Goal: Task Accomplishment & Management: Complete application form

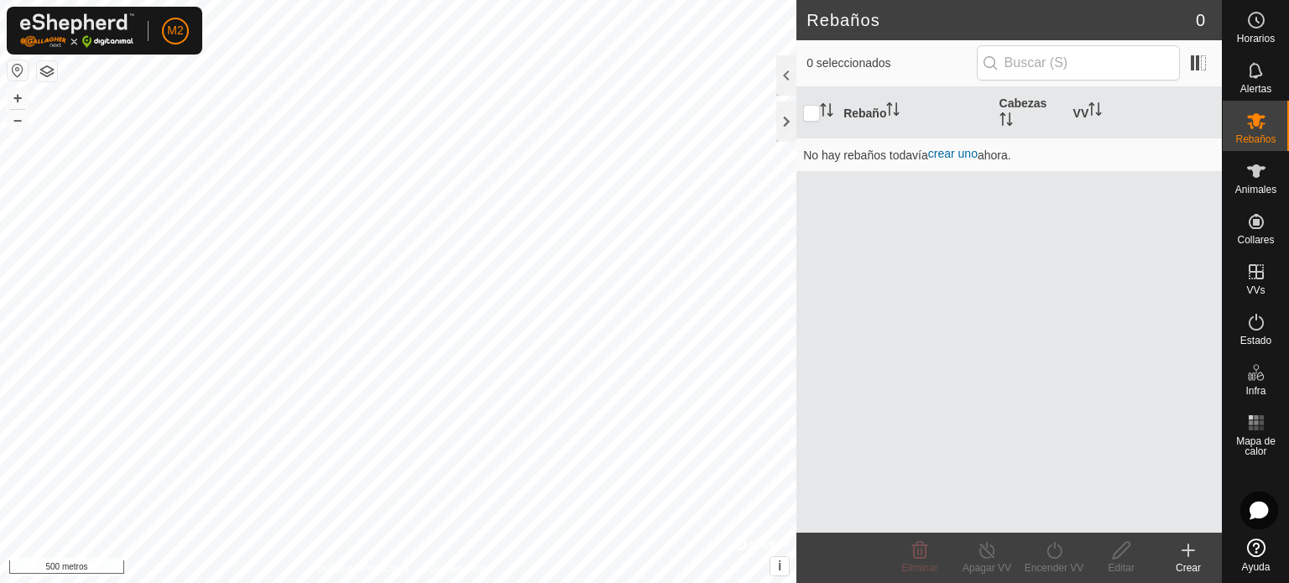
click at [50, 64] on button "button" at bounding box center [47, 71] width 20 height 20
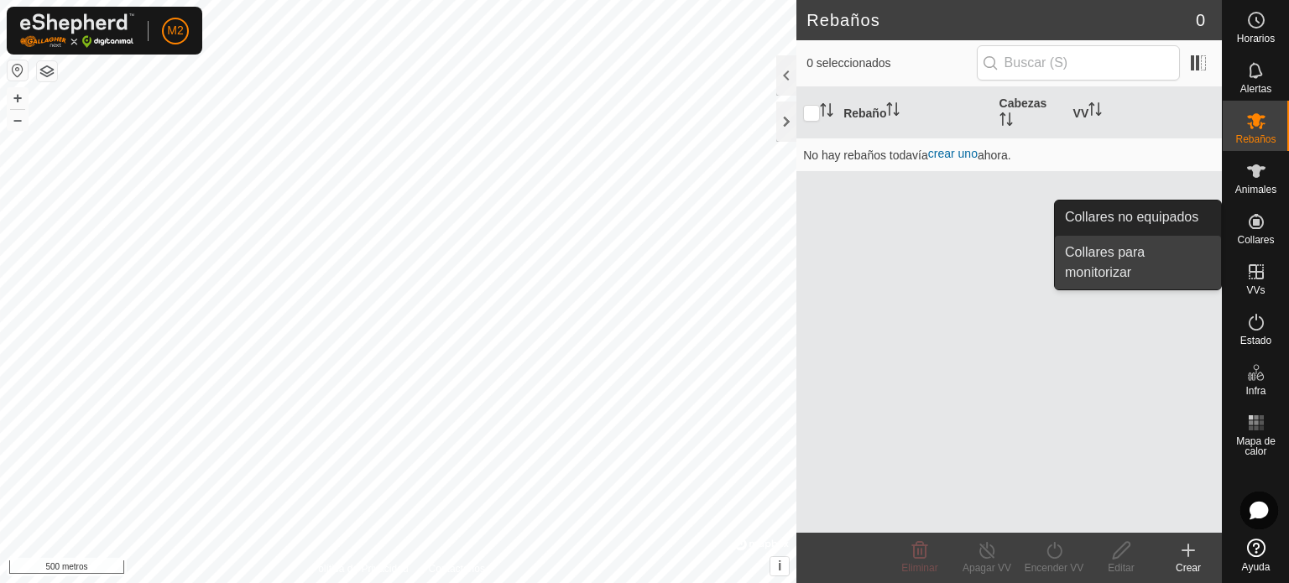
click at [1138, 244] on link "Collares para monitorizar" at bounding box center [1138, 263] width 166 height 54
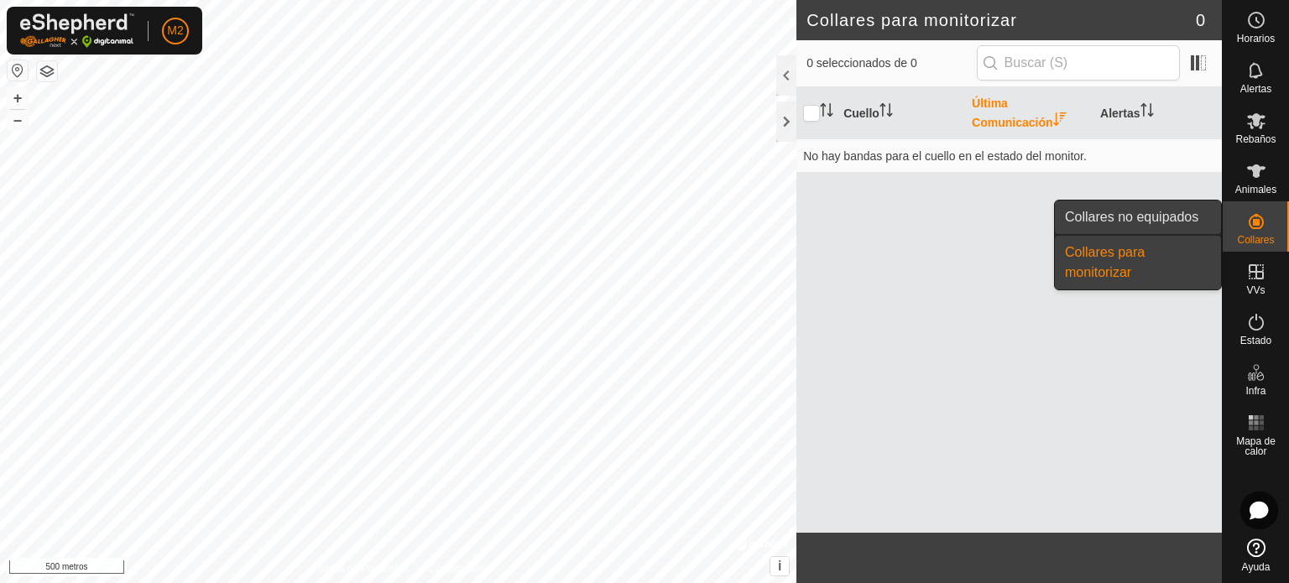
click at [1197, 214] on link "Collares no equipados" at bounding box center [1138, 218] width 166 height 34
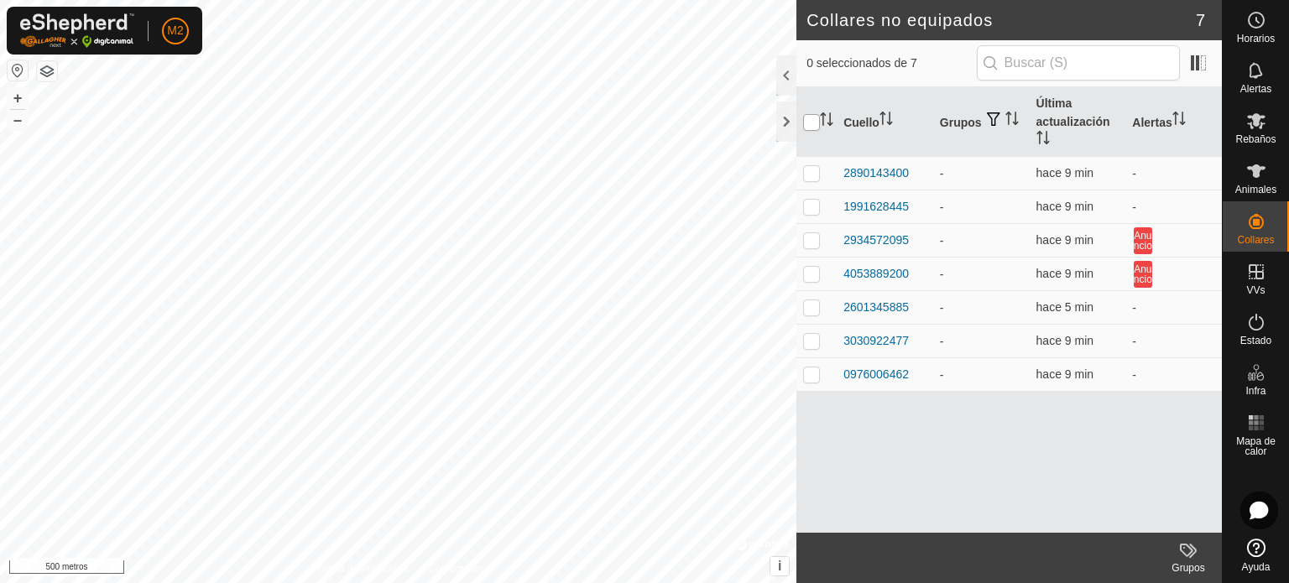
click at [804, 126] on input "checkbox" at bounding box center [811, 122] width 17 height 17
checkbox input "true"
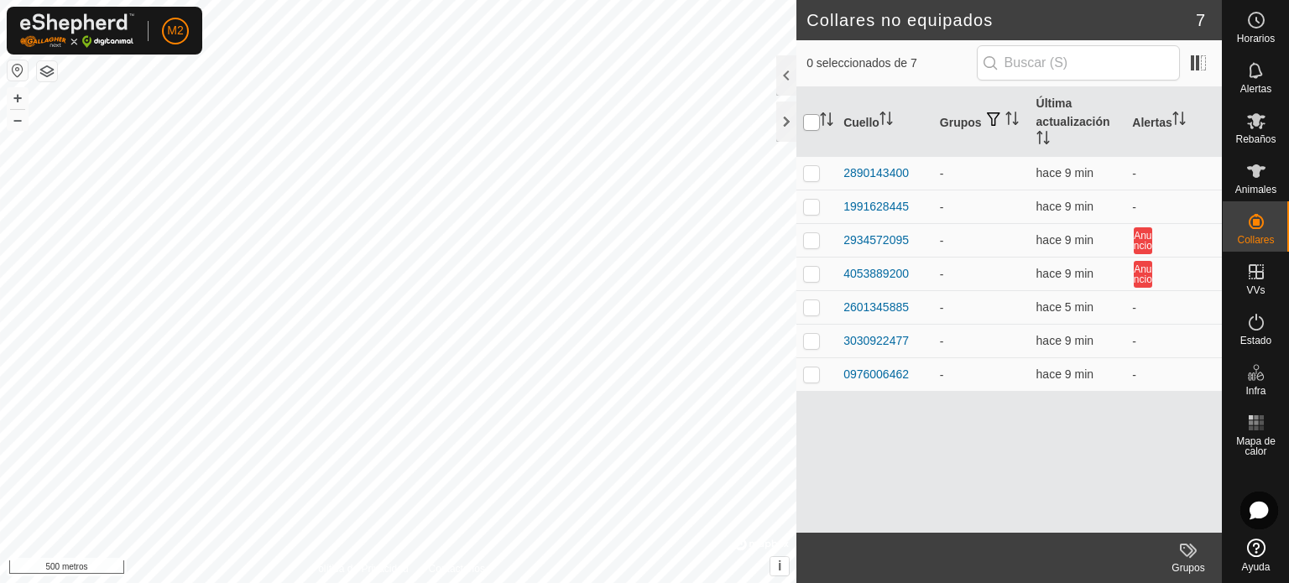
checkbox input "true"
click at [816, 118] on input "checkbox" at bounding box center [811, 122] width 17 height 17
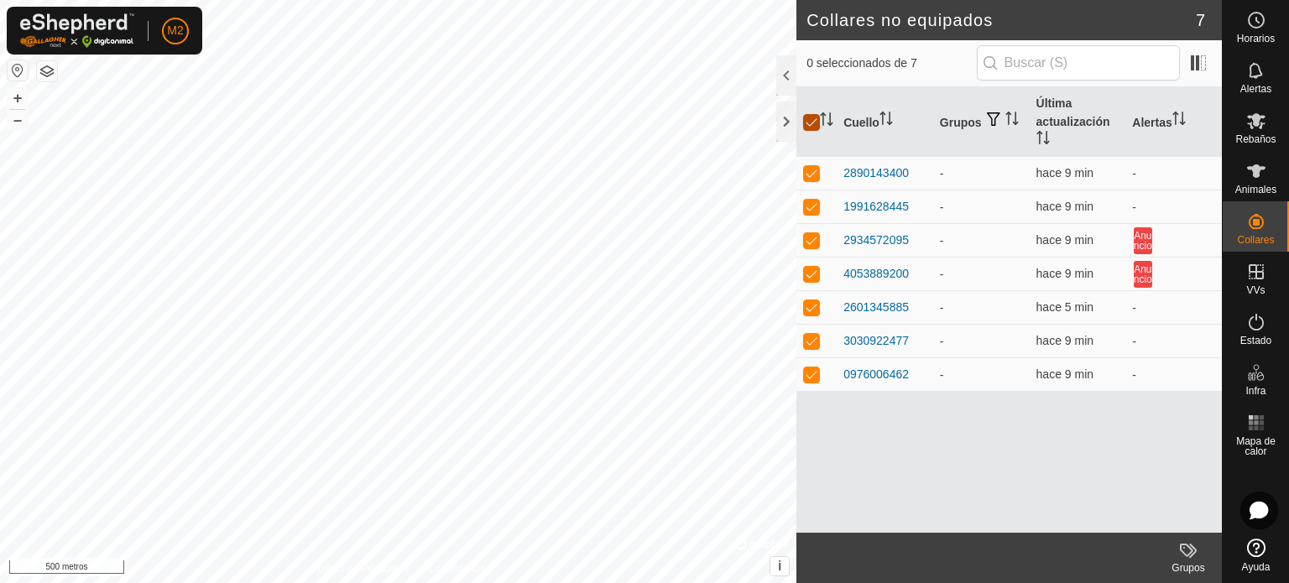
checkbox input "false"
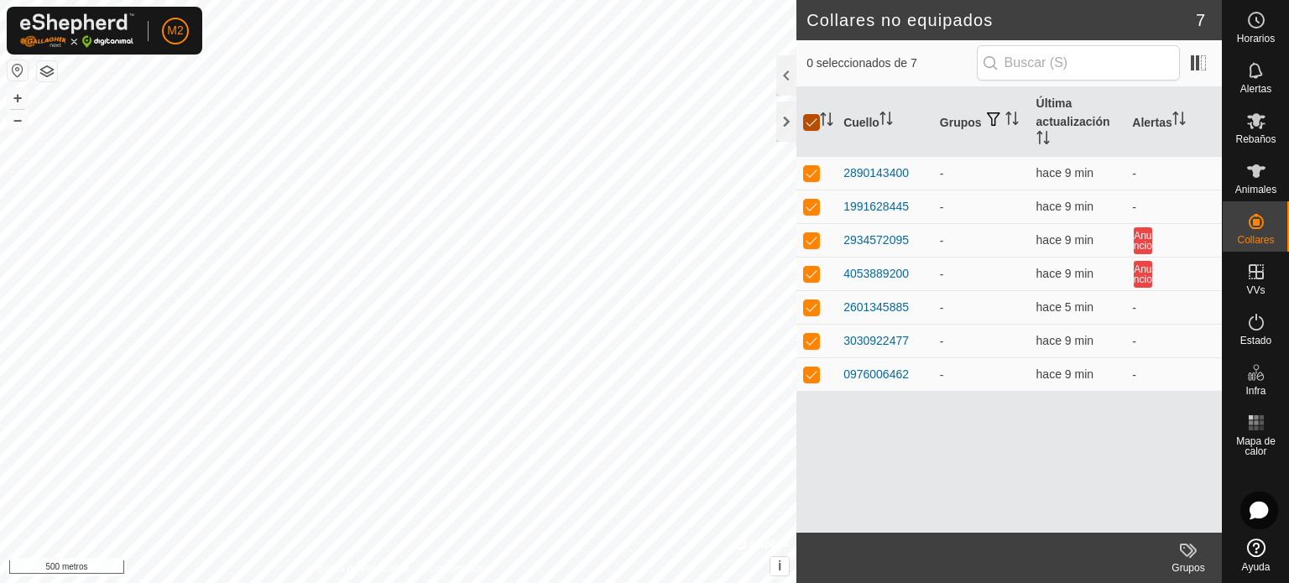
checkbox input "false"
click at [810, 169] on p-checkbox at bounding box center [811, 172] width 17 height 13
checkbox input "true"
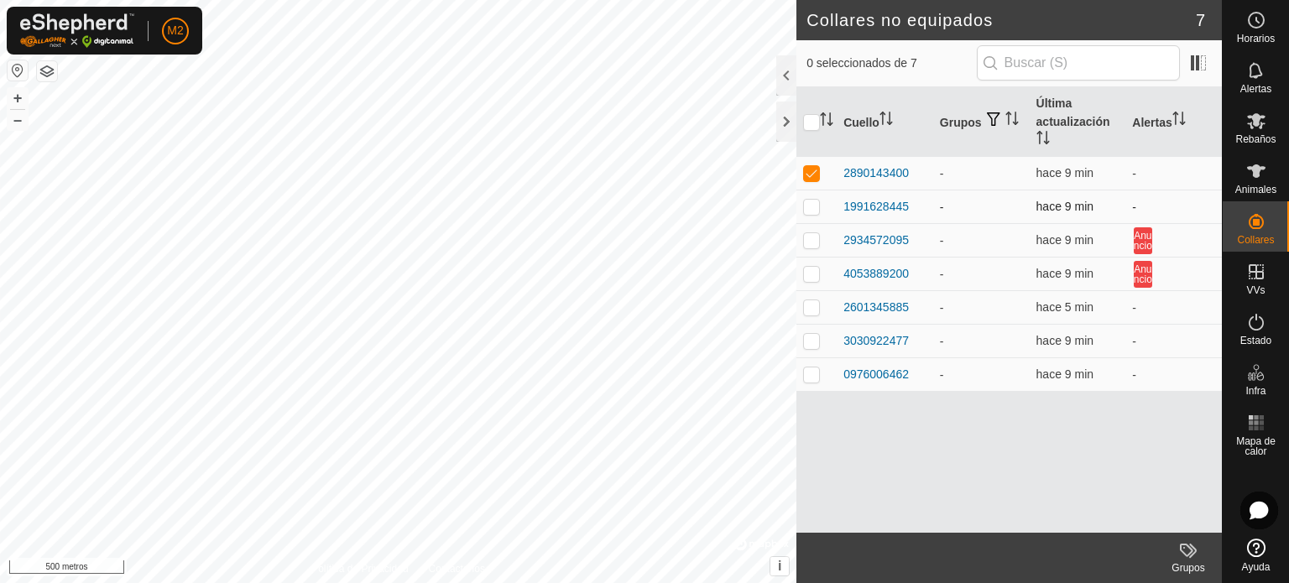
click at [819, 201] on p-checkbox at bounding box center [811, 206] width 17 height 13
checkbox input "true"
click at [811, 120] on input "checkbox" at bounding box center [811, 122] width 17 height 17
checkbox input "true"
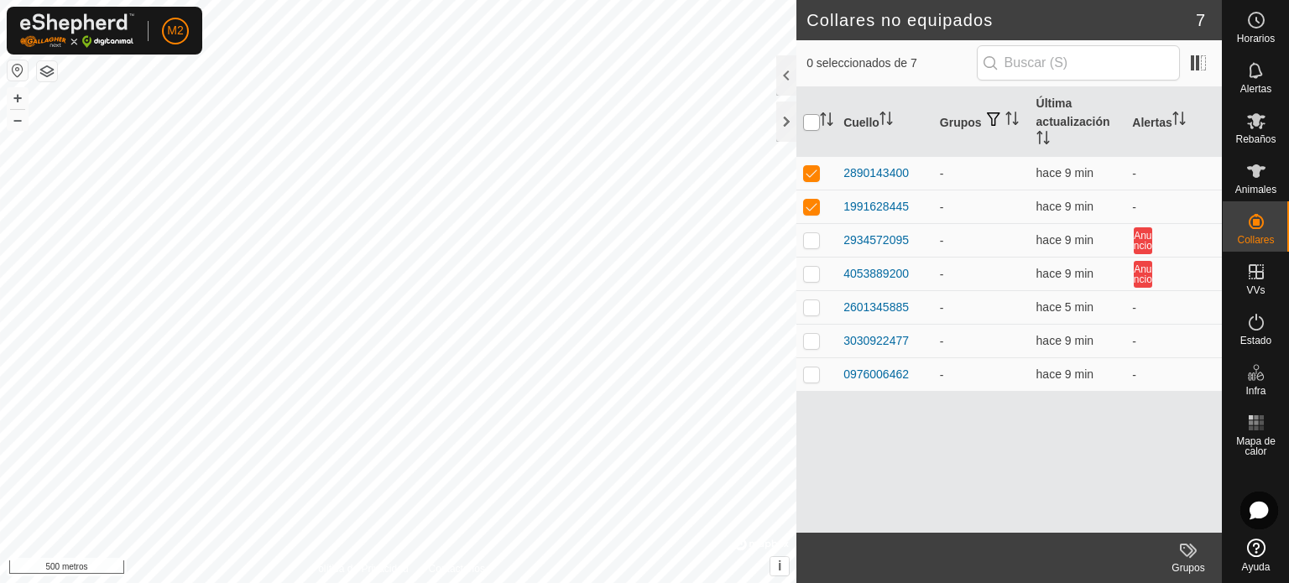
checkbox input "true"
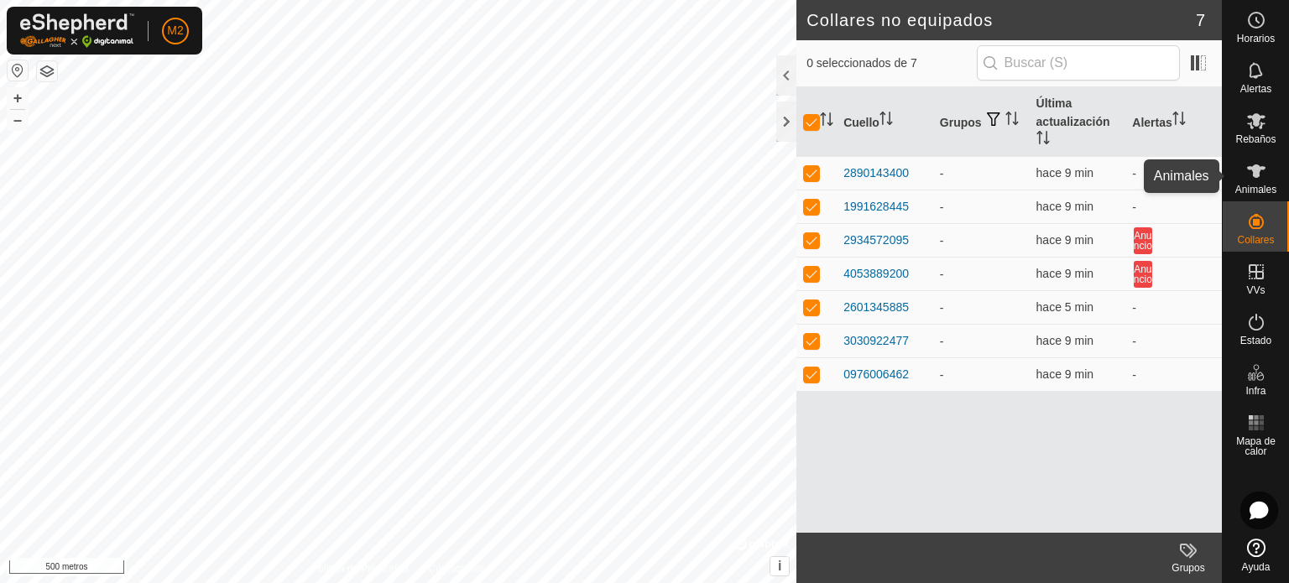
click at [1255, 188] on font "Animales" at bounding box center [1256, 190] width 41 height 12
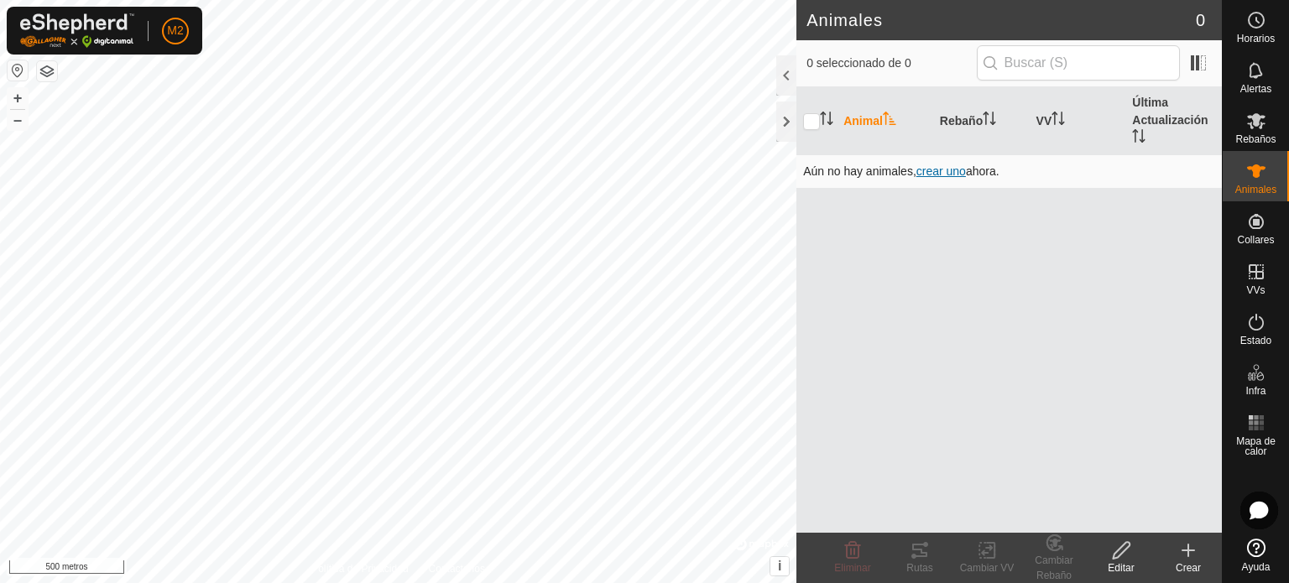
click at [955, 173] on span "crear uno" at bounding box center [942, 171] width 50 height 13
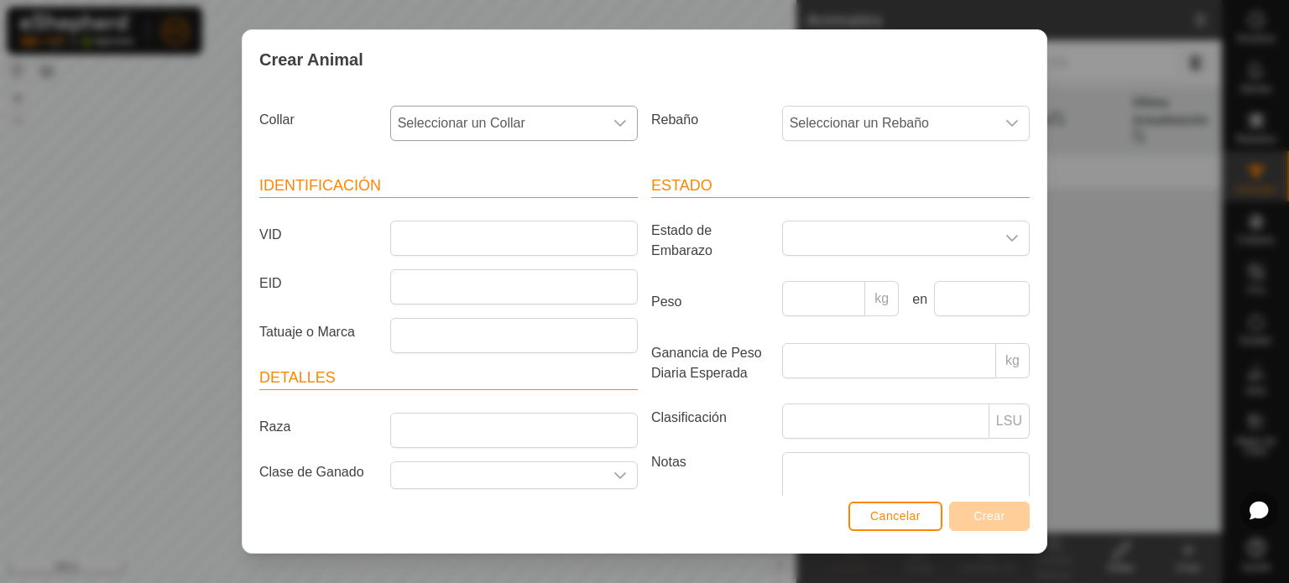
click at [618, 122] on icon "dropdown trigger" at bounding box center [620, 123] width 12 height 7
click at [466, 238] on li "2890143400" at bounding box center [513, 245] width 242 height 34
click at [1006, 127] on icon "dropdown trigger" at bounding box center [1012, 123] width 13 height 13
click at [1007, 241] on div "dropdown trigger" at bounding box center [1013, 239] width 34 height 34
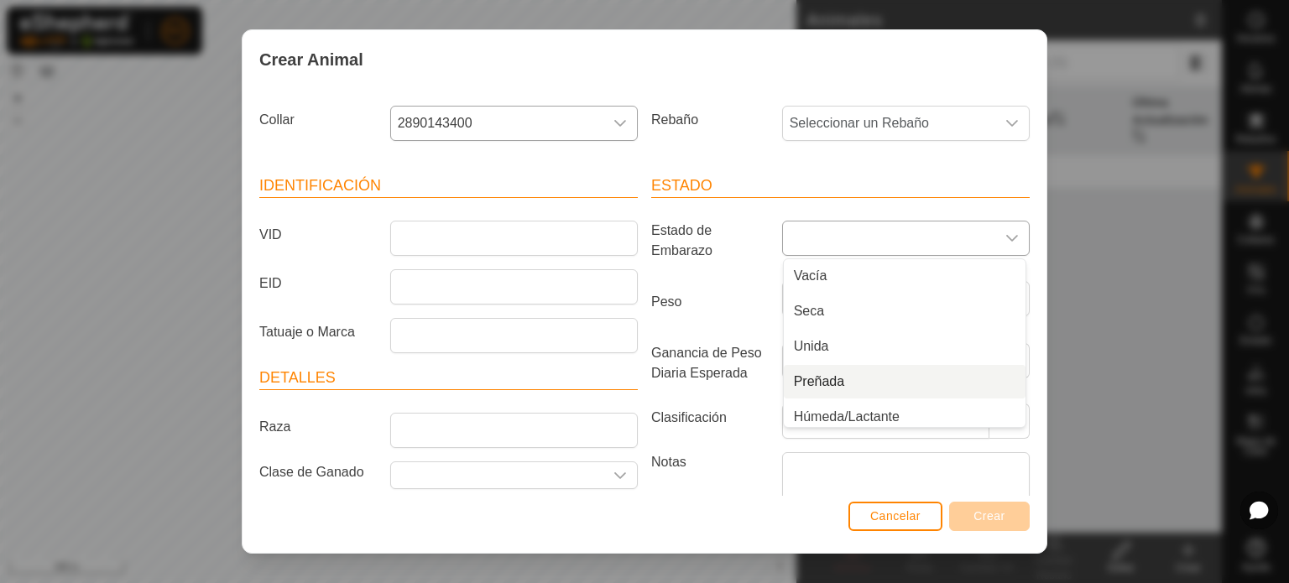
click at [826, 370] on li "Preñada" at bounding box center [905, 382] width 242 height 34
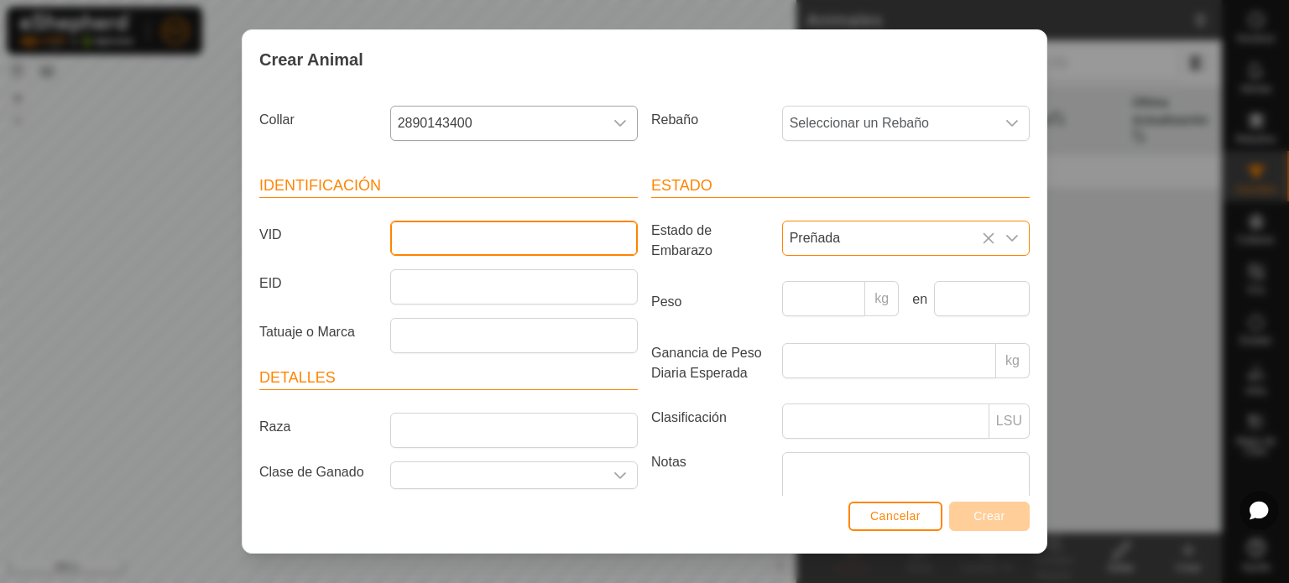
click at [484, 225] on input "VID" at bounding box center [514, 238] width 248 height 35
type input "a"
type input "[PERSON_NAME]"
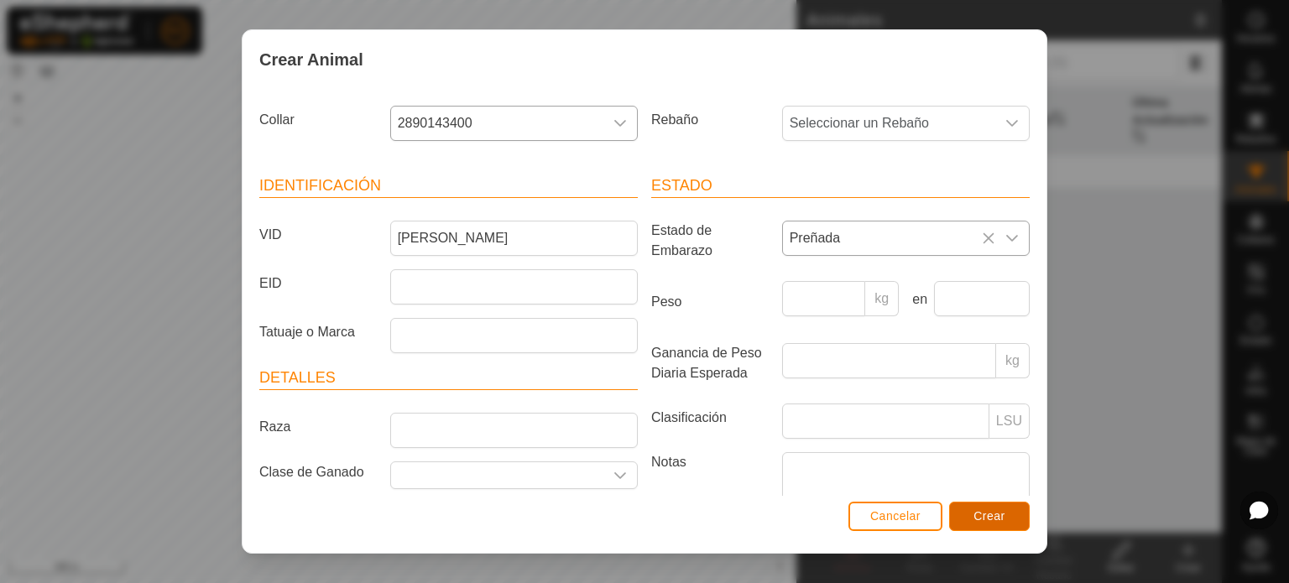
click at [986, 510] on span "Crear" at bounding box center [990, 516] width 32 height 13
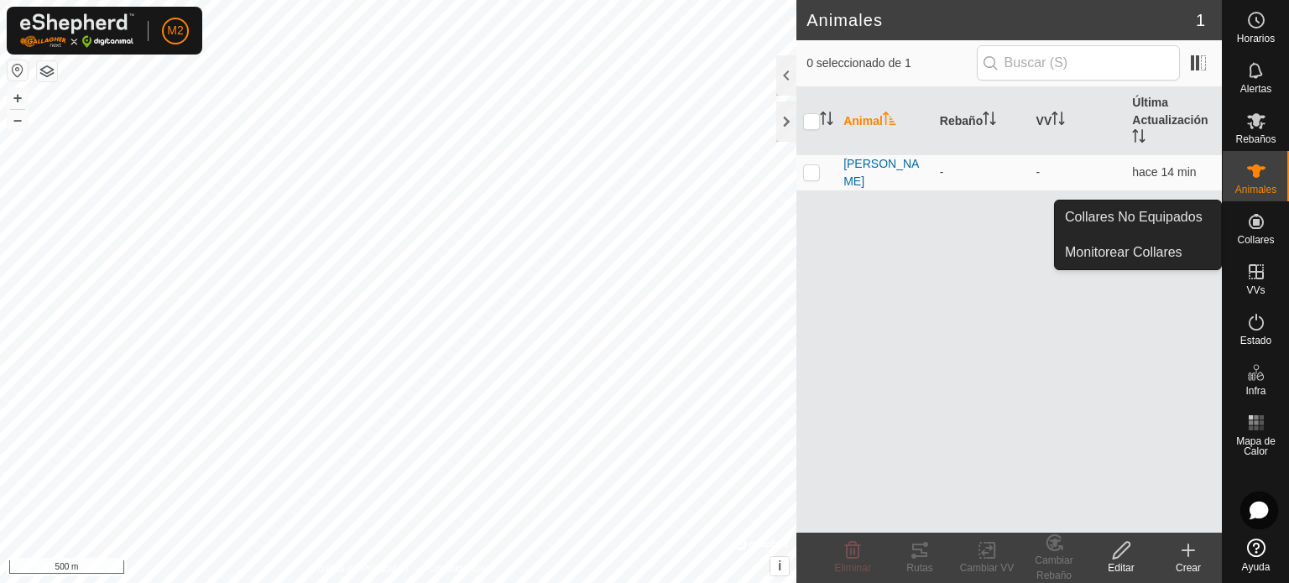
click at [1252, 217] on icon at bounding box center [1257, 222] width 20 height 20
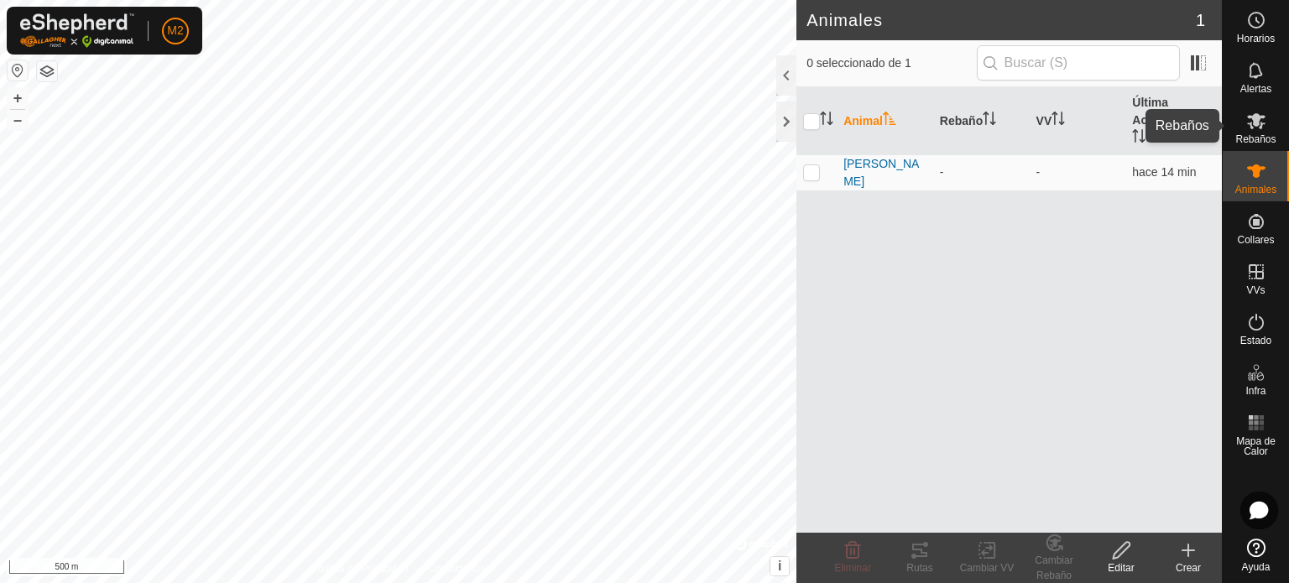
click at [1263, 136] on span "Rebaños" at bounding box center [1256, 139] width 40 height 10
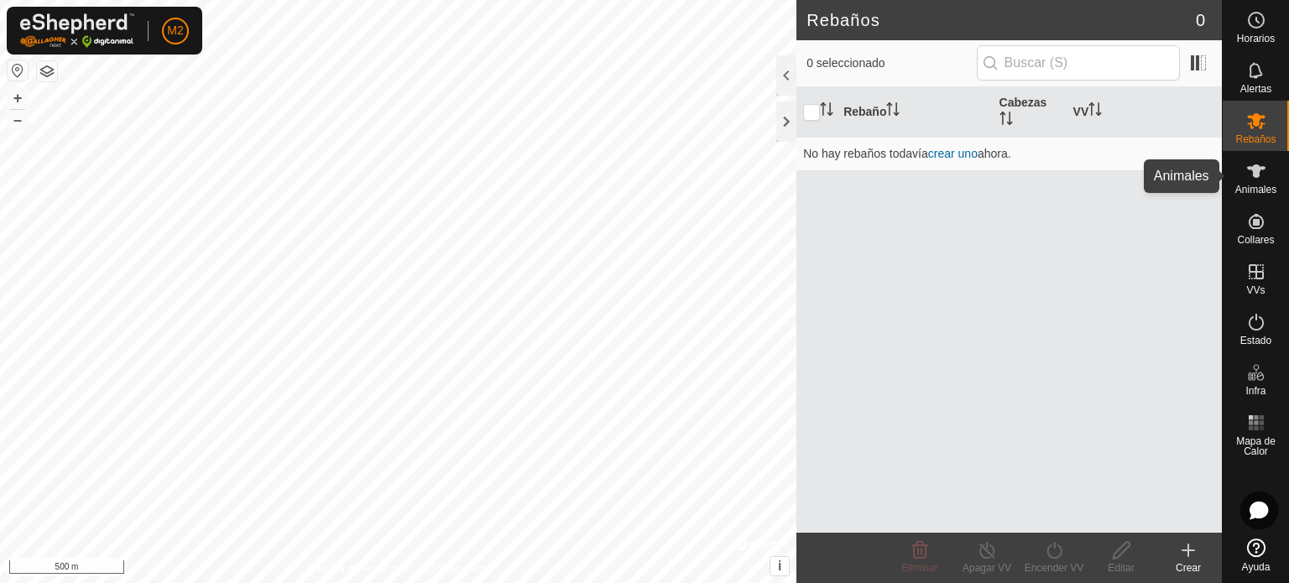
click at [1288, 178] on div "Animales" at bounding box center [1256, 176] width 66 height 50
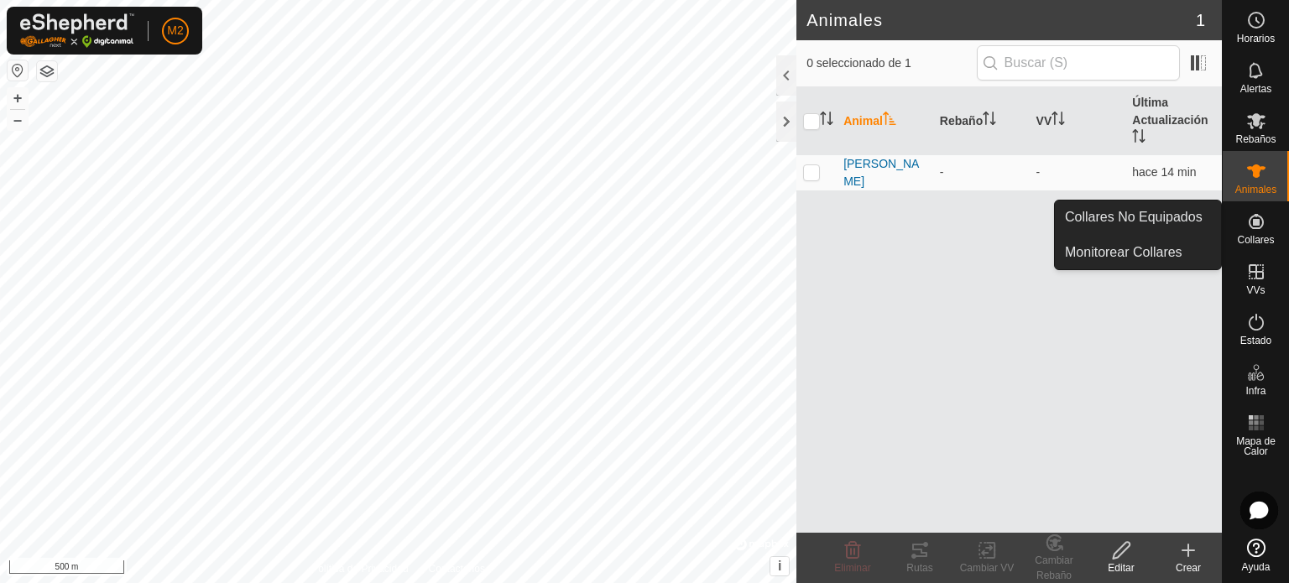
click at [1273, 221] on div "Collares" at bounding box center [1256, 226] width 66 height 50
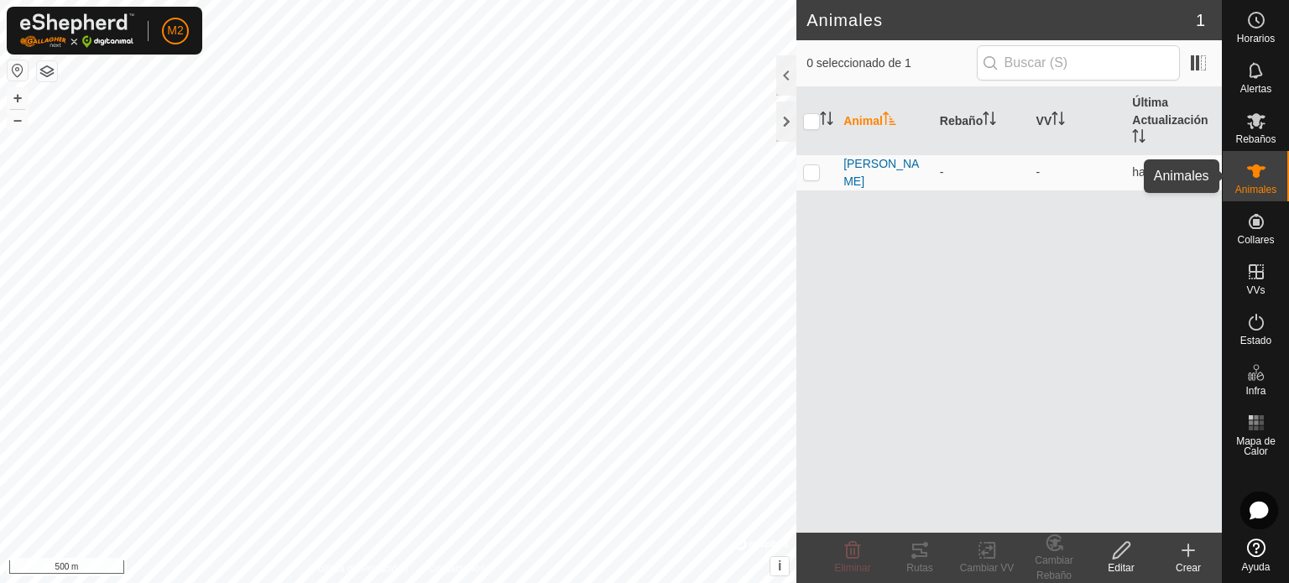
click at [1273, 175] on div "Animales" at bounding box center [1256, 176] width 66 height 50
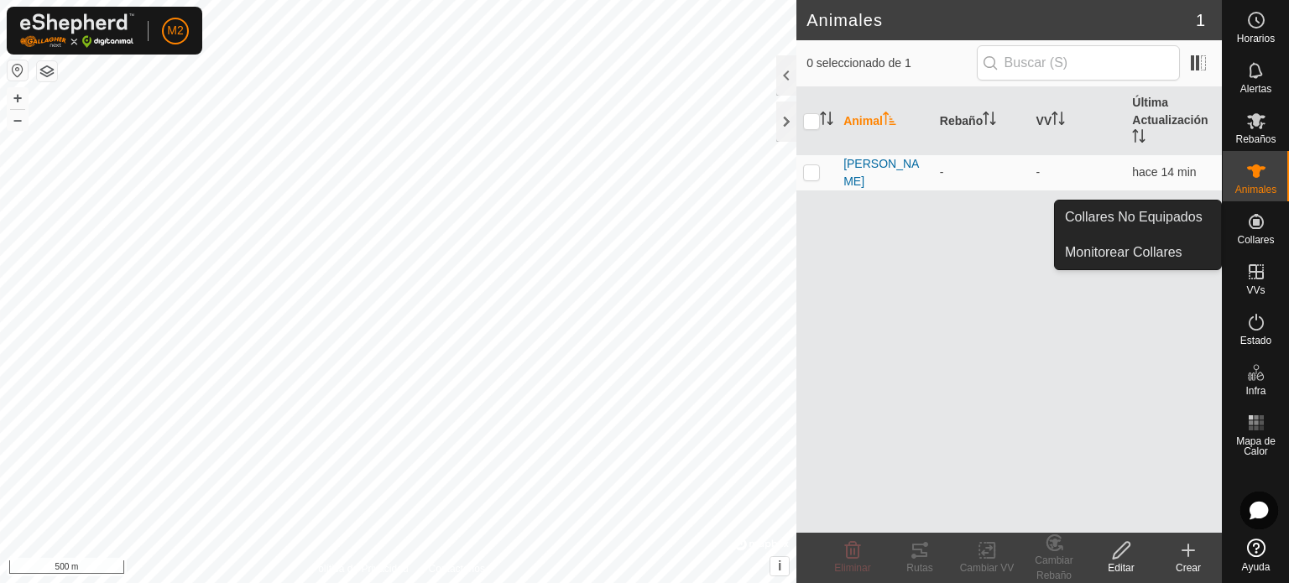
click at [1242, 217] on es-neckbands-svg-icon at bounding box center [1257, 221] width 30 height 27
click at [1173, 218] on link "Collares No Equipados" at bounding box center [1138, 218] width 166 height 34
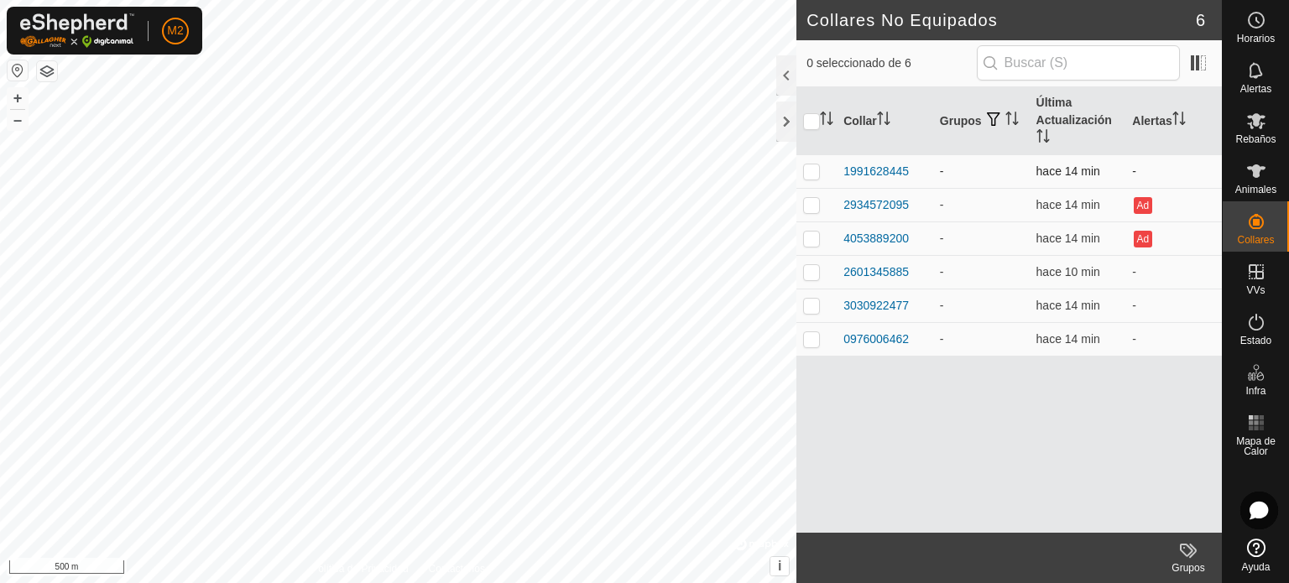
click at [816, 167] on p-checkbox at bounding box center [811, 171] width 17 height 13
checkbox input "true"
click at [1247, 187] on span "Animales" at bounding box center [1256, 190] width 41 height 10
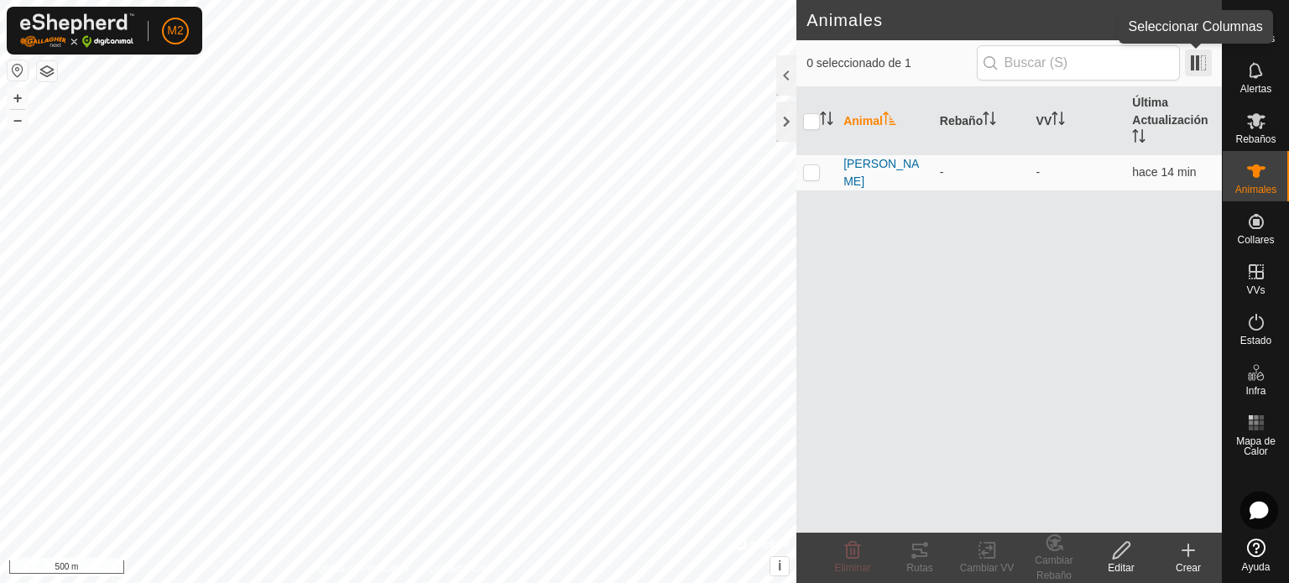
click at [1208, 60] on span at bounding box center [1198, 63] width 27 height 27
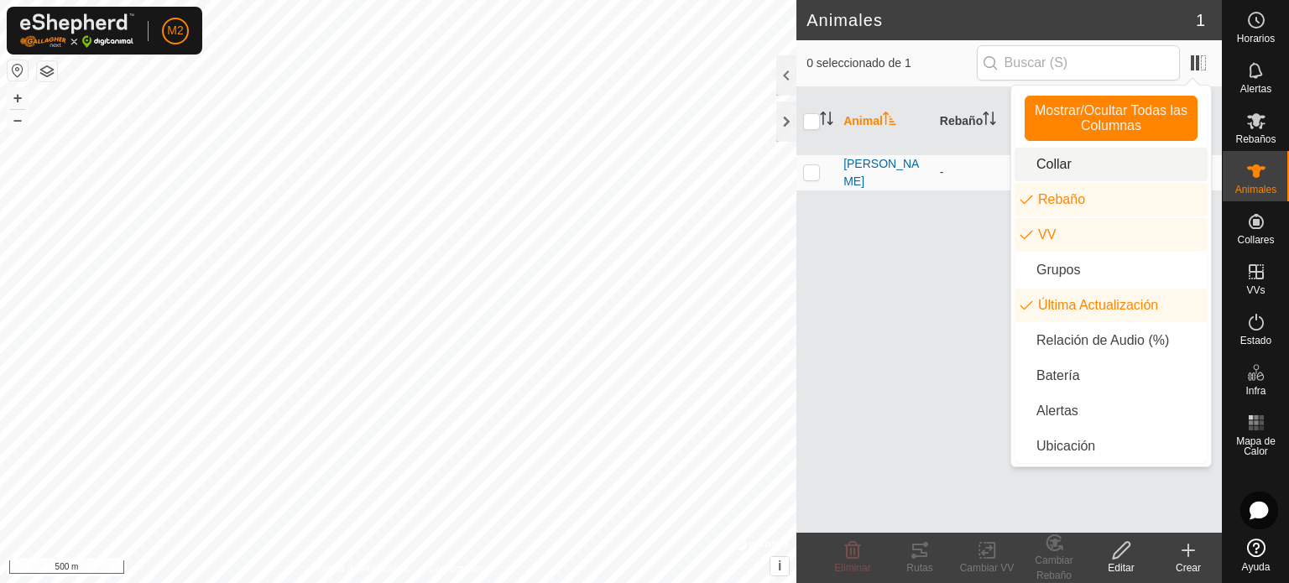
click at [1058, 163] on li "Collar" at bounding box center [1111, 165] width 193 height 34
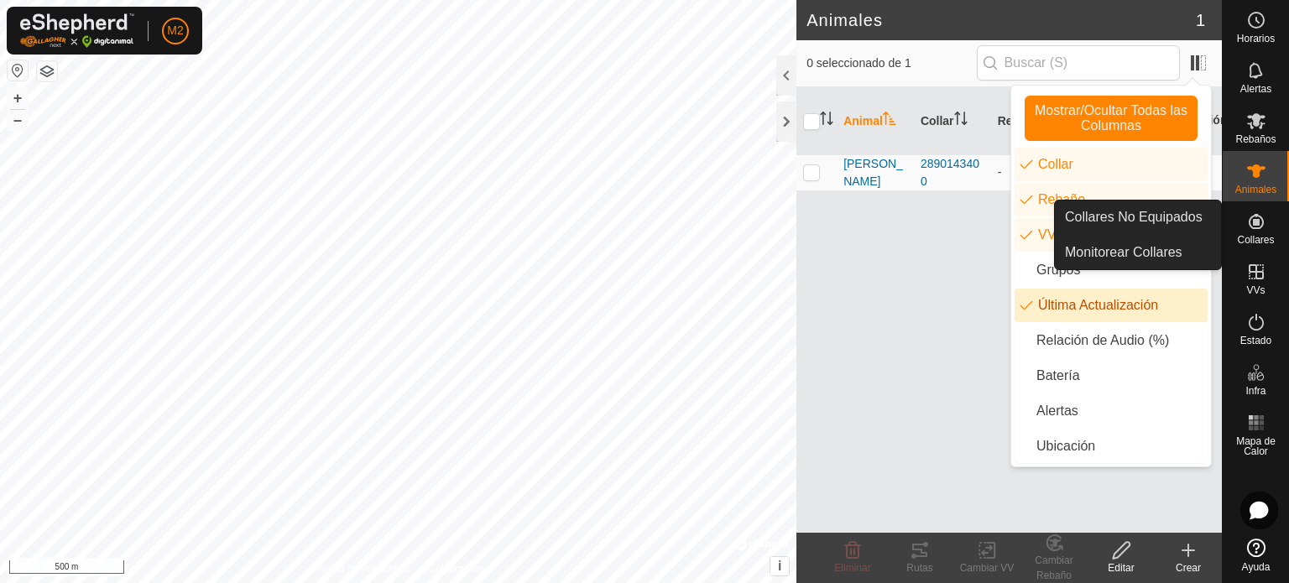
click at [1265, 230] on icon at bounding box center [1257, 222] width 20 height 20
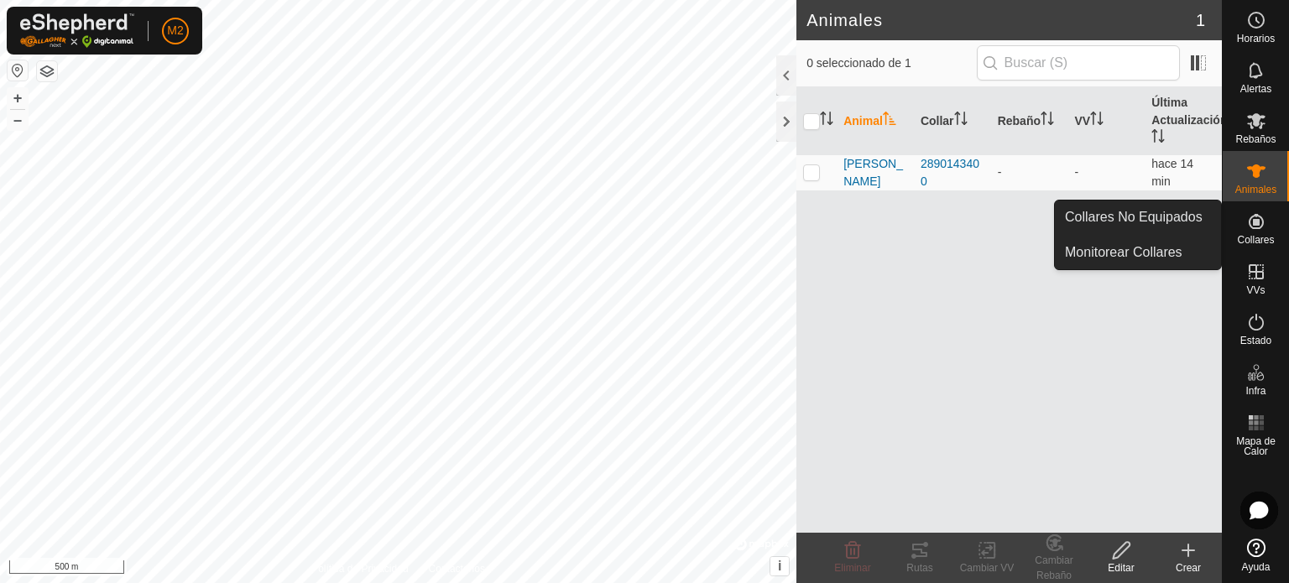
click at [1265, 230] on icon at bounding box center [1257, 222] width 20 height 20
click at [1259, 242] on span "Collares" at bounding box center [1255, 240] width 37 height 10
click at [1185, 227] on link "Collares No Equipados" at bounding box center [1138, 218] width 166 height 34
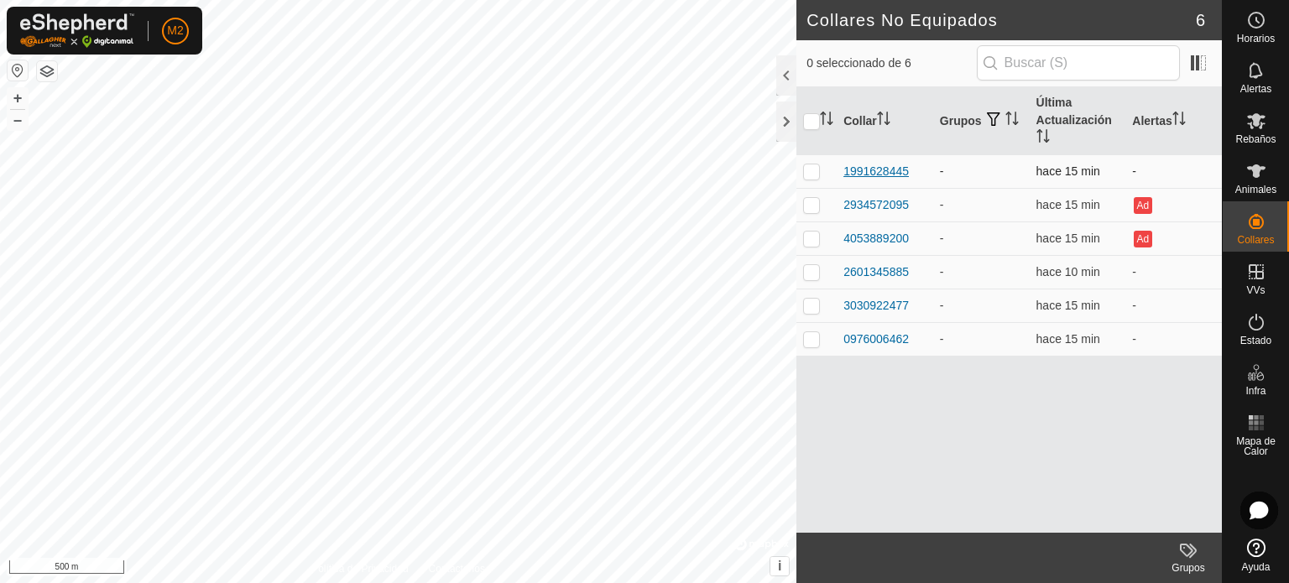
click at [890, 175] on div "1991628445" at bounding box center [876, 172] width 65 height 18
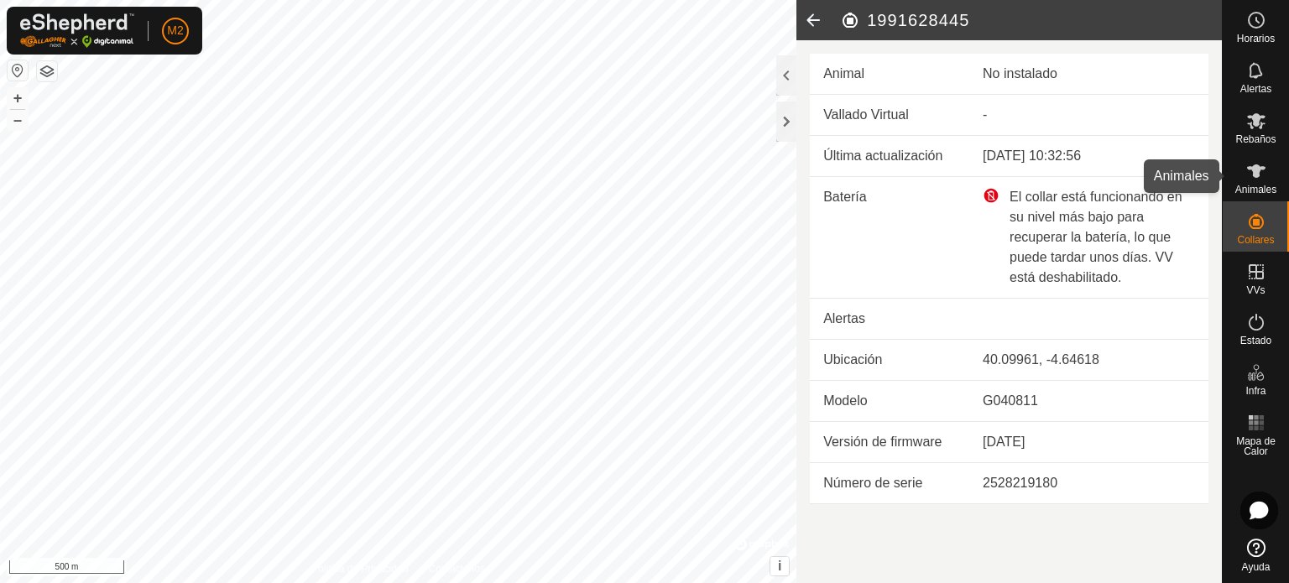
click at [1274, 160] on div "Animales" at bounding box center [1256, 176] width 66 height 50
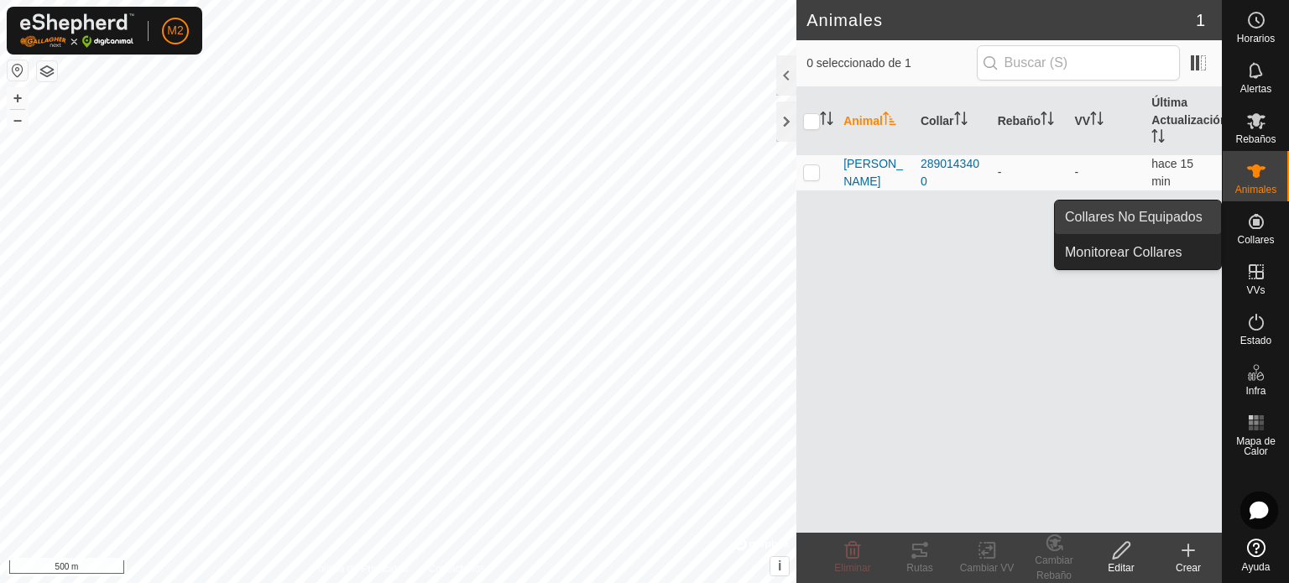
click at [1200, 222] on link "Collares No Equipados" at bounding box center [1138, 218] width 166 height 34
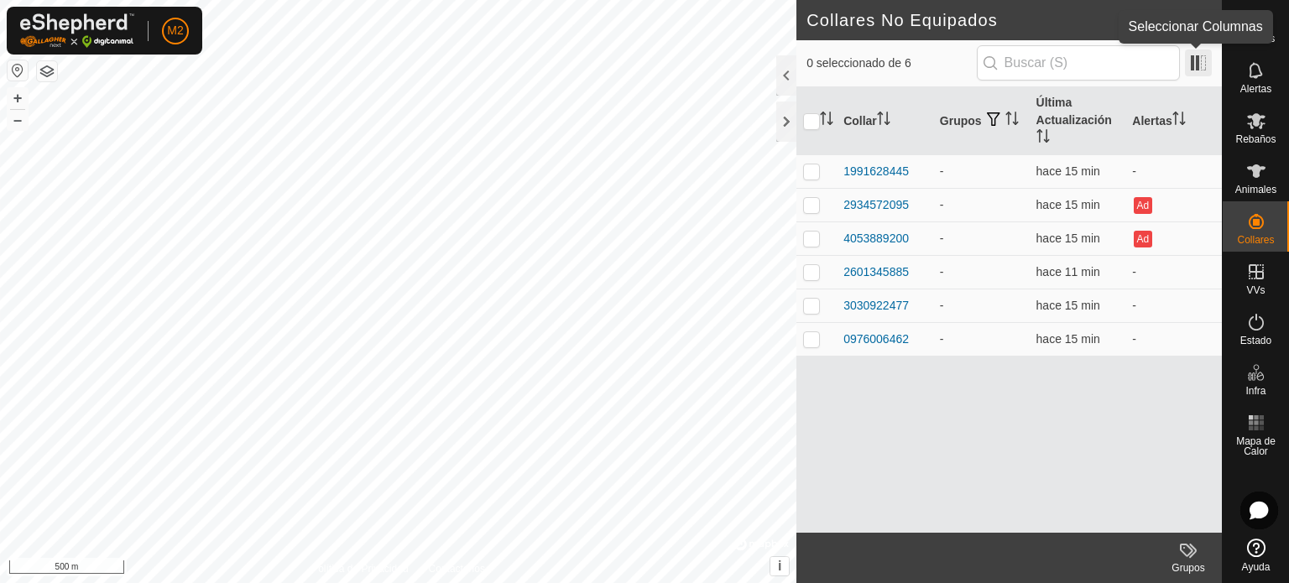
click at [1202, 64] on span at bounding box center [1198, 63] width 27 height 27
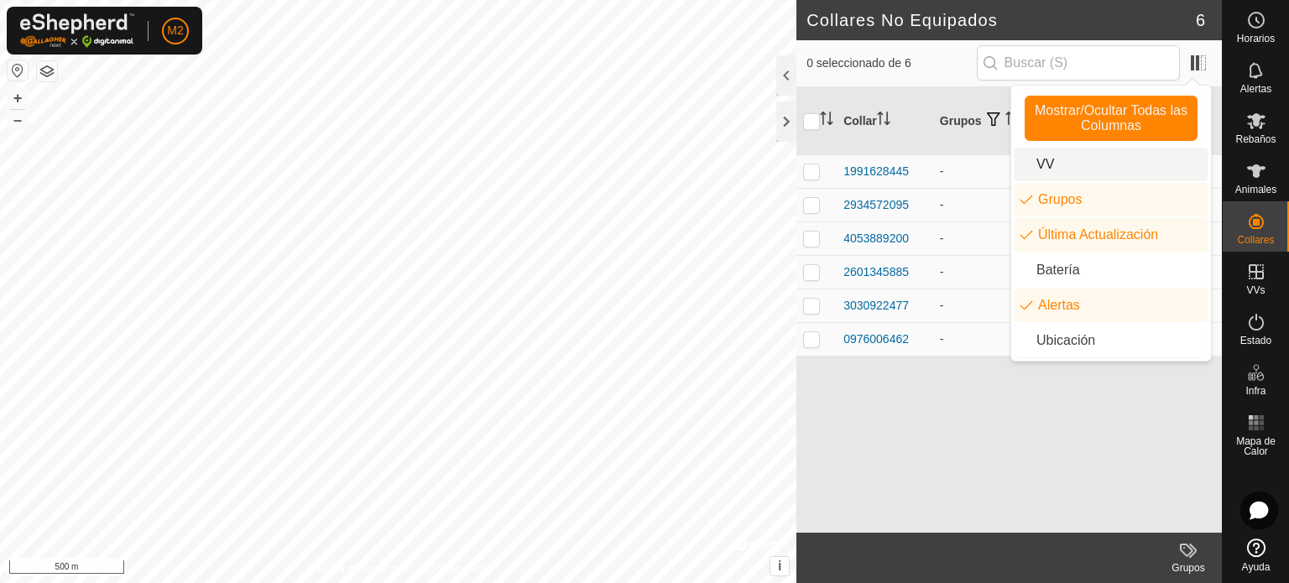
click at [1106, 160] on li "VV" at bounding box center [1111, 165] width 193 height 34
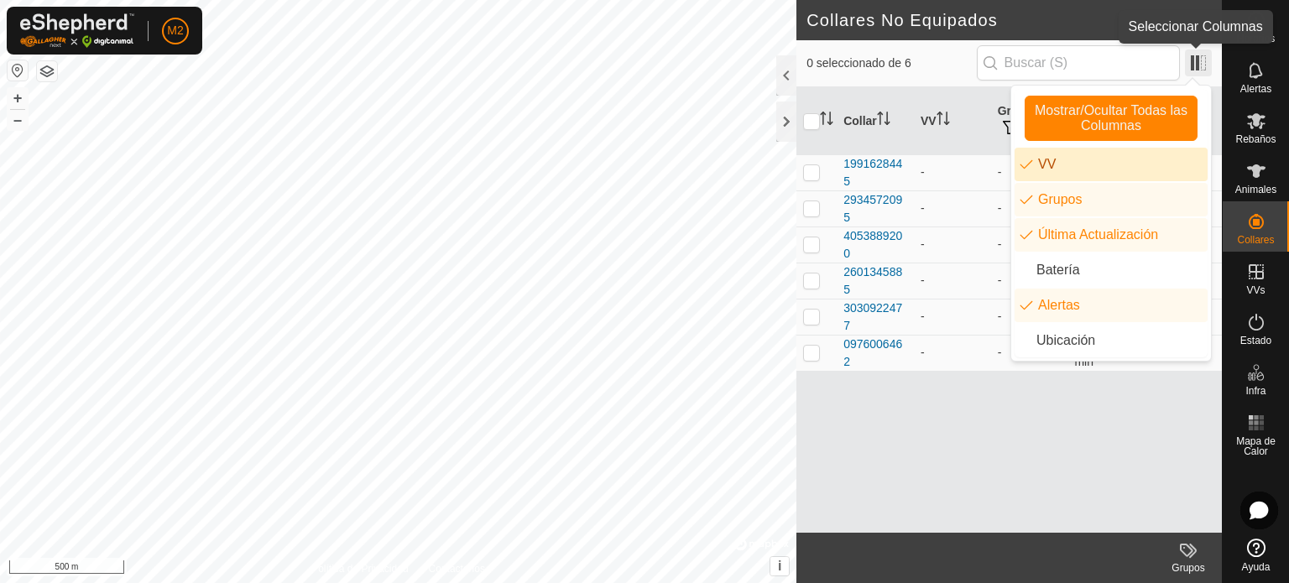
click at [1196, 58] on span at bounding box center [1198, 63] width 27 height 27
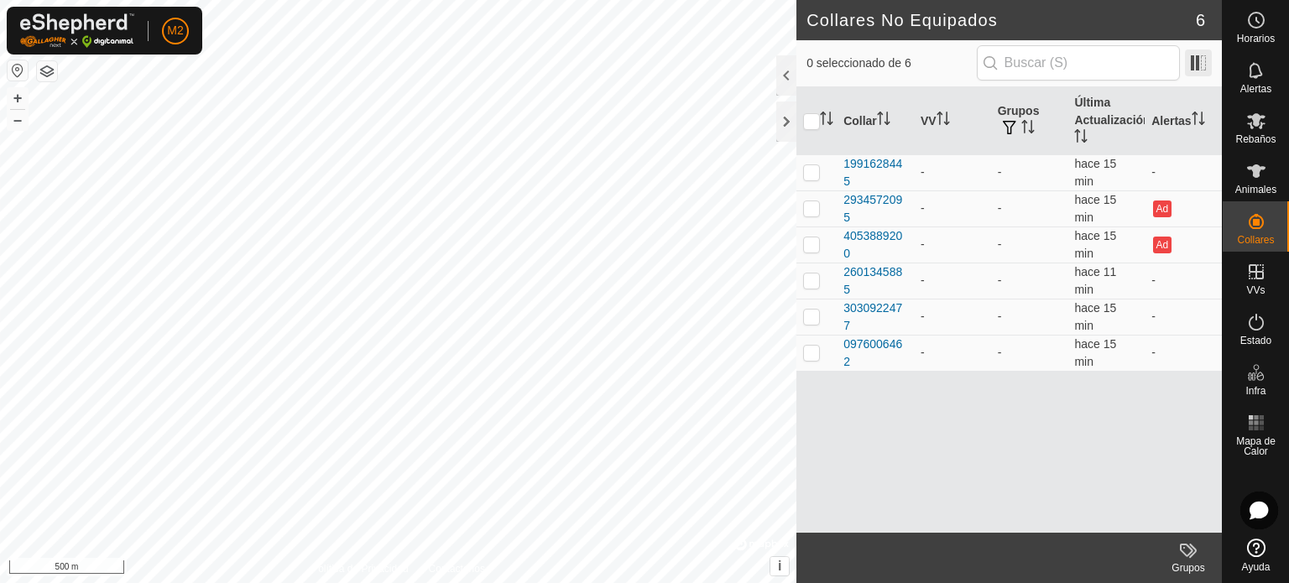
click at [1196, 58] on span at bounding box center [1198, 63] width 27 height 27
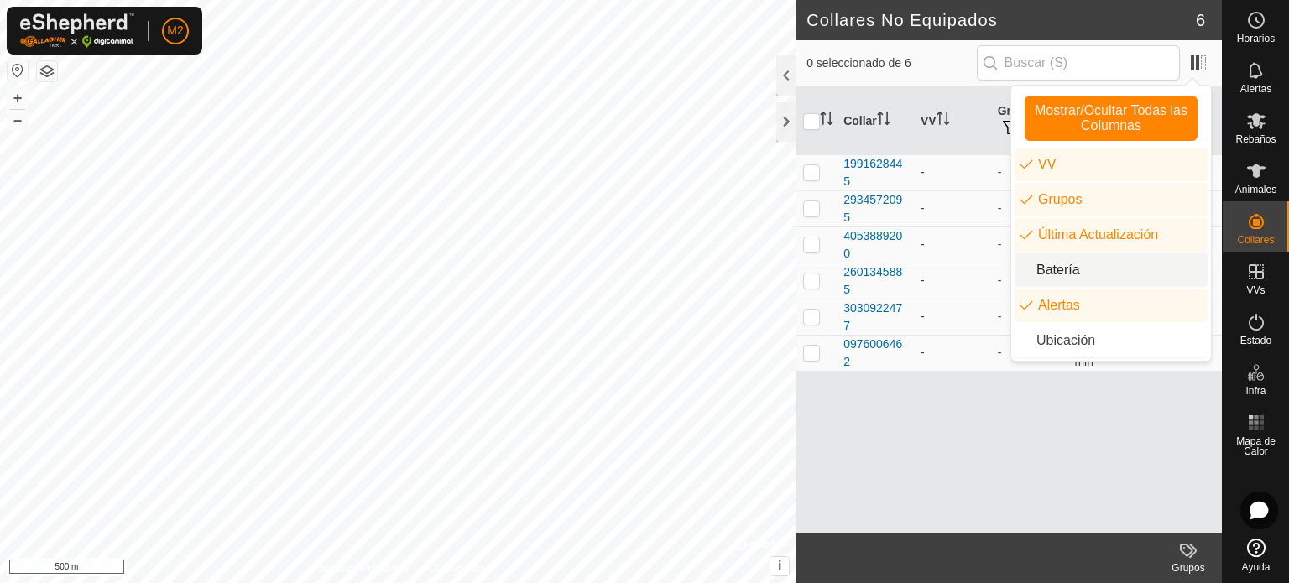
click at [1098, 256] on li "Batería" at bounding box center [1111, 271] width 193 height 34
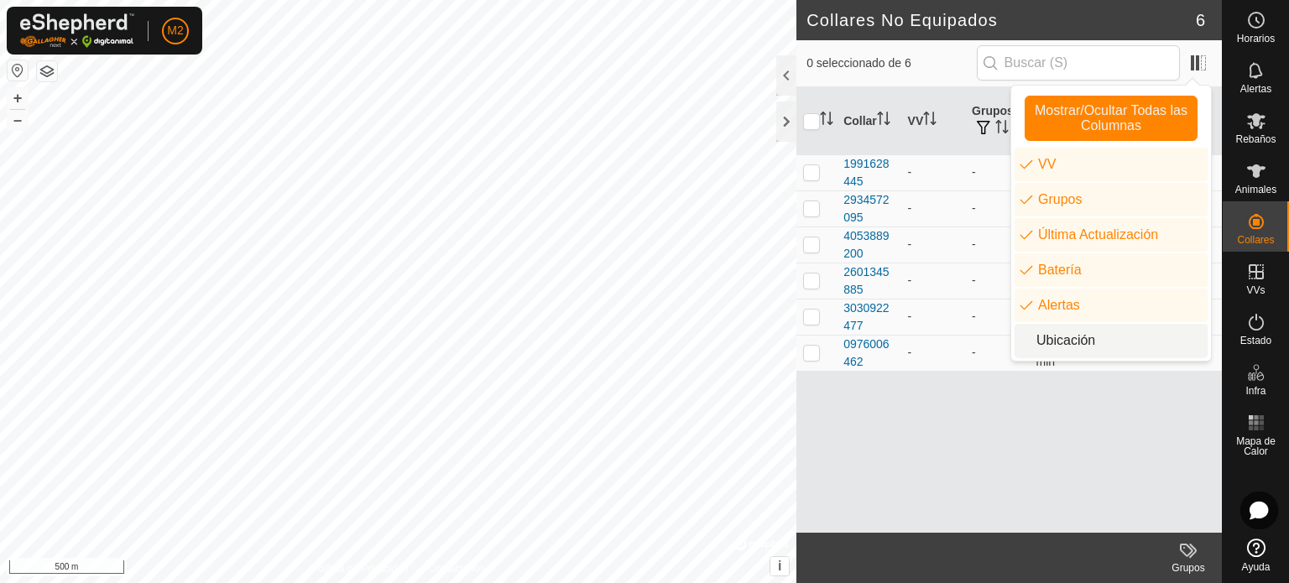
click at [1113, 343] on li "Ubicación" at bounding box center [1111, 341] width 193 height 34
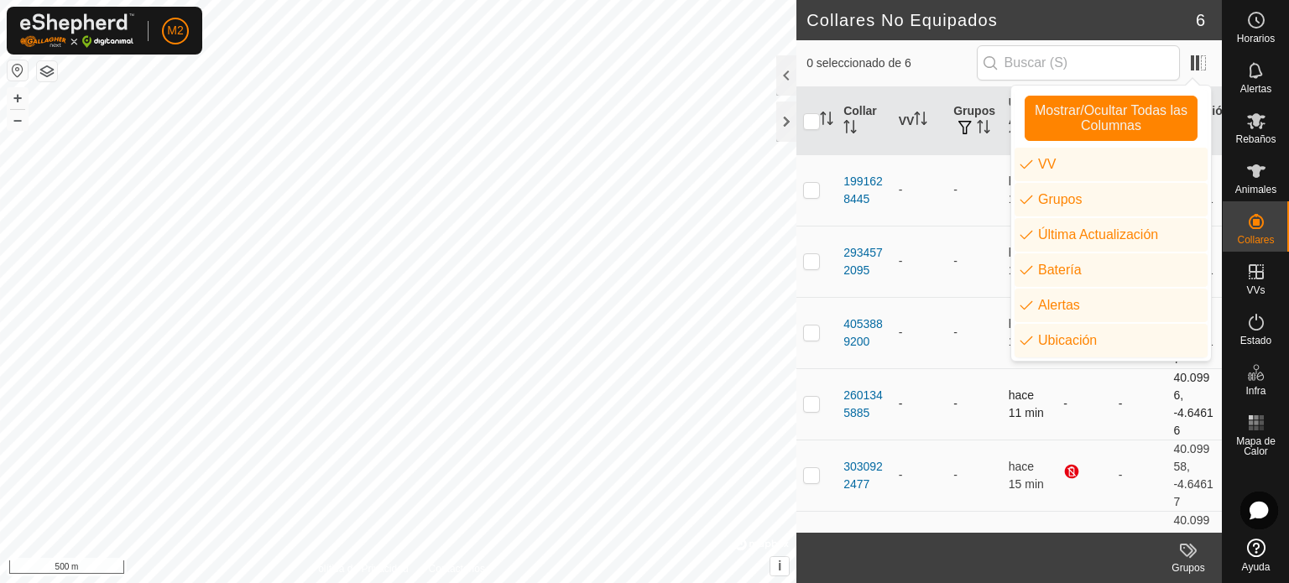
click at [970, 407] on td "-" at bounding box center [974, 404] width 55 height 71
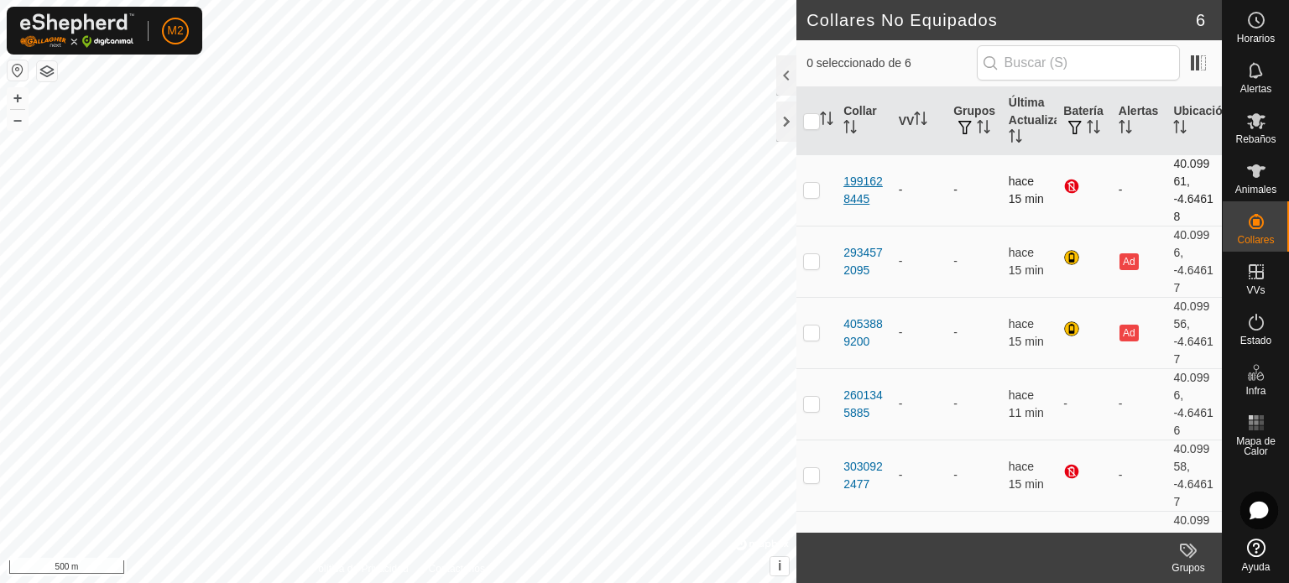
click at [862, 194] on div "1991628445" at bounding box center [865, 190] width 42 height 35
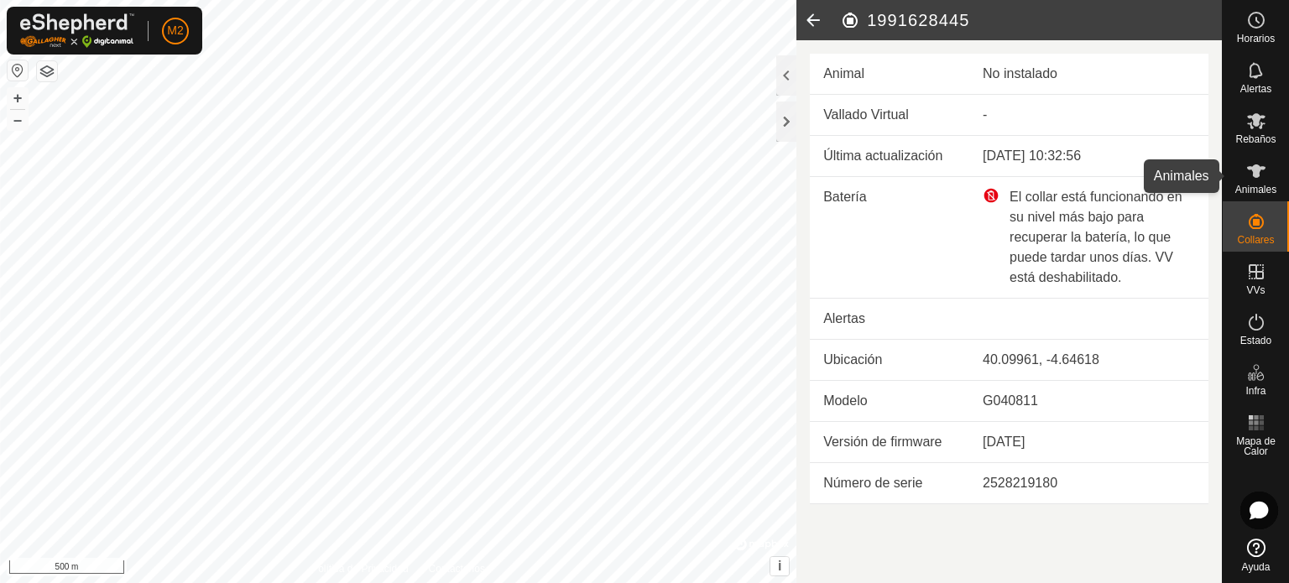
click at [1262, 160] on es-animals-svg-icon at bounding box center [1257, 171] width 30 height 27
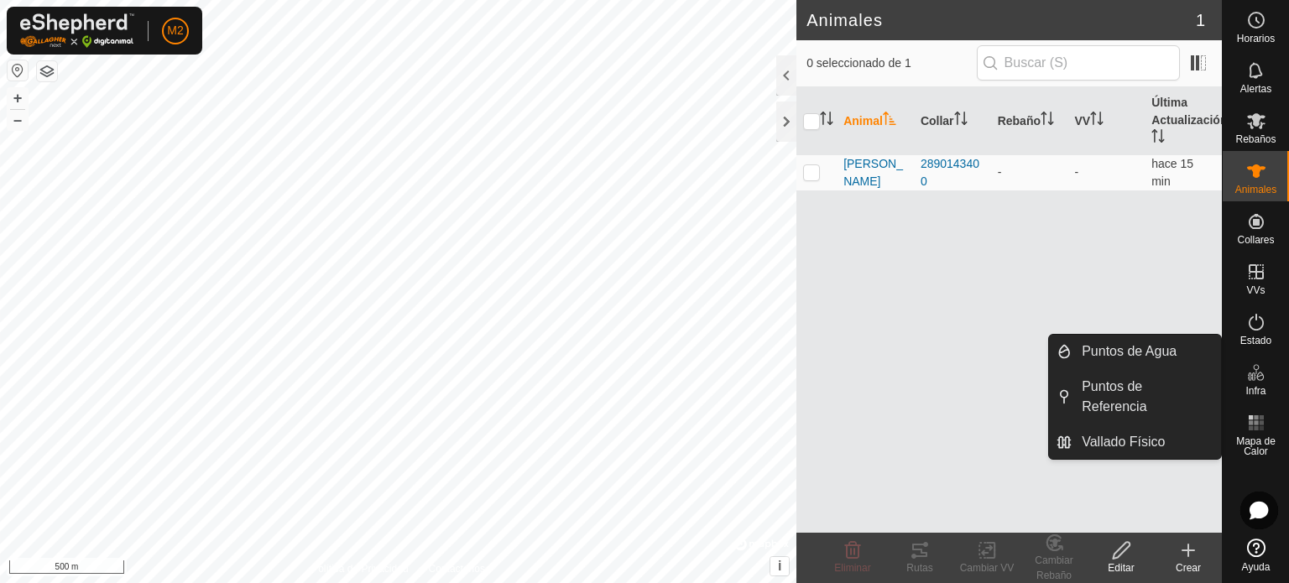
click at [1189, 546] on icon at bounding box center [1189, 551] width 0 height 12
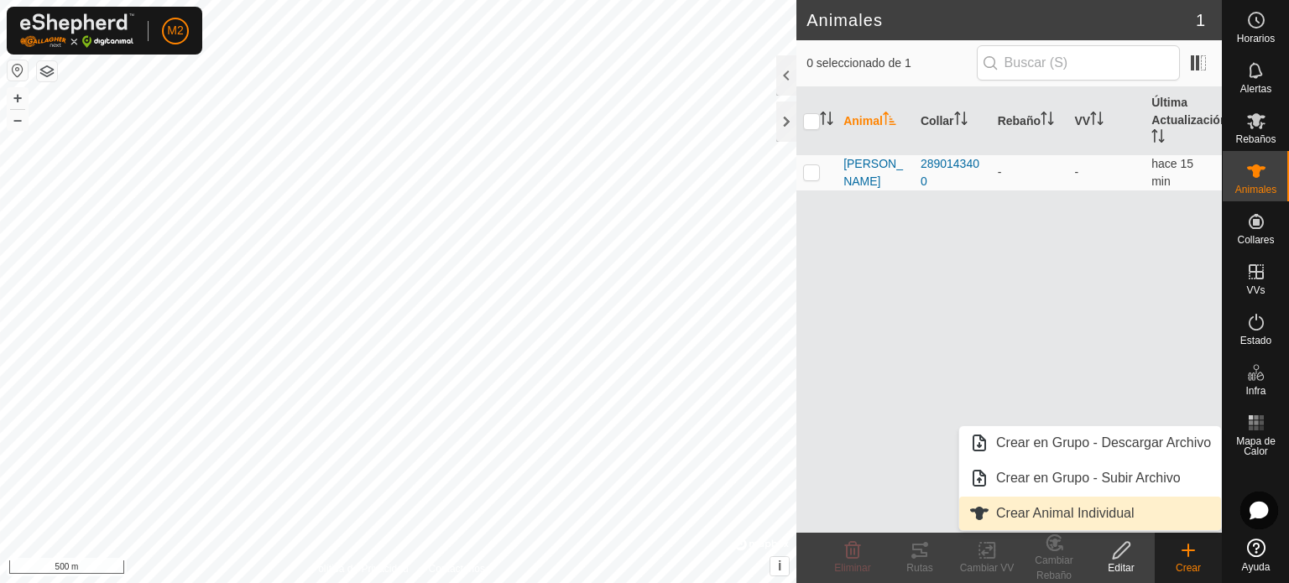
click at [1128, 520] on link "Crear Animal Individual" at bounding box center [1091, 514] width 262 height 34
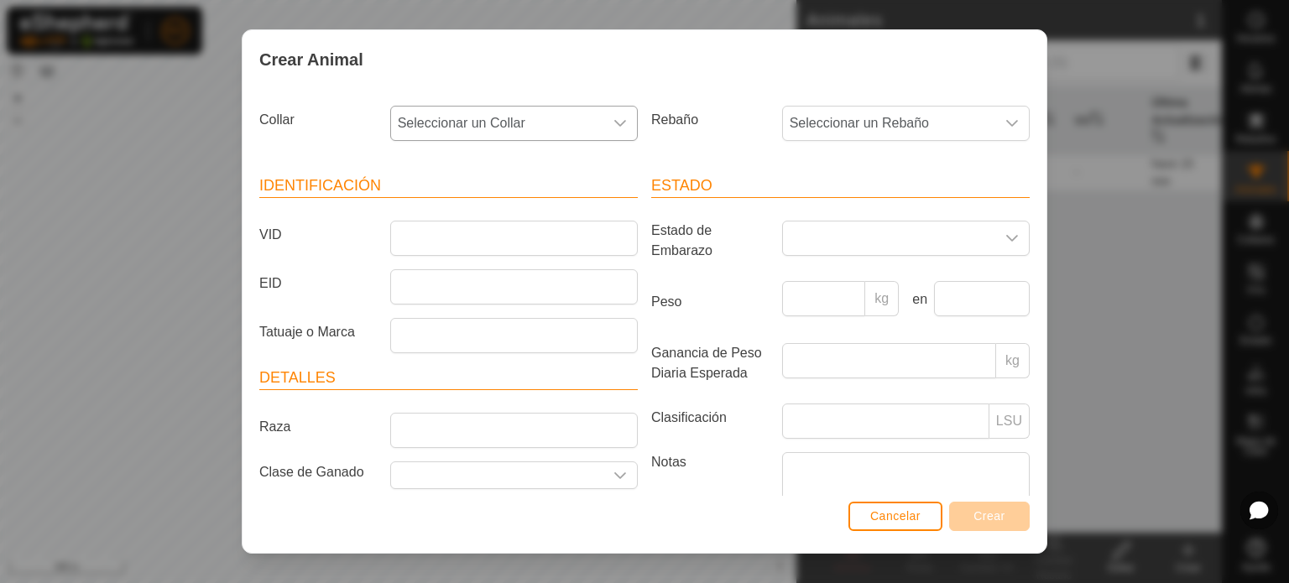
click at [617, 131] on div "dropdown trigger" at bounding box center [621, 124] width 34 height 34
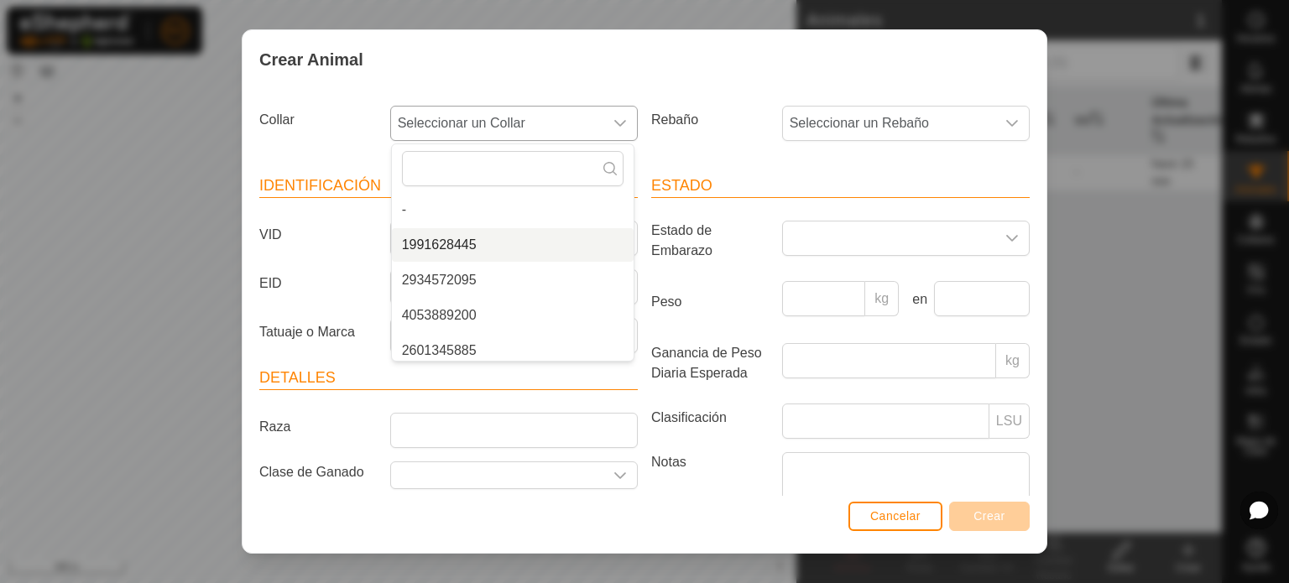
click at [433, 234] on li "1991628445" at bounding box center [513, 245] width 242 height 34
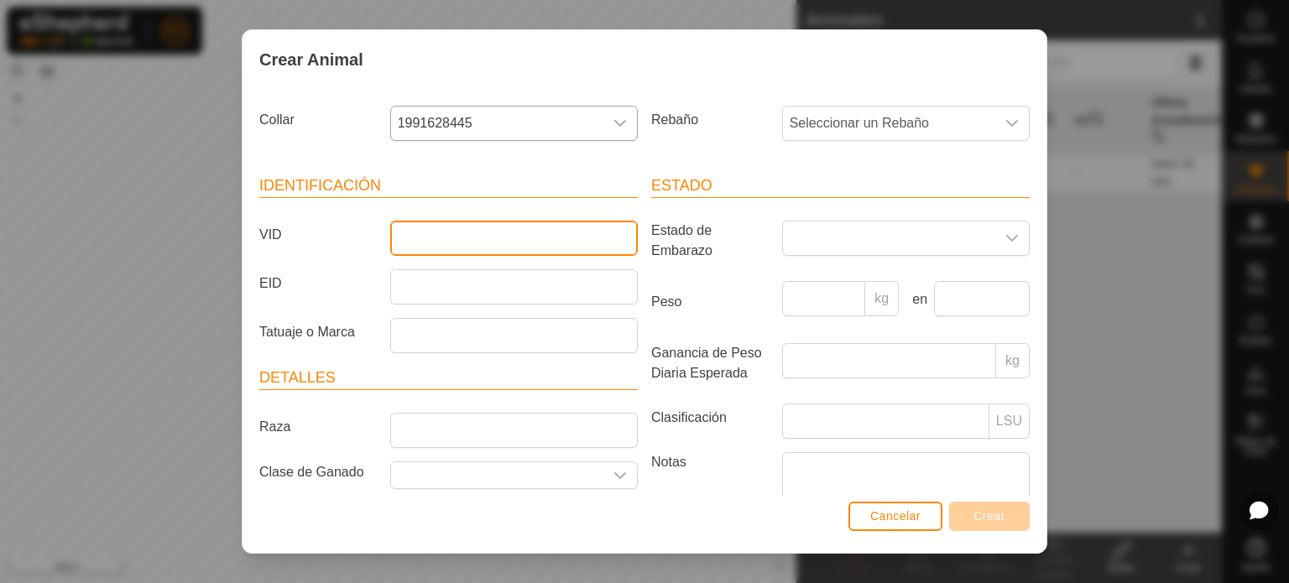
click at [458, 233] on input "VID" at bounding box center [514, 238] width 248 height 35
type input "N"
type input "n"
type input "Novillanegra"
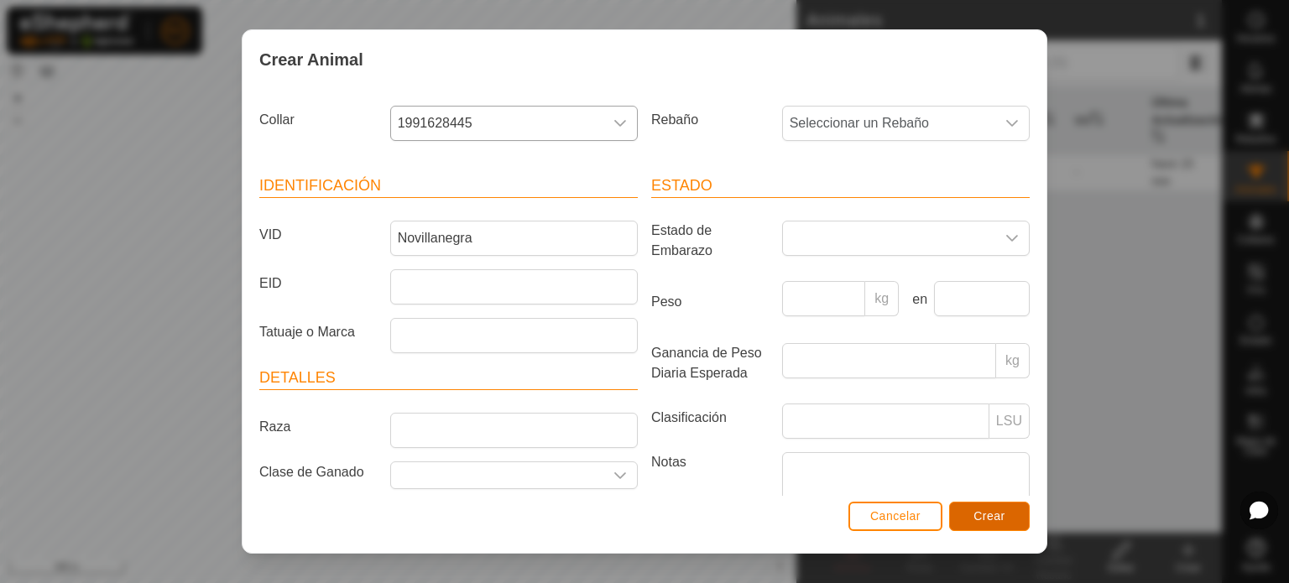
click at [989, 515] on span "Crear" at bounding box center [990, 516] width 32 height 13
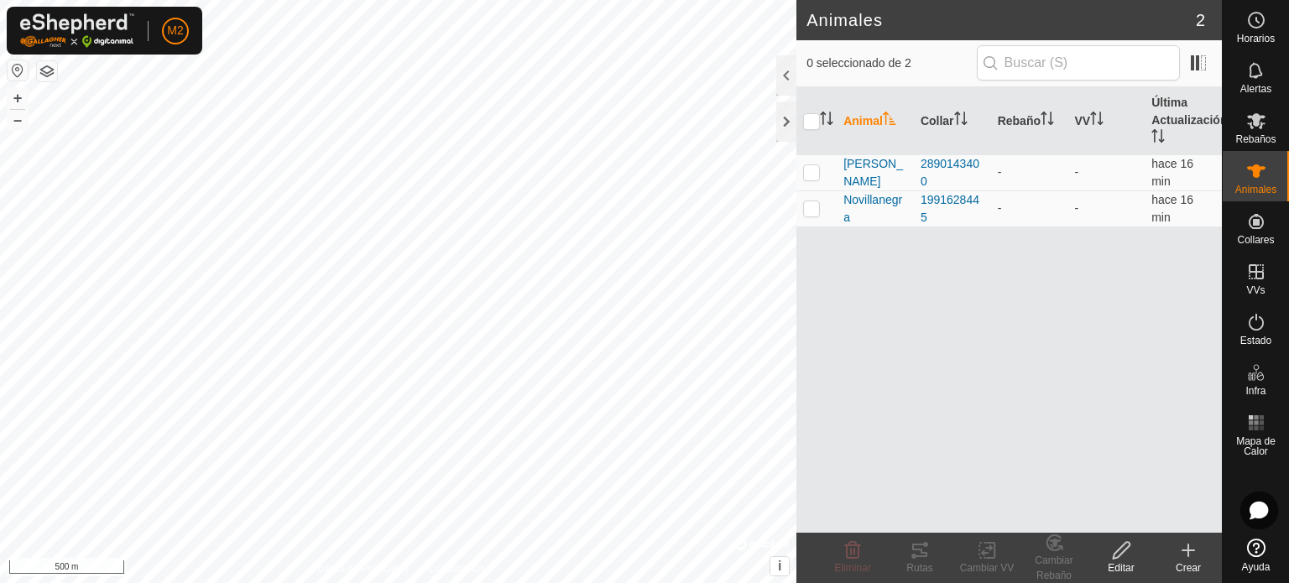
click at [1189, 557] on icon at bounding box center [1189, 551] width 0 height 12
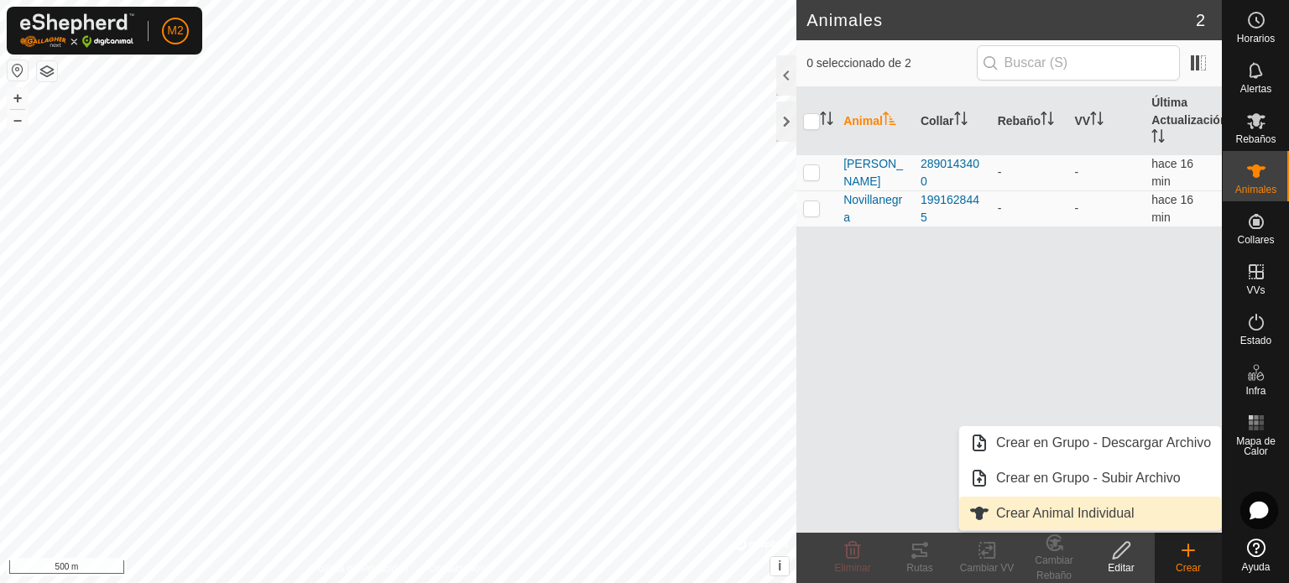
click at [1109, 513] on link "Crear Animal Individual" at bounding box center [1091, 514] width 262 height 34
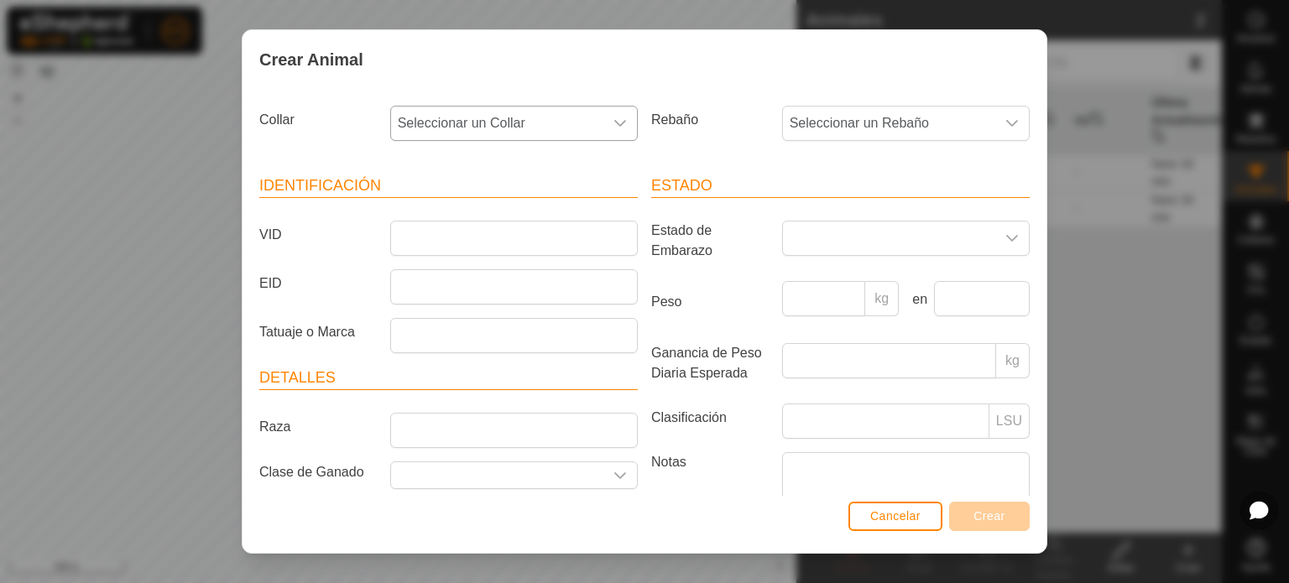
click at [616, 128] on icon "dropdown trigger" at bounding box center [620, 123] width 13 height 13
click at [514, 238] on li "2934572095" at bounding box center [513, 245] width 242 height 34
click at [514, 238] on input "VID" at bounding box center [514, 238] width 248 height 35
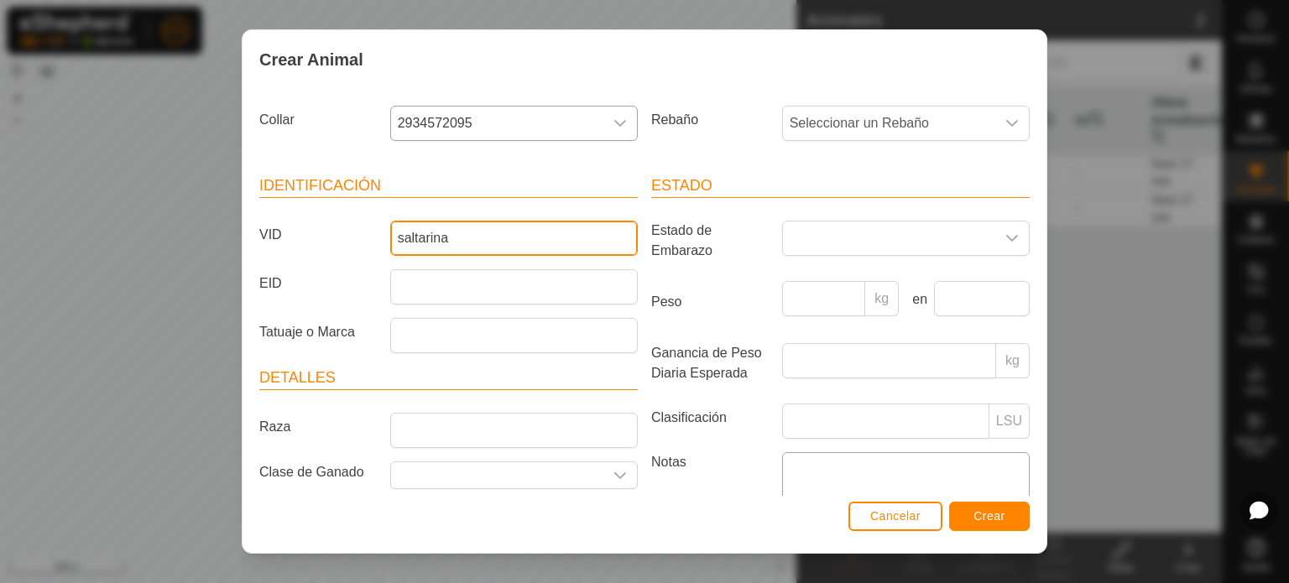
type input "saltarina"
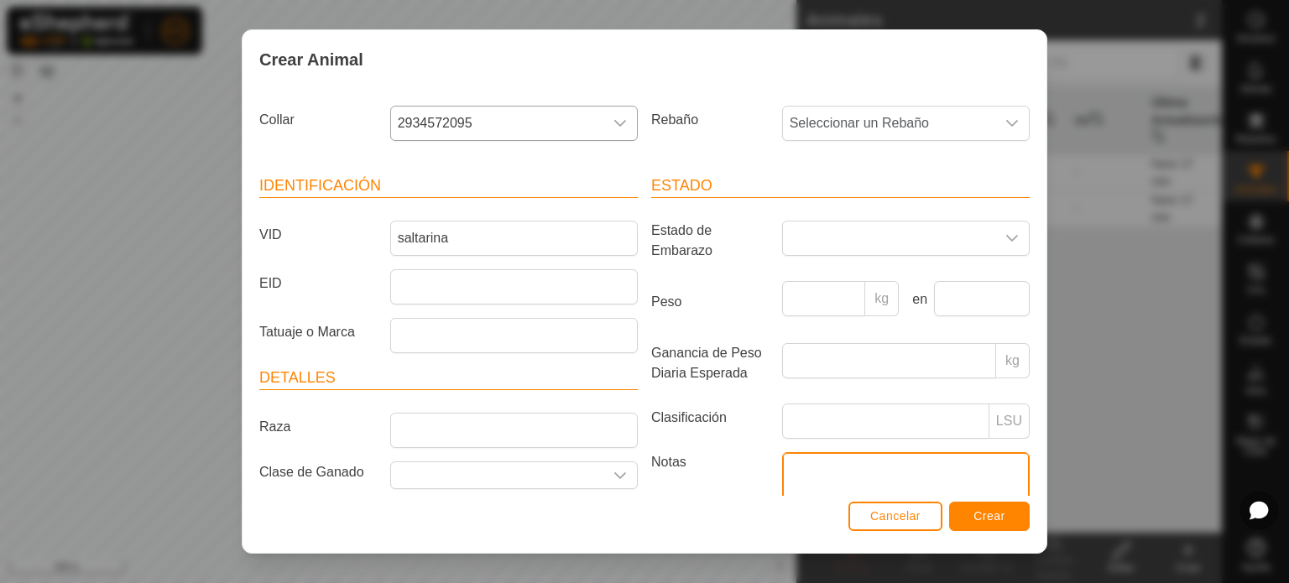
click at [1015, 479] on textarea "Notas" at bounding box center [906, 500] width 248 height 96
click at [998, 513] on span "Crear" at bounding box center [990, 516] width 32 height 13
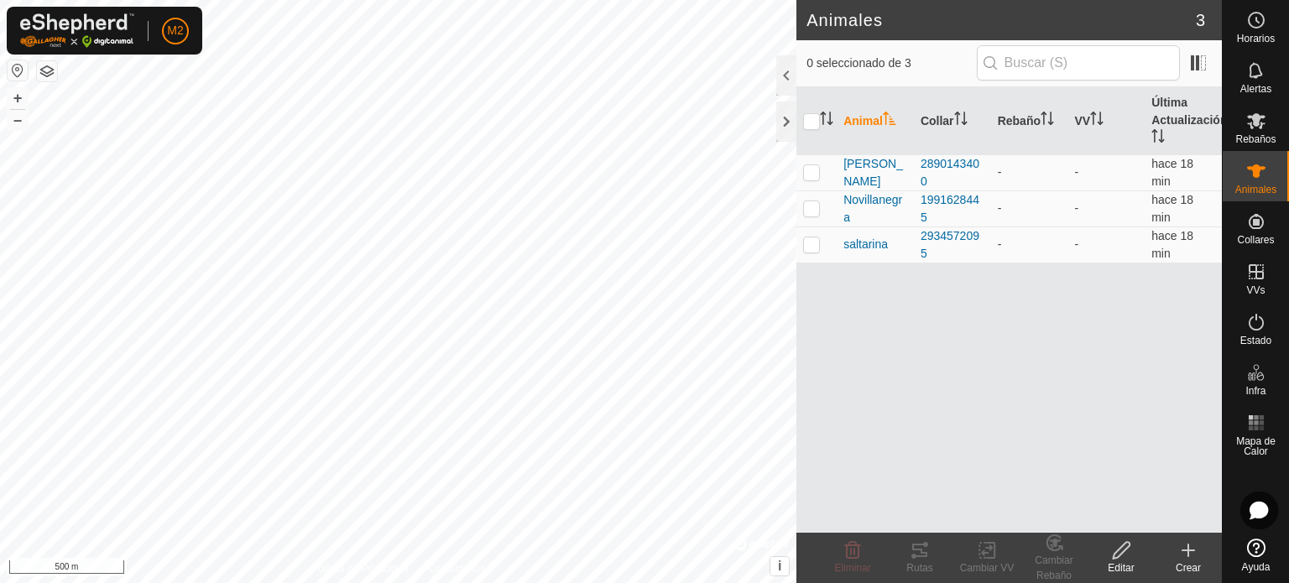
click at [1185, 557] on icon at bounding box center [1189, 551] width 20 height 20
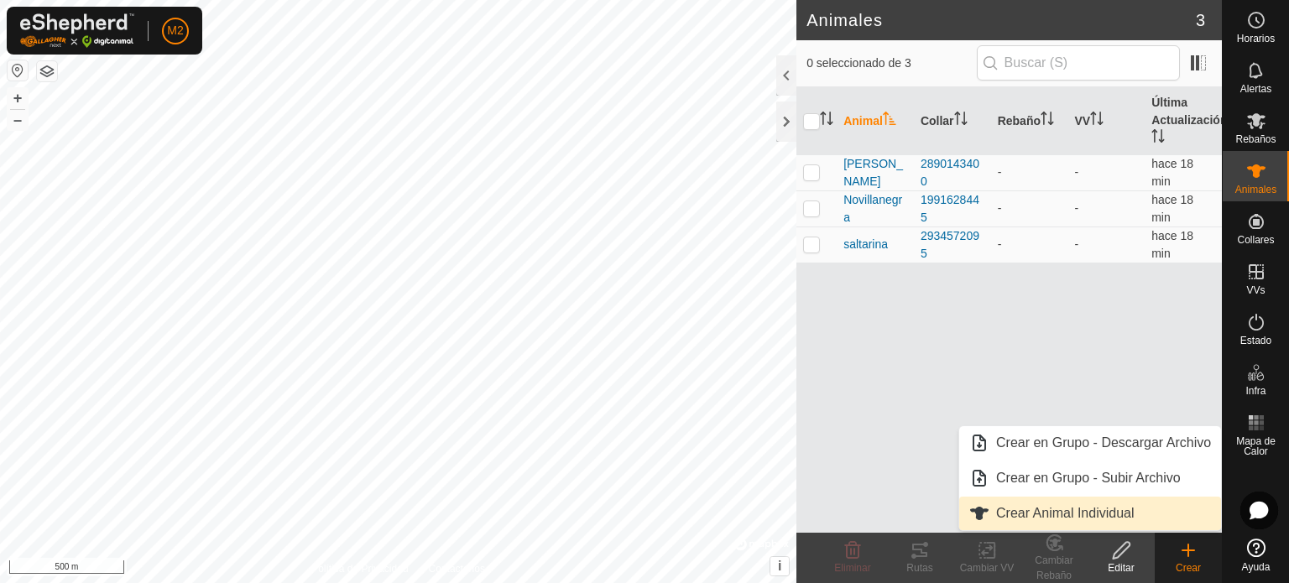
click at [1111, 517] on link "Crear Animal Individual" at bounding box center [1091, 514] width 262 height 34
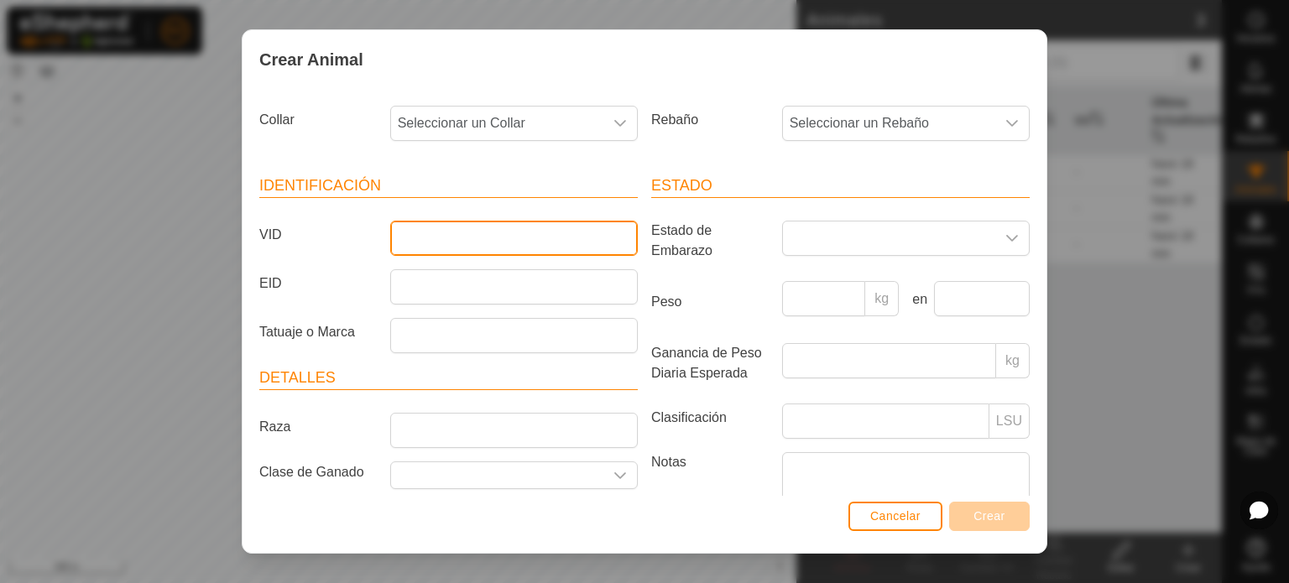
click at [552, 221] on input "VID" at bounding box center [514, 238] width 248 height 35
type input "y"
type input "Yoli"
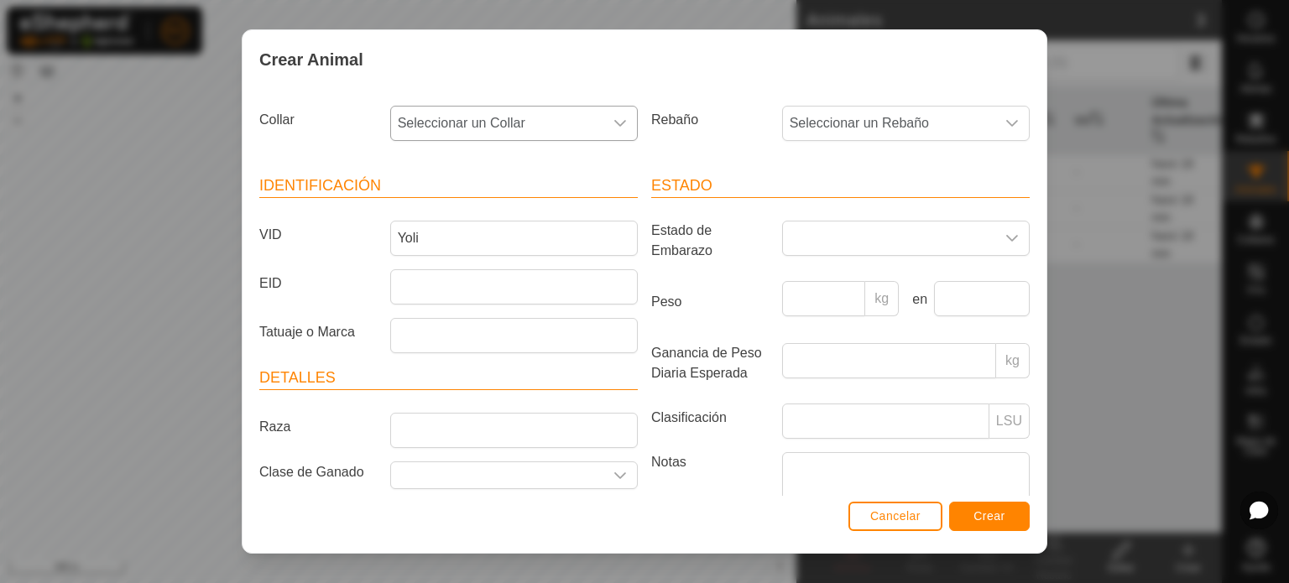
click at [604, 123] on div "dropdown trigger" at bounding box center [621, 124] width 34 height 34
click at [451, 233] on li "4053889200" at bounding box center [513, 245] width 242 height 34
click at [990, 520] on span "Crear" at bounding box center [990, 516] width 32 height 13
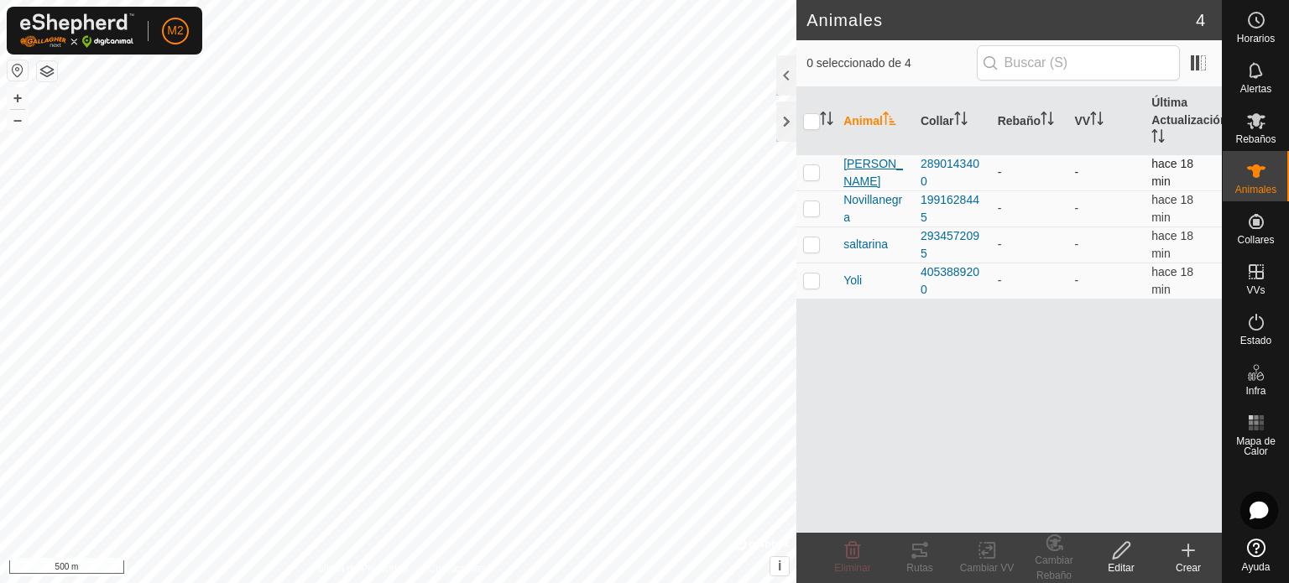
click at [856, 174] on span "[PERSON_NAME]" at bounding box center [876, 172] width 64 height 35
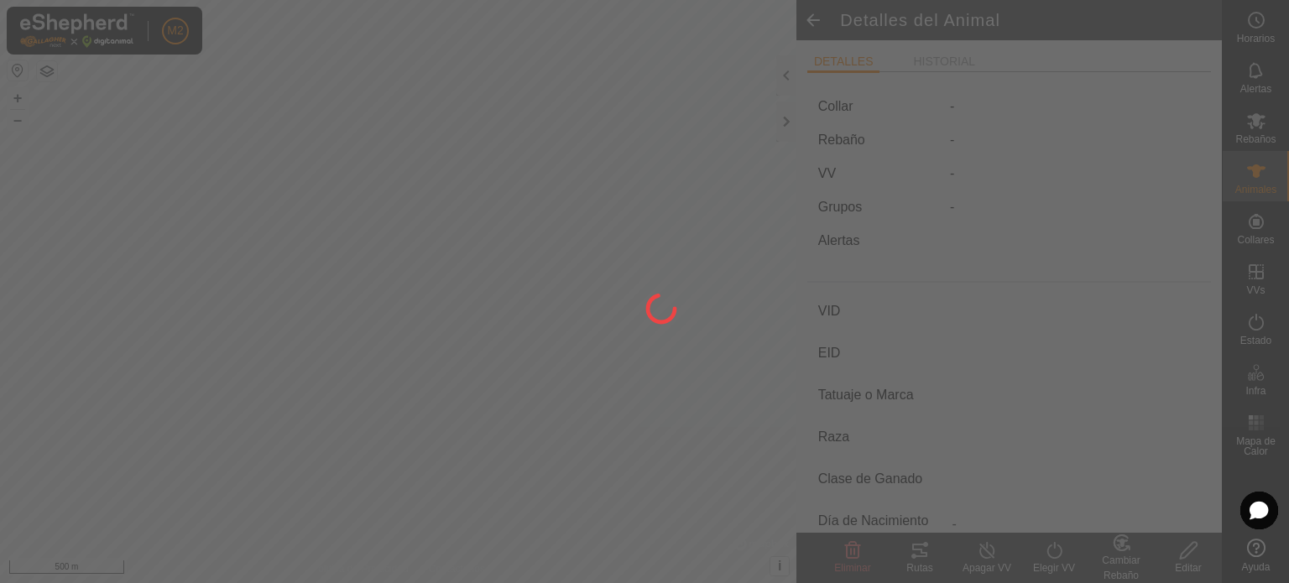
type input "[PERSON_NAME]"
type input "-"
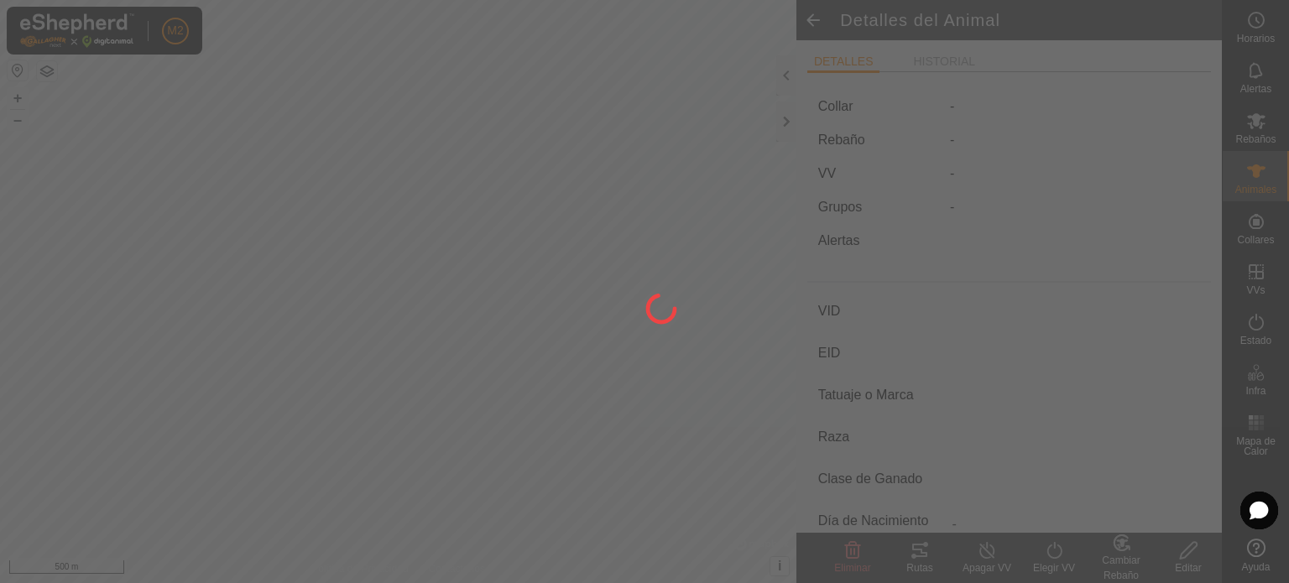
type input "Preñada"
type input "0 kg"
type input "-"
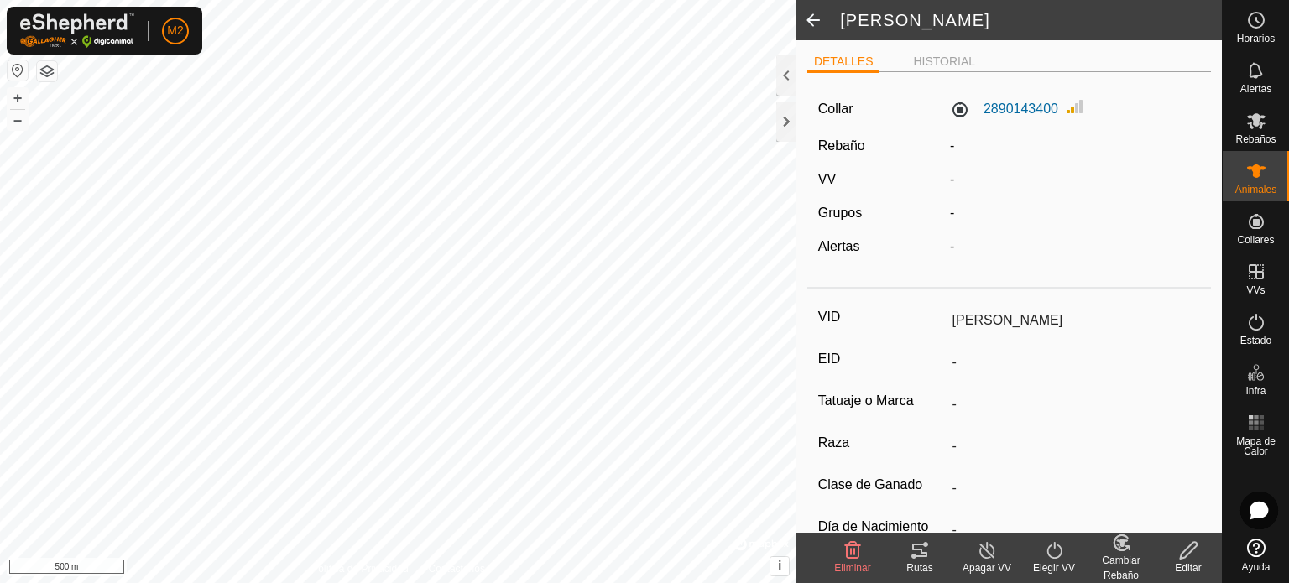
click at [1185, 554] on icon at bounding box center [1189, 551] width 21 height 20
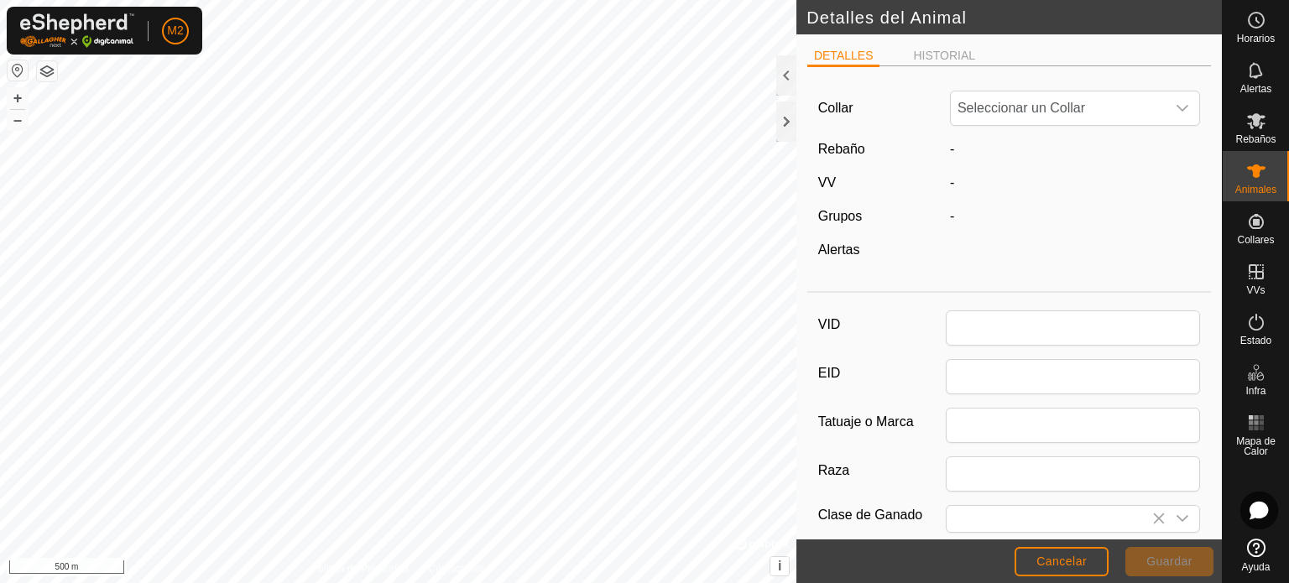
type input "[PERSON_NAME]"
type input "0"
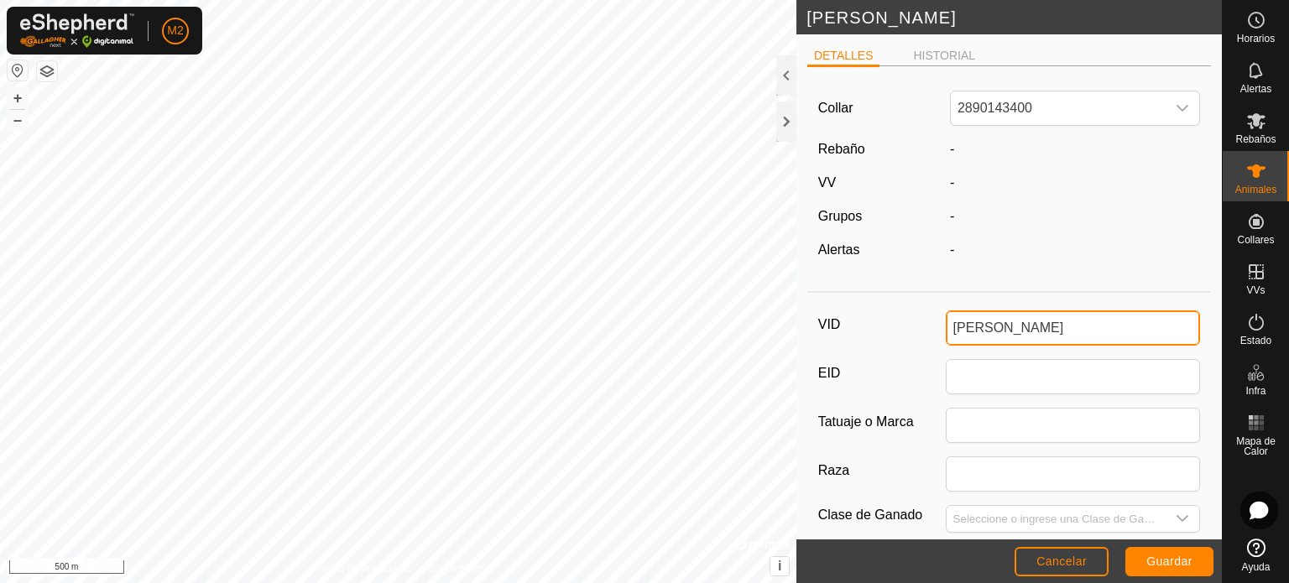
click at [952, 326] on input "[PERSON_NAME]" at bounding box center [1073, 328] width 255 height 35
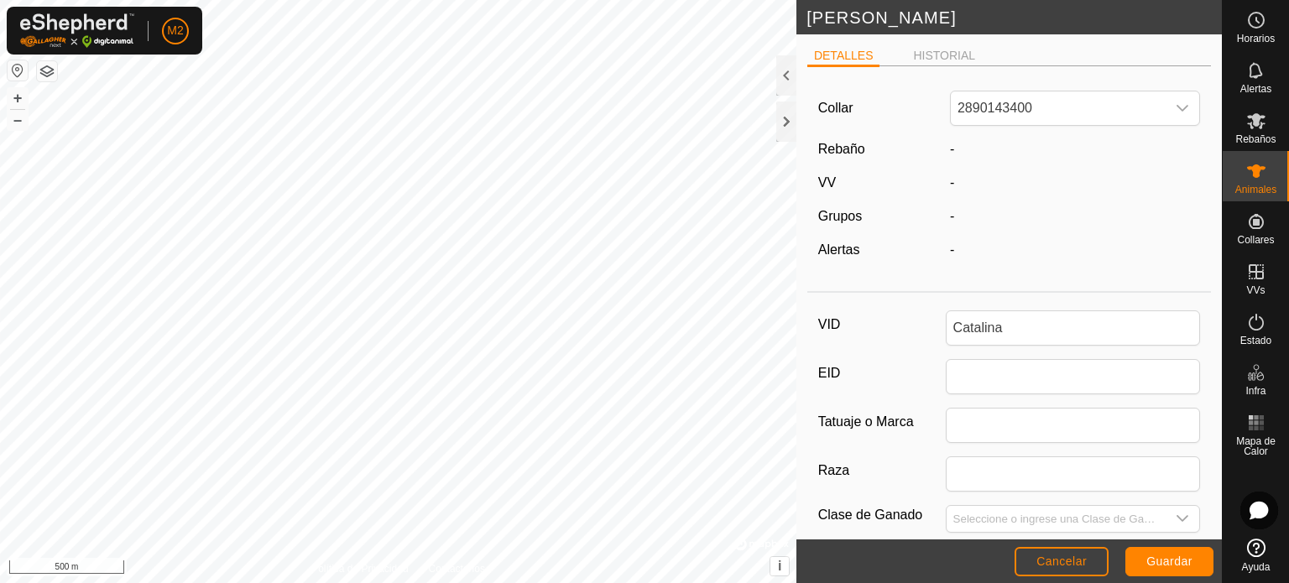
click at [1142, 546] on footer "Cancelar Guardar" at bounding box center [1010, 562] width 426 height 44
click at [1152, 557] on span "Guardar" at bounding box center [1170, 561] width 46 height 13
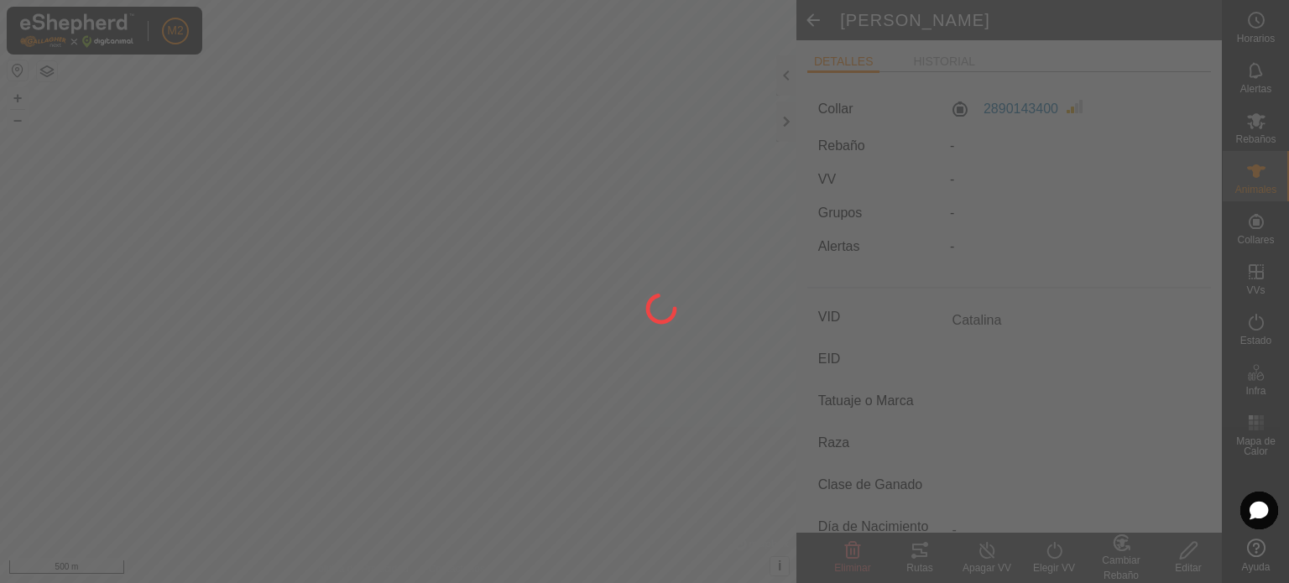
type input "[PERSON_NAME]"
type input "-"
type input "0 kg"
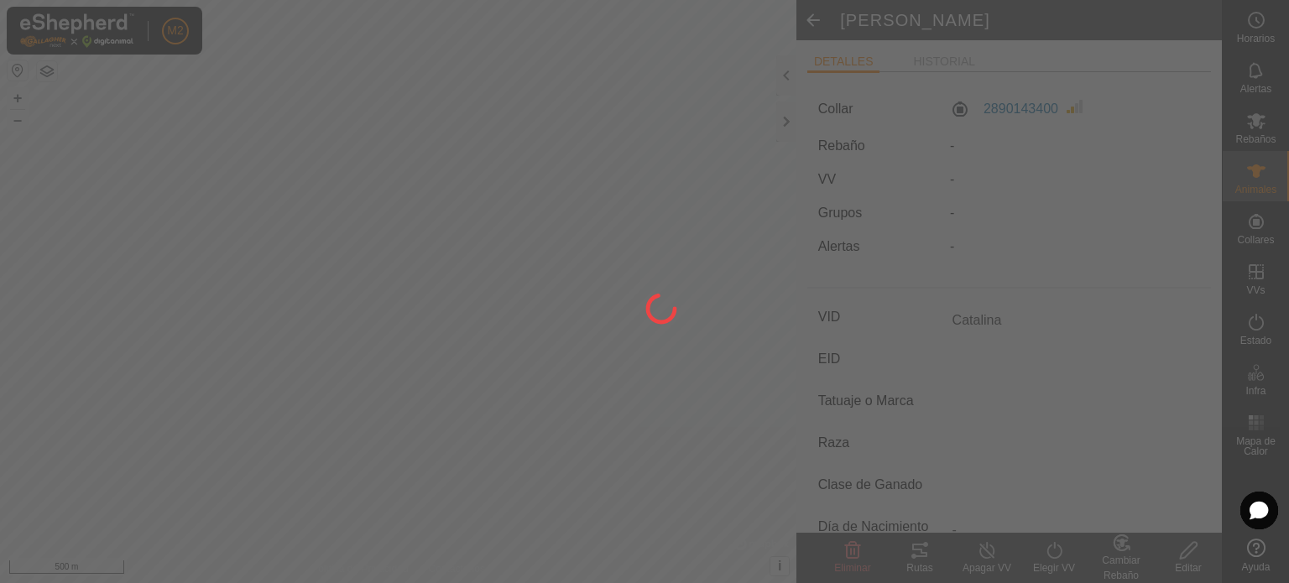
type input "-"
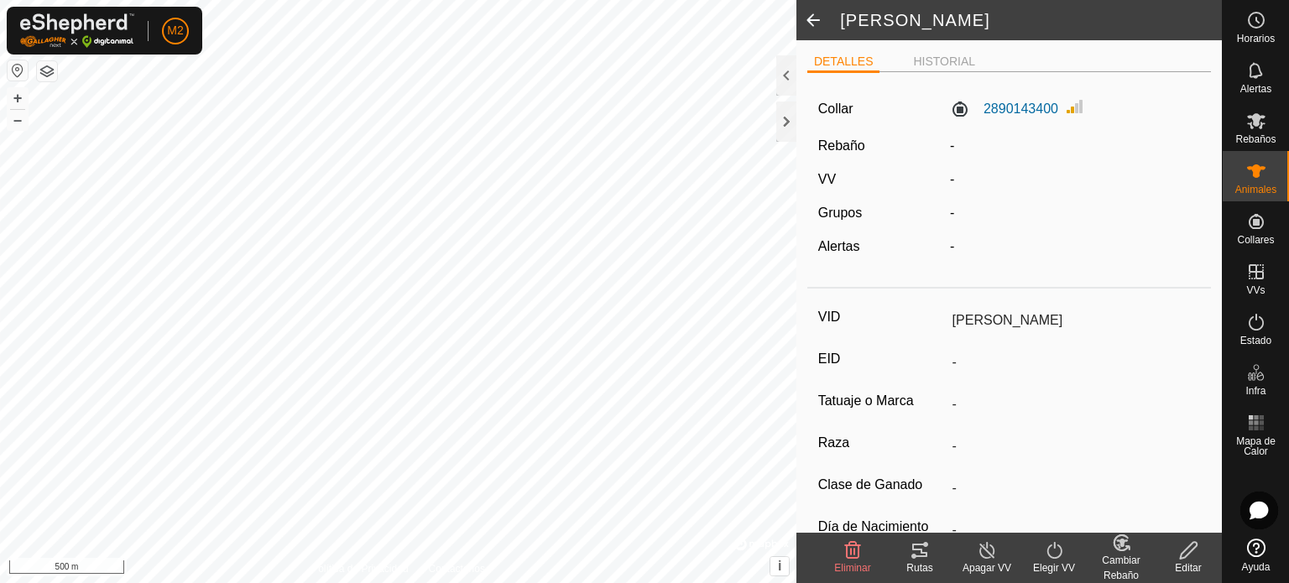
type input "Catalina"
click at [1254, 177] on icon at bounding box center [1257, 171] width 20 height 20
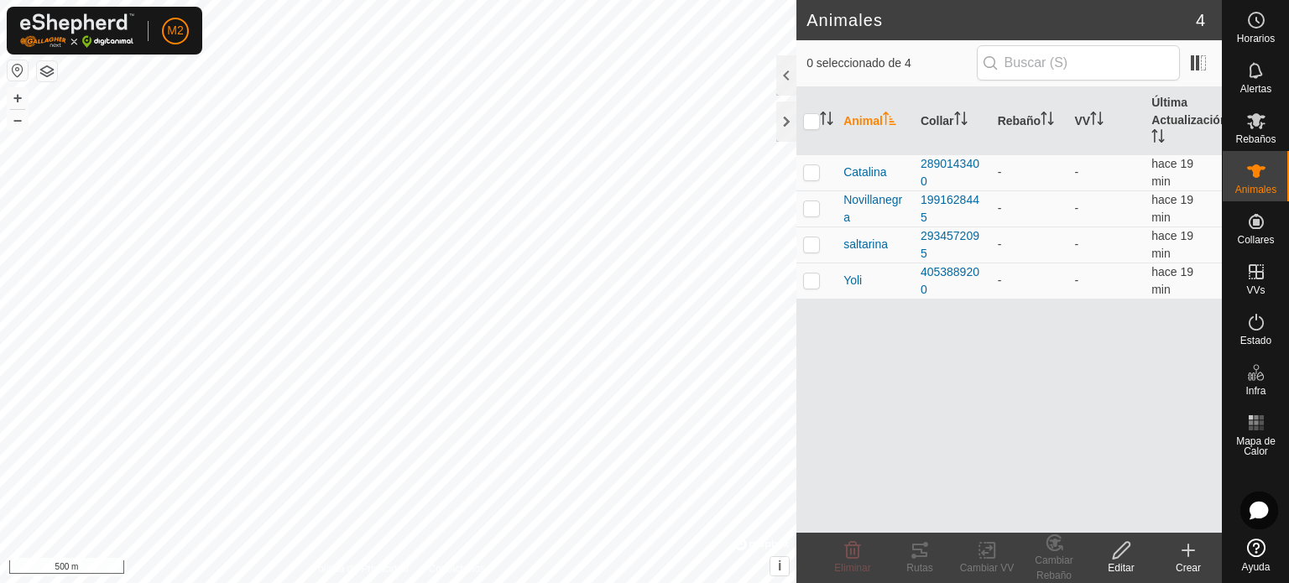
click at [1182, 557] on icon at bounding box center [1189, 551] width 20 height 20
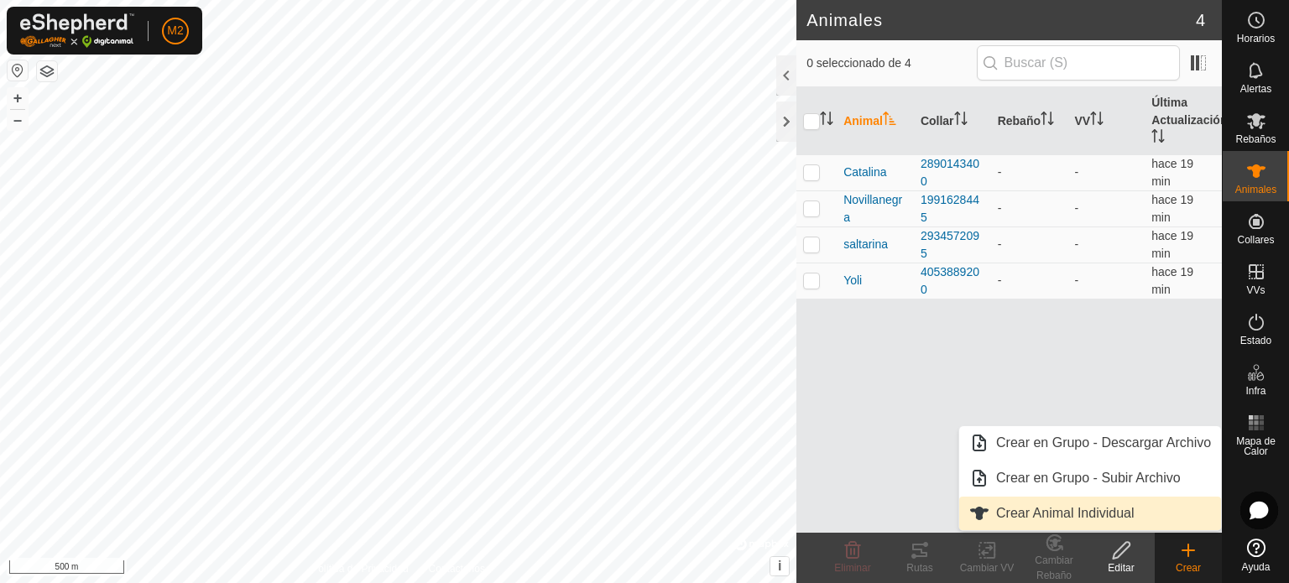
click at [1138, 515] on link "Crear Animal Individual" at bounding box center [1091, 514] width 262 height 34
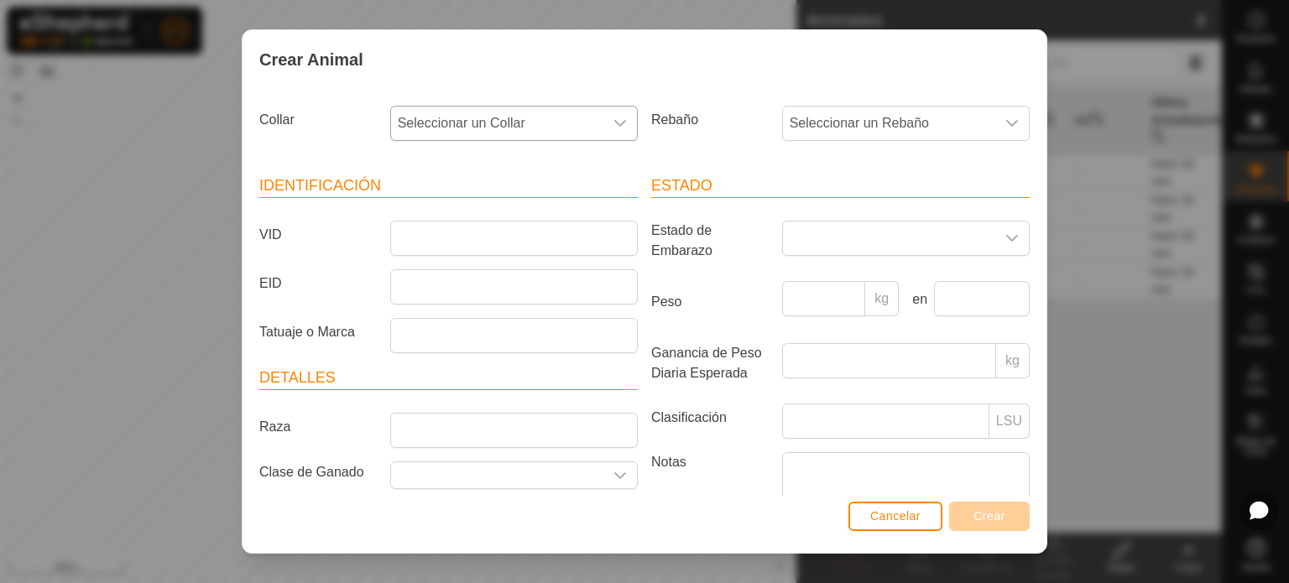
click at [614, 127] on icon "dropdown trigger" at bounding box center [620, 123] width 13 height 13
click at [504, 233] on li "2601345885" at bounding box center [513, 245] width 242 height 34
click at [504, 233] on input "VID" at bounding box center [514, 238] width 248 height 35
click at [1109, 83] on div "Crear Animal Collar 2601345885 Rebaño Seleccionar un Rebaño Identificación VID …" at bounding box center [644, 291] width 1289 height 583
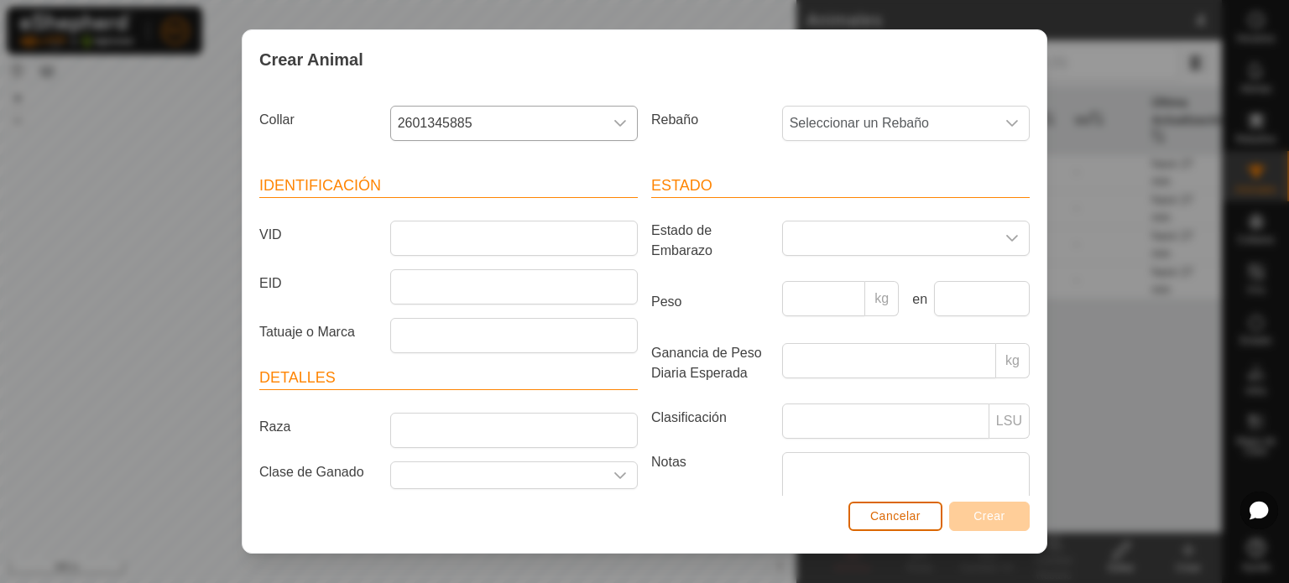
click at [906, 510] on span "Cancelar" at bounding box center [896, 516] width 50 height 13
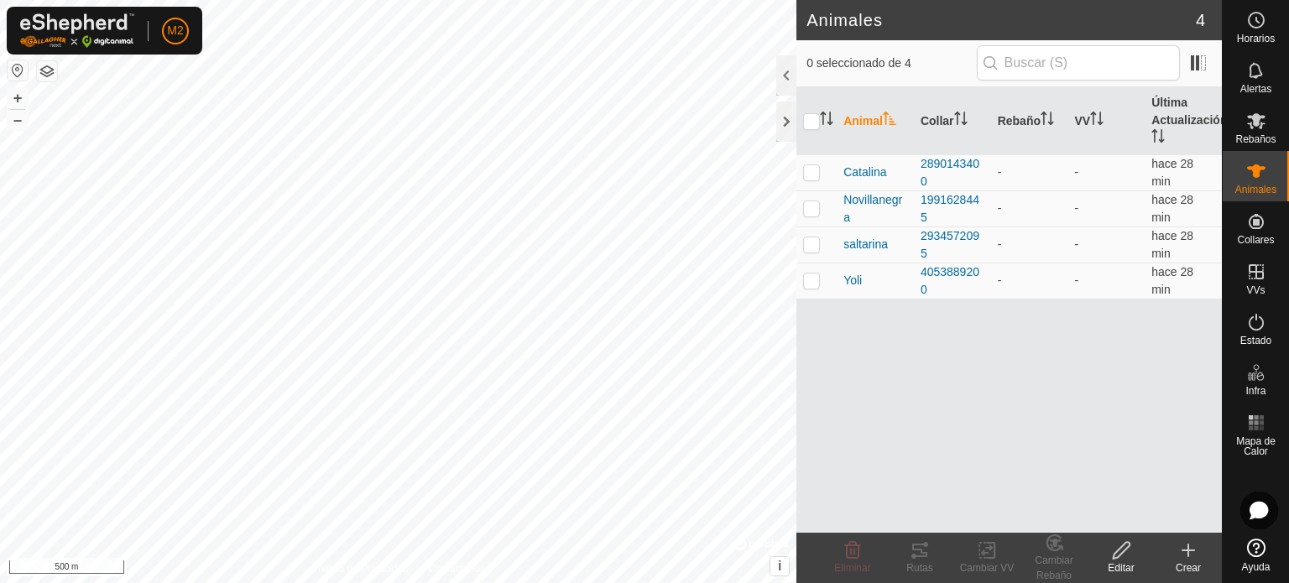
click at [1186, 561] on div "Crear" at bounding box center [1188, 568] width 67 height 15
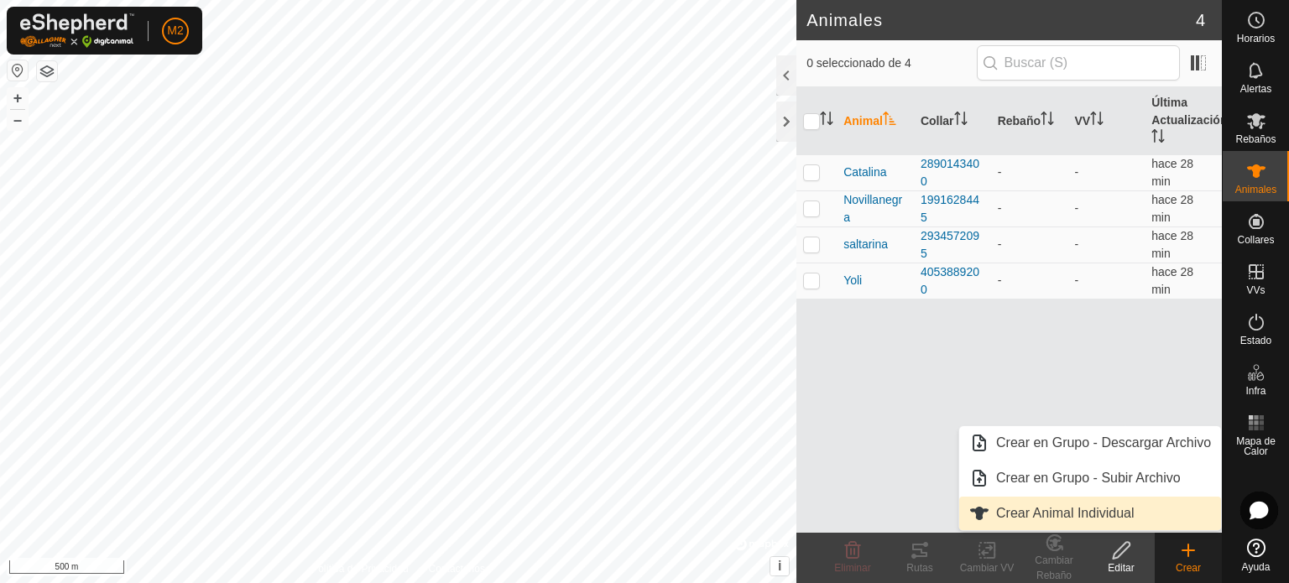
click at [1119, 503] on link "Crear Animal Individual" at bounding box center [1091, 514] width 262 height 34
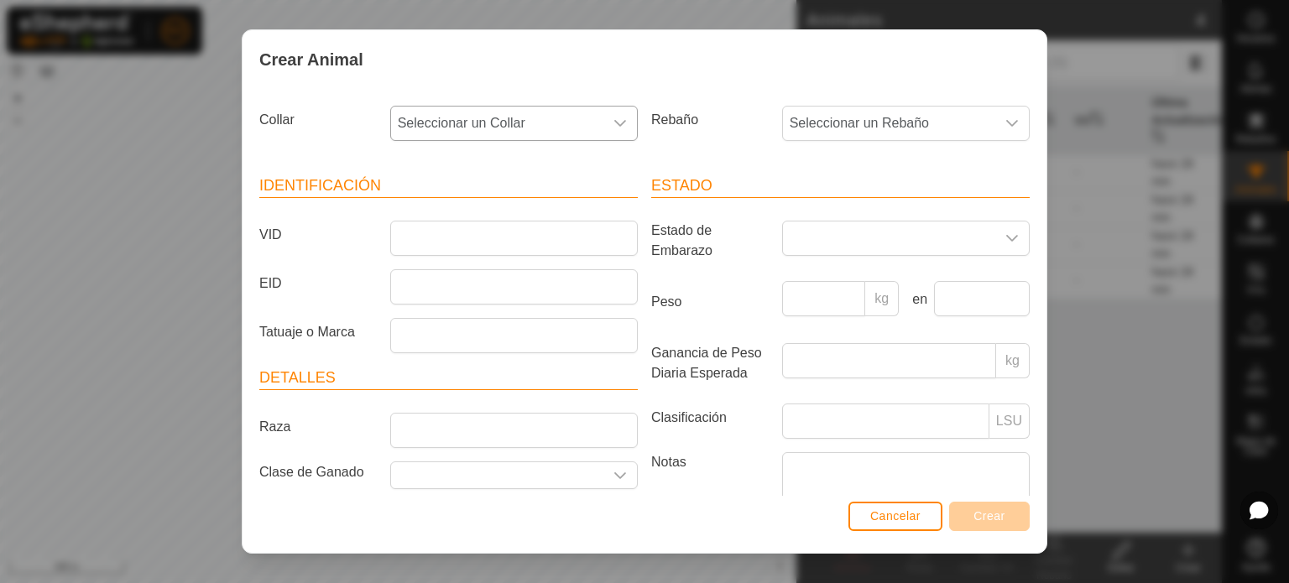
click at [616, 120] on icon "dropdown trigger" at bounding box center [620, 123] width 13 height 13
click at [443, 231] on li "2601345885" at bounding box center [513, 245] width 242 height 34
click at [443, 231] on input "VID" at bounding box center [514, 238] width 248 height 35
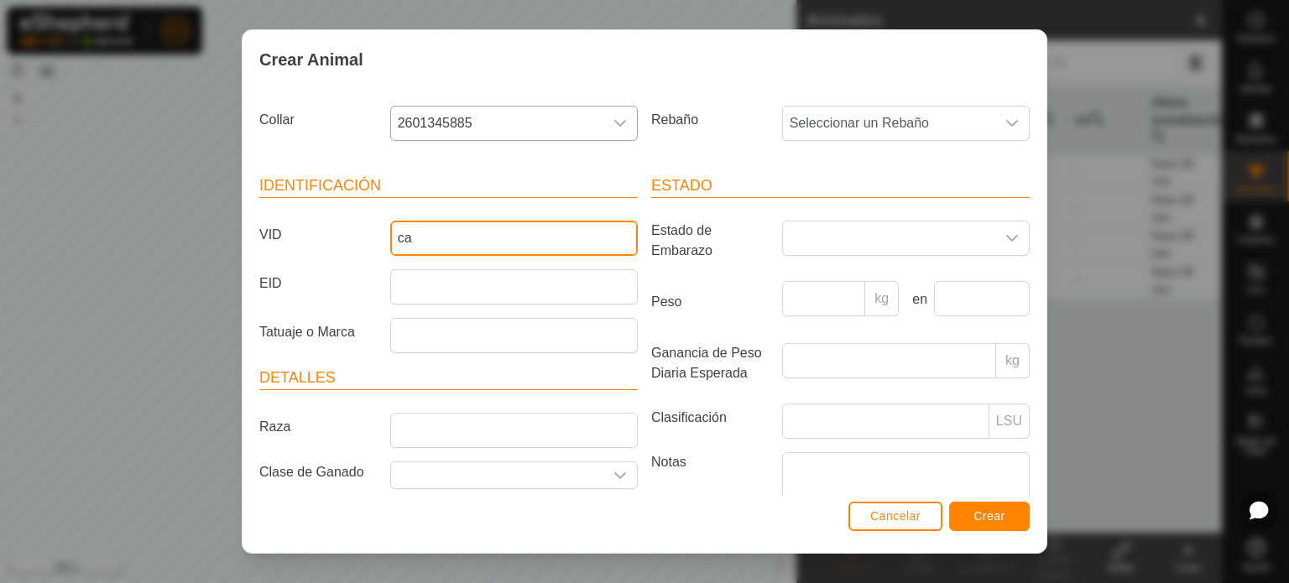
type input "c"
type input "Canelavizca"
click at [986, 518] on span "Crear" at bounding box center [990, 516] width 32 height 13
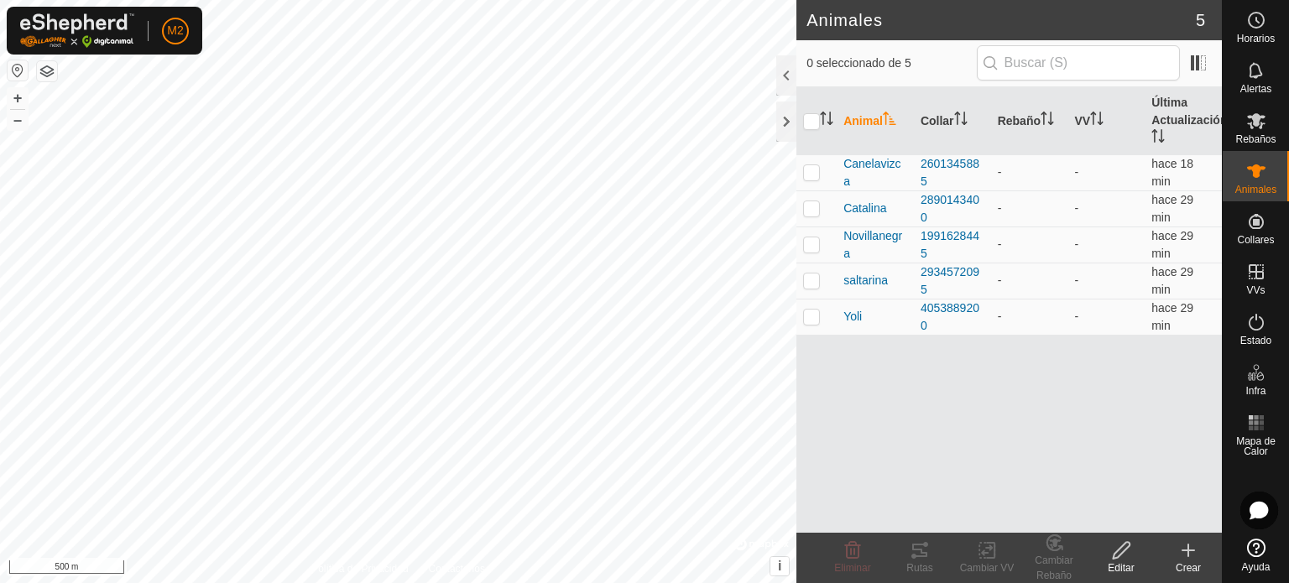
click at [1189, 549] on icon at bounding box center [1189, 551] width 0 height 12
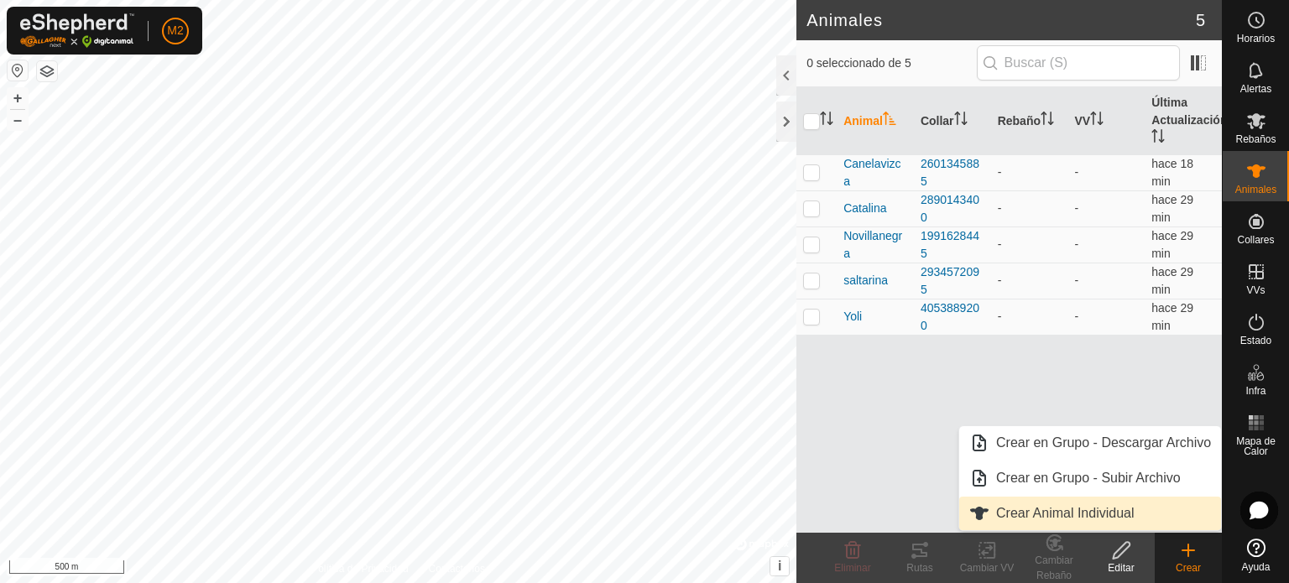
click at [1059, 513] on link "Crear Animal Individual" at bounding box center [1091, 514] width 262 height 34
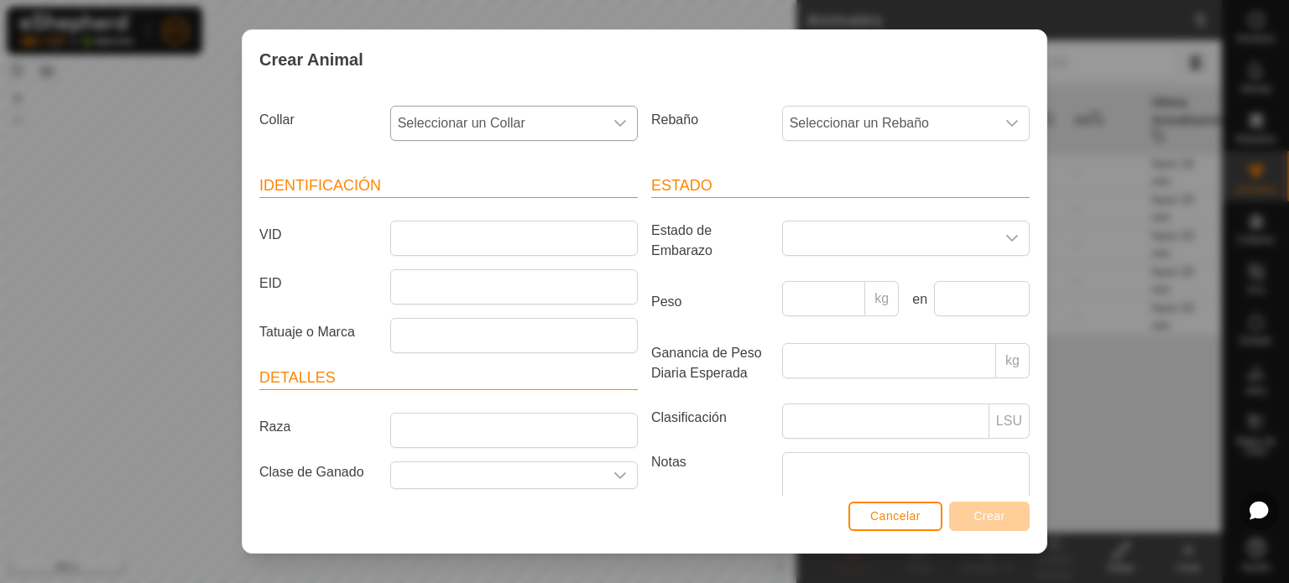
click at [614, 118] on icon "dropdown trigger" at bounding box center [620, 123] width 13 height 13
click at [453, 244] on li "3030922477" at bounding box center [513, 245] width 242 height 34
click at [453, 244] on input "VID" at bounding box center [514, 238] width 248 height 35
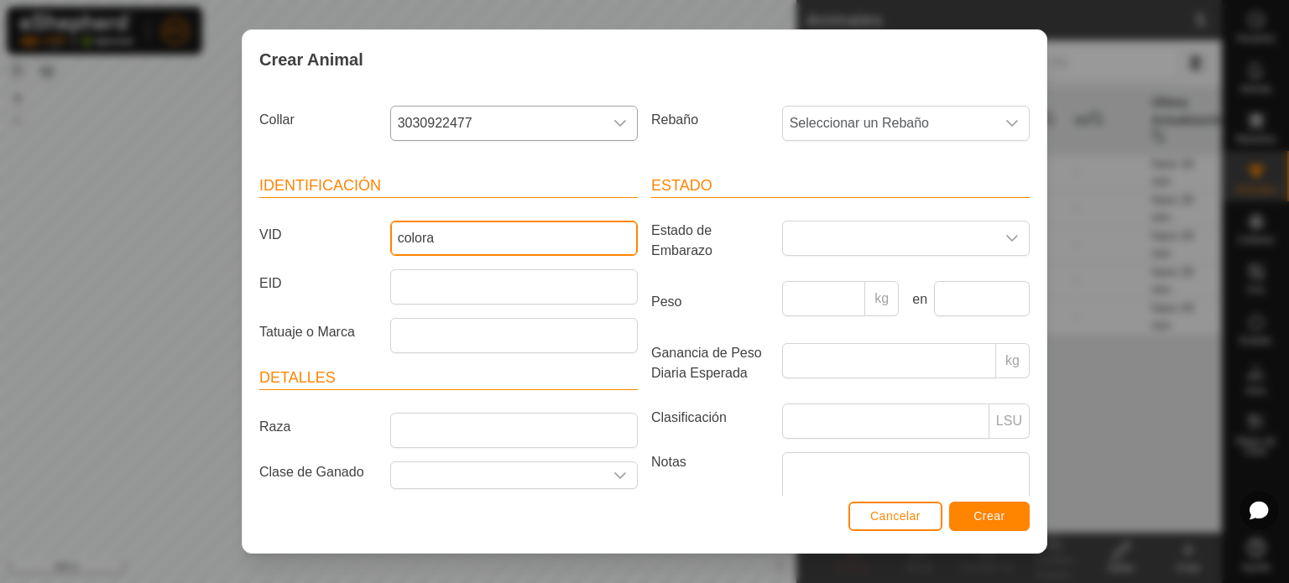
type input "colora"
click at [957, 511] on button "Crear" at bounding box center [989, 516] width 81 height 29
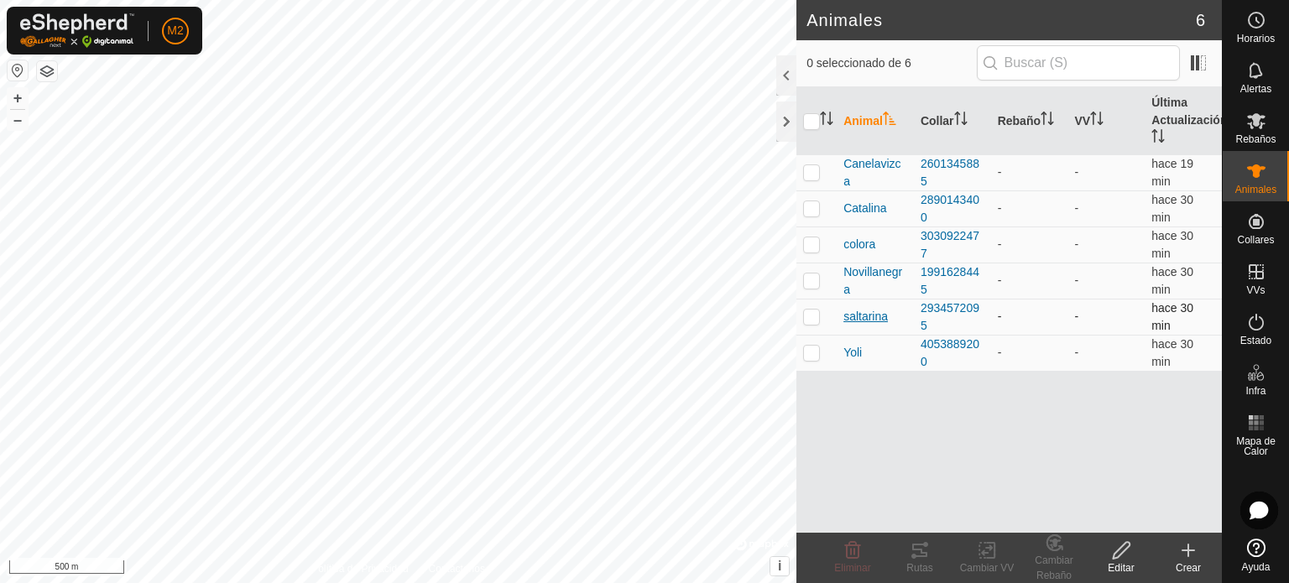
click at [850, 315] on span "saltarina" at bounding box center [866, 317] width 44 height 18
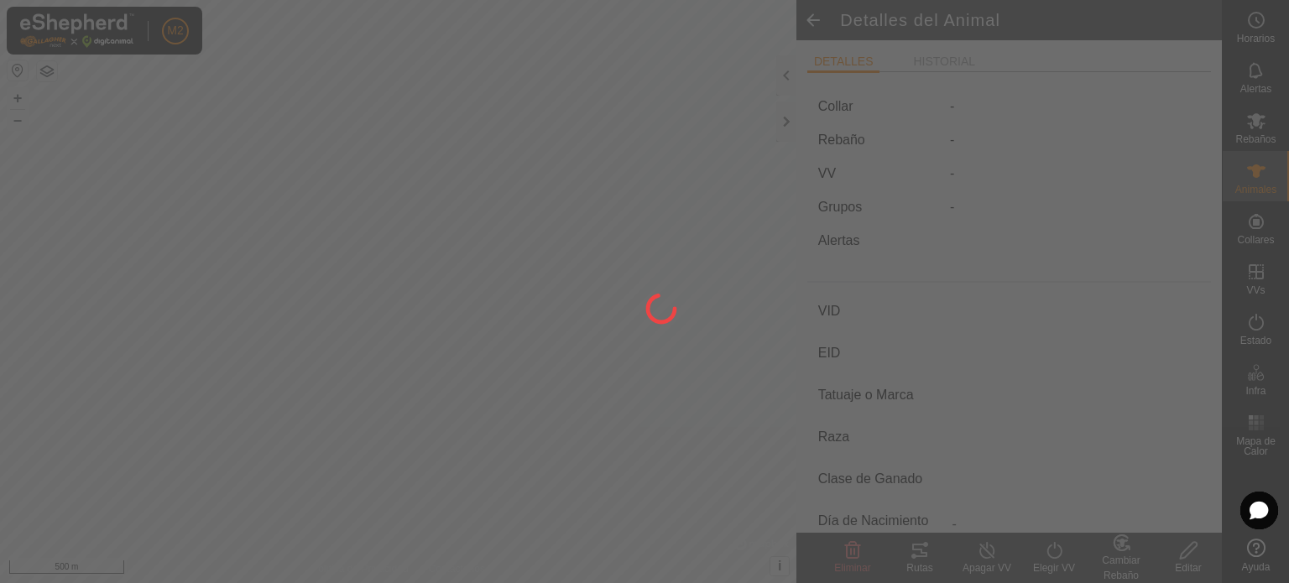
type input "saltarina"
type input "-"
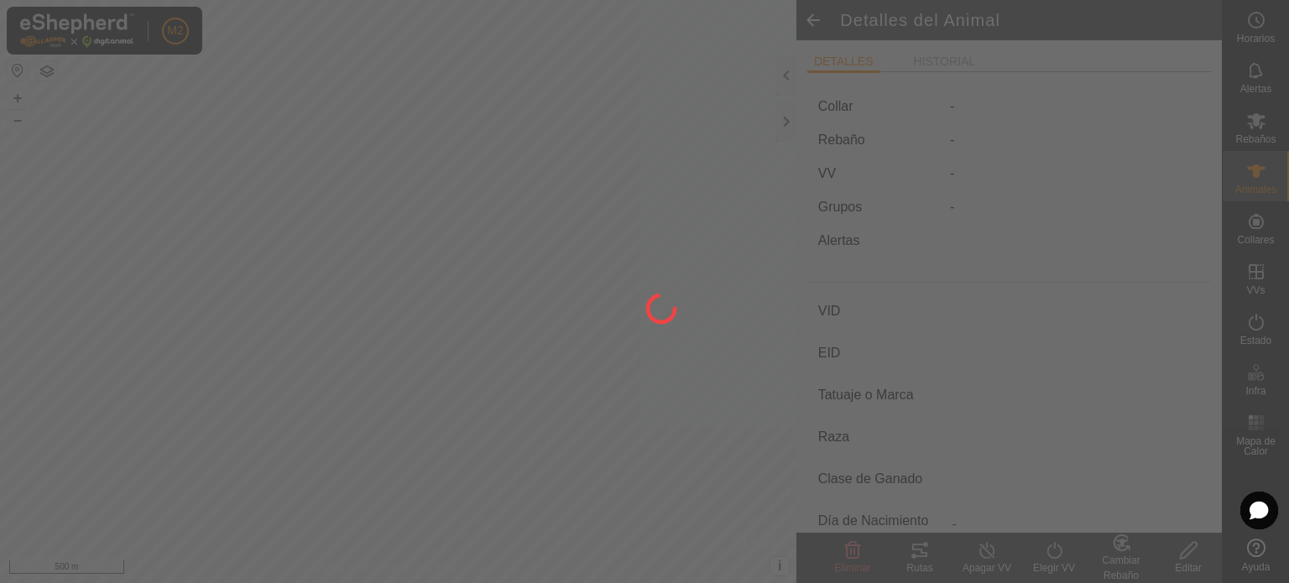
type input "0 kg"
type input "-"
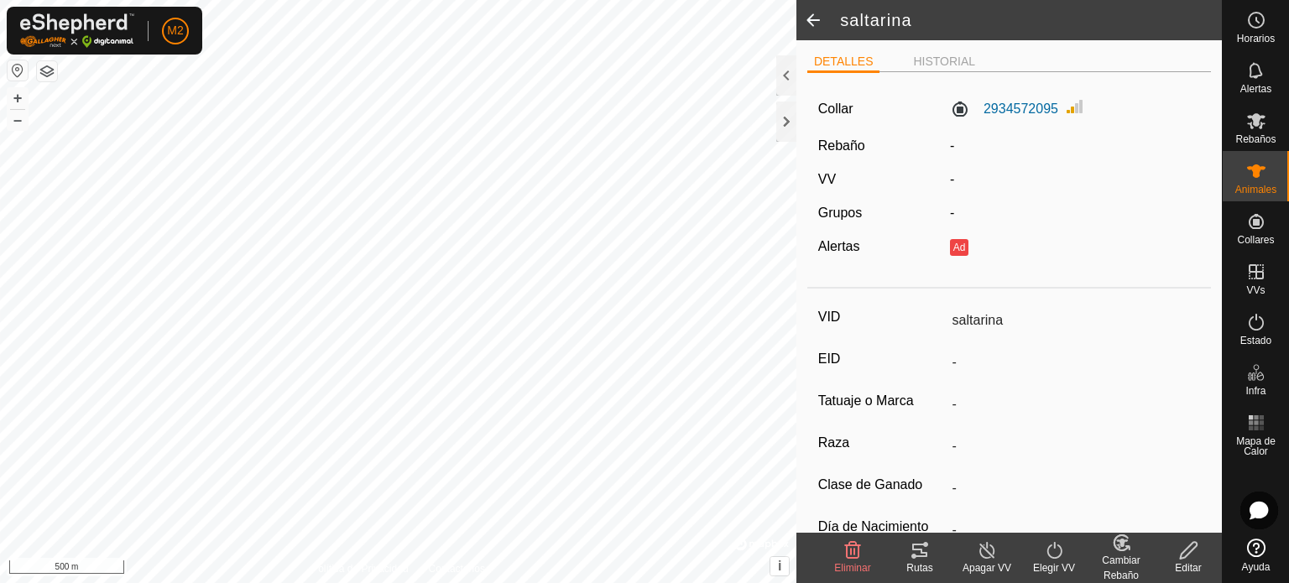
click at [1175, 553] on edit-svg-icon at bounding box center [1188, 551] width 67 height 20
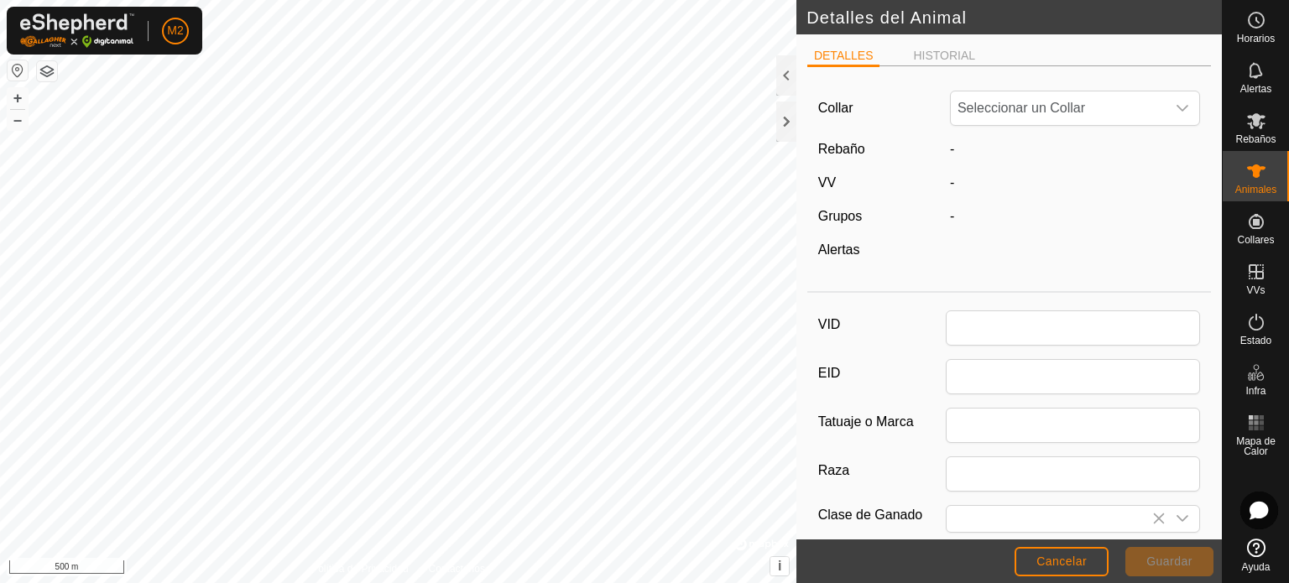
type input "saltarina"
type input "0"
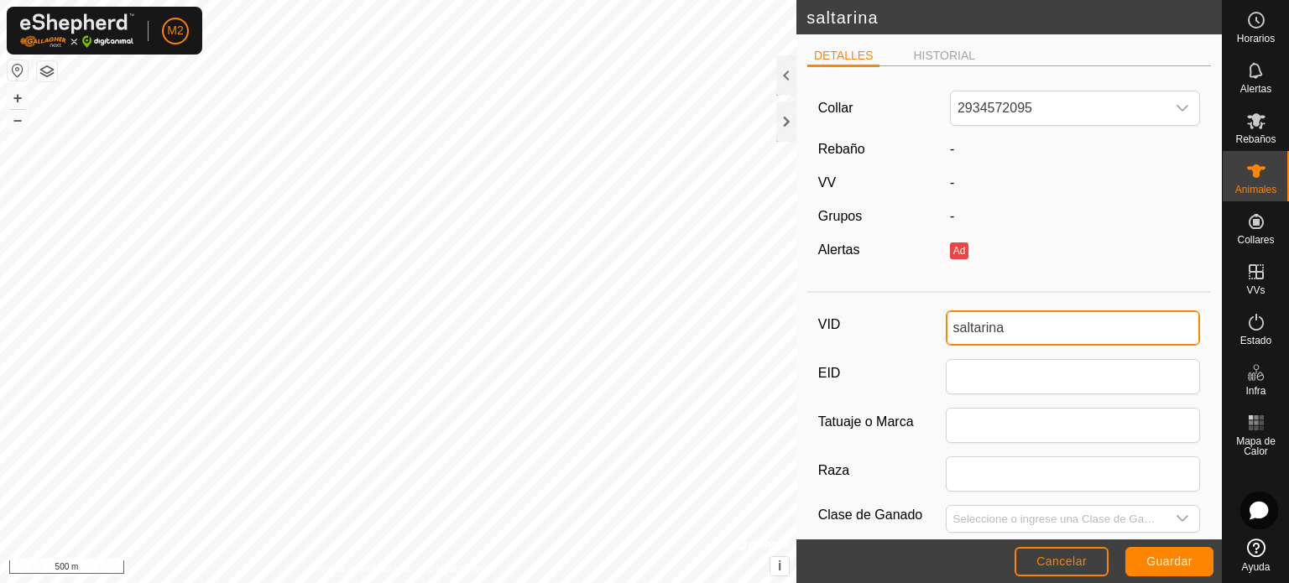
click at [950, 328] on input "saltarina" at bounding box center [1073, 328] width 255 height 35
click at [954, 326] on input "saltarina" at bounding box center [1073, 328] width 255 height 35
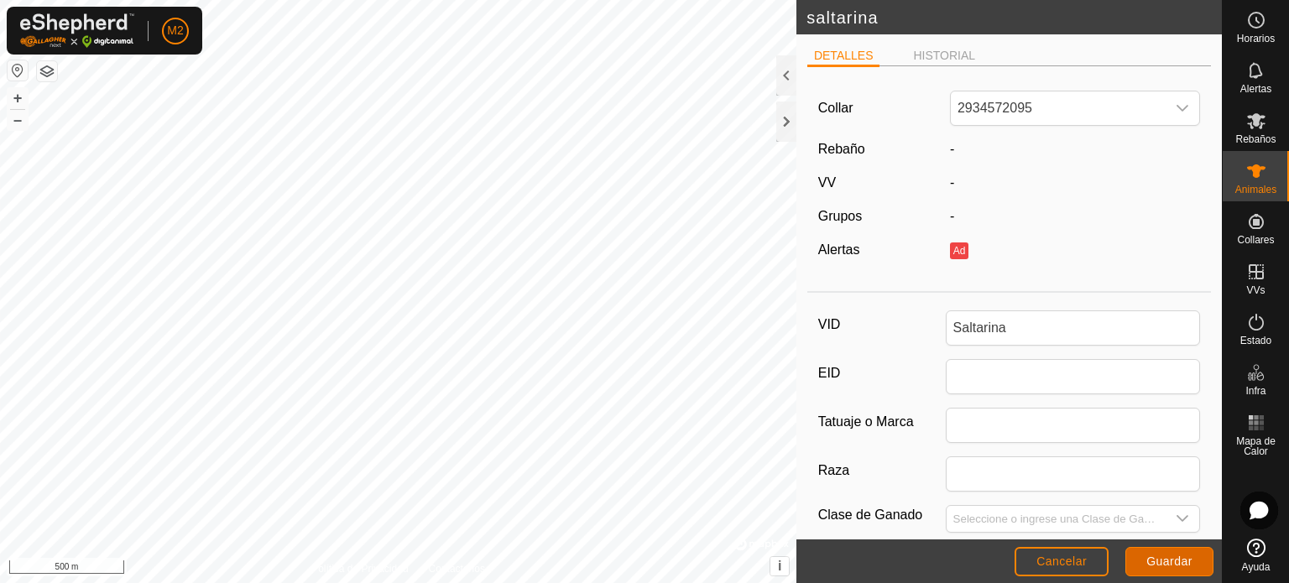
click at [1163, 557] on span "Guardar" at bounding box center [1170, 561] width 46 height 13
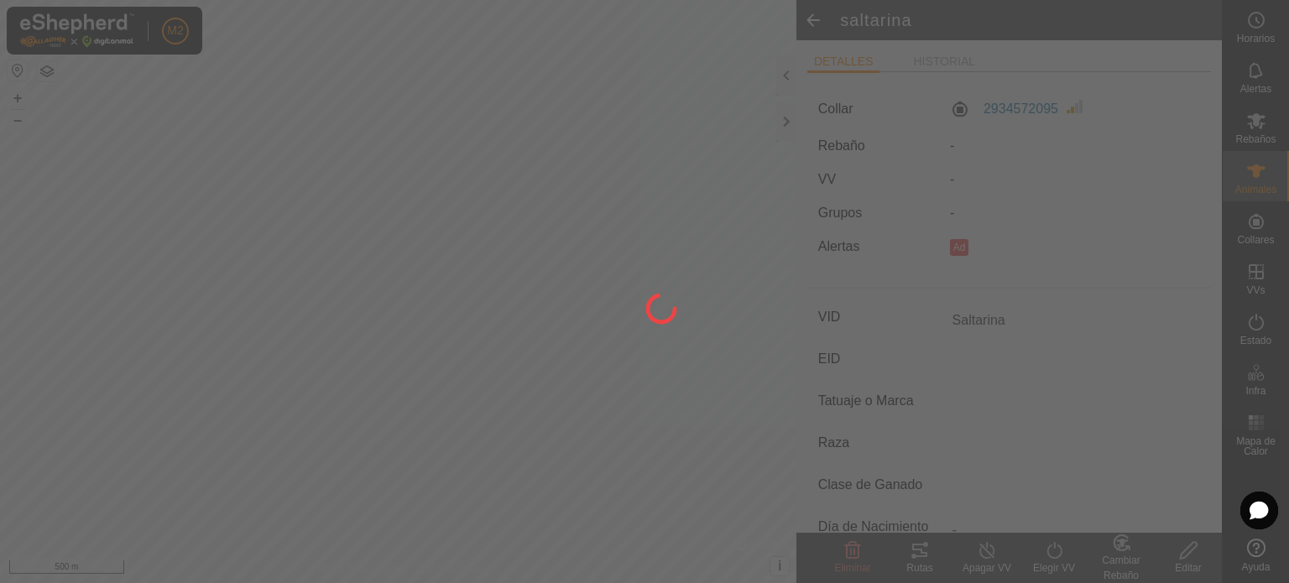
type input "Saltarina"
type input "-"
type input "0 kg"
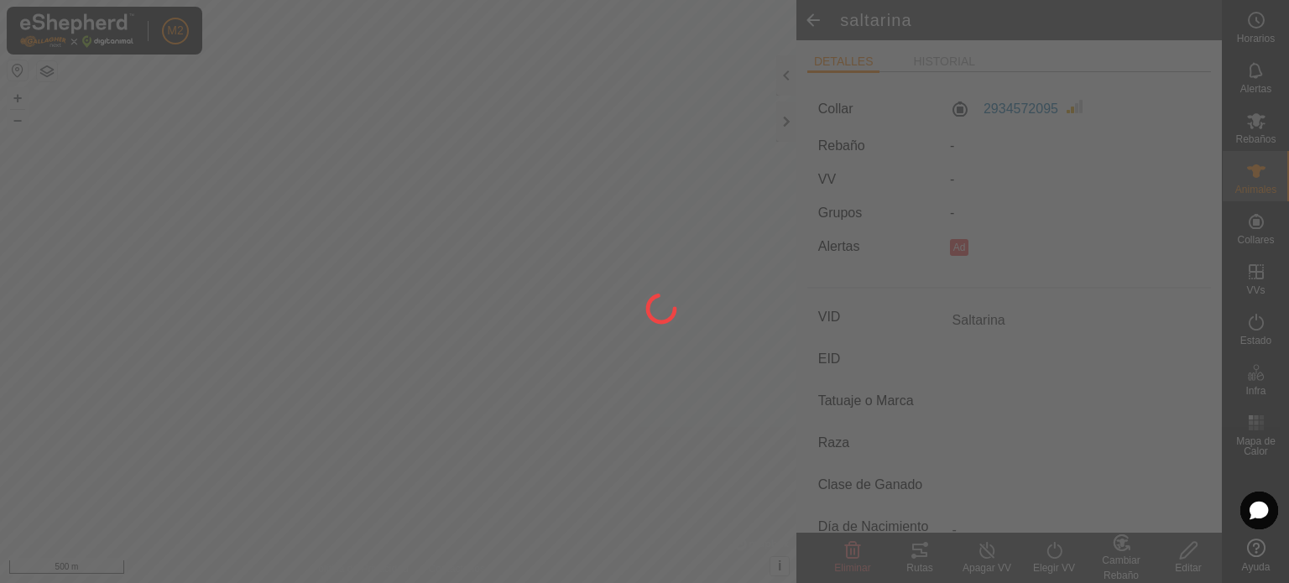
type input "-"
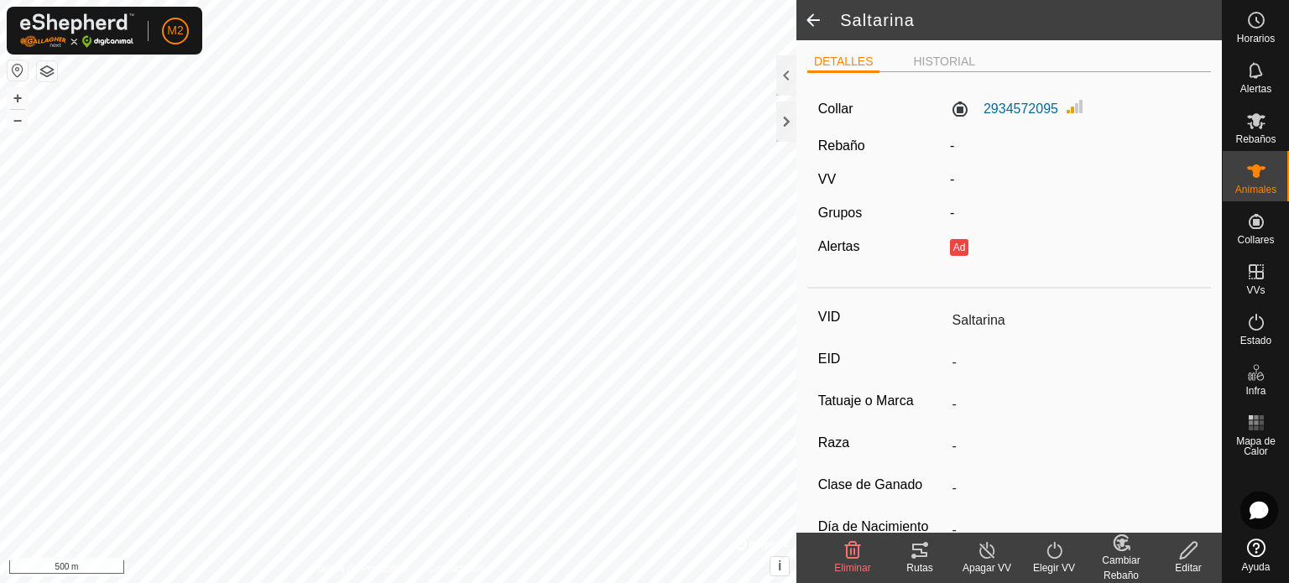
click at [1185, 555] on icon at bounding box center [1189, 551] width 21 height 20
type input "0"
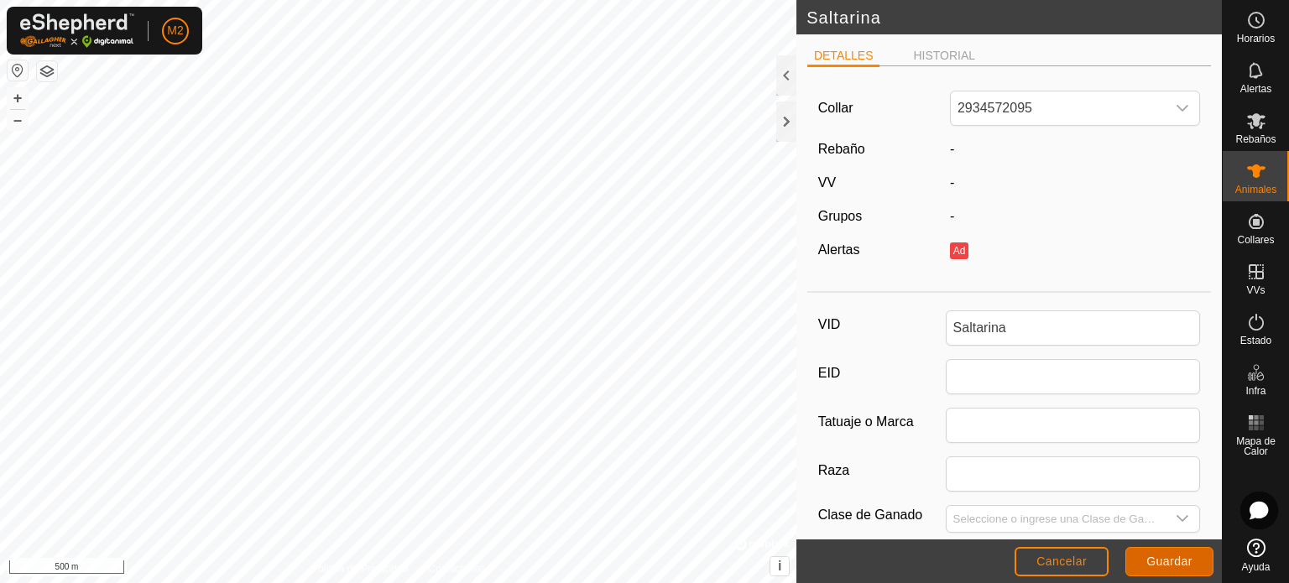
click at [1185, 555] on span "Guardar" at bounding box center [1170, 561] width 46 height 13
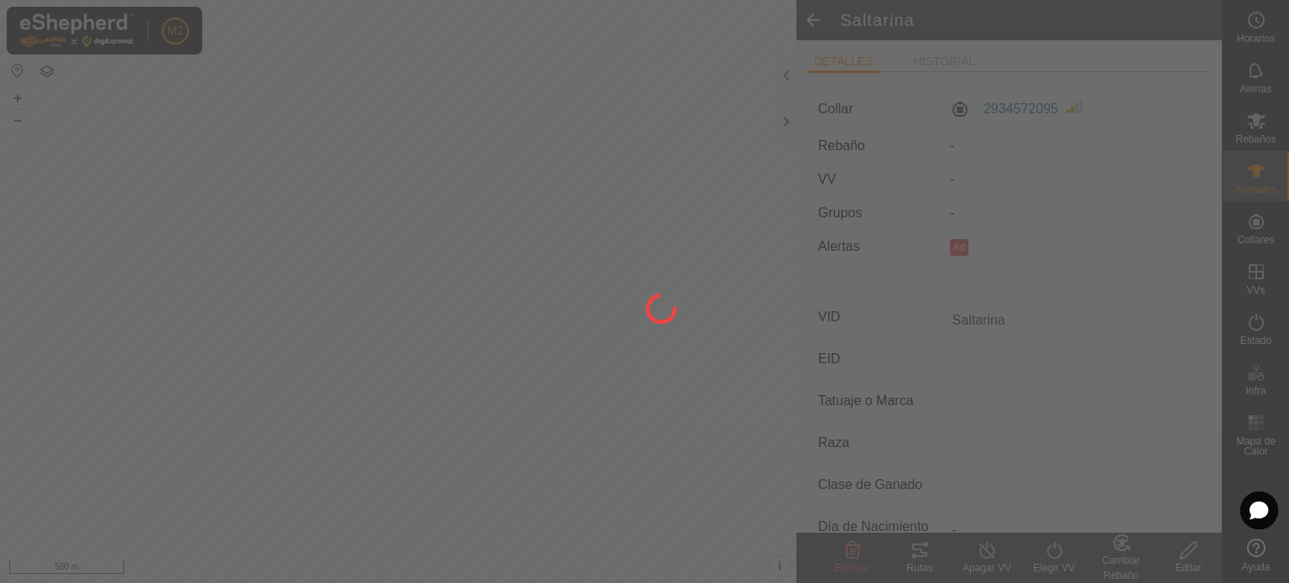
type input "saltarina"
type input "-"
type input "0 kg"
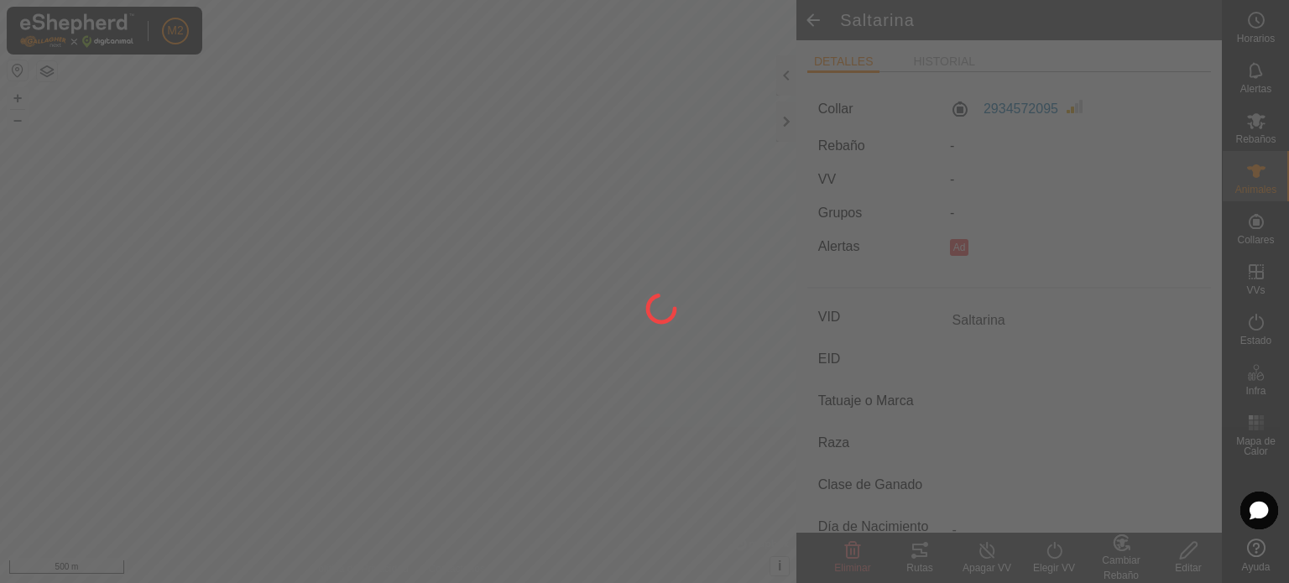
type input "-"
type input "Saltarina"
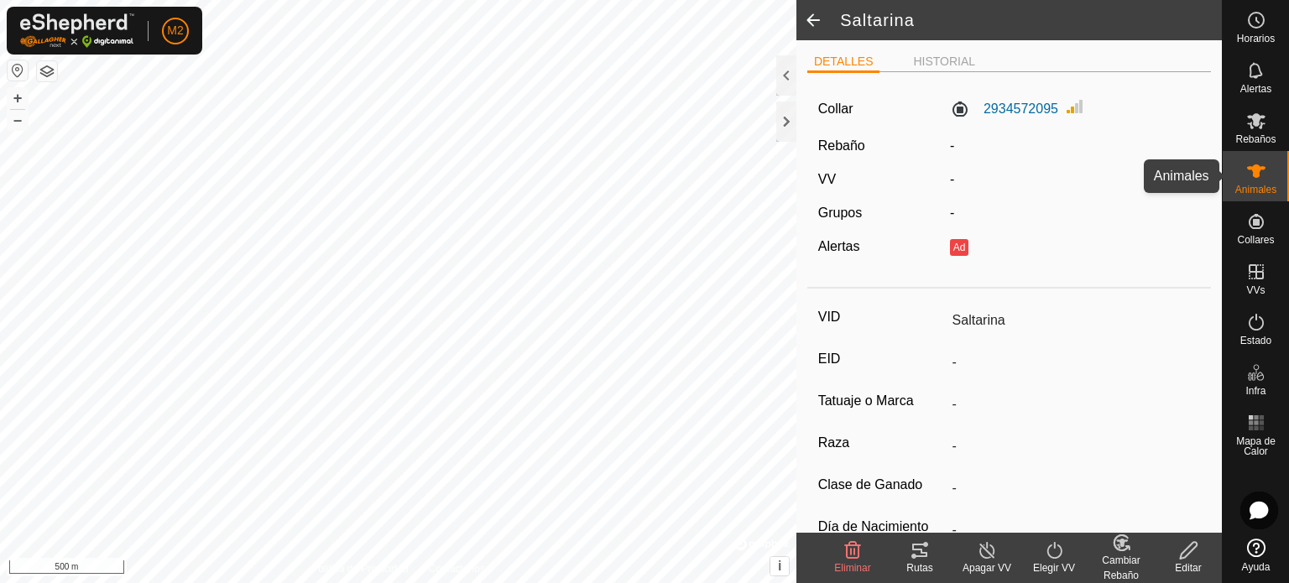
click at [1273, 164] on div "Animales" at bounding box center [1256, 176] width 66 height 50
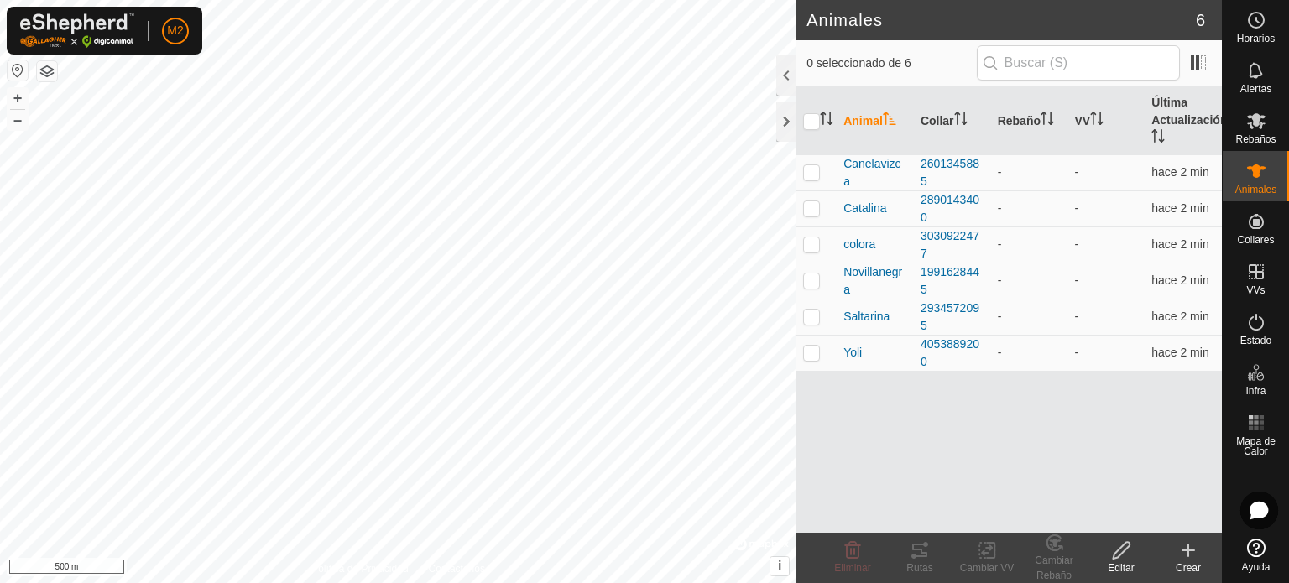
click at [1187, 562] on div "Crear" at bounding box center [1188, 568] width 67 height 15
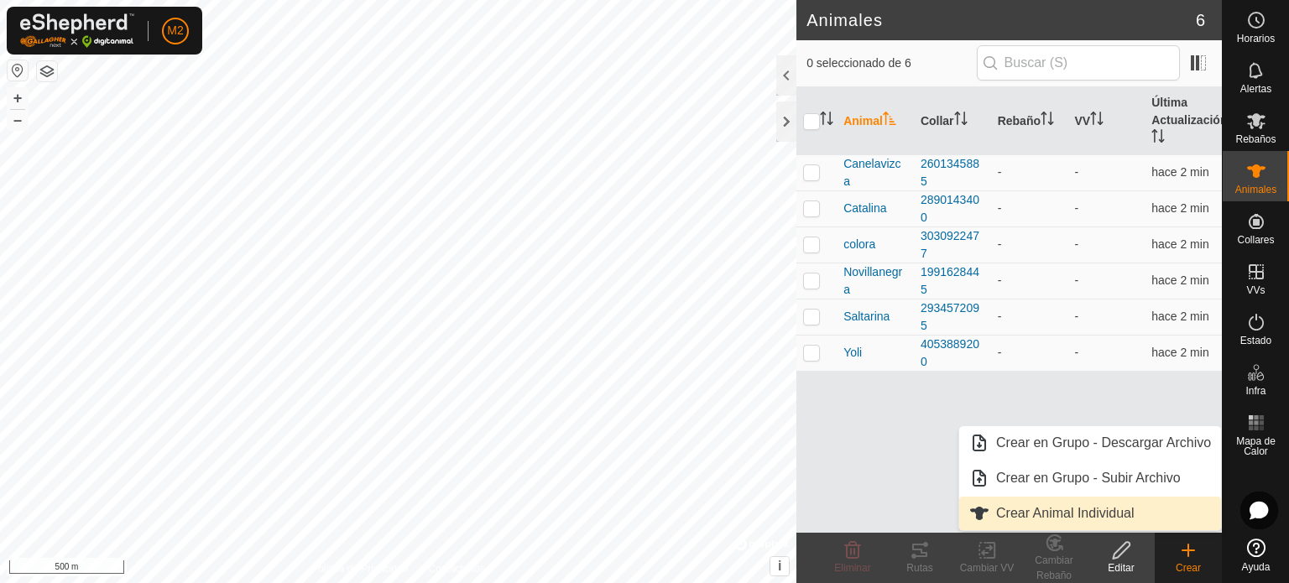
click at [1051, 510] on link "Crear Animal Individual" at bounding box center [1091, 514] width 262 height 34
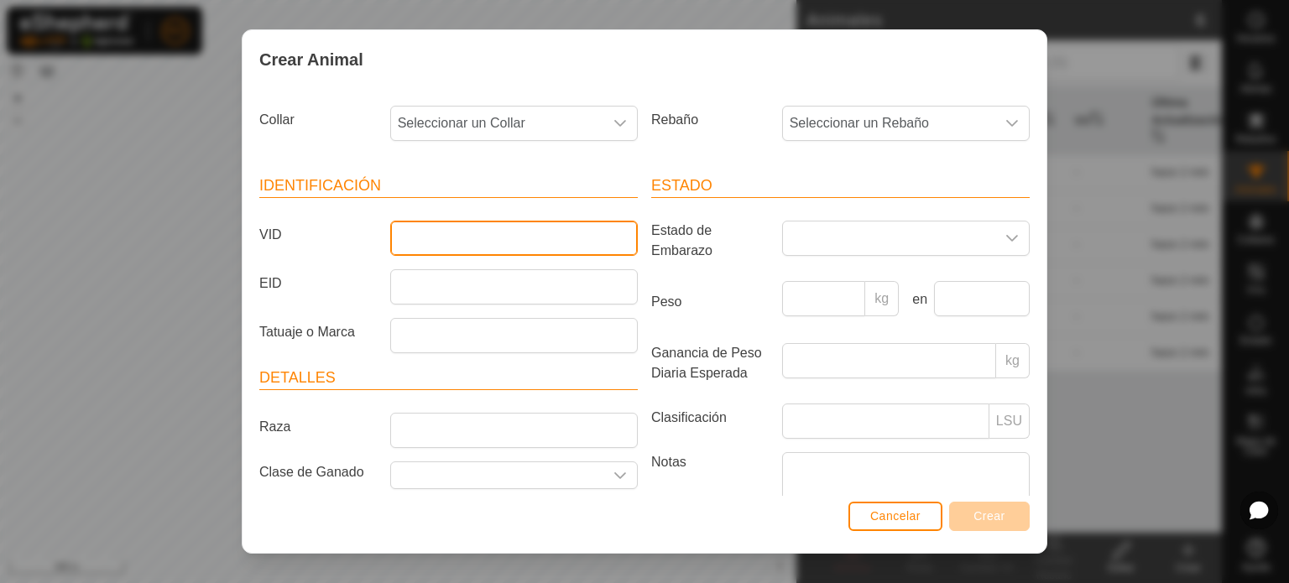
click at [574, 234] on input "VID" at bounding box center [514, 238] width 248 height 35
type input "c"
type input "O"
type input ">"
type input "Coloradapitones"
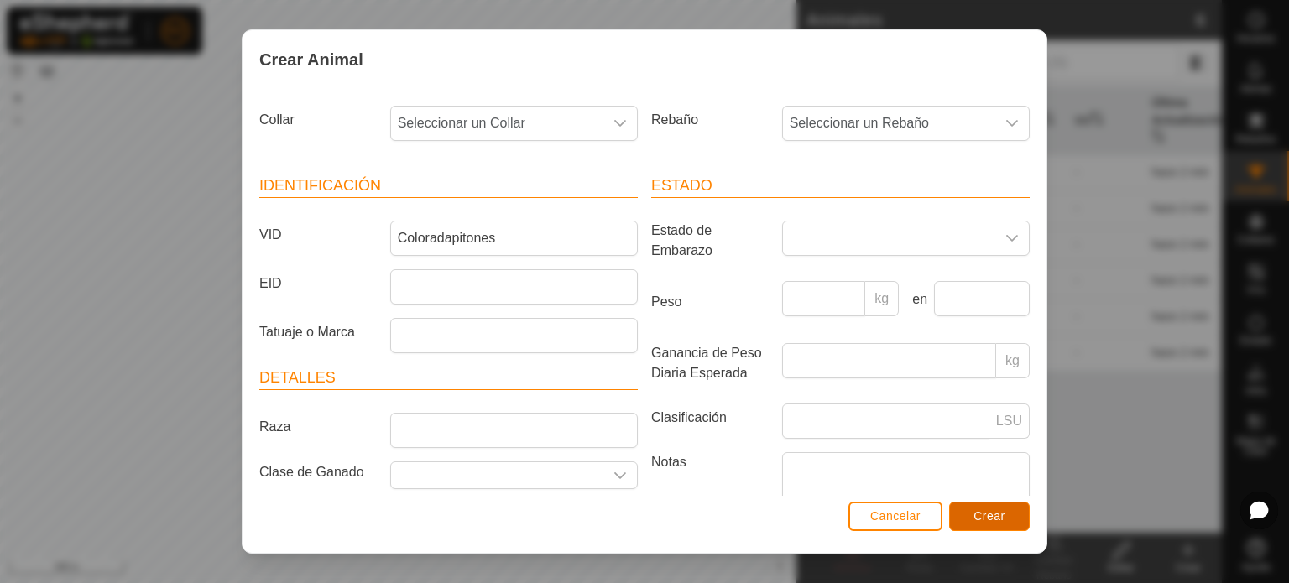
click at [1003, 520] on span "Crear" at bounding box center [990, 516] width 32 height 13
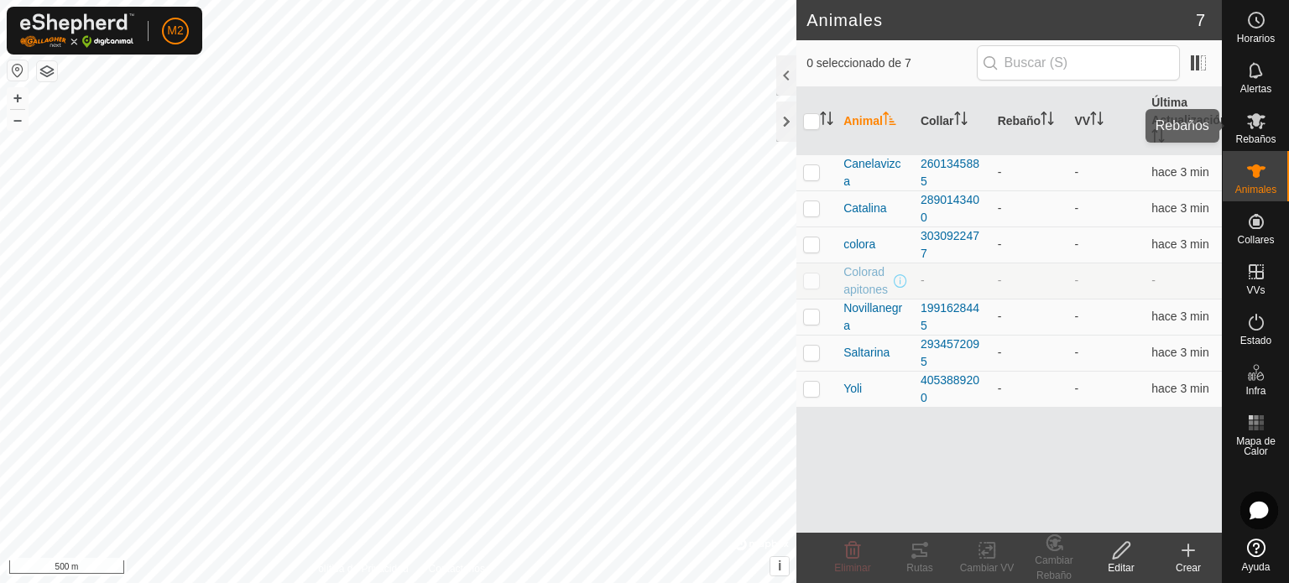
click at [1260, 113] on icon at bounding box center [1257, 121] width 20 height 20
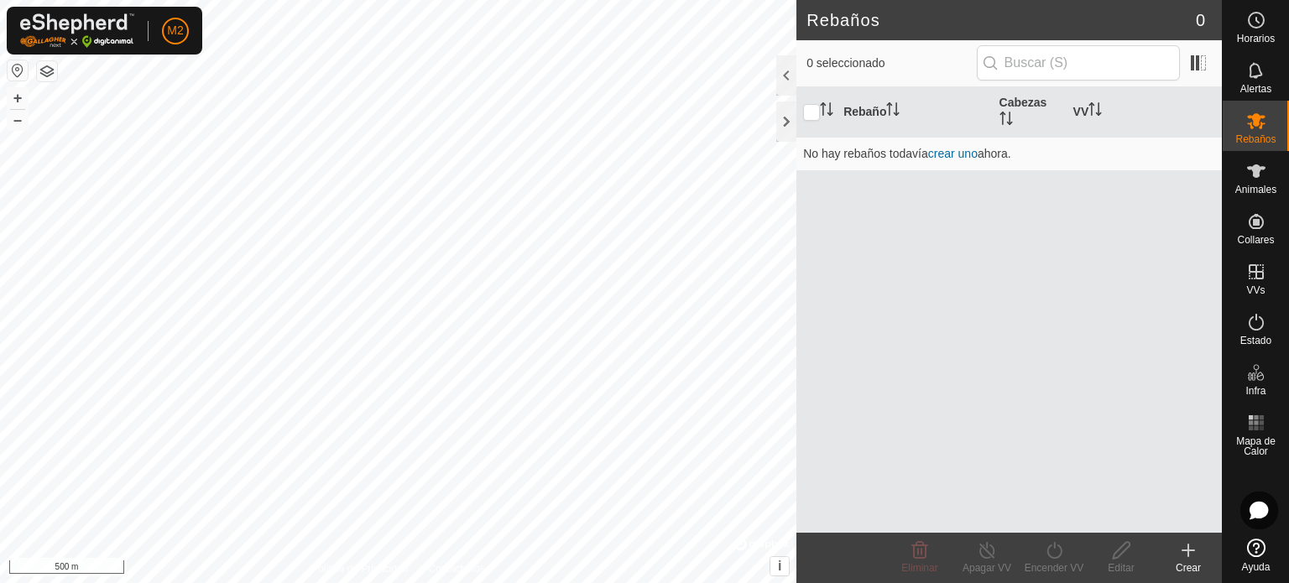
click at [1184, 551] on icon at bounding box center [1189, 551] width 12 height 0
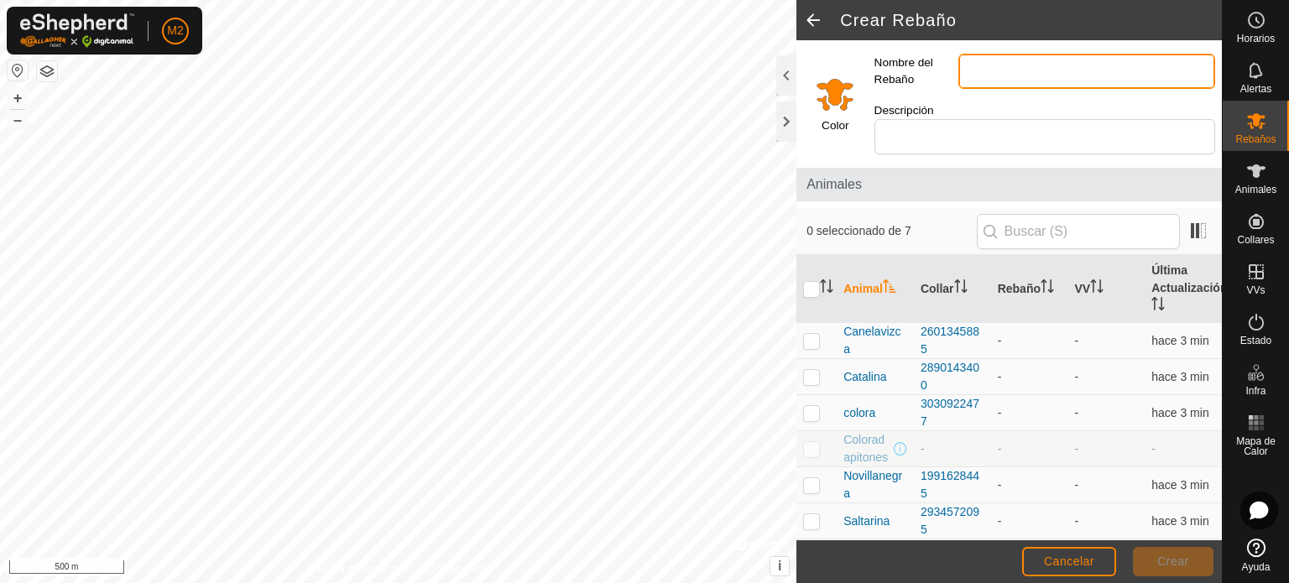
click at [1002, 68] on input "Nombre del Rebaño" at bounding box center [1087, 71] width 257 height 35
type input "Novillas"
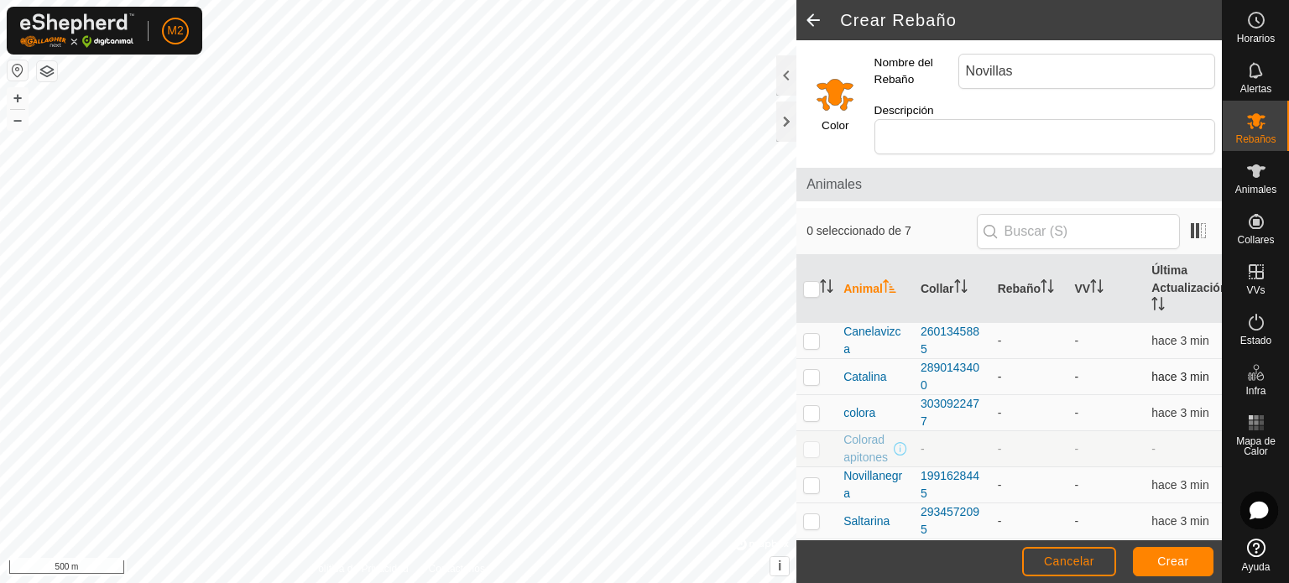
click at [813, 370] on p-checkbox at bounding box center [811, 376] width 17 height 13
checkbox input "true"
click at [1161, 563] on span "Crear" at bounding box center [1174, 561] width 32 height 13
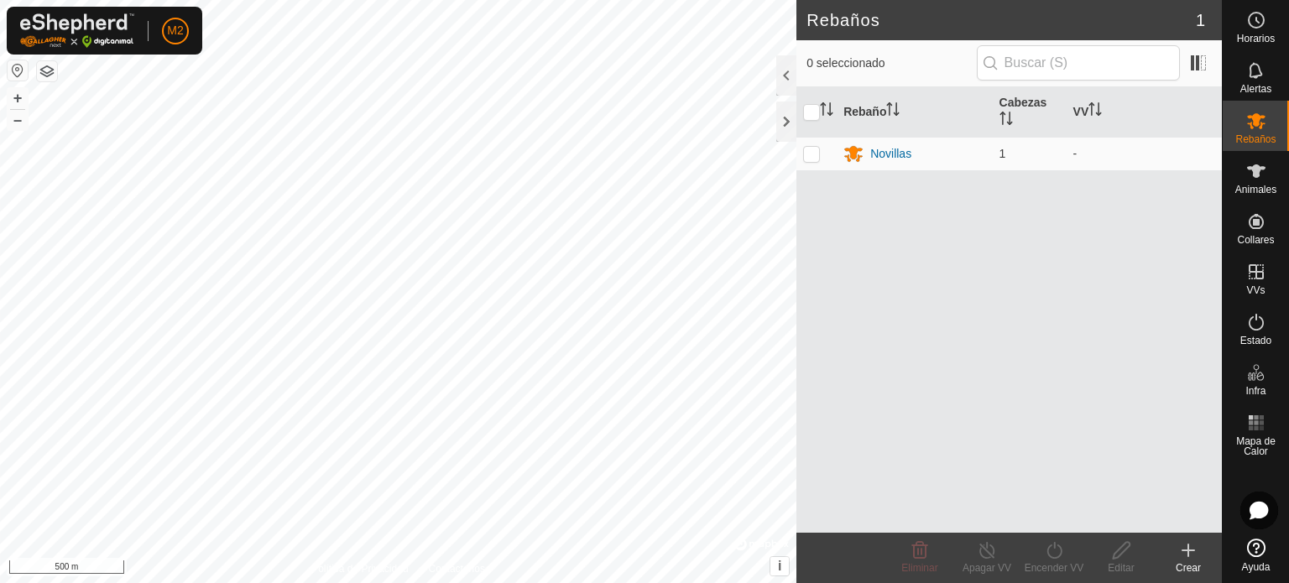
click at [1194, 562] on div "Crear" at bounding box center [1188, 568] width 67 height 15
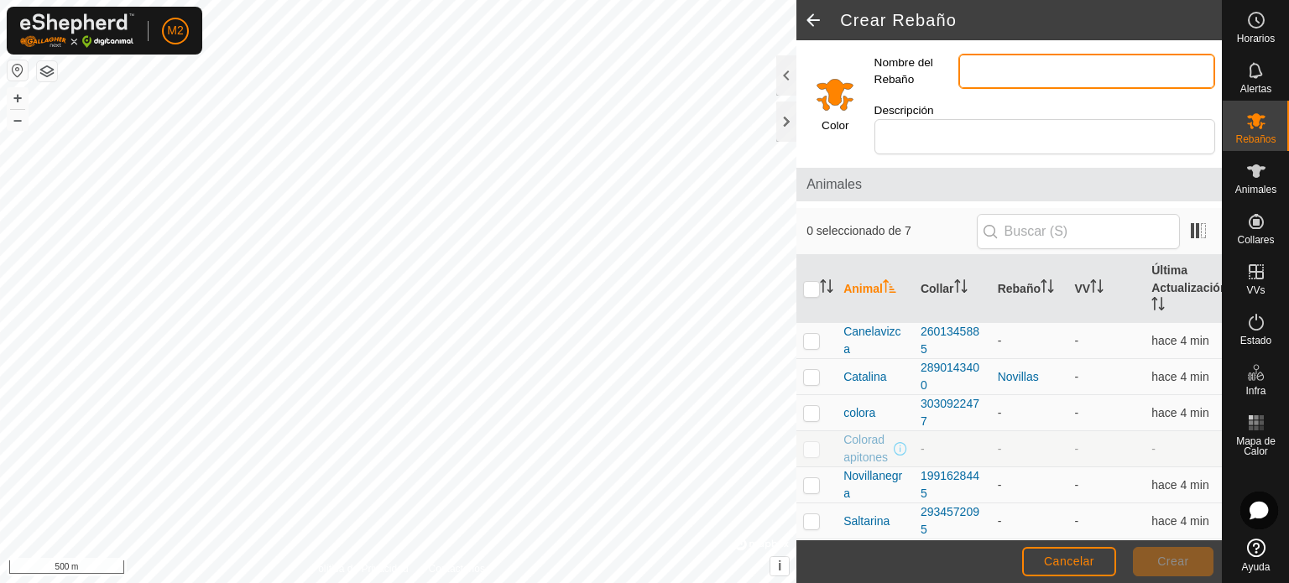
click at [970, 59] on input "Nombre del Rebaño" at bounding box center [1087, 71] width 257 height 35
type input "Vacas"
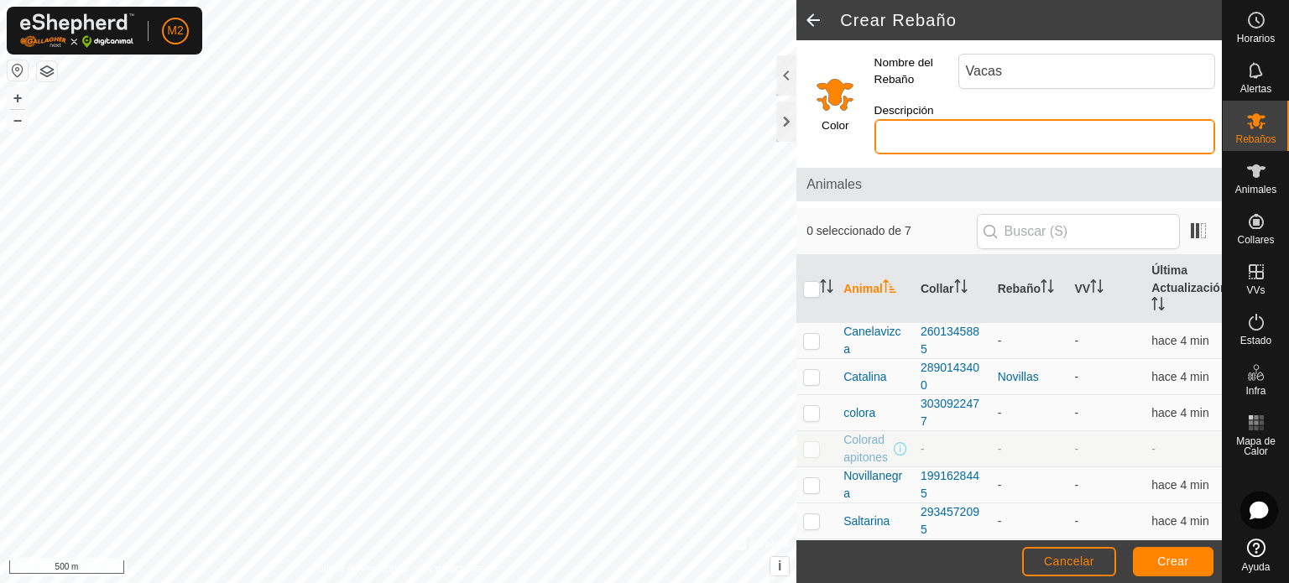
click at [1041, 119] on input "Descripción" at bounding box center [1045, 136] width 341 height 35
type input "Mejorada"
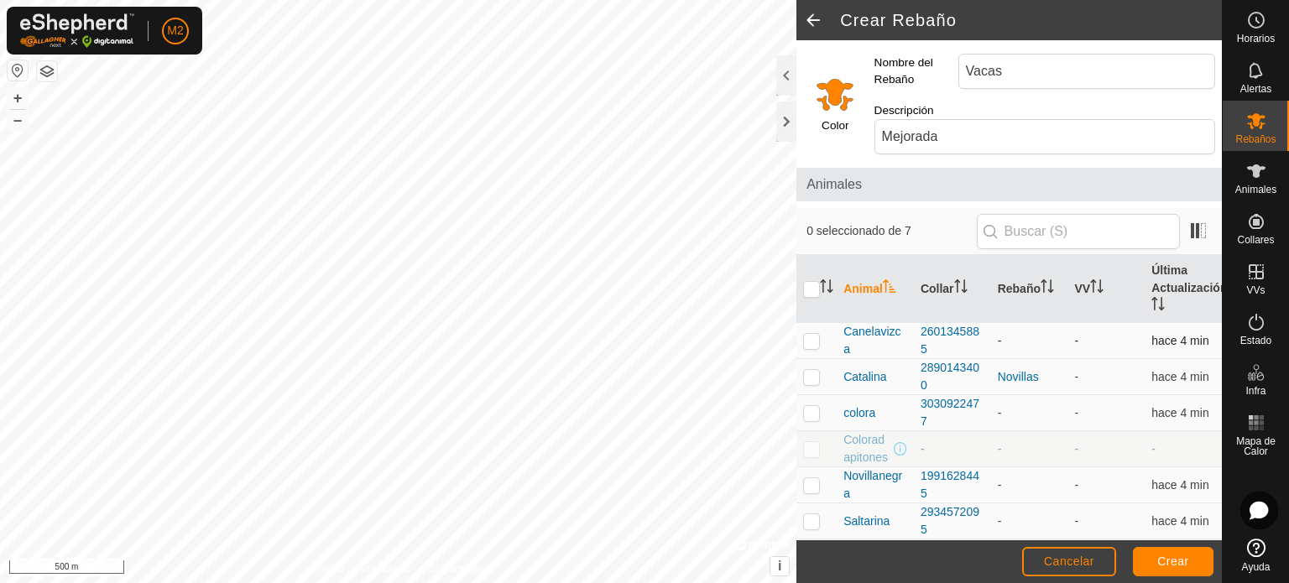
click at [818, 331] on td at bounding box center [817, 341] width 40 height 36
checkbox input "true"
click at [807, 370] on p-checkbox at bounding box center [811, 376] width 17 height 13
checkbox input "true"
click at [809, 395] on td at bounding box center [817, 413] width 40 height 36
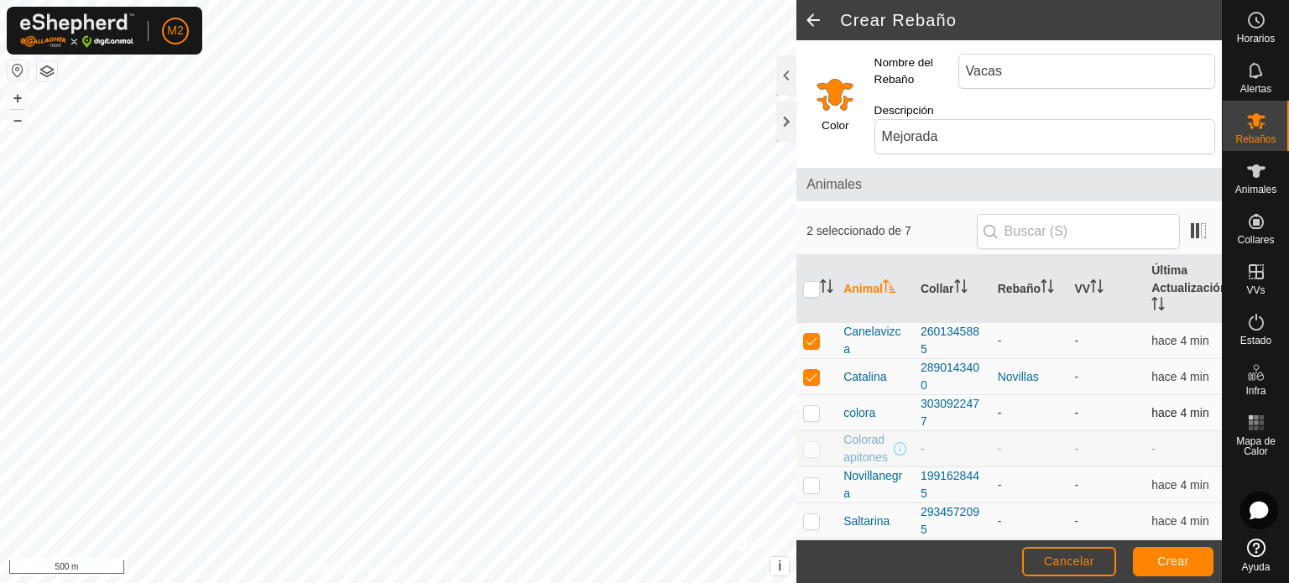
checkbox input "true"
click at [805, 490] on td at bounding box center [817, 486] width 40 height 36
checkbox input "true"
click at [809, 511] on td at bounding box center [817, 522] width 40 height 36
checkbox input "true"
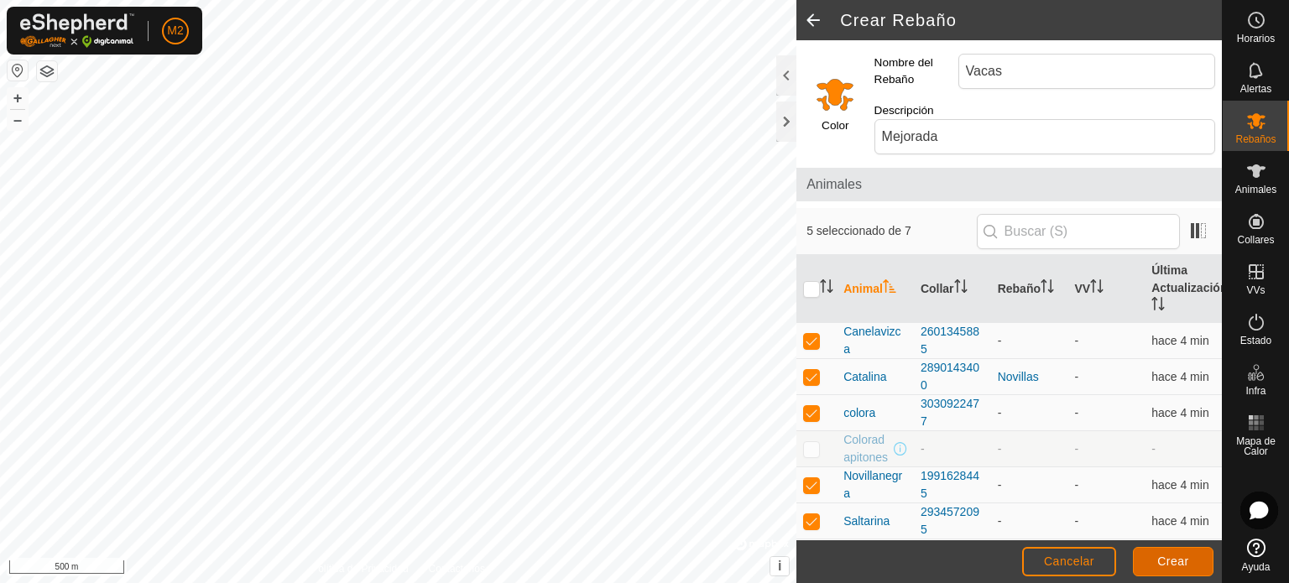
click at [1162, 567] on span "Crear" at bounding box center [1174, 561] width 32 height 13
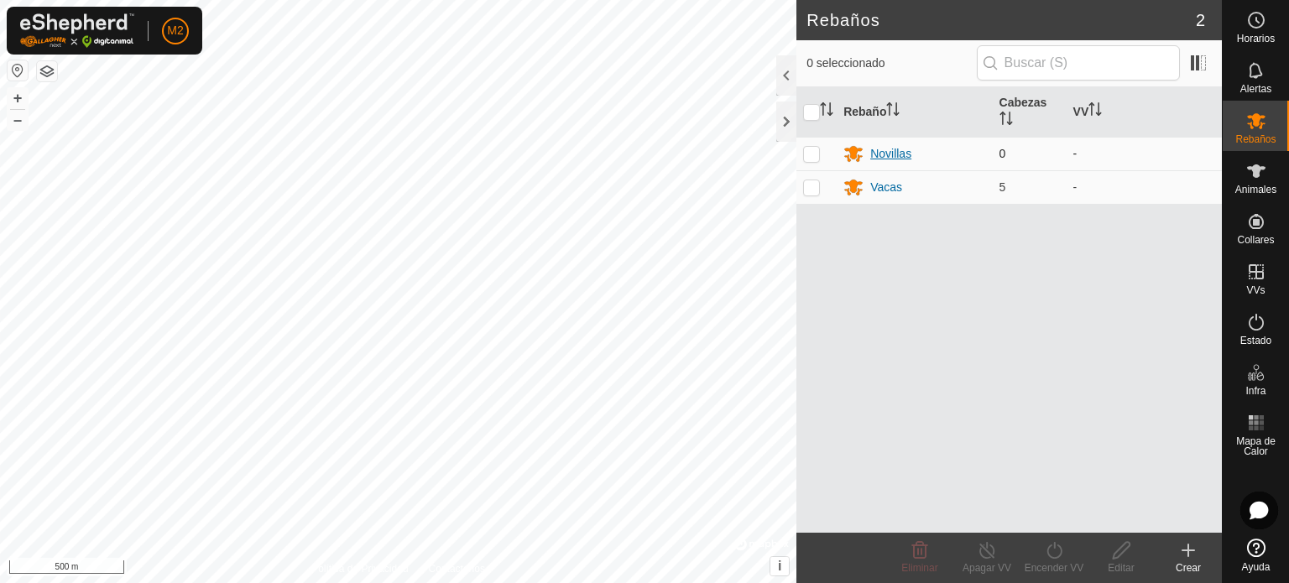
click at [897, 157] on div "Novillas" at bounding box center [891, 154] width 41 height 18
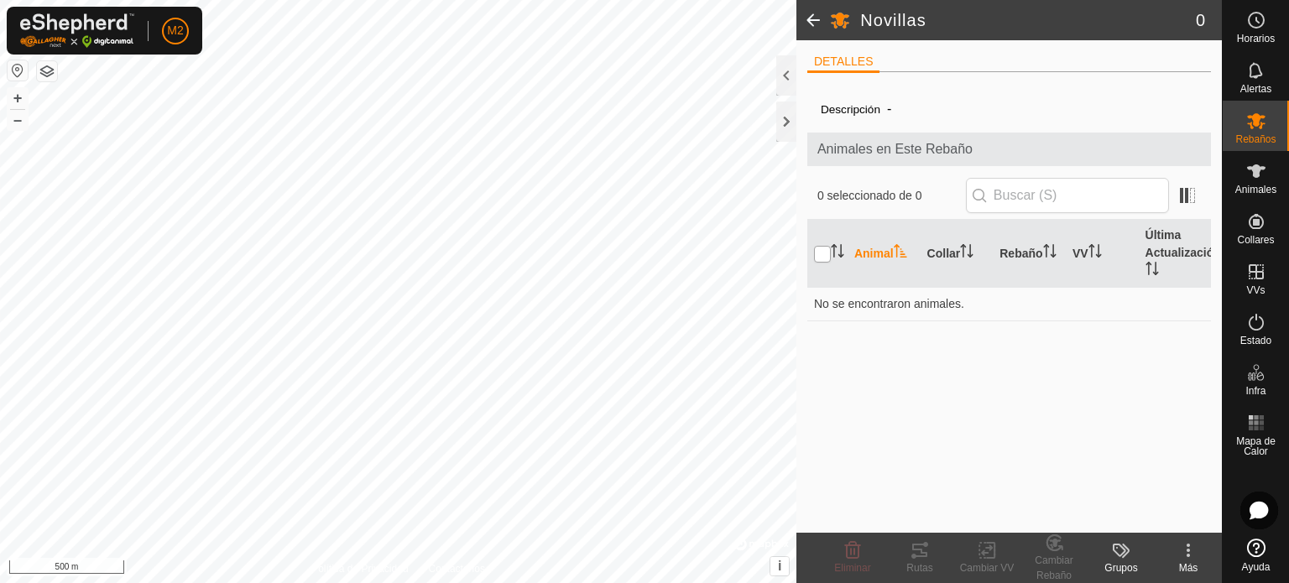
click at [820, 258] on input "checkbox" at bounding box center [822, 254] width 17 height 17
checkbox input "false"
click at [1267, 170] on es-animals-svg-icon at bounding box center [1257, 171] width 30 height 27
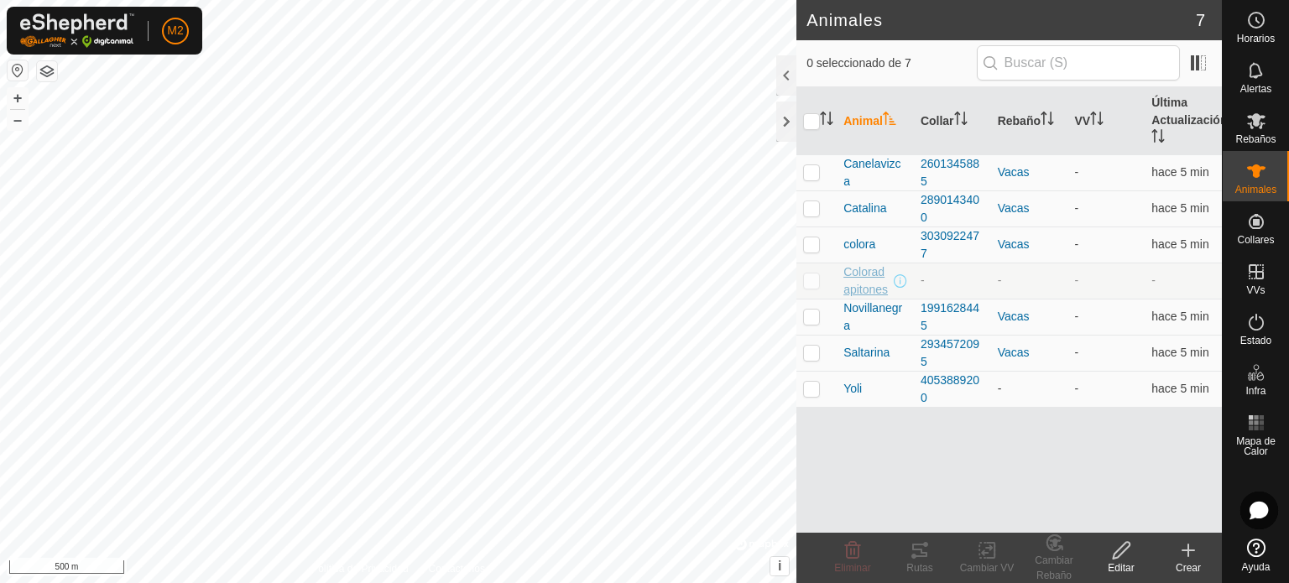
click at [869, 266] on span "Coloradapitones" at bounding box center [867, 281] width 47 height 35
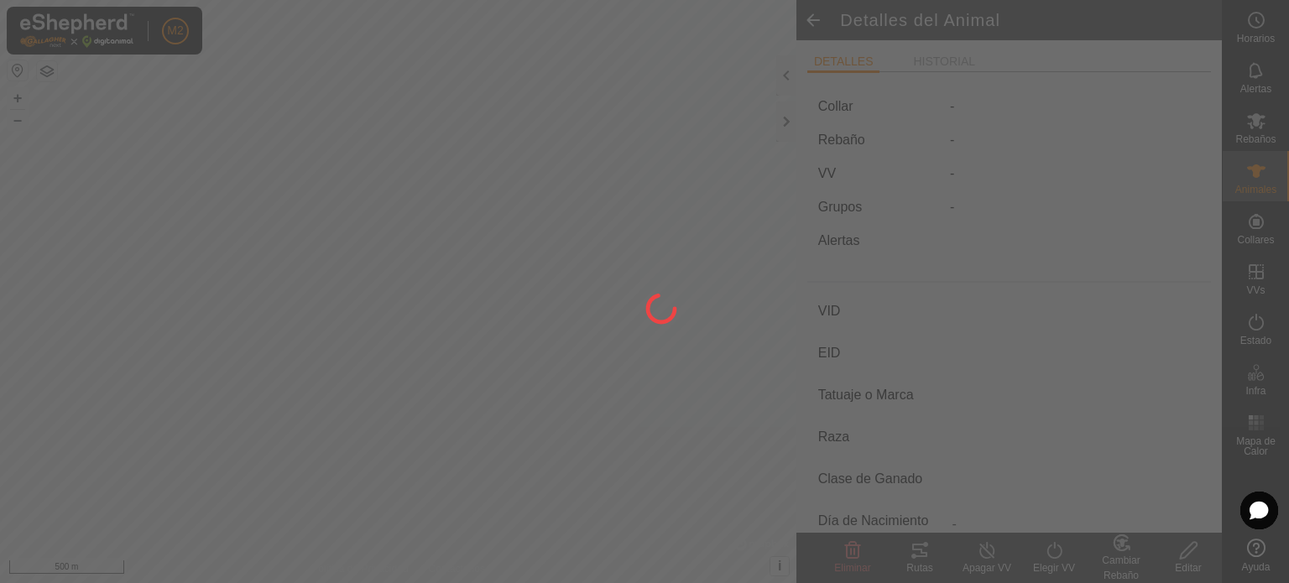
type input "Coloradapitones"
type input "-"
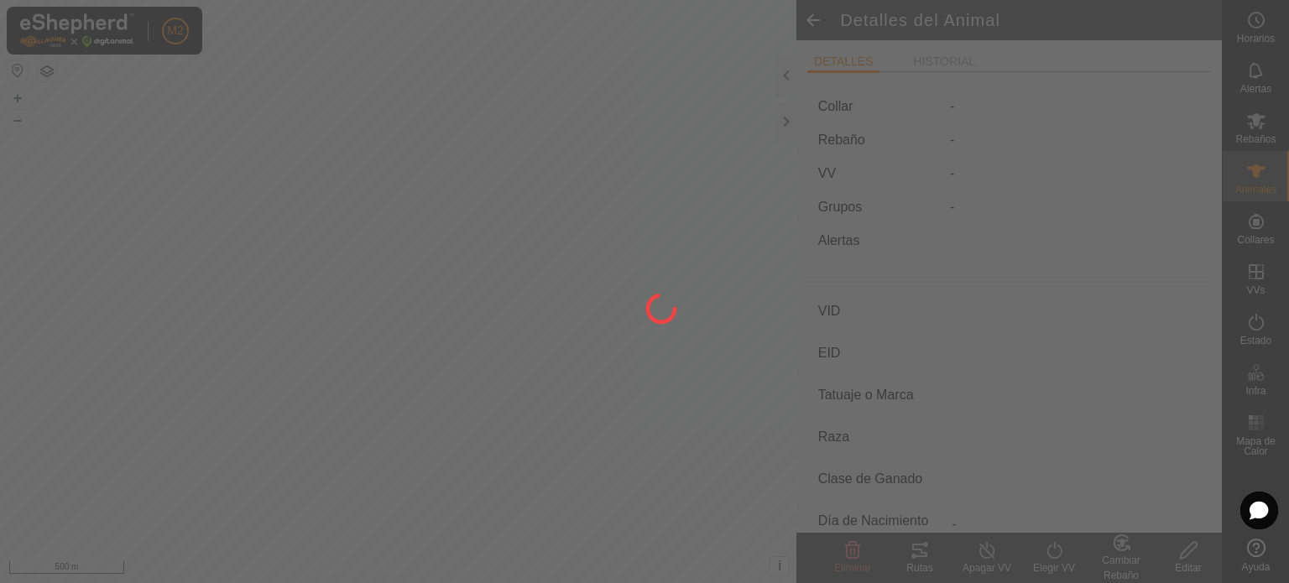
type input "0 kg"
type input "-"
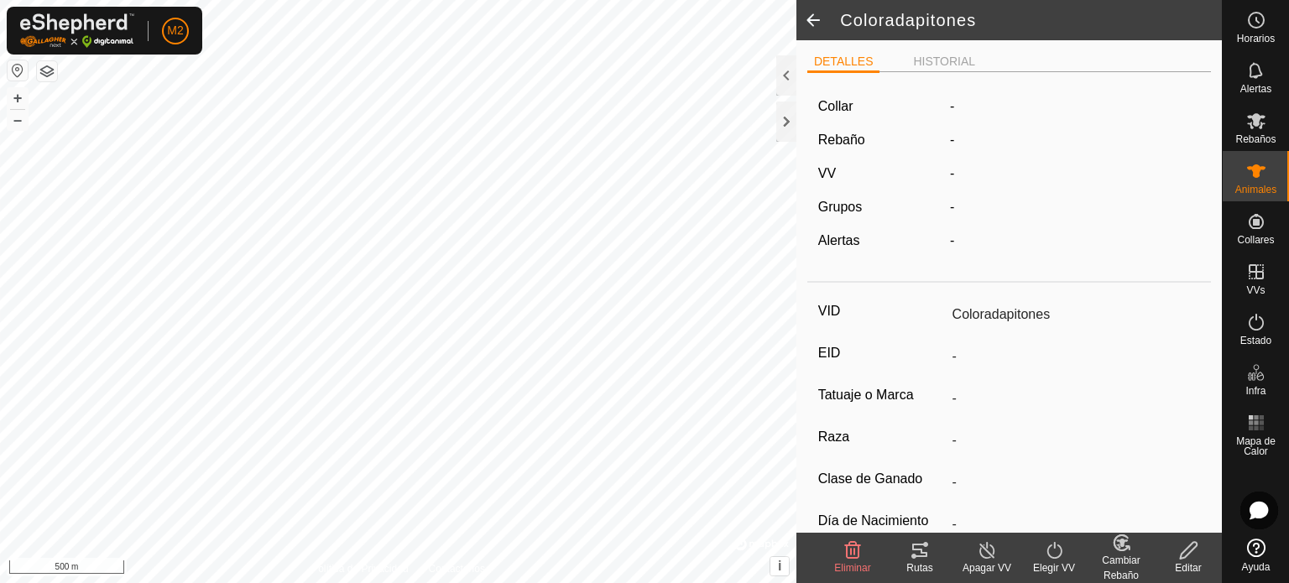
click at [1177, 543] on edit-svg-icon at bounding box center [1188, 551] width 67 height 20
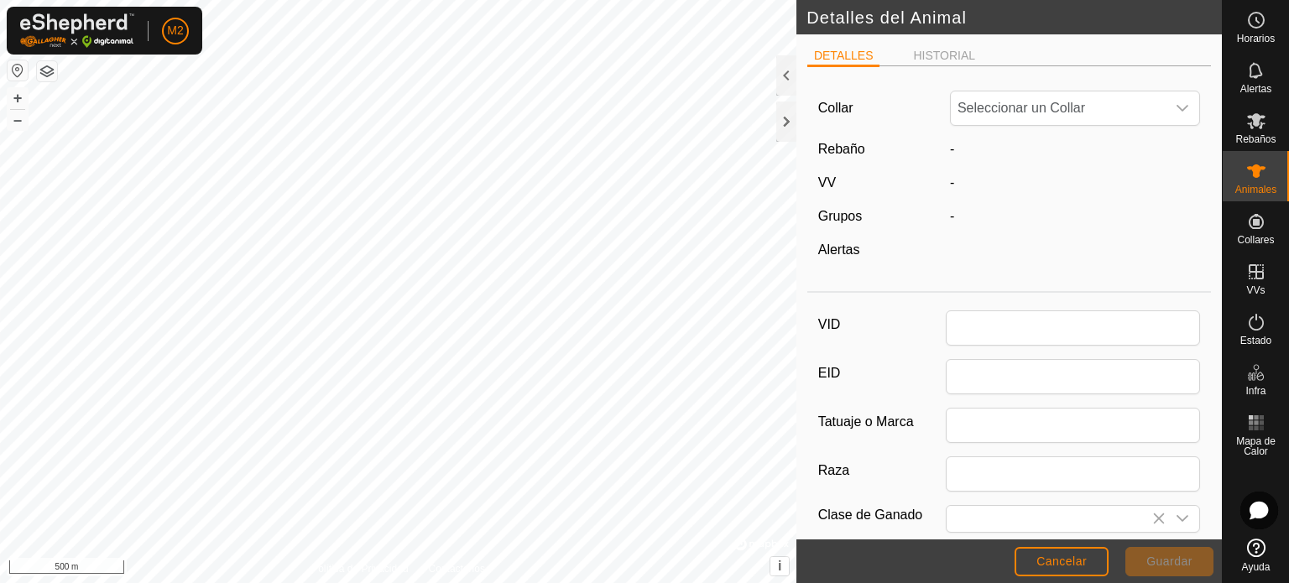
type input "Coloradapitones"
type input "0"
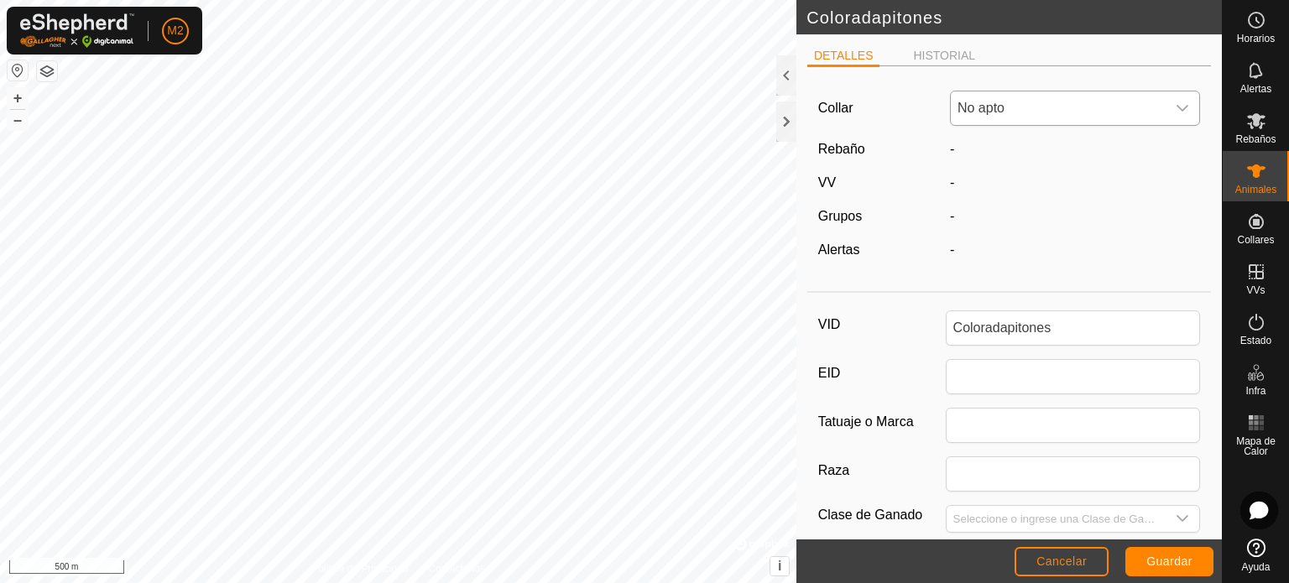
click at [1178, 107] on icon "dropdown trigger" at bounding box center [1184, 108] width 12 height 7
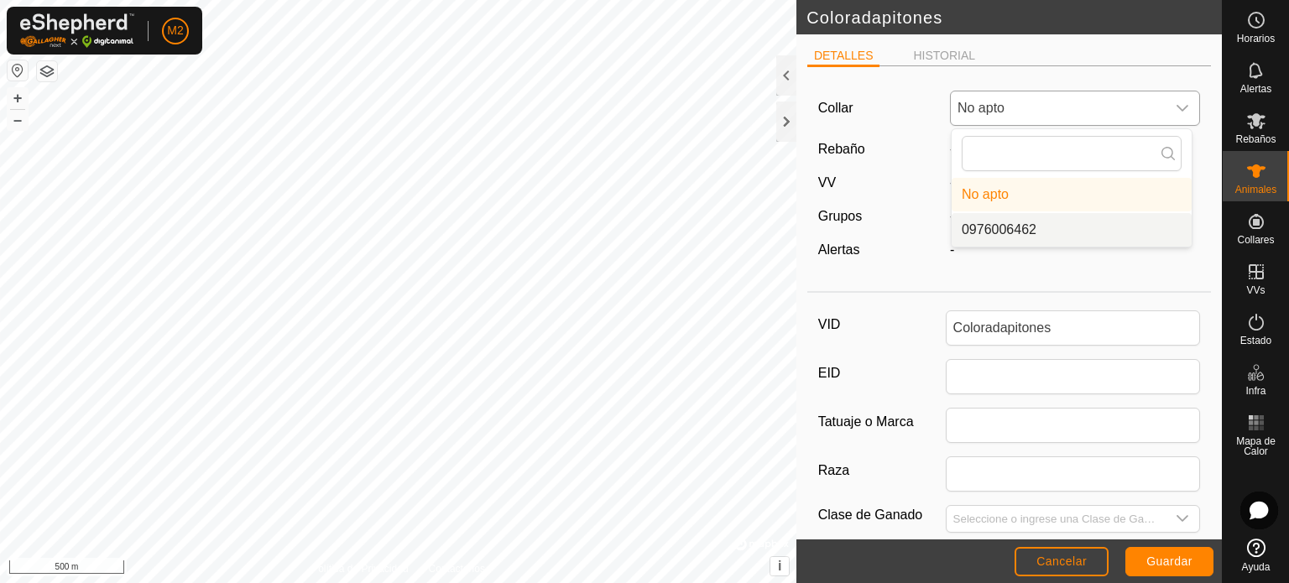
click at [1102, 218] on li "0976006462" at bounding box center [1072, 230] width 240 height 34
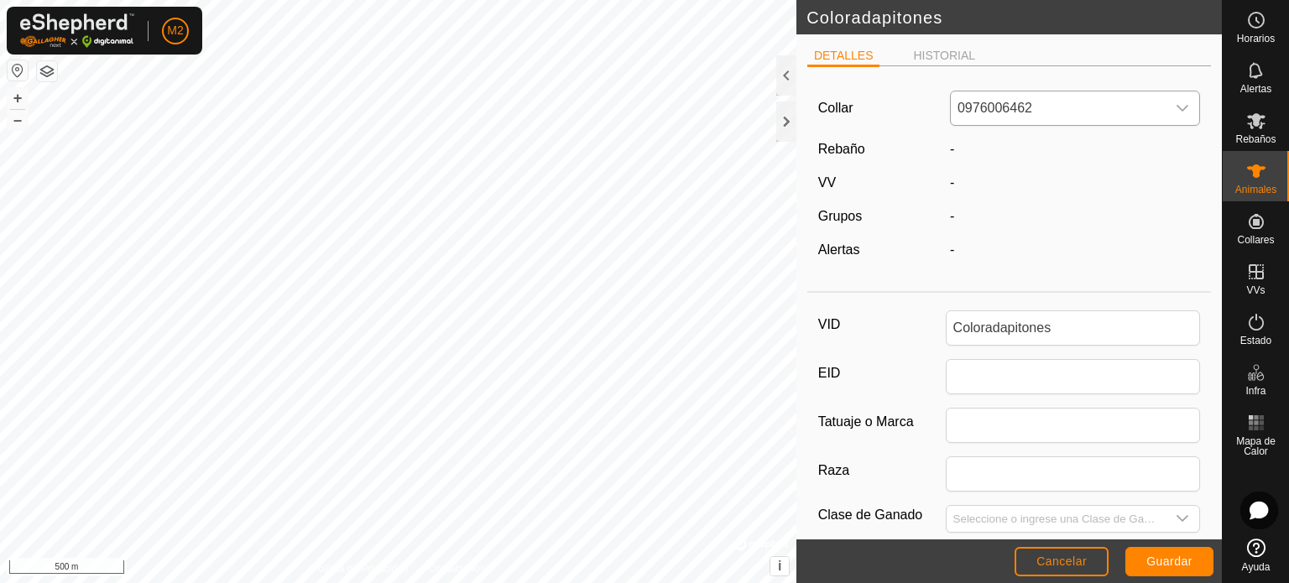
click at [1153, 546] on footer "Cancelar Guardar" at bounding box center [1010, 562] width 426 height 44
click at [1191, 564] on span "Guardar" at bounding box center [1170, 561] width 46 height 13
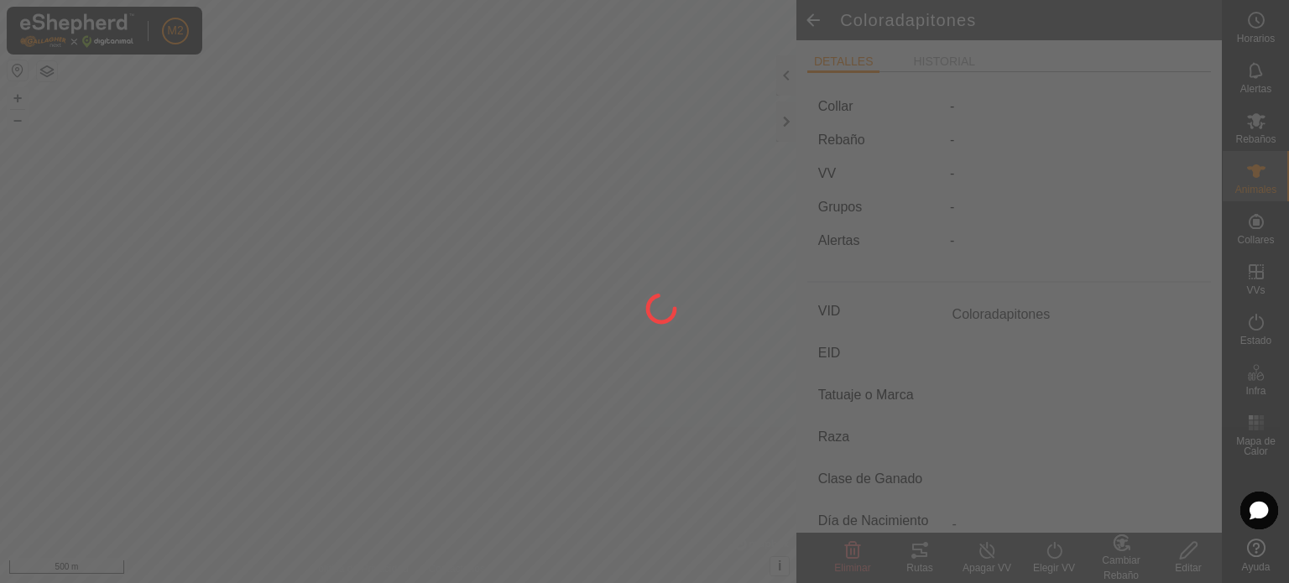
type input "-"
type input "0 kg"
type input "-"
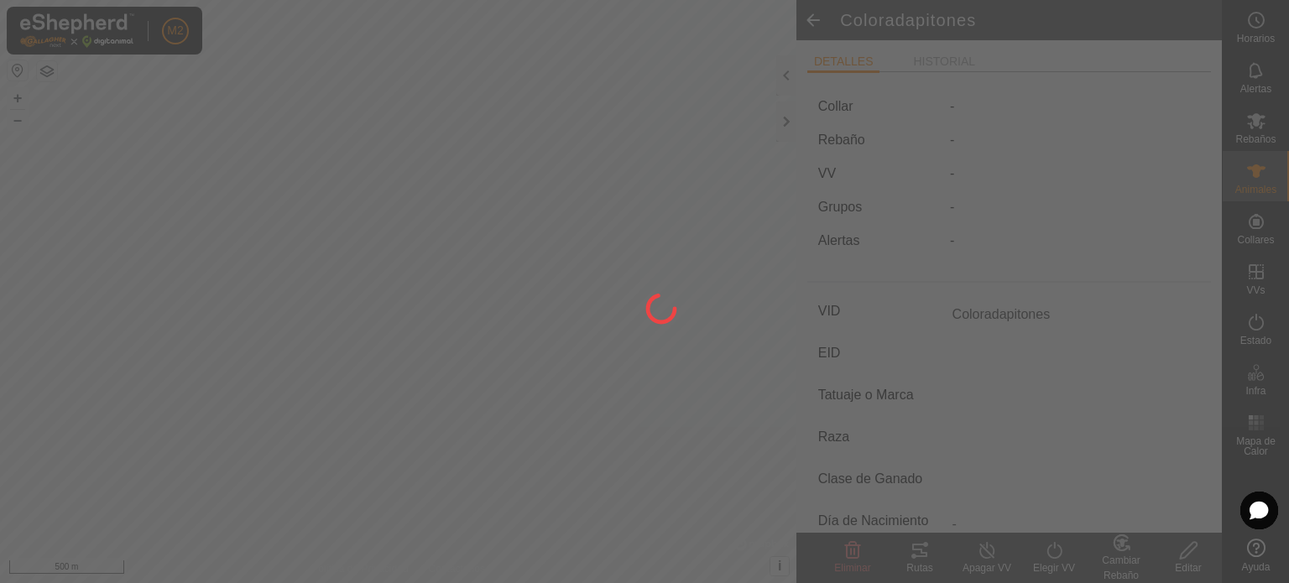
type input "-"
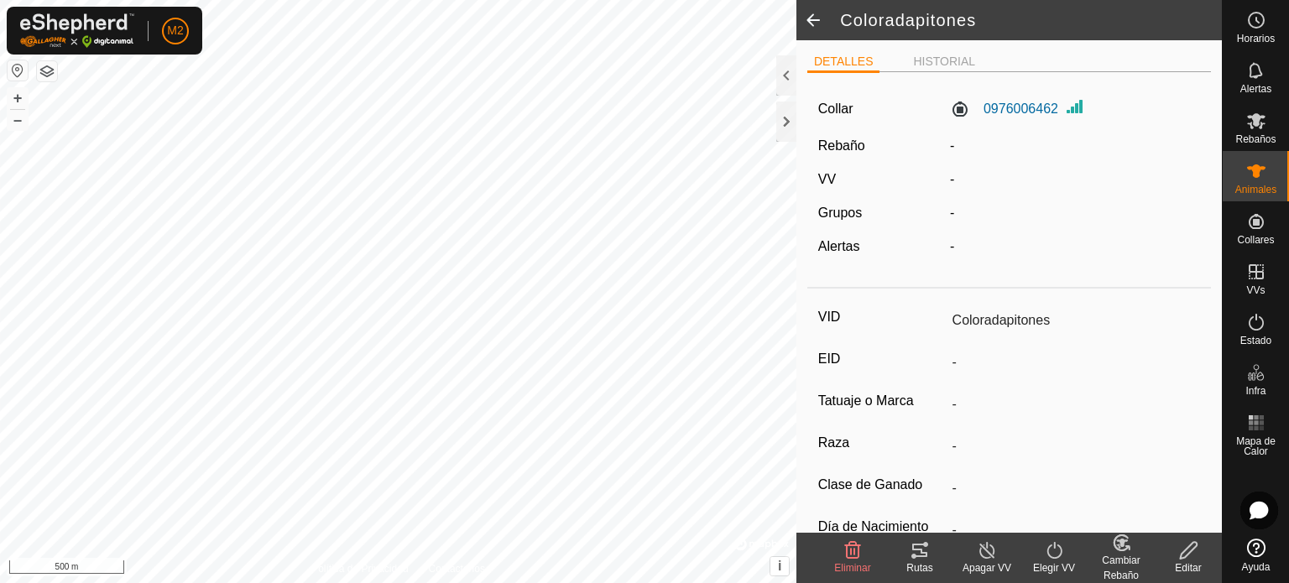
click at [1119, 558] on div "Cambiar Rebaño" at bounding box center [1121, 568] width 67 height 30
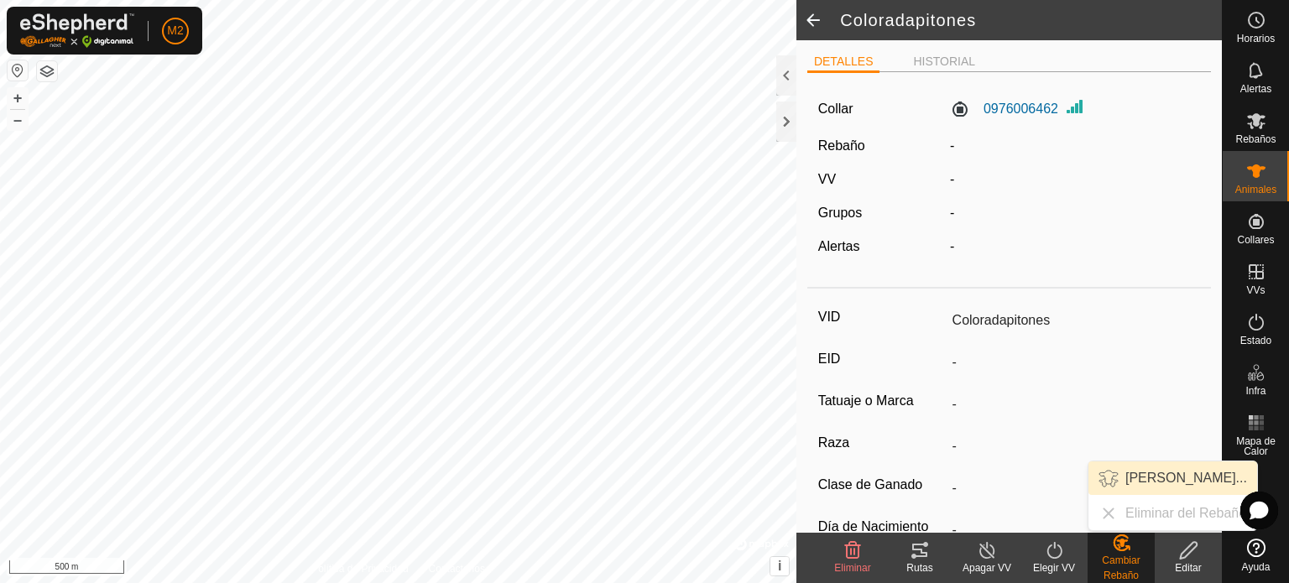
click at [1157, 479] on link "[PERSON_NAME]..." at bounding box center [1173, 479] width 169 height 34
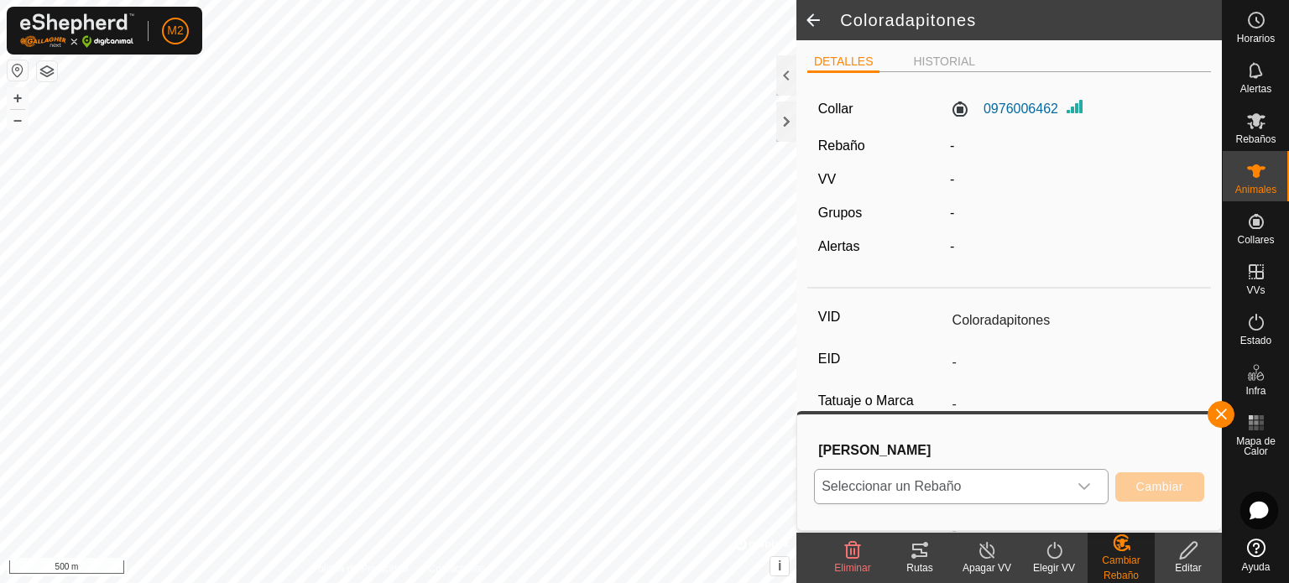
click at [1069, 489] on div "dropdown trigger" at bounding box center [1085, 487] width 34 height 34
click at [915, 449] on li "Vacas" at bounding box center [962, 451] width 293 height 42
click at [1155, 473] on button "Cambiar" at bounding box center [1160, 487] width 89 height 29
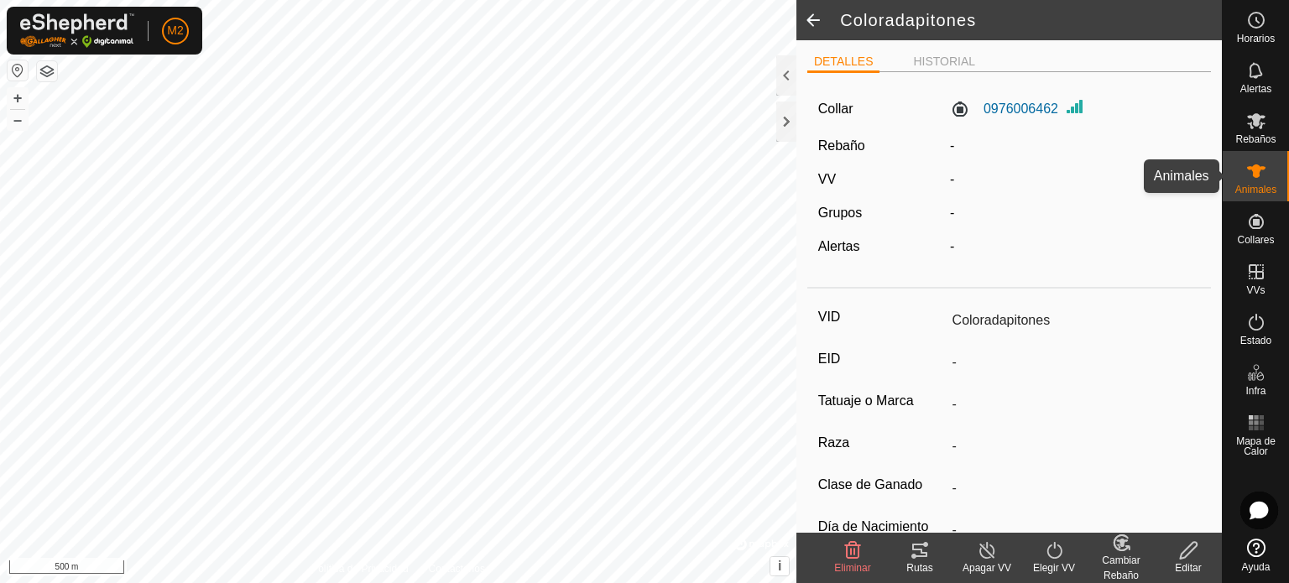
click at [1270, 177] on es-animals-svg-icon at bounding box center [1257, 171] width 30 height 27
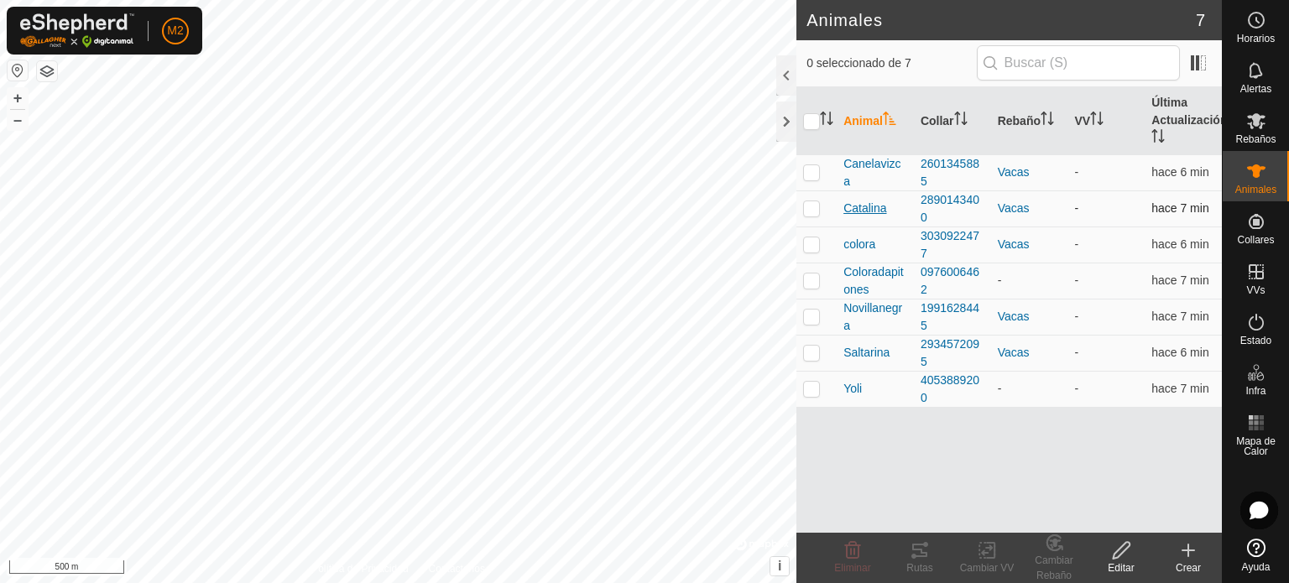
click at [863, 209] on span "Catalina" at bounding box center [865, 209] width 43 height 18
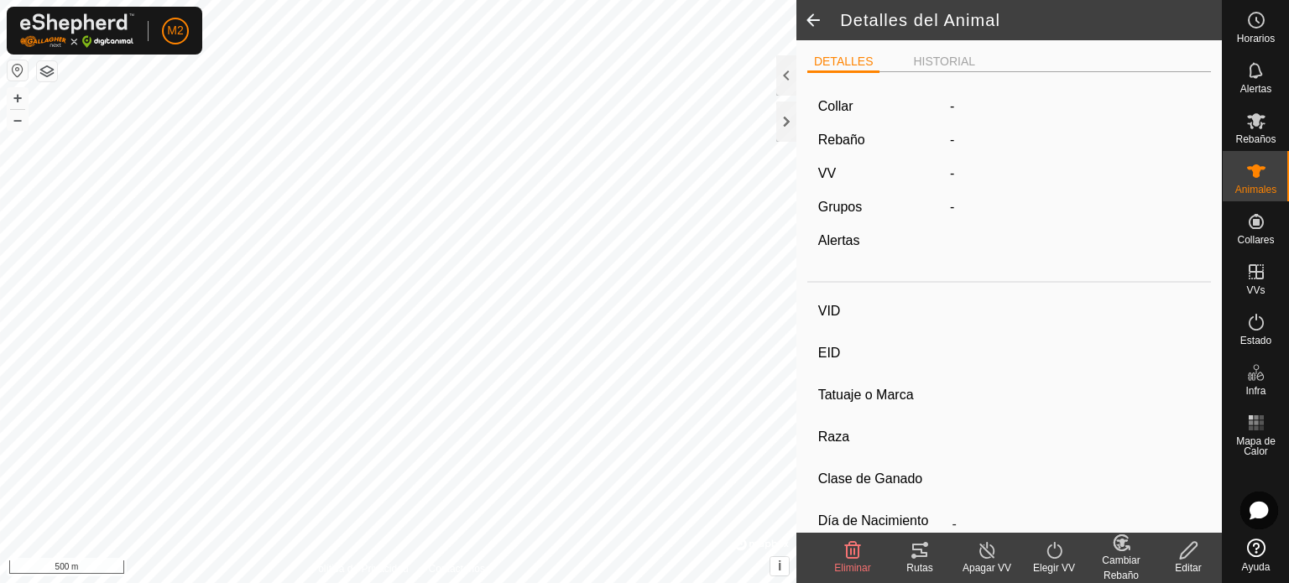
click at [1176, 562] on div "Editar" at bounding box center [1188, 568] width 67 height 15
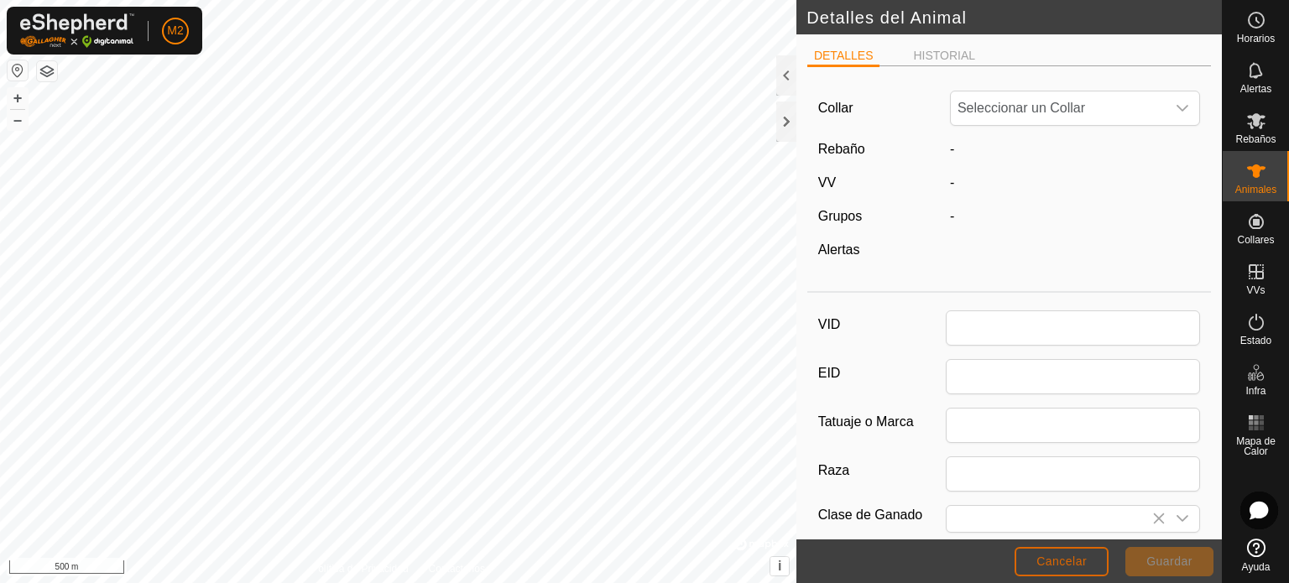
click at [1071, 552] on button "Cancelar" at bounding box center [1062, 561] width 94 height 29
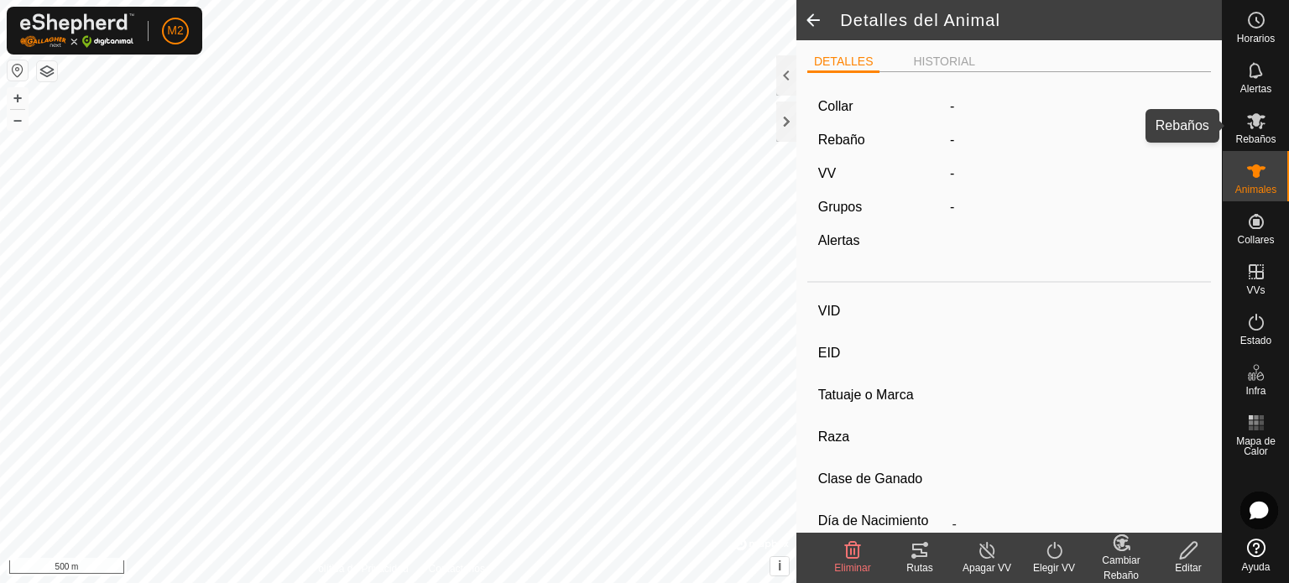
click at [1262, 118] on icon at bounding box center [1257, 121] width 20 height 20
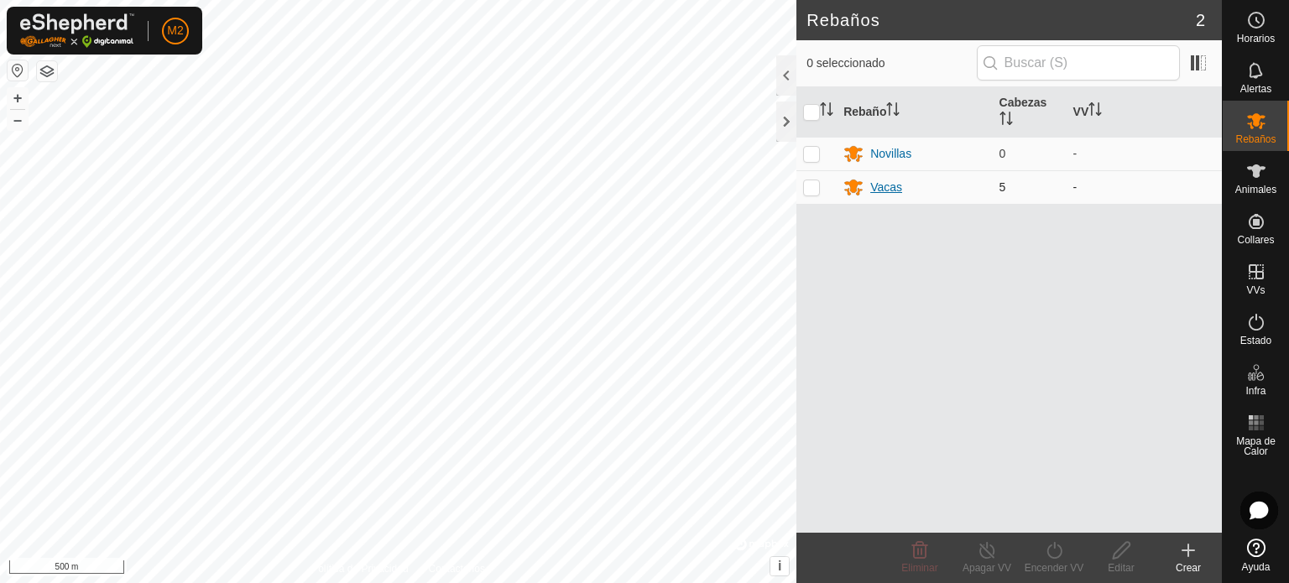
click at [875, 184] on div "Vacas" at bounding box center [887, 188] width 32 height 18
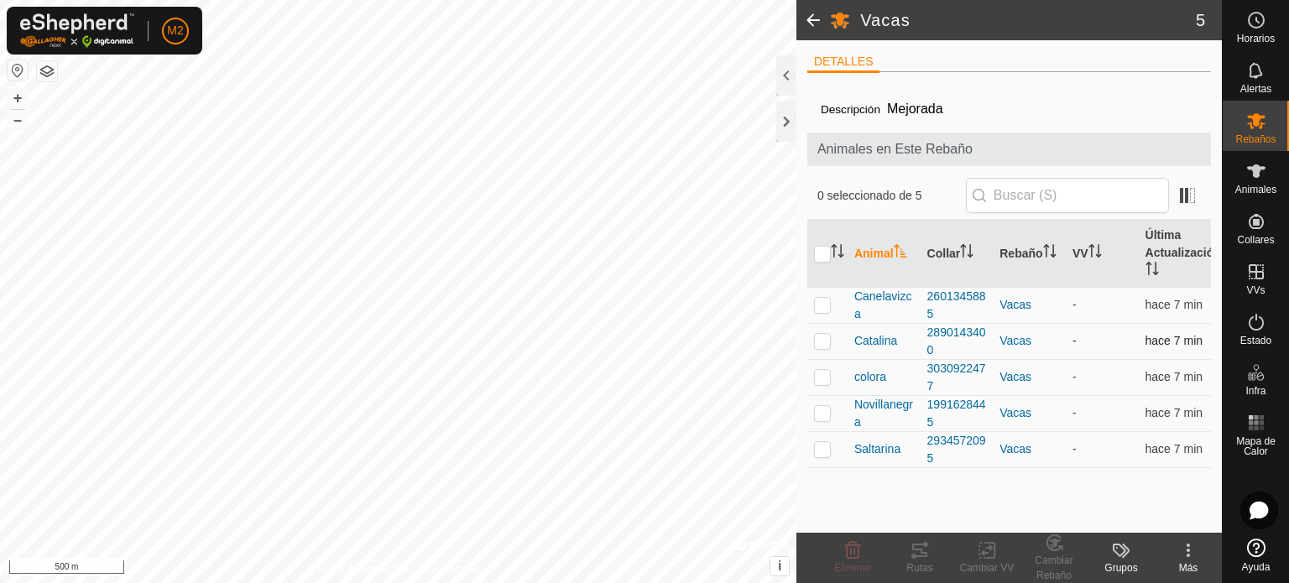
click at [818, 343] on p-checkbox at bounding box center [822, 340] width 17 height 13
click at [855, 556] on icon at bounding box center [853, 551] width 20 height 20
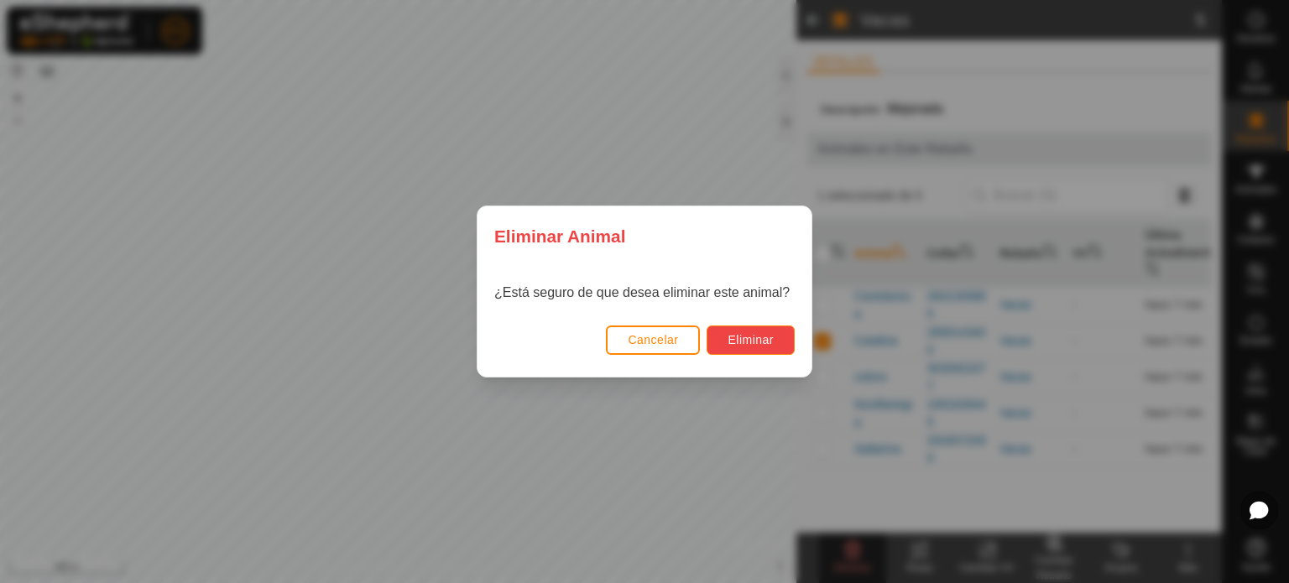
click at [731, 345] on span "Eliminar" at bounding box center [751, 339] width 46 height 13
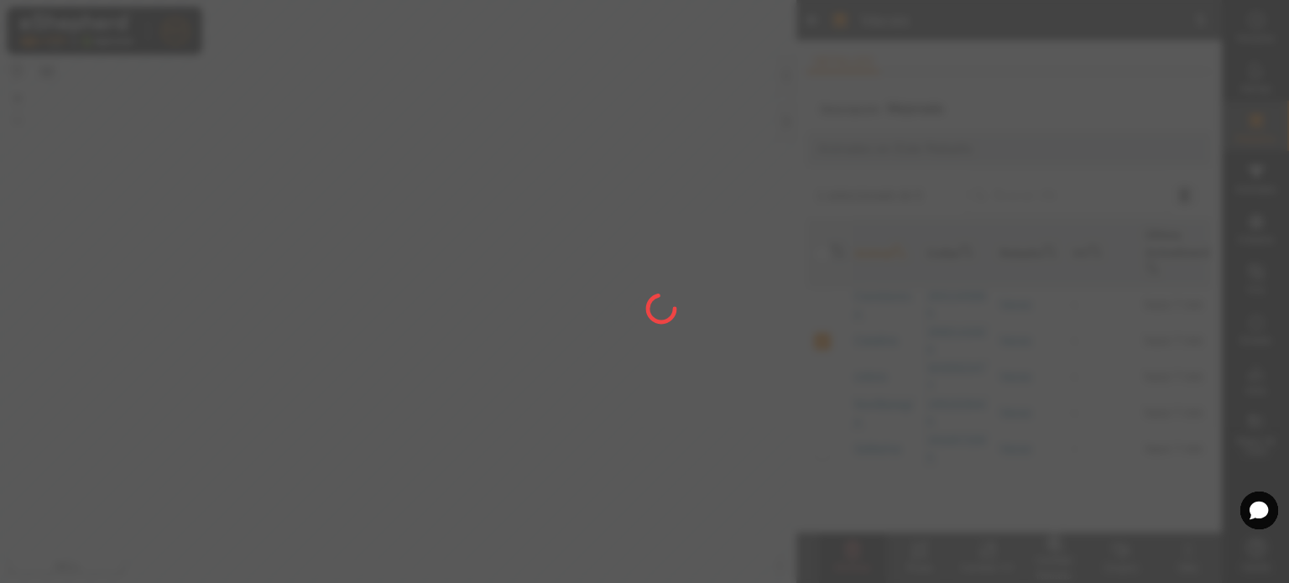
checkbox input "false"
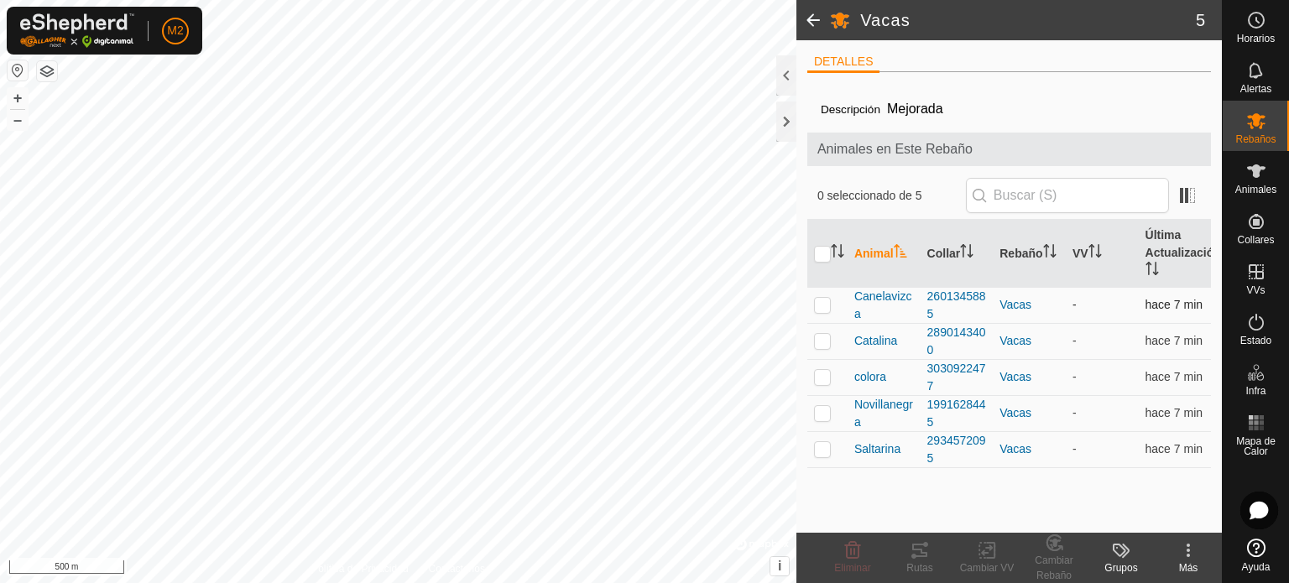
click at [829, 306] on p-checkbox at bounding box center [822, 304] width 17 height 13
checkbox input "true"
click at [829, 340] on p-checkbox at bounding box center [822, 340] width 17 height 13
checkbox input "true"
click at [818, 306] on p-checkbox at bounding box center [822, 304] width 17 height 13
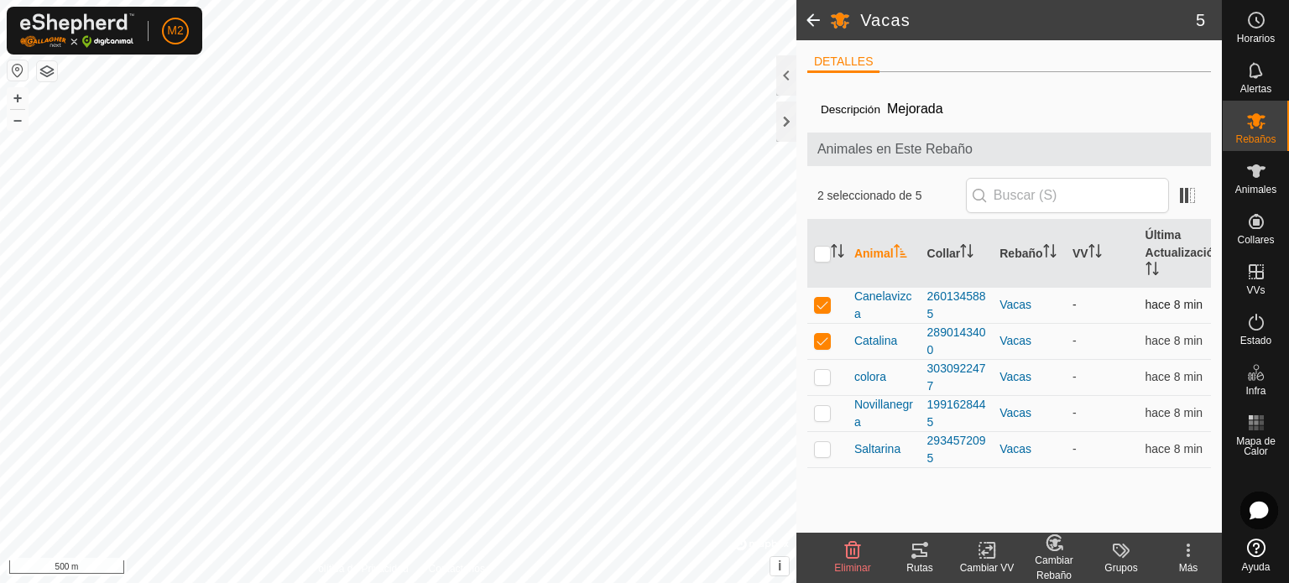
checkbox input "false"
click at [850, 553] on icon at bounding box center [853, 551] width 20 height 20
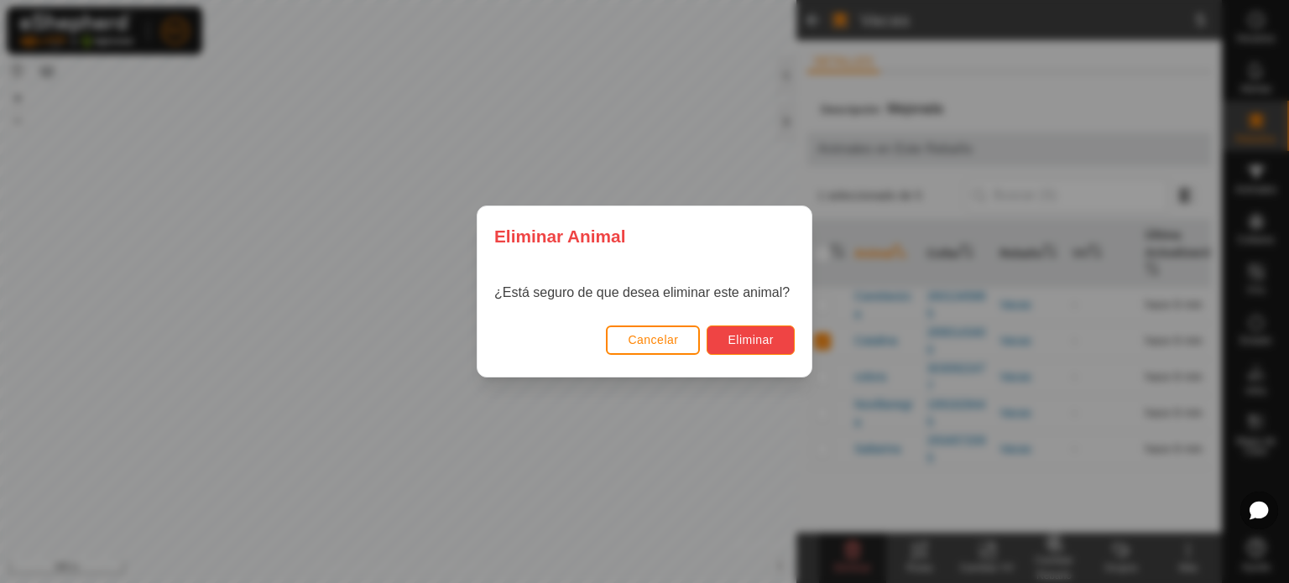
click at [772, 342] on span "Eliminar" at bounding box center [751, 339] width 46 height 13
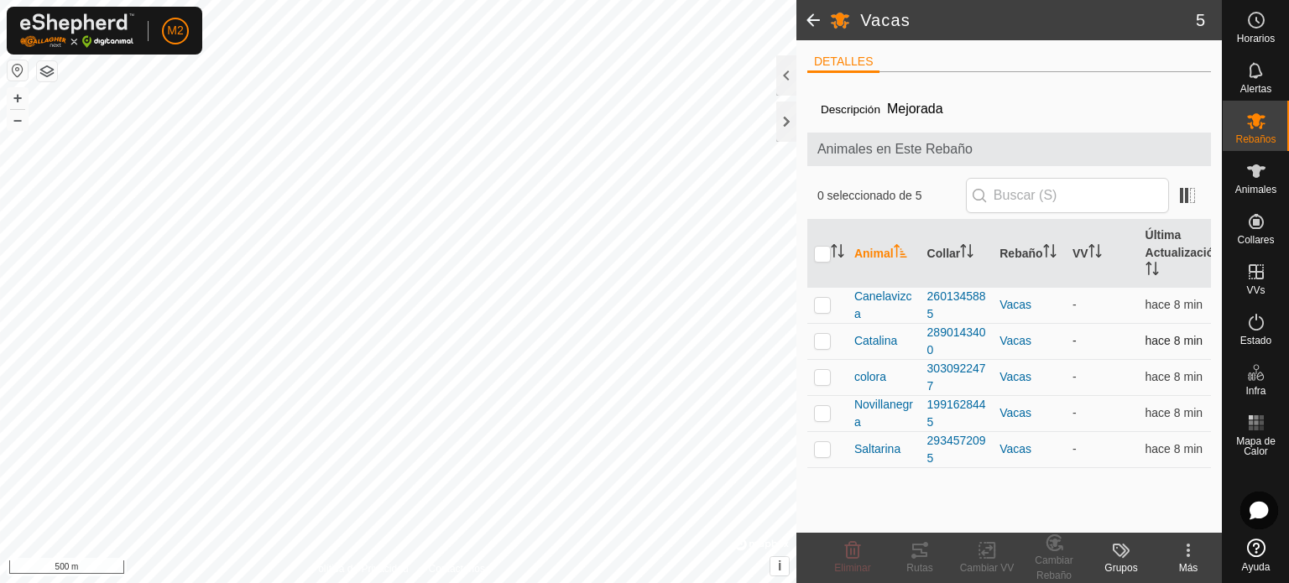
click at [819, 342] on p-checkbox at bounding box center [822, 340] width 17 height 13
checkbox input "true"
click at [1283, 151] on div "Animales" at bounding box center [1256, 176] width 66 height 50
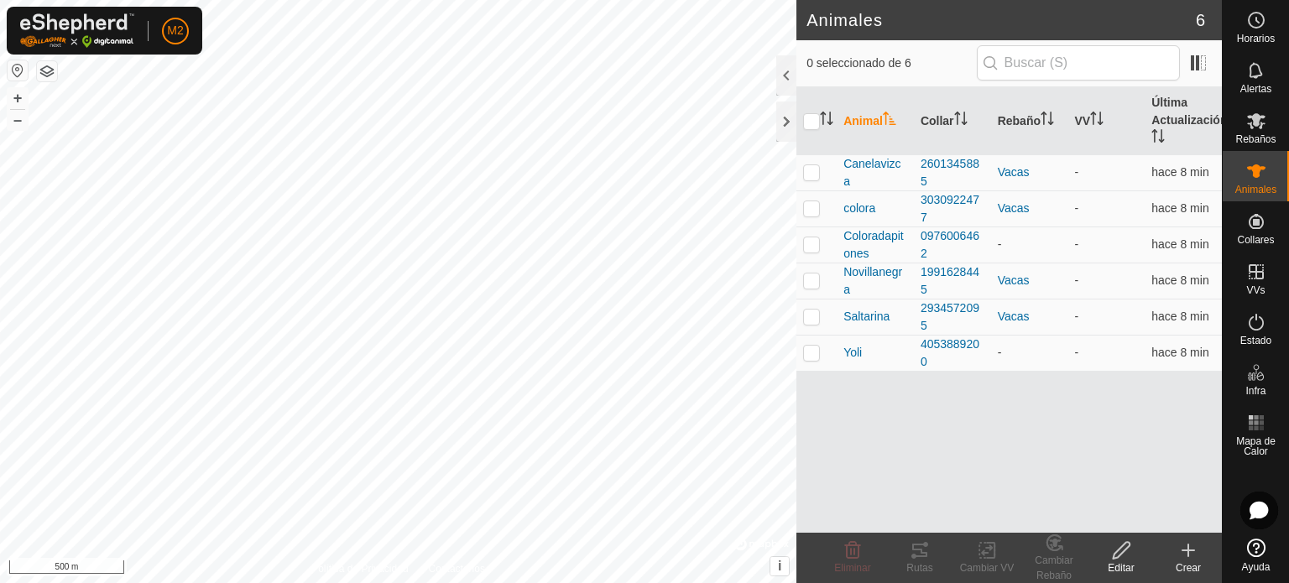
click at [1185, 559] on icon at bounding box center [1189, 551] width 20 height 20
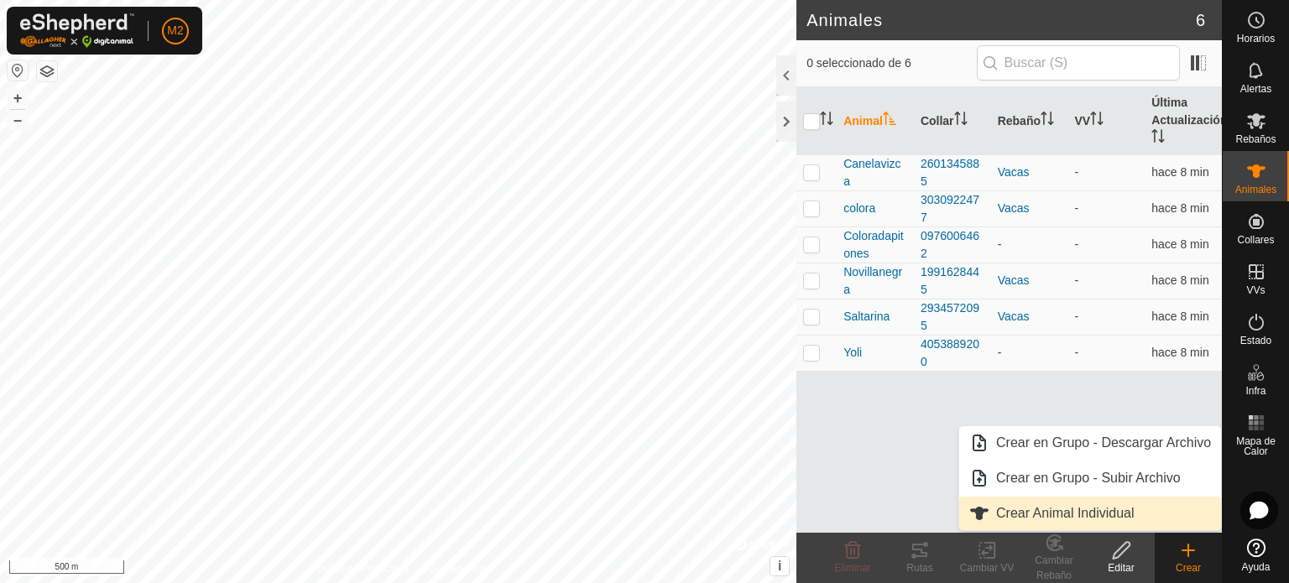
click at [1103, 520] on link "Crear Animal Individual" at bounding box center [1091, 514] width 262 height 34
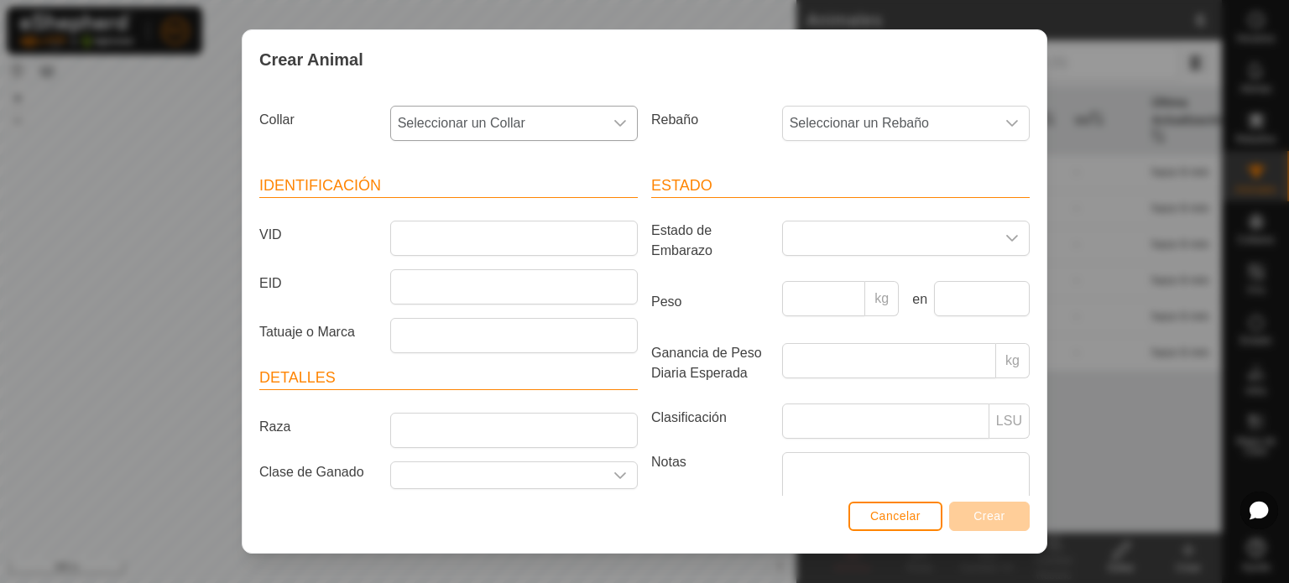
click at [618, 129] on icon "dropdown trigger" at bounding box center [620, 123] width 13 height 13
click at [617, 90] on div "Collar Seleccionar un Collar - Rebaño Seleccionar un Rebaño Identificación VID …" at bounding box center [645, 293] width 804 height 408
click at [897, 526] on button "Cancelar" at bounding box center [896, 516] width 94 height 29
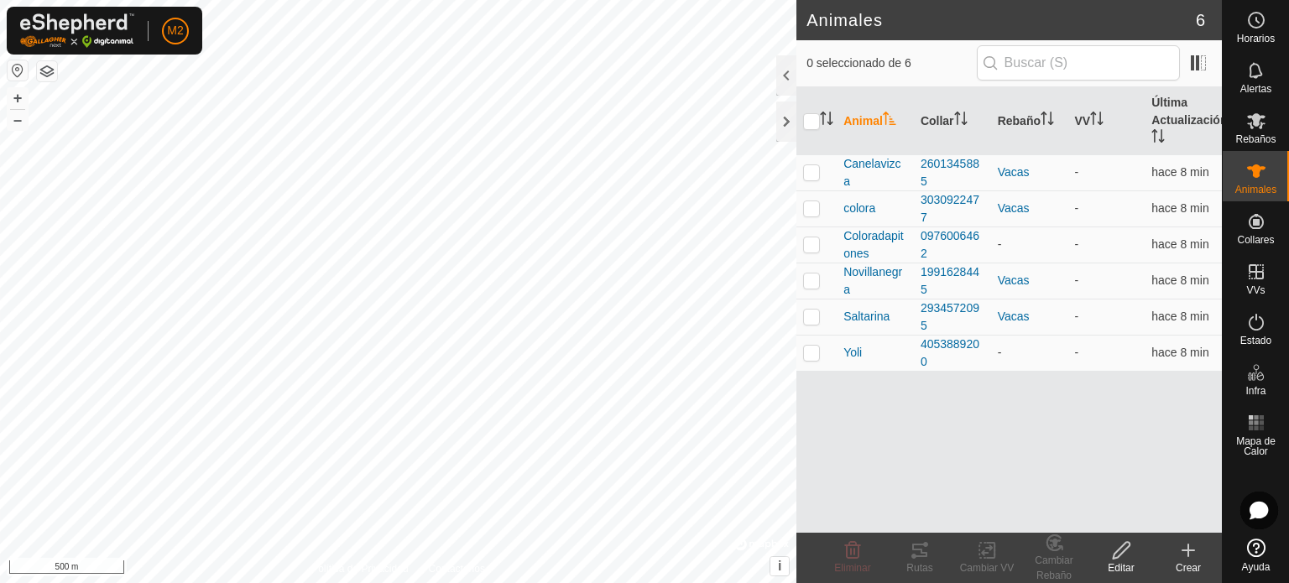
click at [1111, 556] on icon at bounding box center [1121, 551] width 21 height 20
click at [1270, 127] on es-mob-svg-icon at bounding box center [1257, 120] width 30 height 27
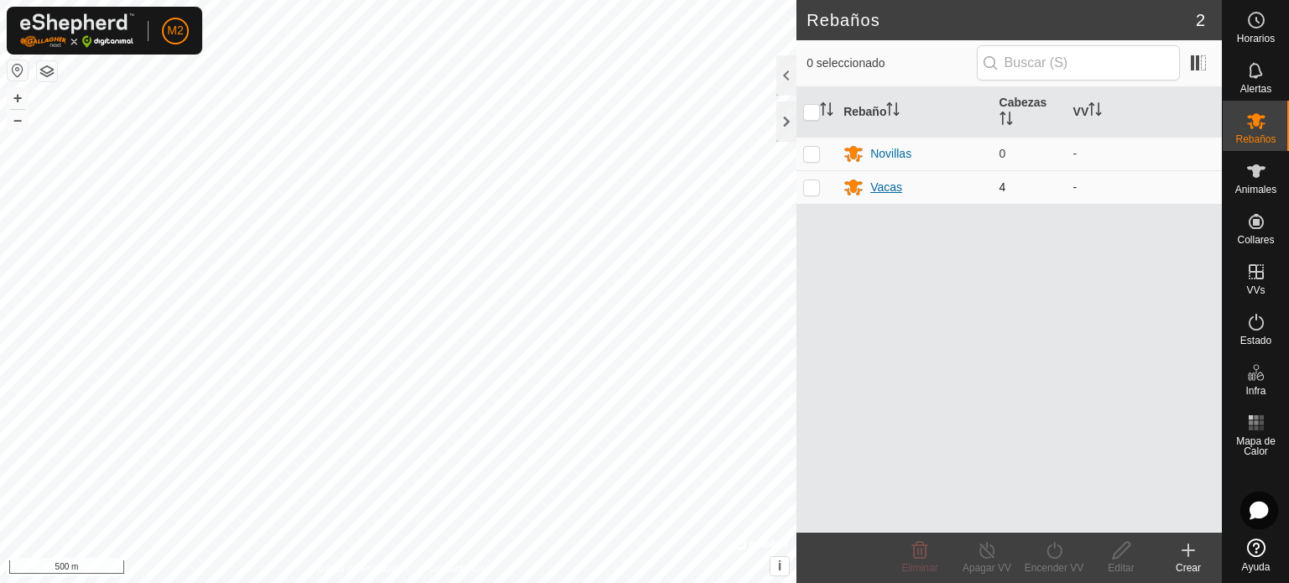
click at [917, 180] on div "Vacas" at bounding box center [915, 187] width 142 height 20
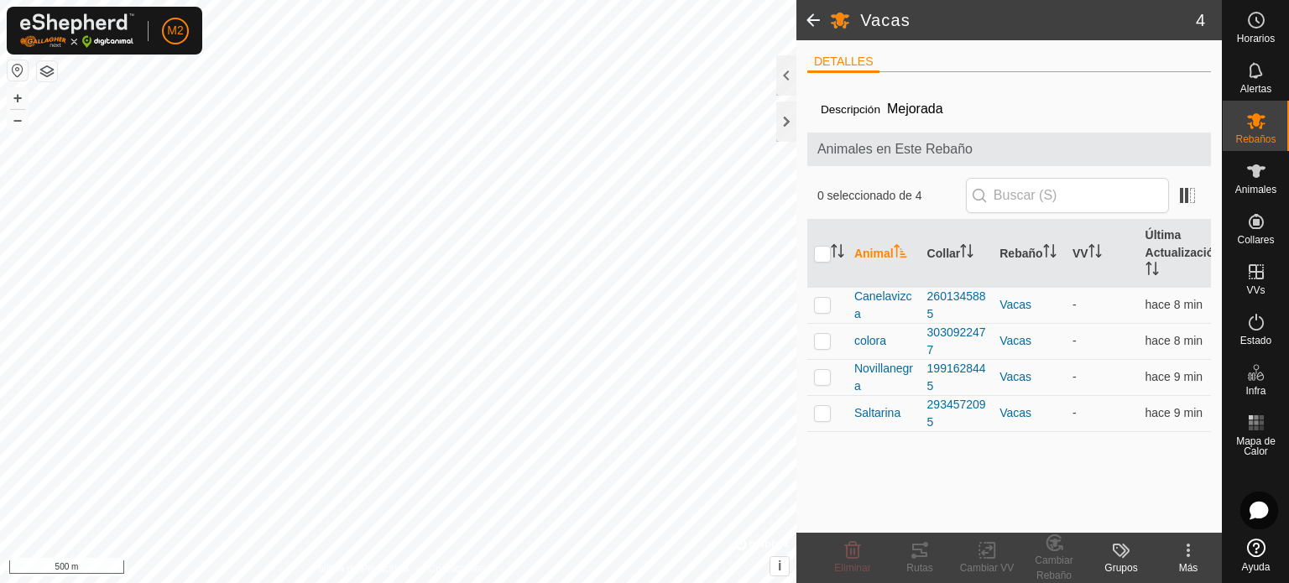
click at [1188, 542] on icon at bounding box center [1189, 551] width 20 height 20
click at [1125, 552] on icon at bounding box center [1119, 550] width 13 height 13
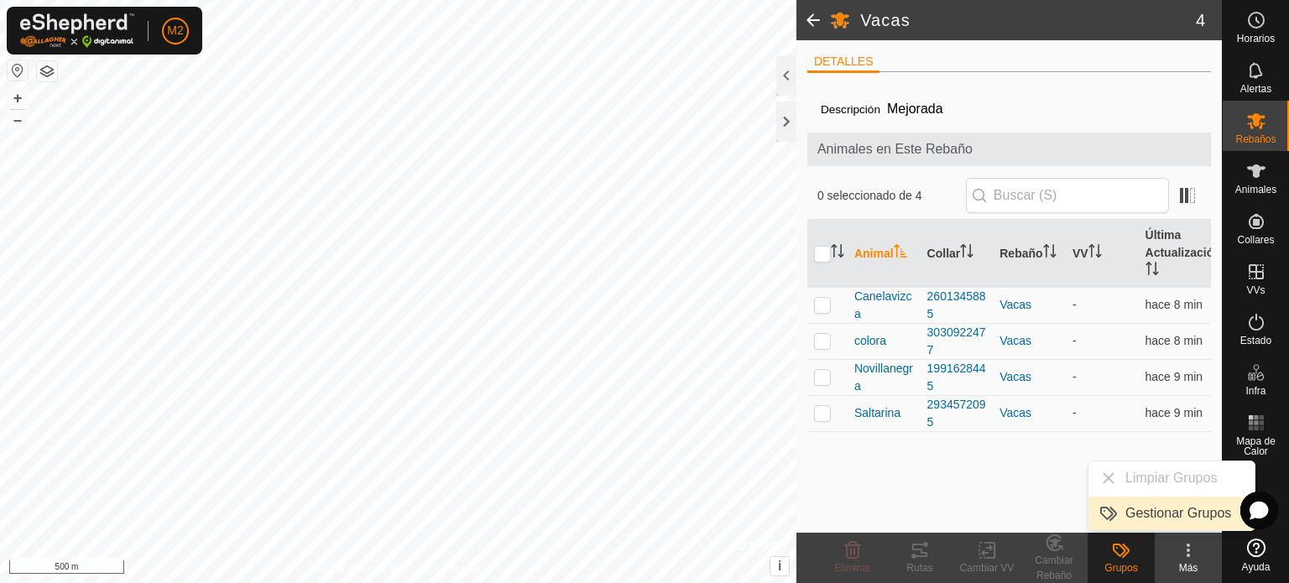
click at [1195, 506] on link "Gestionar Grupos" at bounding box center [1172, 514] width 166 height 34
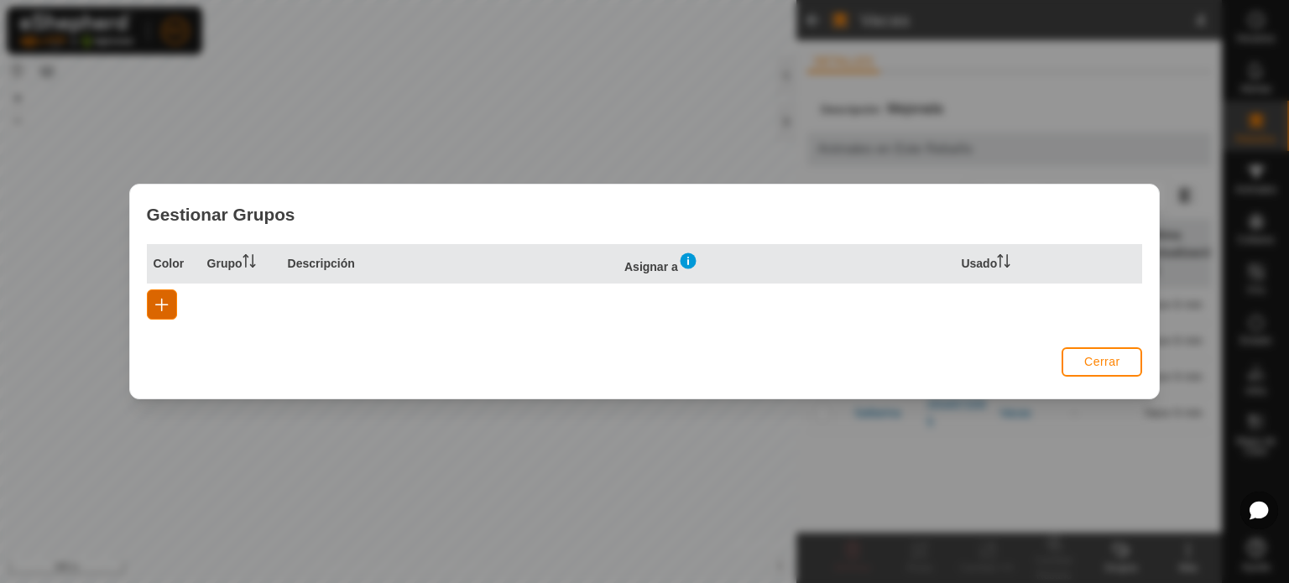
click at [163, 314] on button "button" at bounding box center [162, 305] width 30 height 30
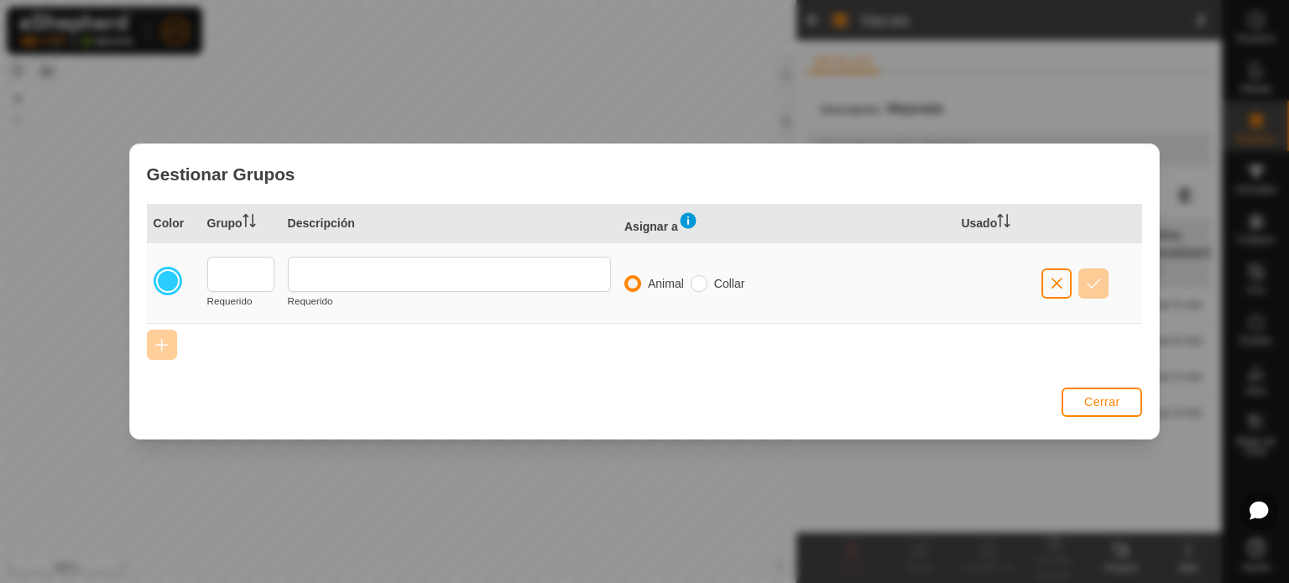
click at [1122, 380] on div "Color Grupo Descripción Asignar a Usado Requerido Requerido Animal Collar" at bounding box center [645, 293] width 1030 height 178
click at [1112, 399] on span "Cerrar" at bounding box center [1103, 401] width 36 height 13
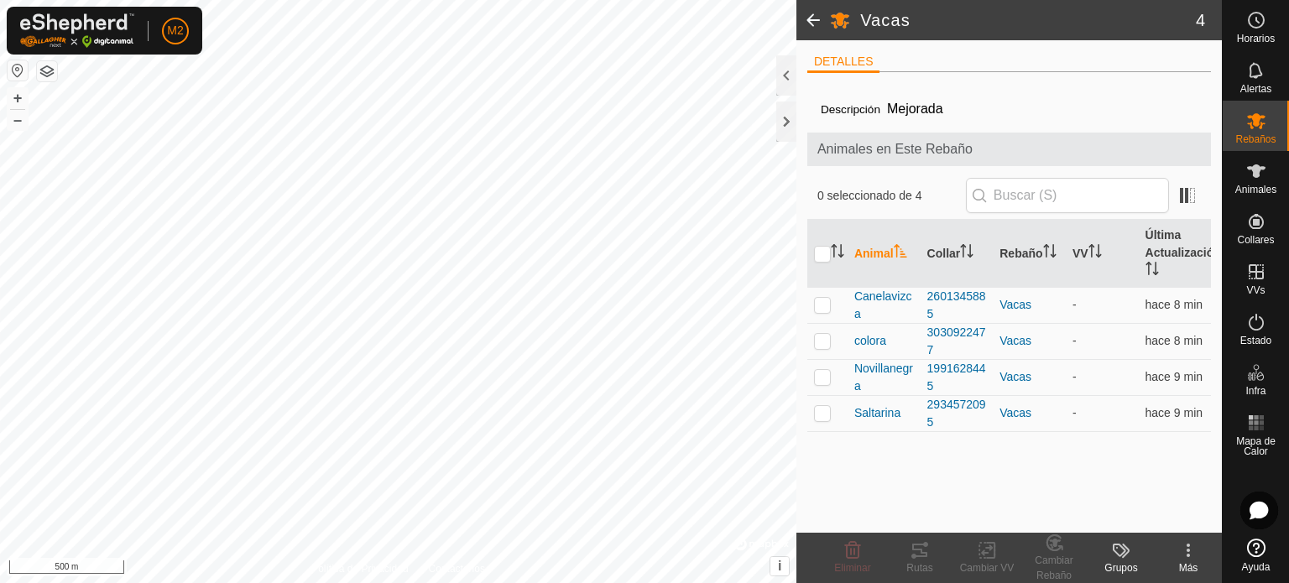
click at [1184, 546] on icon at bounding box center [1189, 551] width 20 height 20
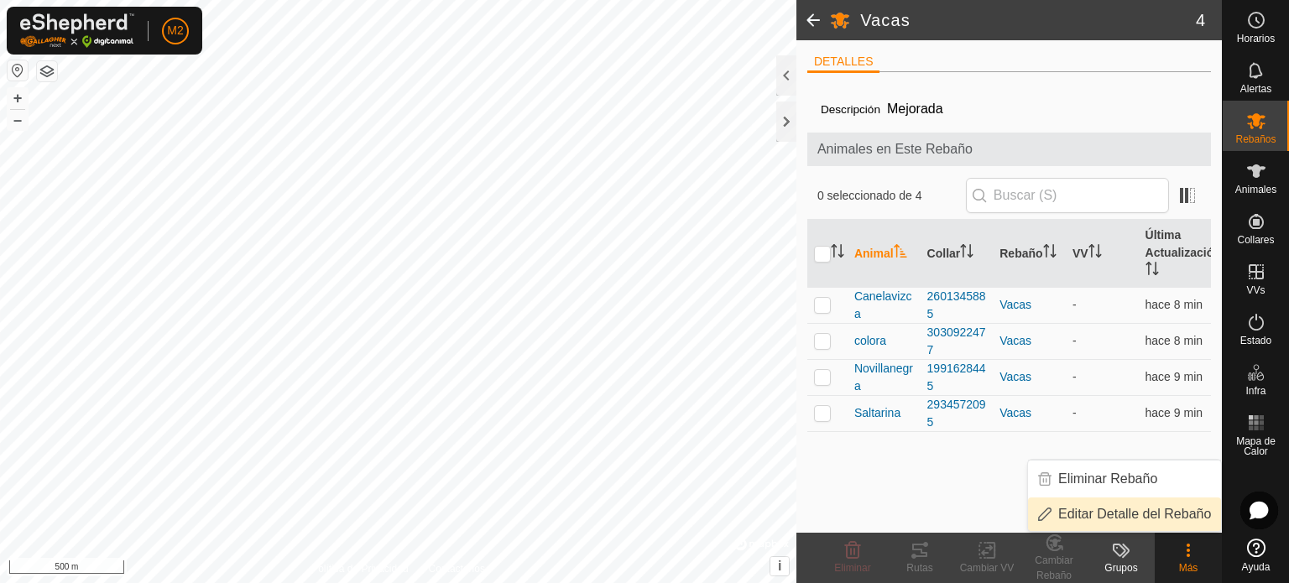
click at [1145, 517] on link "Editar Detalle del Rebaño" at bounding box center [1124, 515] width 193 height 34
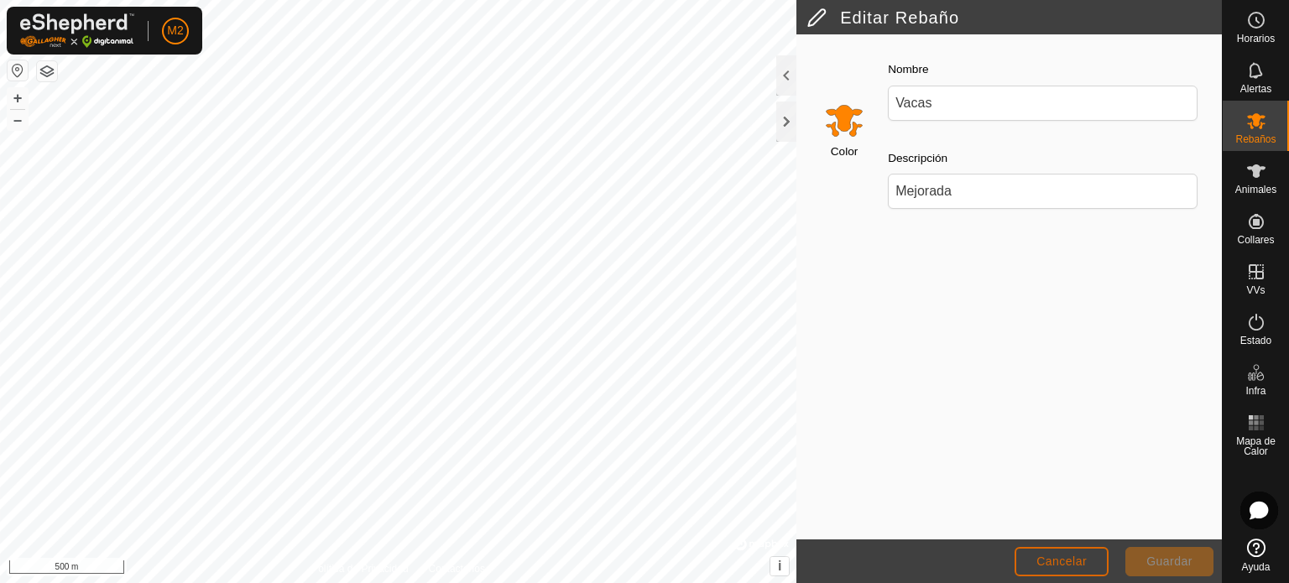
click at [1098, 556] on button "Cancelar" at bounding box center [1062, 561] width 94 height 29
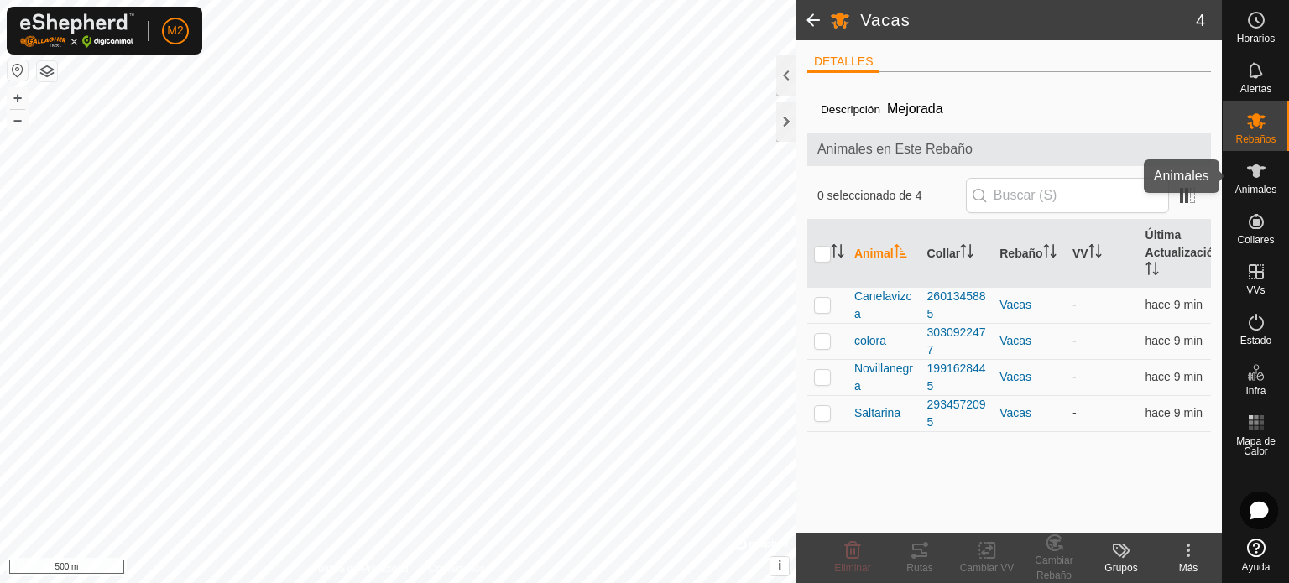
click at [1254, 170] on icon at bounding box center [1256, 171] width 18 height 13
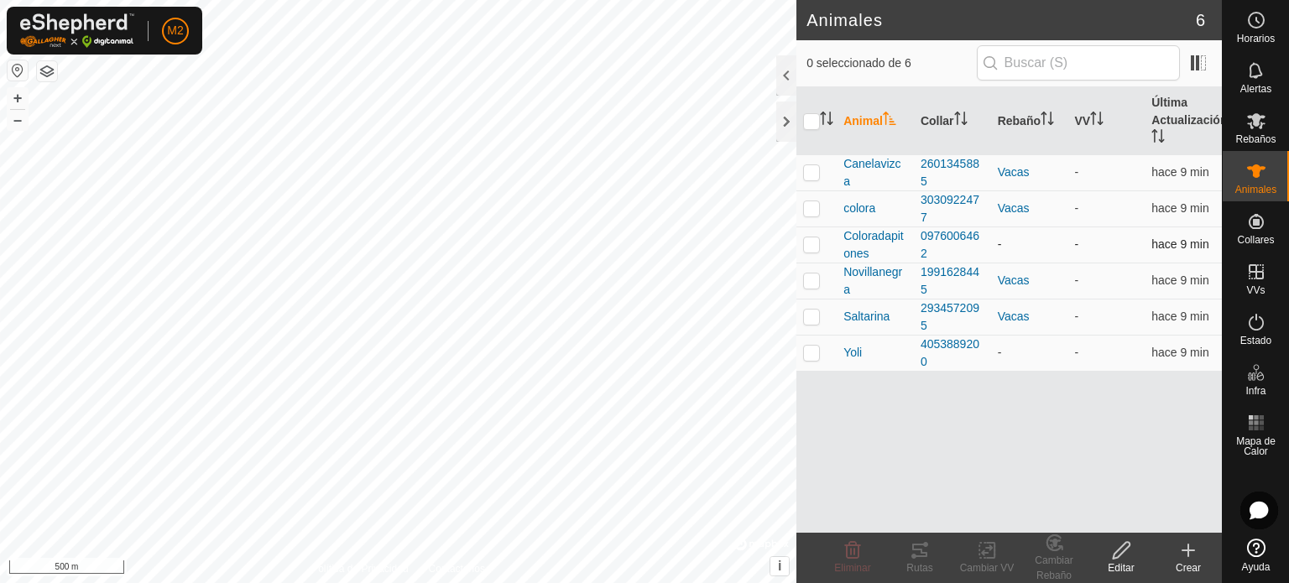
click at [824, 240] on td at bounding box center [817, 245] width 40 height 36
click at [1048, 555] on div "Cambiar Rebaño" at bounding box center [1054, 568] width 67 height 30
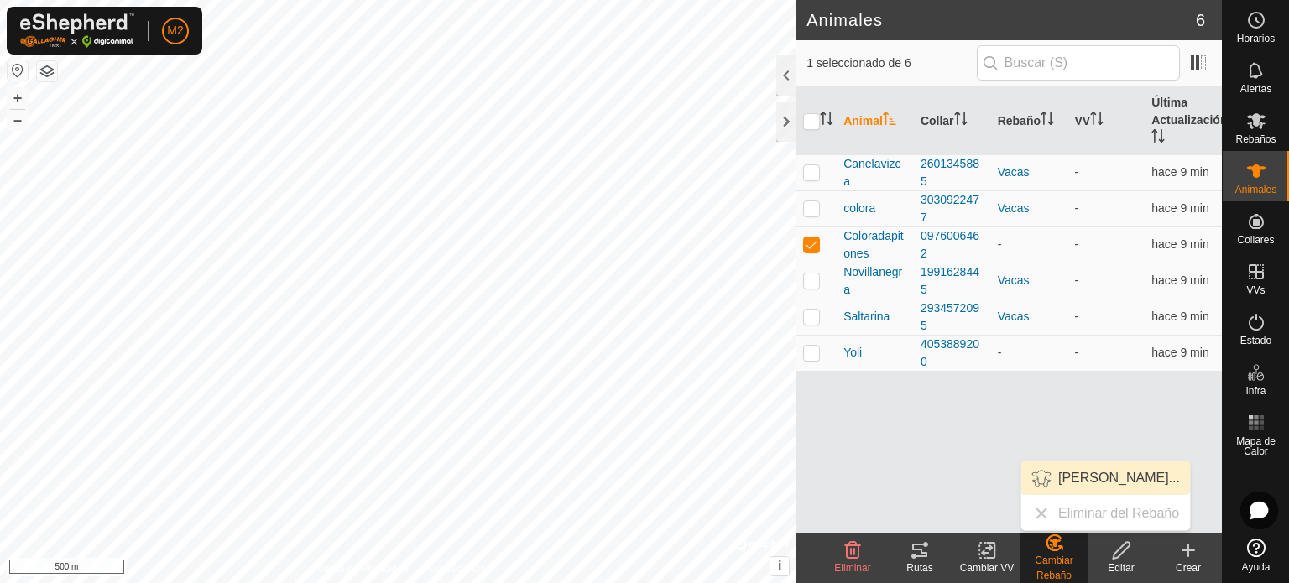
click at [1072, 483] on link "[PERSON_NAME]..." at bounding box center [1106, 479] width 169 height 34
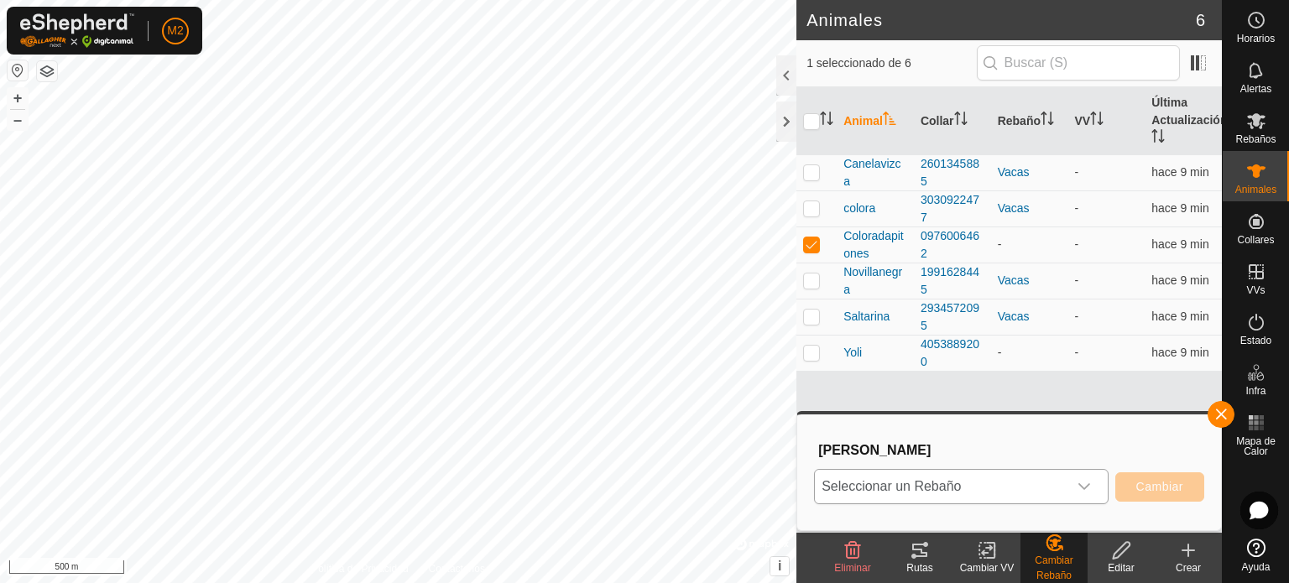
click at [1080, 483] on icon "dropdown trigger" at bounding box center [1084, 486] width 13 height 13
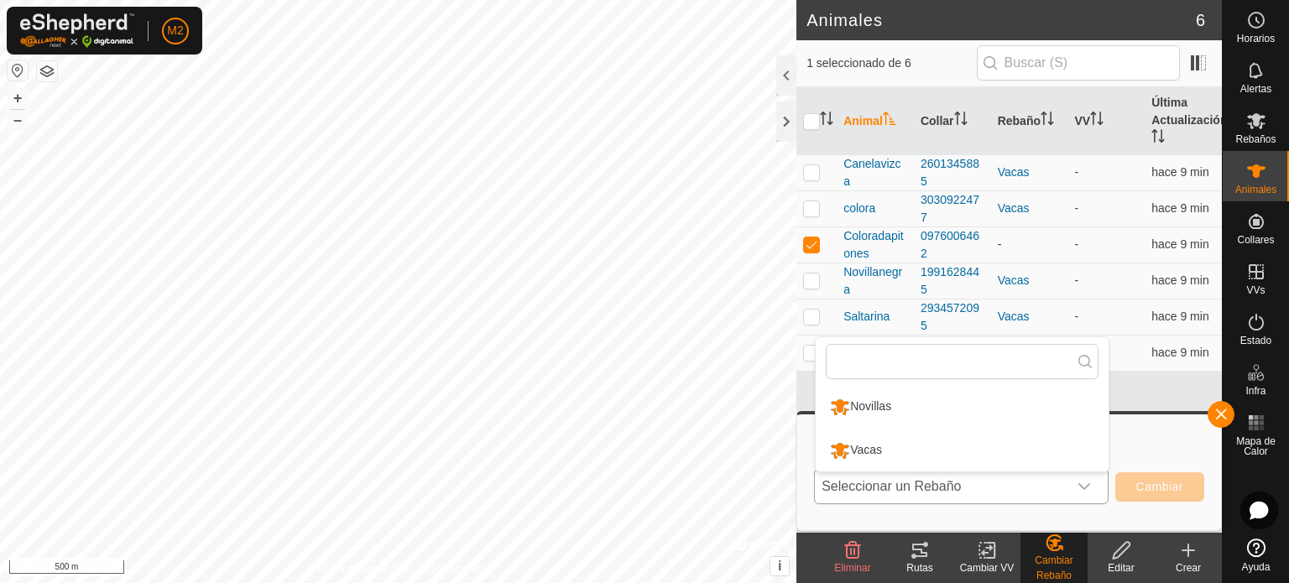
click at [987, 442] on li "Vacas" at bounding box center [962, 451] width 293 height 42
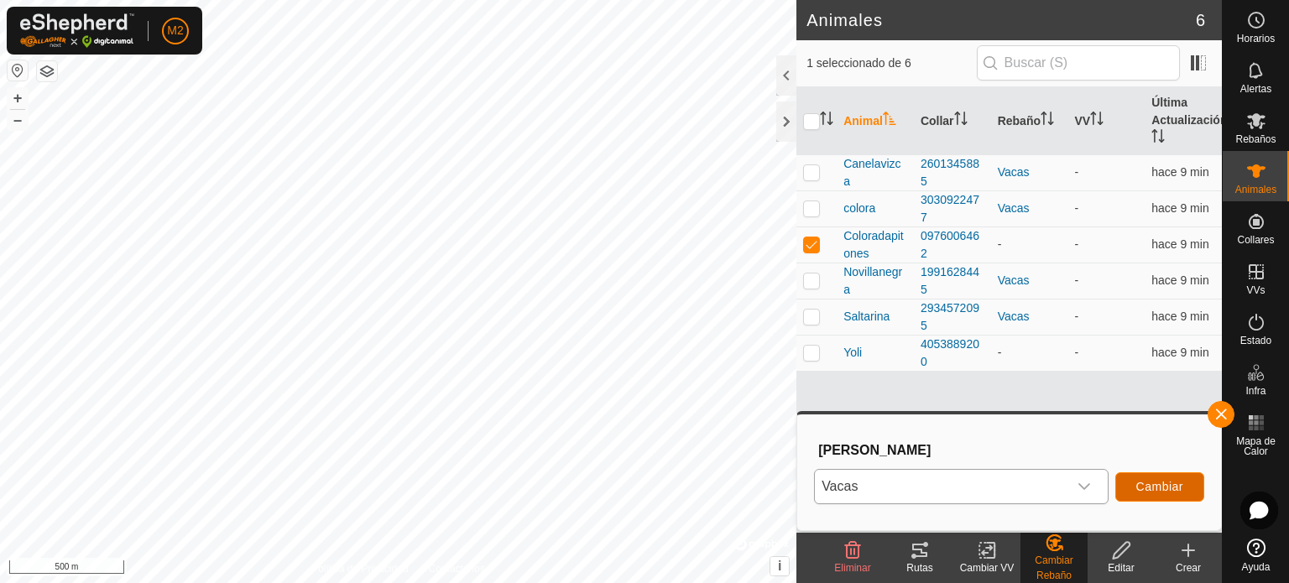
click at [1156, 482] on span "Cambiar" at bounding box center [1160, 486] width 47 height 13
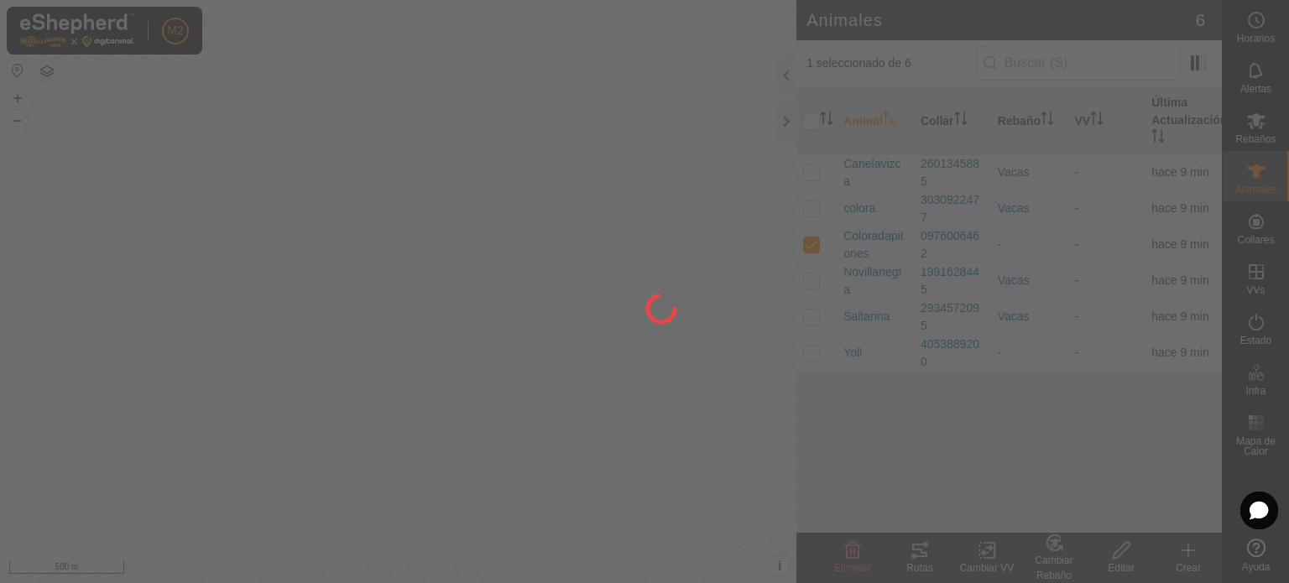
checkbox input "false"
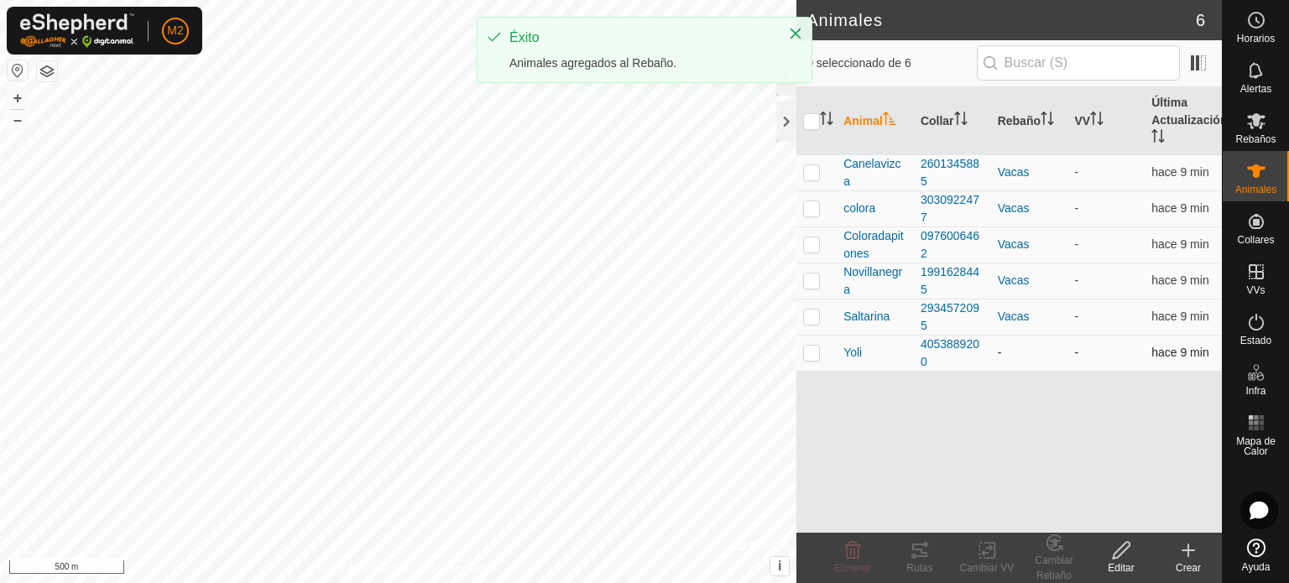
click at [819, 353] on p-tablecheckbox at bounding box center [811, 352] width 17 height 13
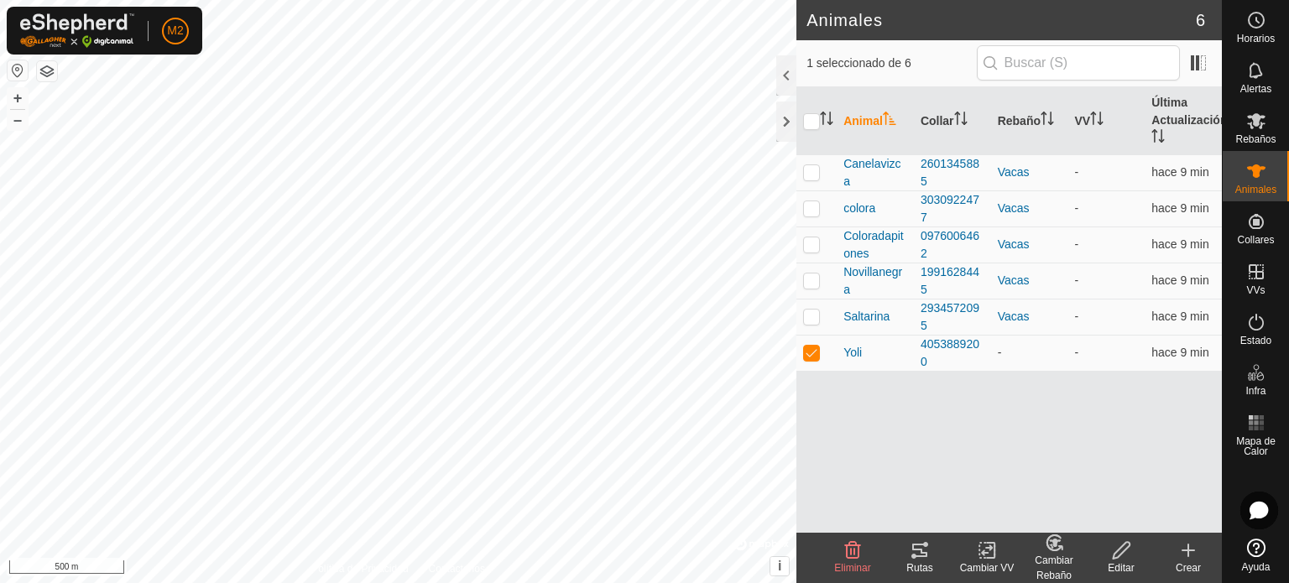
click at [1041, 550] on change-mob-svg-icon at bounding box center [1054, 543] width 67 height 20
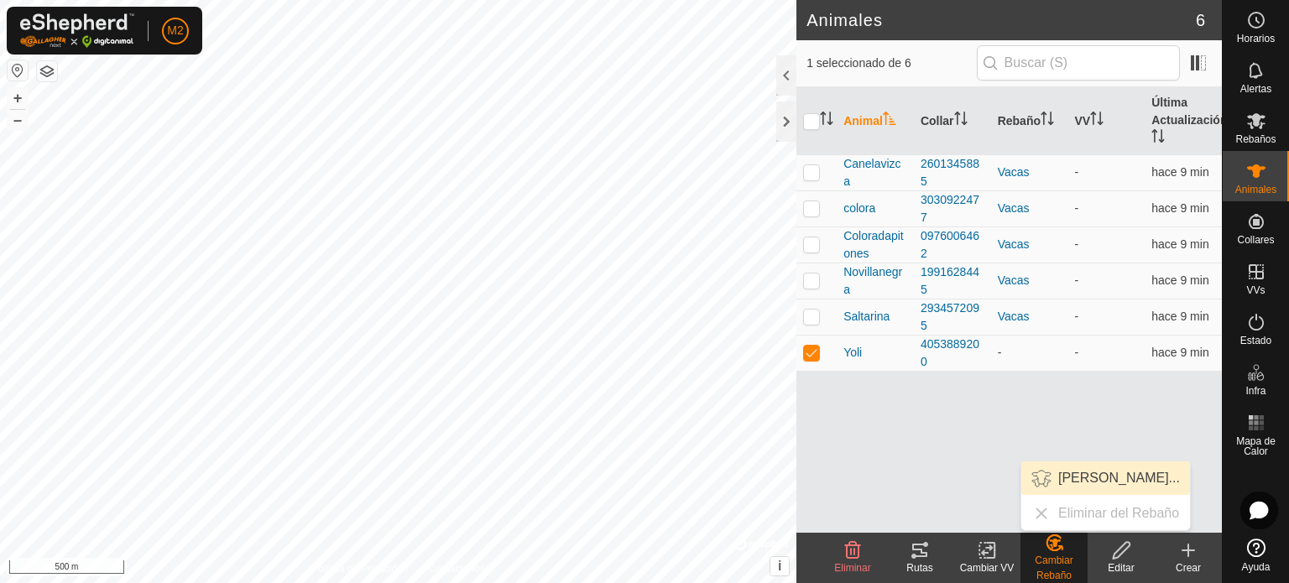
click at [1054, 488] on link "[PERSON_NAME]..." at bounding box center [1106, 479] width 169 height 34
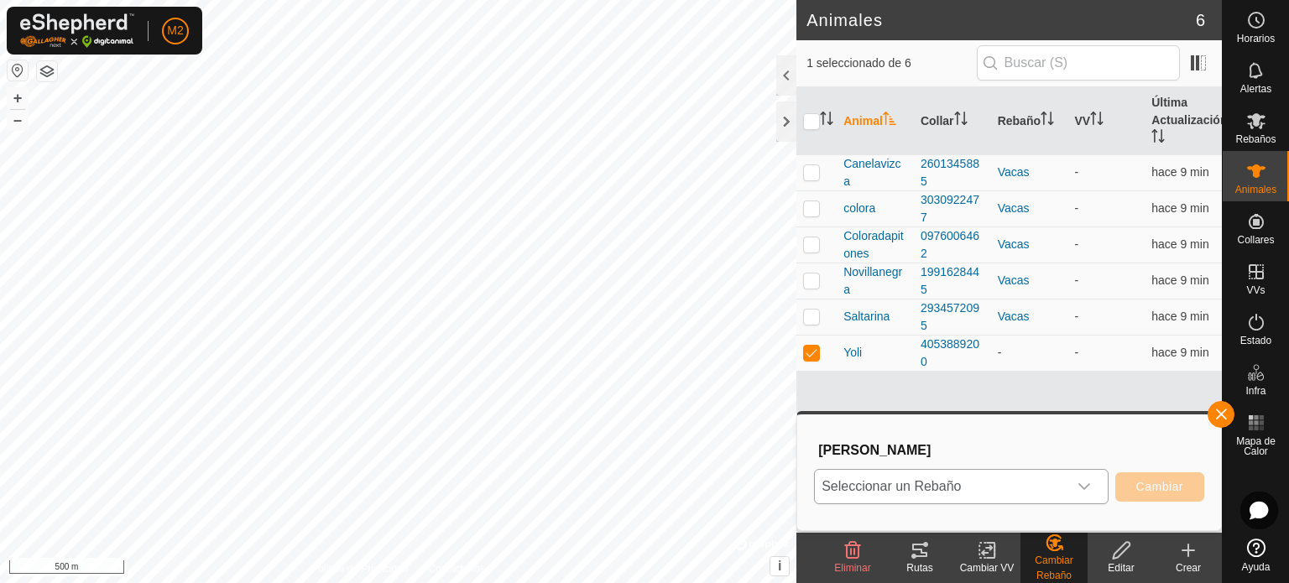
click at [1095, 486] on div "dropdown trigger" at bounding box center [1085, 487] width 34 height 34
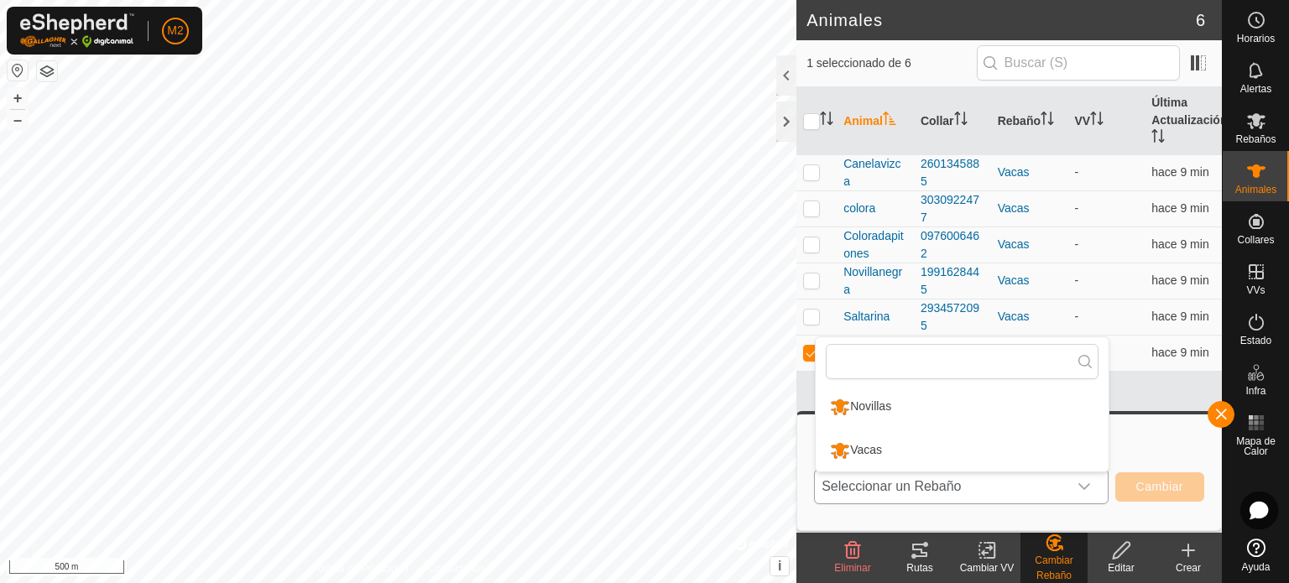
click at [989, 439] on li "Vacas" at bounding box center [962, 451] width 293 height 42
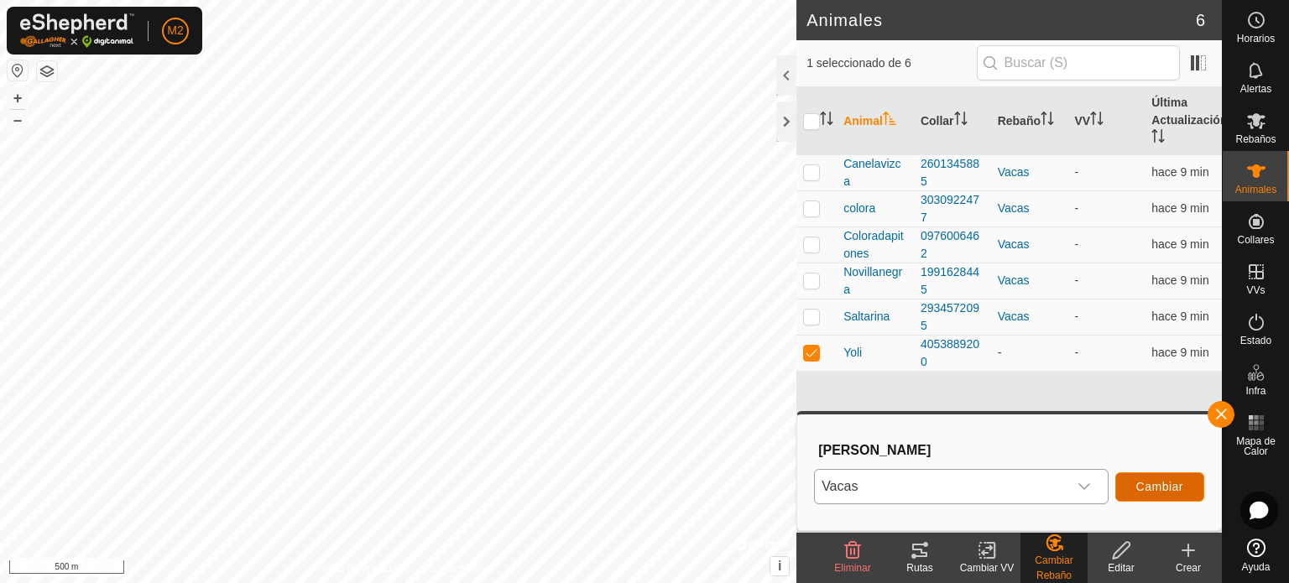
click at [1132, 479] on button "Cambiar" at bounding box center [1160, 487] width 89 height 29
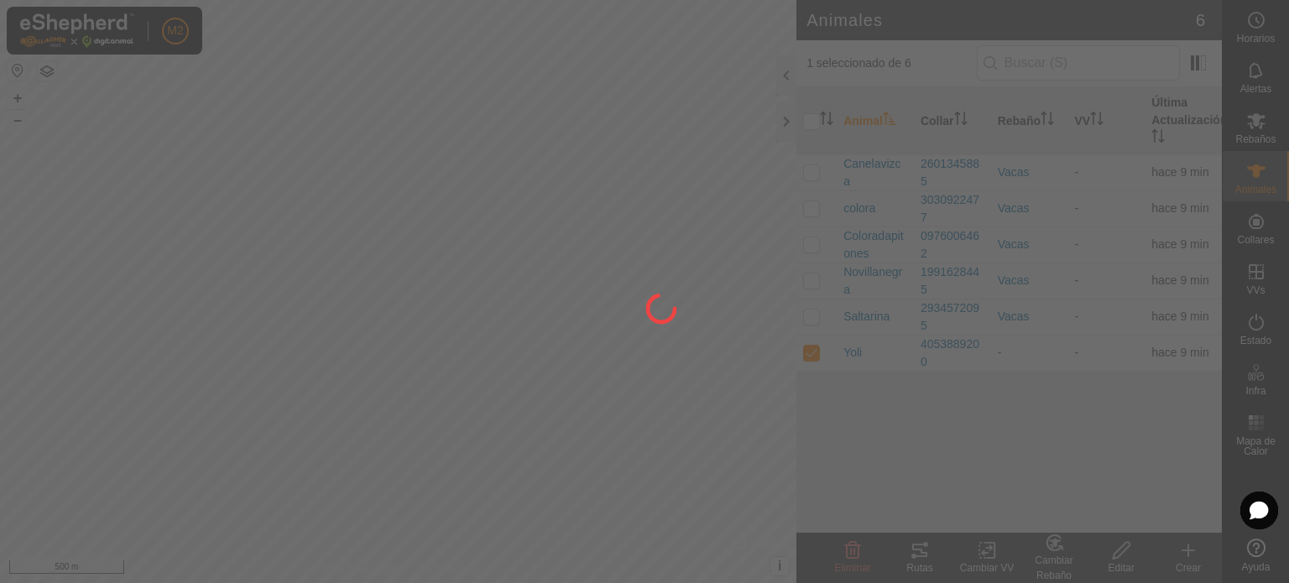
checkbox input "false"
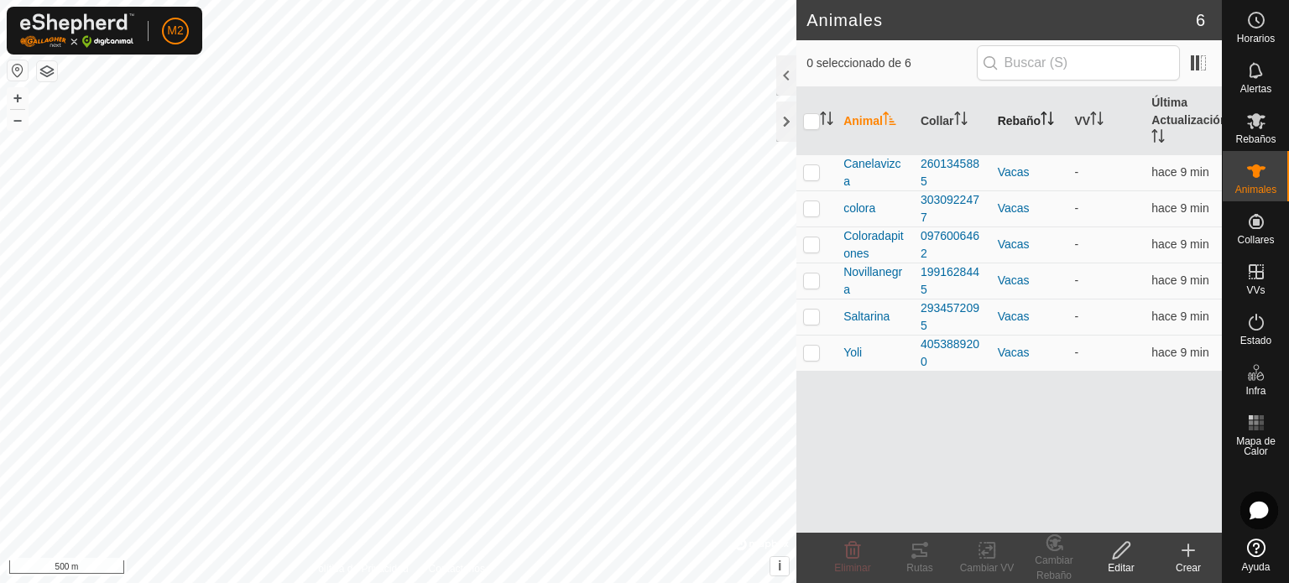
click at [1053, 130] on th "Rebaño" at bounding box center [1029, 121] width 77 height 68
click at [1040, 107] on th "Rebaño" at bounding box center [1029, 121] width 77 height 68
click at [1183, 541] on icon at bounding box center [1189, 551] width 20 height 20
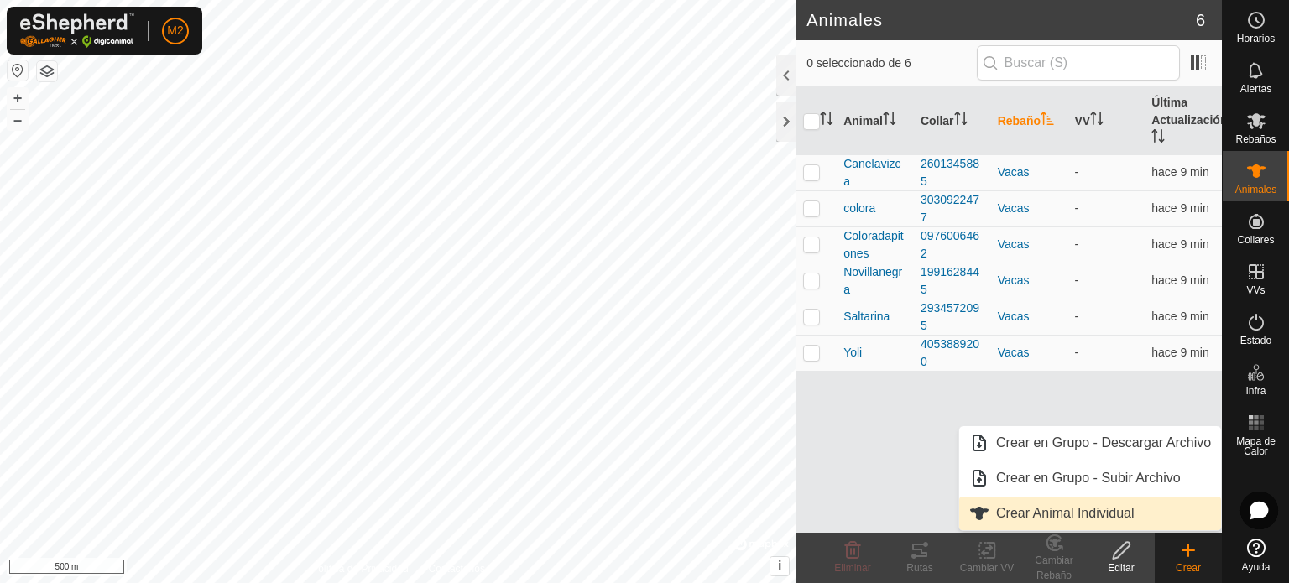
click at [1134, 510] on link "Crear Animal Individual" at bounding box center [1091, 514] width 262 height 34
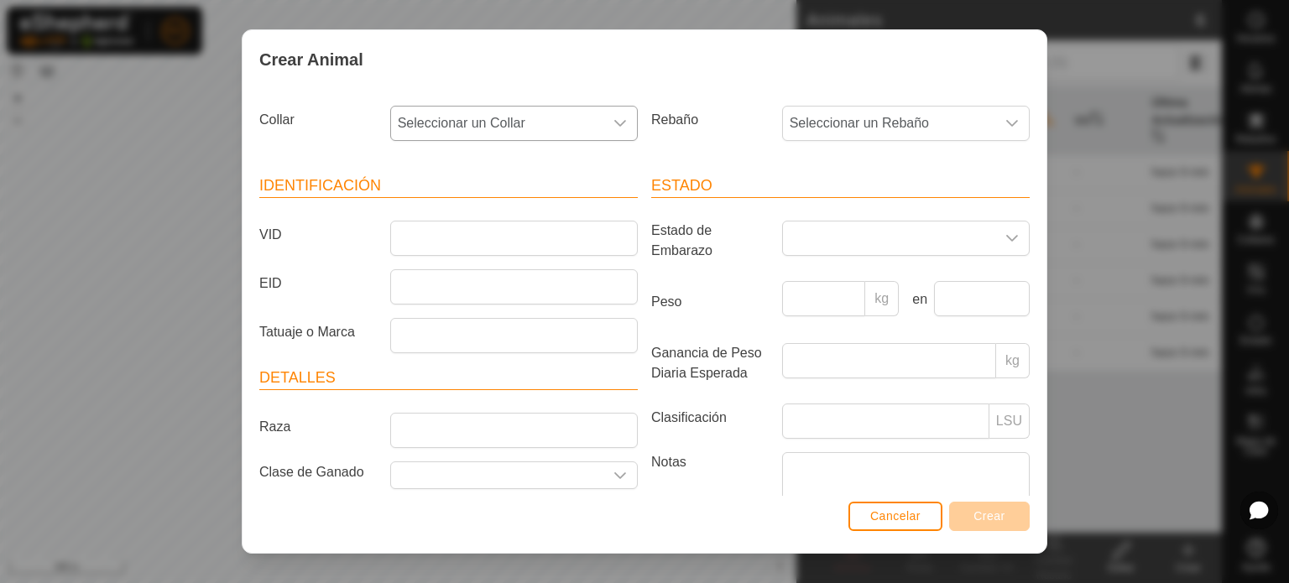
click at [608, 106] on p-select "Seleccionar un Collar" at bounding box center [514, 123] width 248 height 35
click at [594, 199] on li "-" at bounding box center [513, 210] width 242 height 34
click at [618, 135] on div "dropdown trigger" at bounding box center [621, 124] width 34 height 34
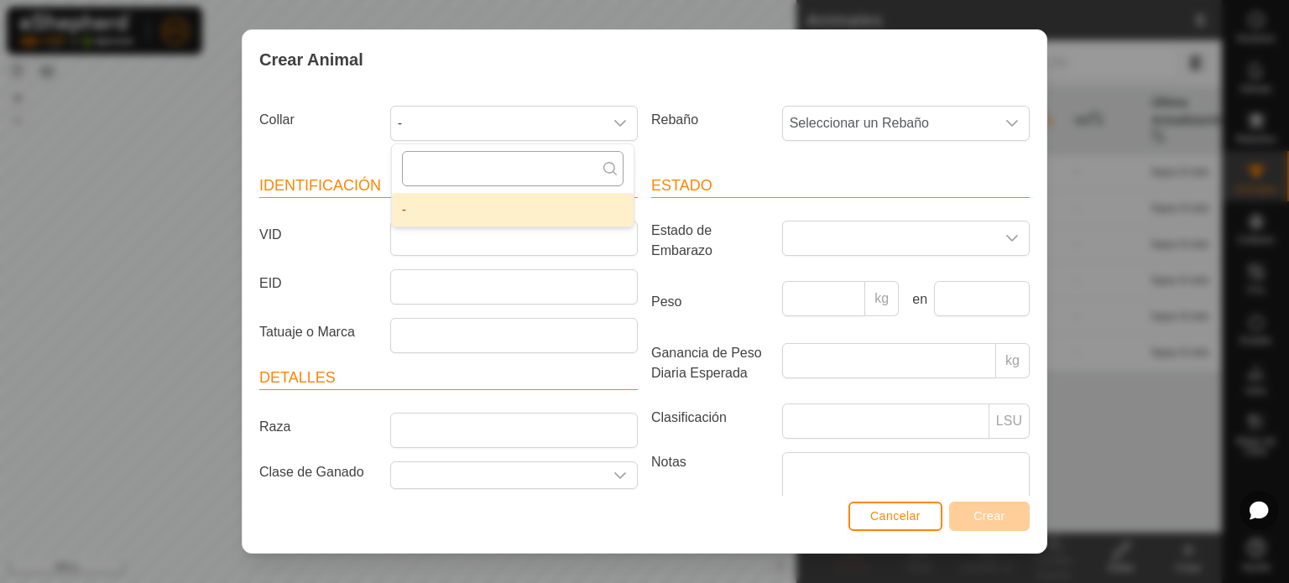
click at [593, 185] on input "text" at bounding box center [513, 168] width 222 height 35
click at [632, 120] on div "- -" at bounding box center [514, 123] width 261 height 35
click at [892, 513] on span "Cancelar" at bounding box center [896, 516] width 50 height 13
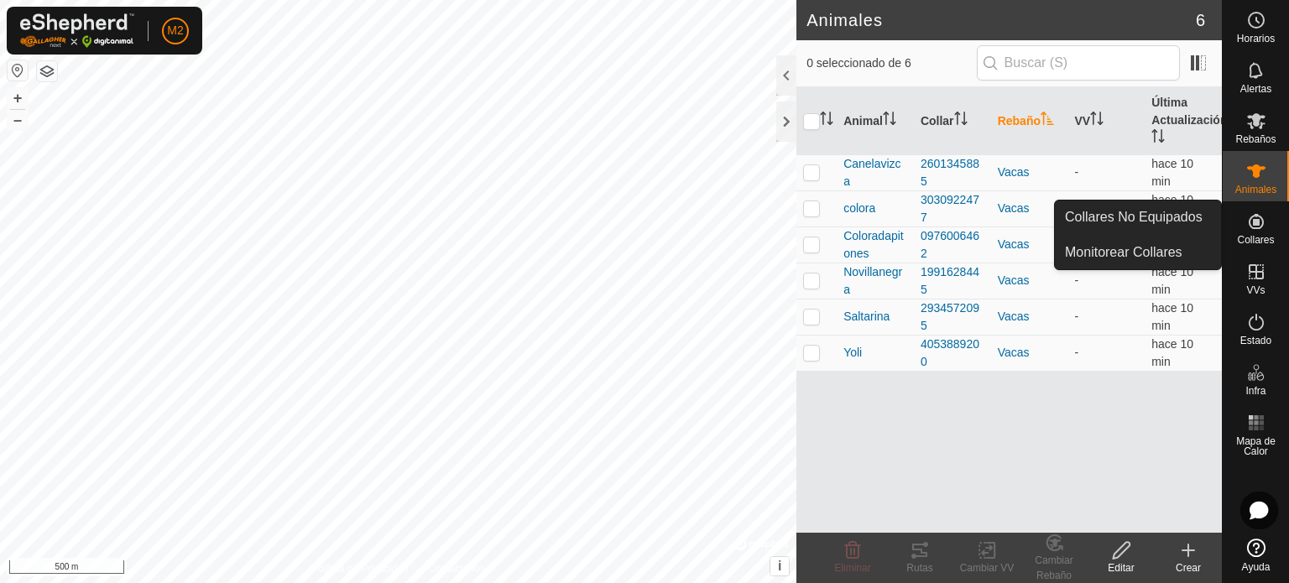
click at [1262, 248] on div "Collares" at bounding box center [1256, 226] width 66 height 50
click at [1260, 244] on span "Collares" at bounding box center [1255, 240] width 37 height 10
click at [1177, 224] on link "Collares No Equipados" at bounding box center [1138, 218] width 166 height 34
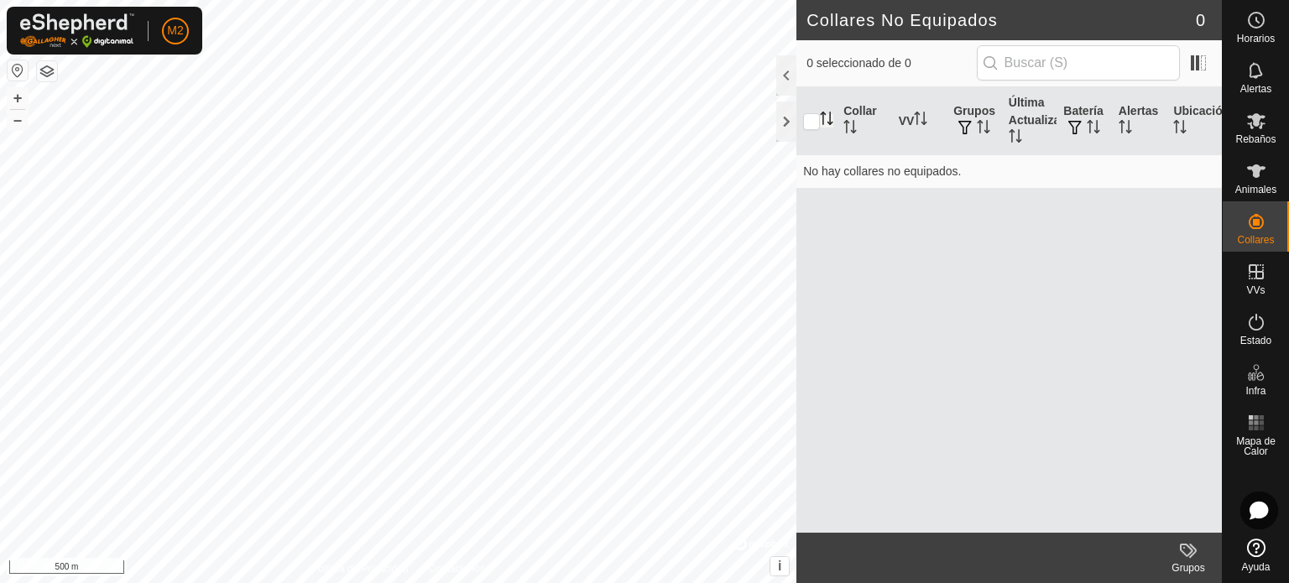
click at [823, 123] on icon "Activar para ordenar" at bounding box center [824, 118] width 2 height 13
click at [809, 124] on input "checkbox" at bounding box center [811, 121] width 17 height 17
checkbox input "true"
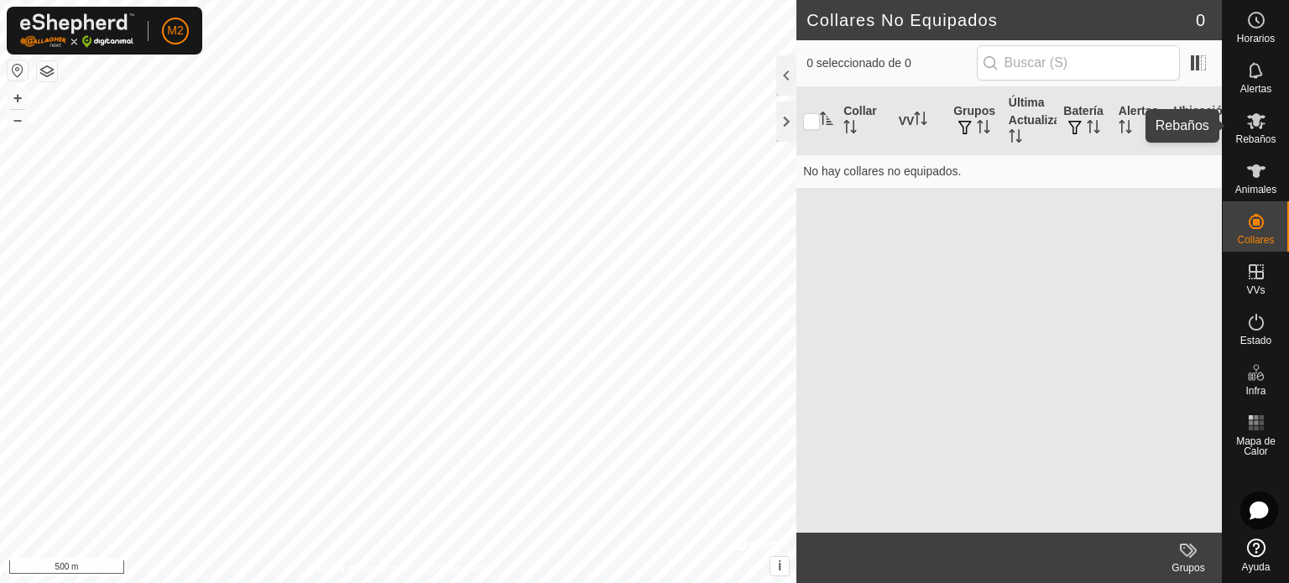
click at [1256, 131] on es-mob-svg-icon at bounding box center [1257, 120] width 30 height 27
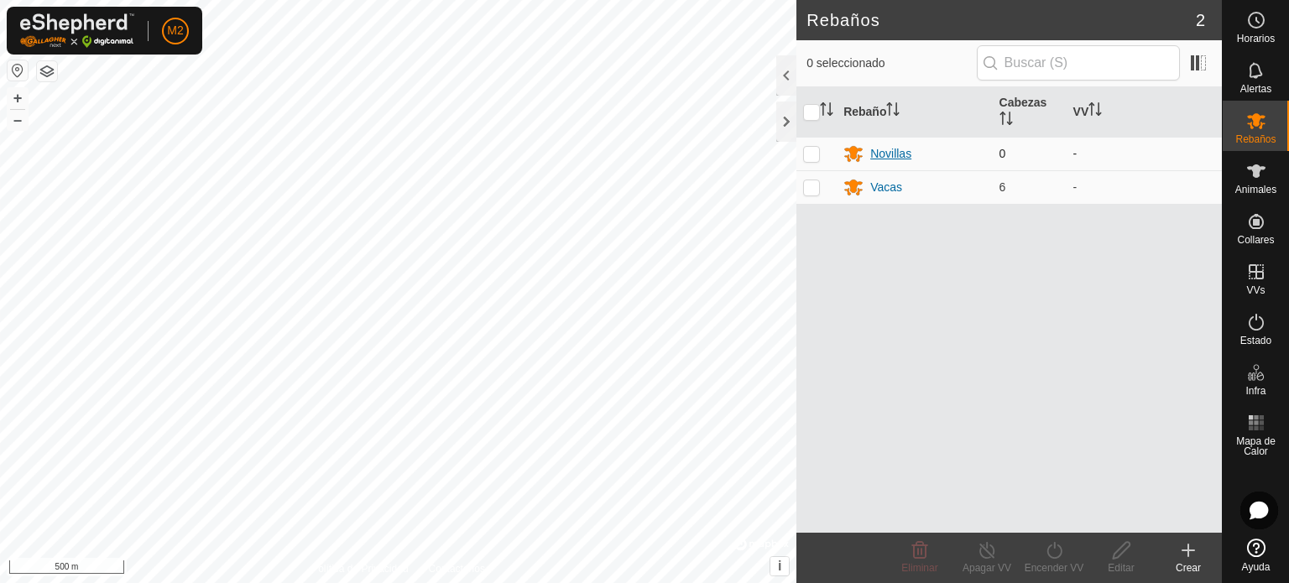
click at [886, 149] on div "Novillas" at bounding box center [891, 154] width 41 height 18
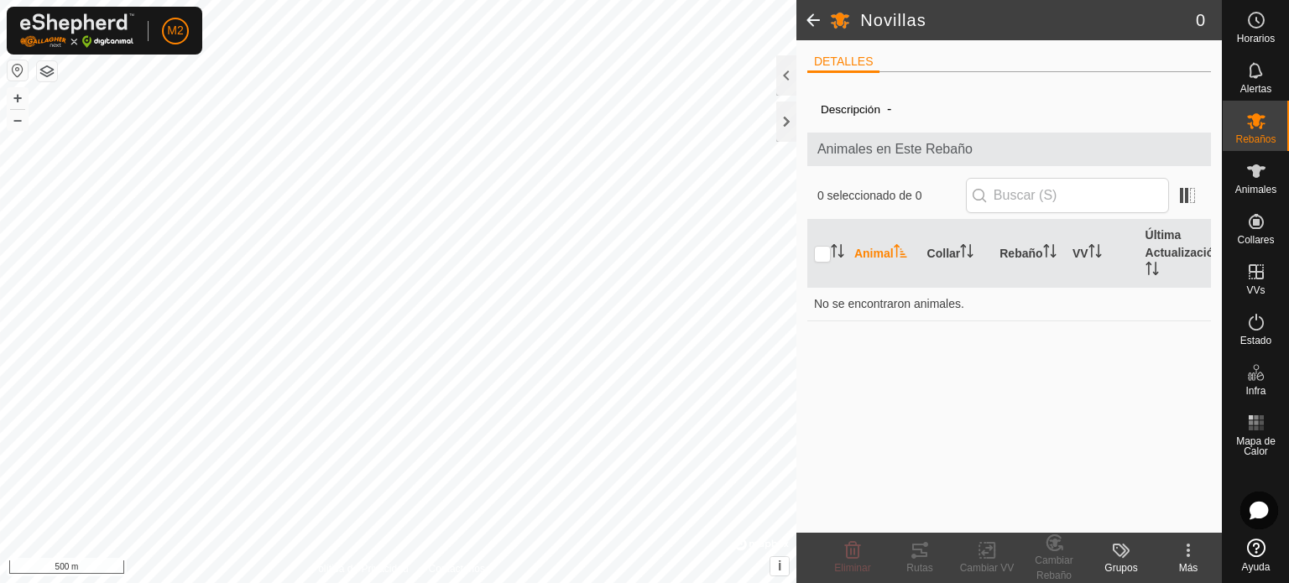
click at [1188, 559] on icon at bounding box center [1189, 551] width 20 height 20
click at [890, 327] on div "Descripción - Animales en Este Rebaño 0 seleccionado de 0 Animal Collar Rebaño …" at bounding box center [1010, 309] width 404 height 447
click at [824, 258] on input "checkbox" at bounding box center [822, 254] width 17 height 17
checkbox input "false"
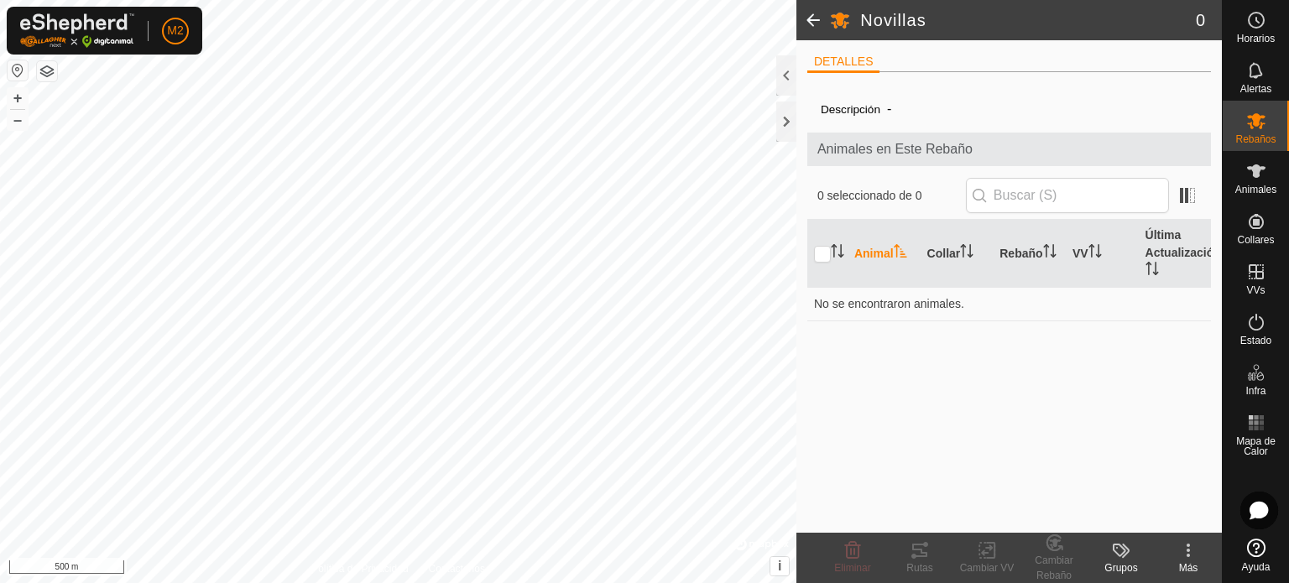
click at [879, 106] on label "Descripción" at bounding box center [851, 109] width 60 height 13
click at [1126, 559] on icon at bounding box center [1121, 551] width 20 height 20
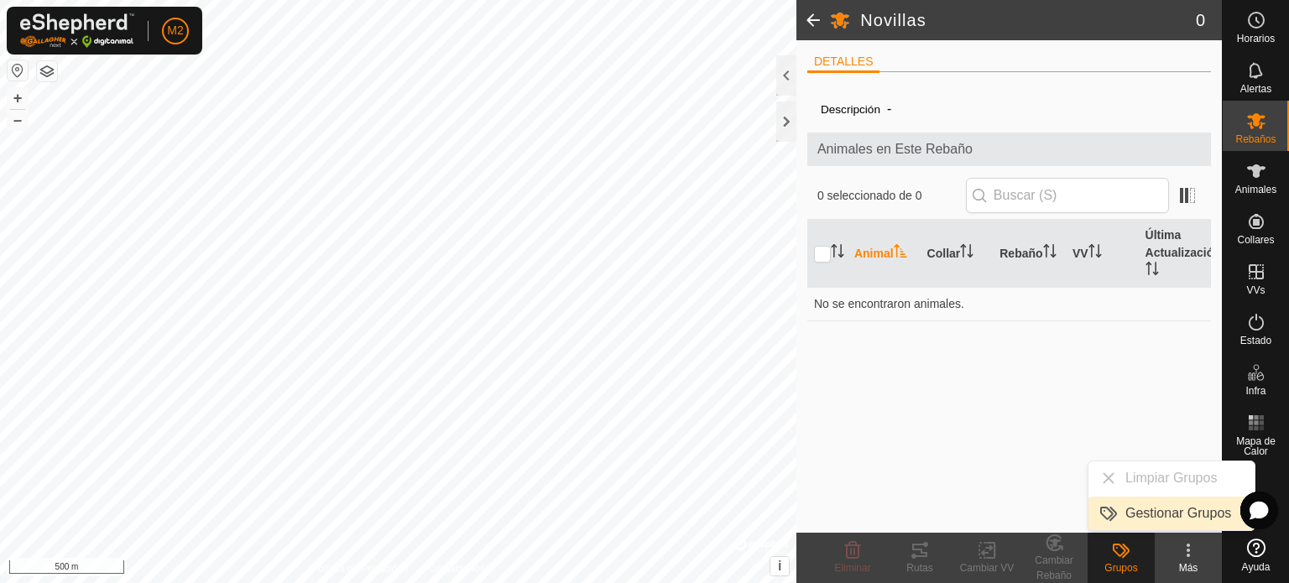
click at [1148, 516] on link "Gestionar Grupos" at bounding box center [1172, 514] width 166 height 34
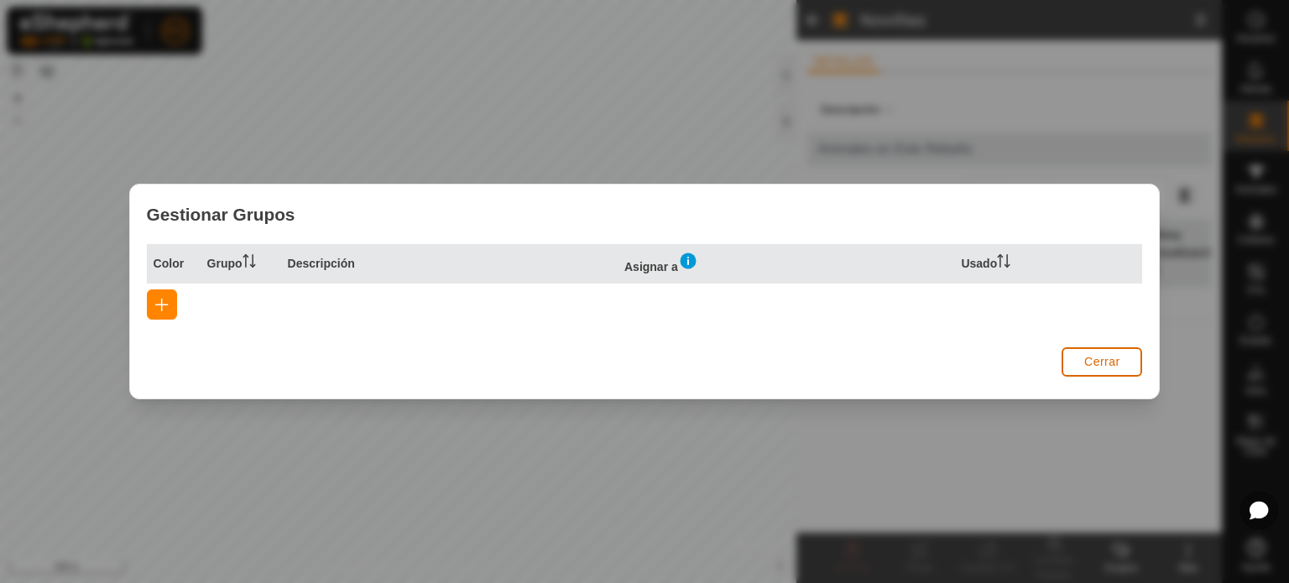
click at [1085, 372] on button "Cerrar" at bounding box center [1102, 362] width 81 height 29
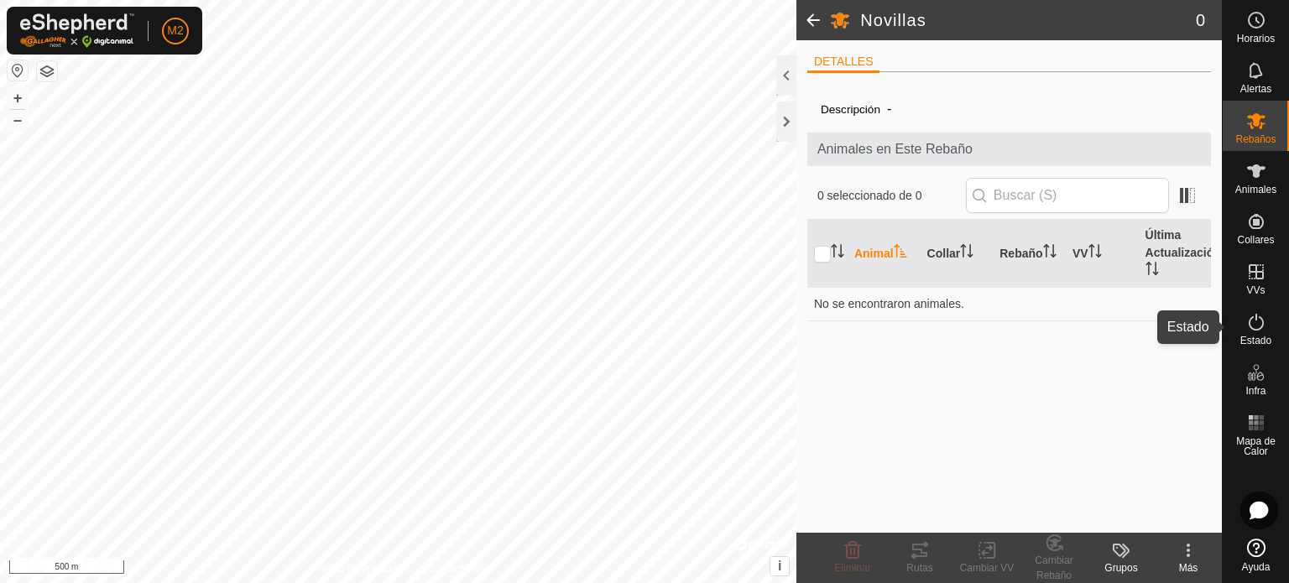
click at [1252, 334] on es-activation-svg-icon at bounding box center [1257, 322] width 30 height 27
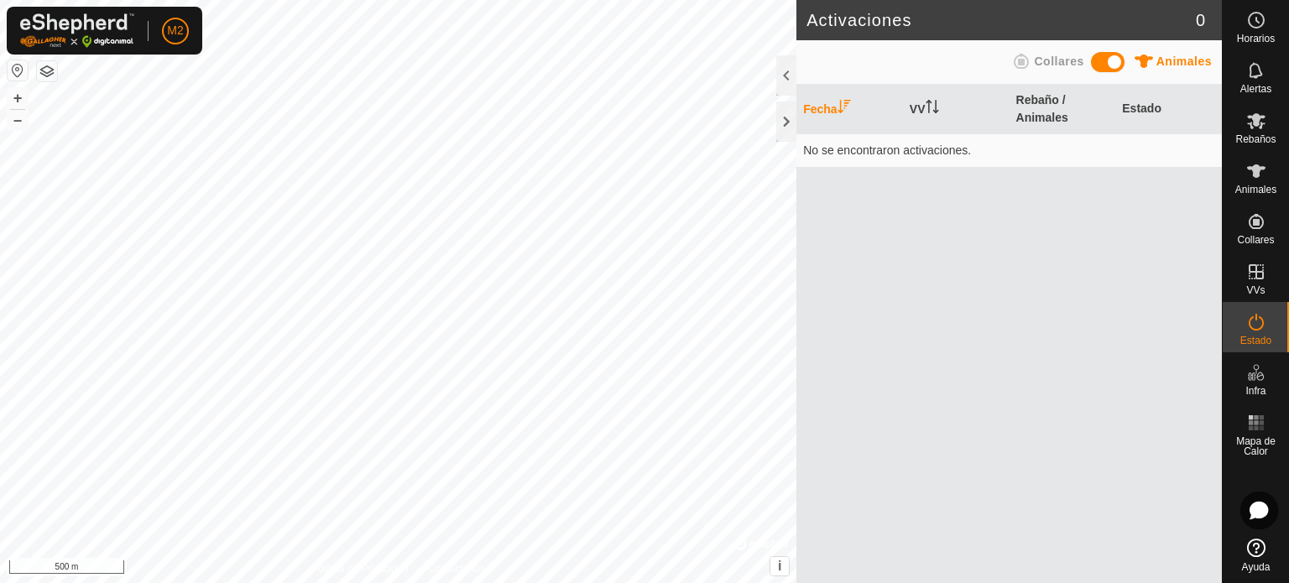
click at [1099, 65] on span at bounding box center [1108, 62] width 34 height 20
click at [1109, 69] on span at bounding box center [1108, 62] width 34 height 20
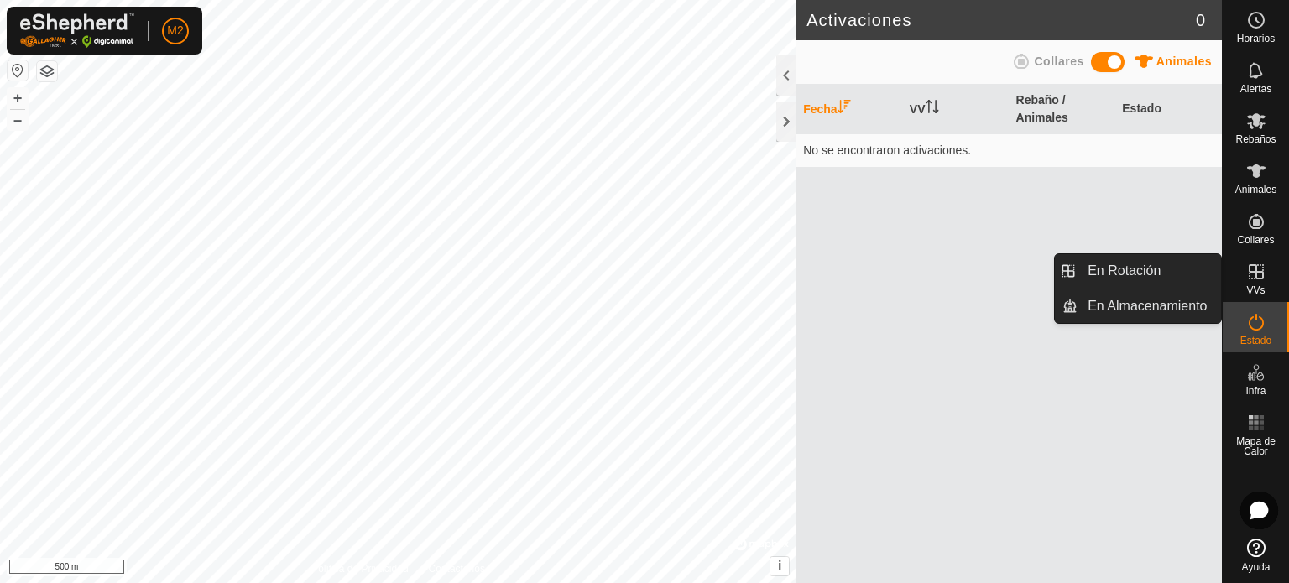
click at [1267, 285] on es-virtualpaddocks-svg-icon at bounding box center [1257, 272] width 30 height 27
click at [1180, 311] on link "En Almacenamiento" at bounding box center [1150, 307] width 144 height 34
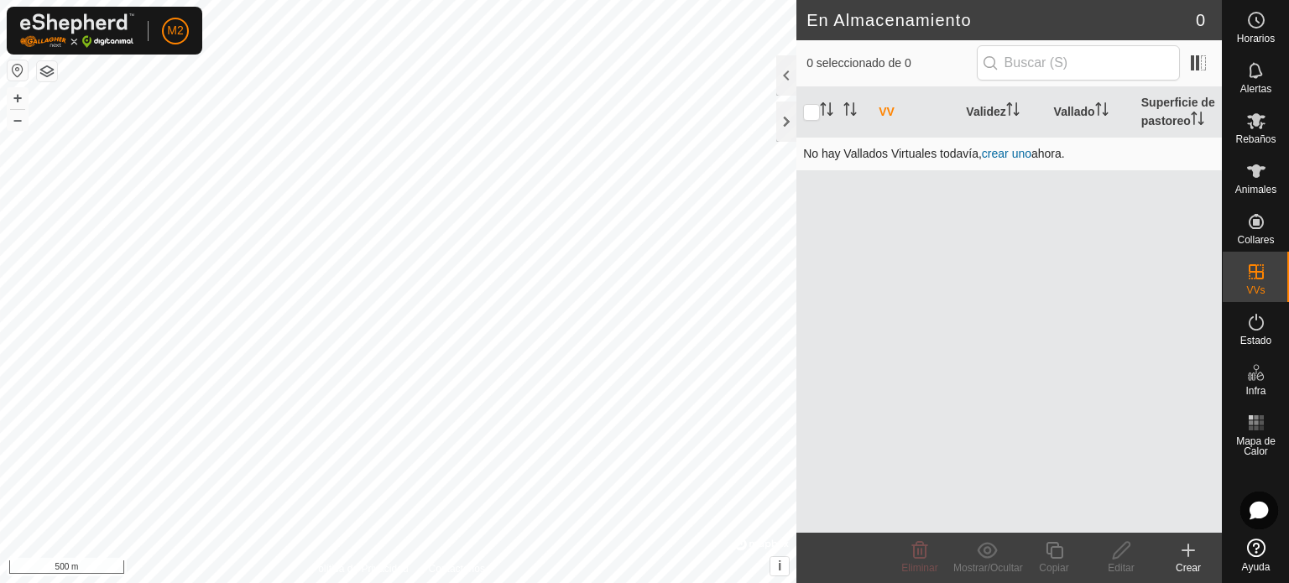
click at [1003, 150] on link "crear uno" at bounding box center [1007, 153] width 50 height 13
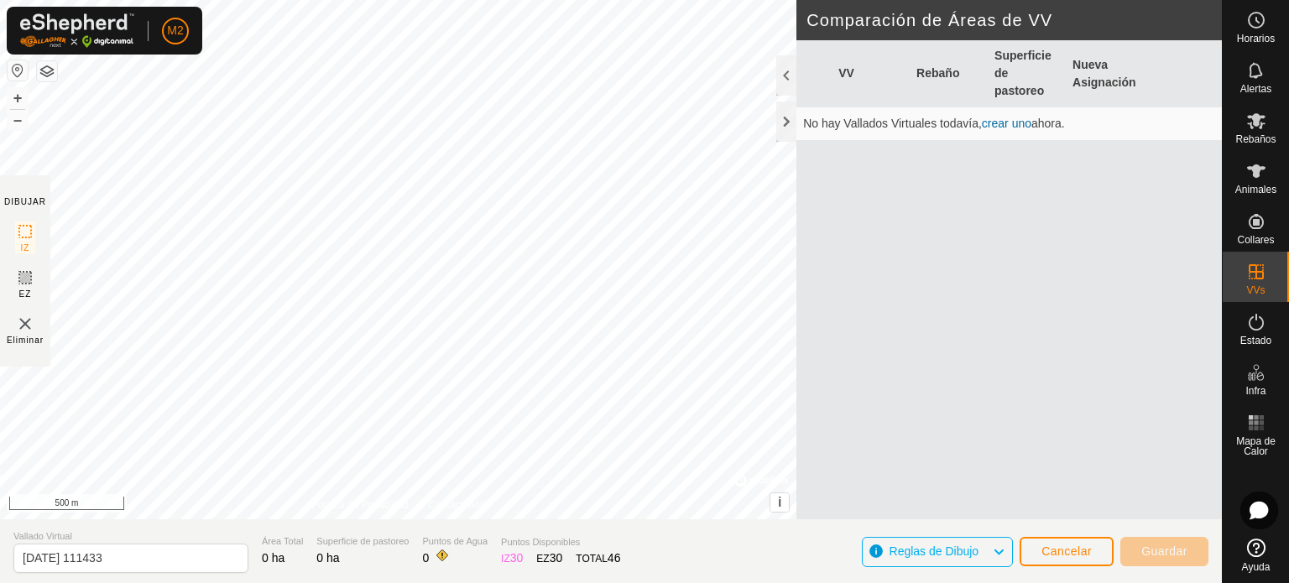
click at [1001, 127] on link "crear uno" at bounding box center [1007, 123] width 50 height 13
click at [996, 553] on icon at bounding box center [998, 552] width 13 height 22
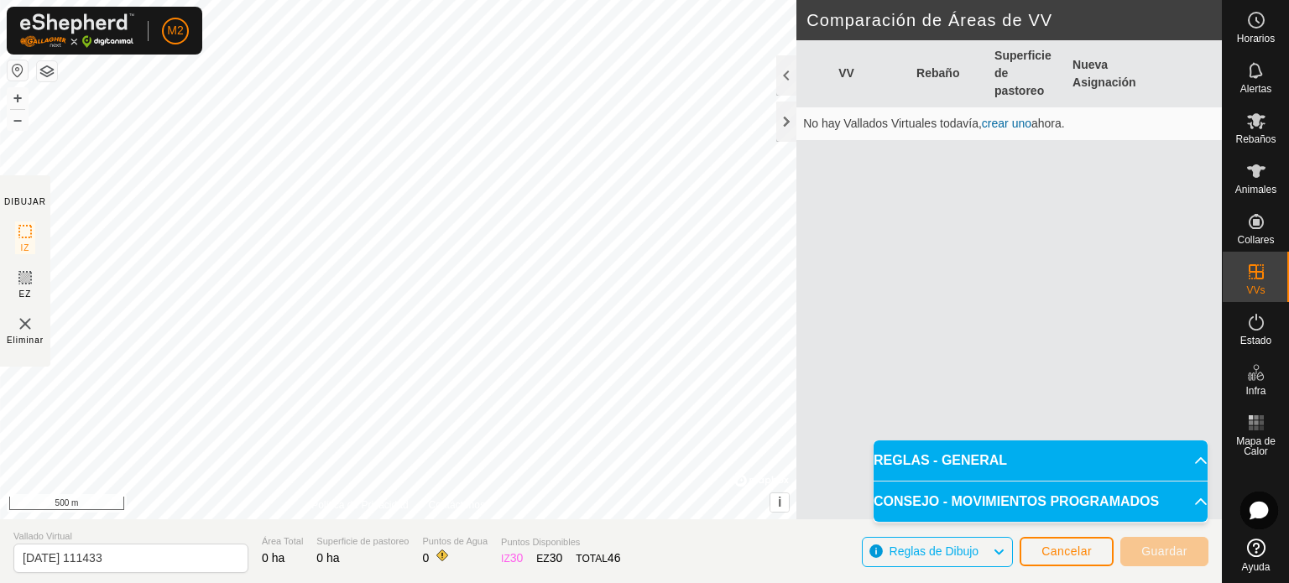
click at [1063, 450] on p-accordion-header "REGLAS - GENERAL" at bounding box center [1041, 461] width 334 height 40
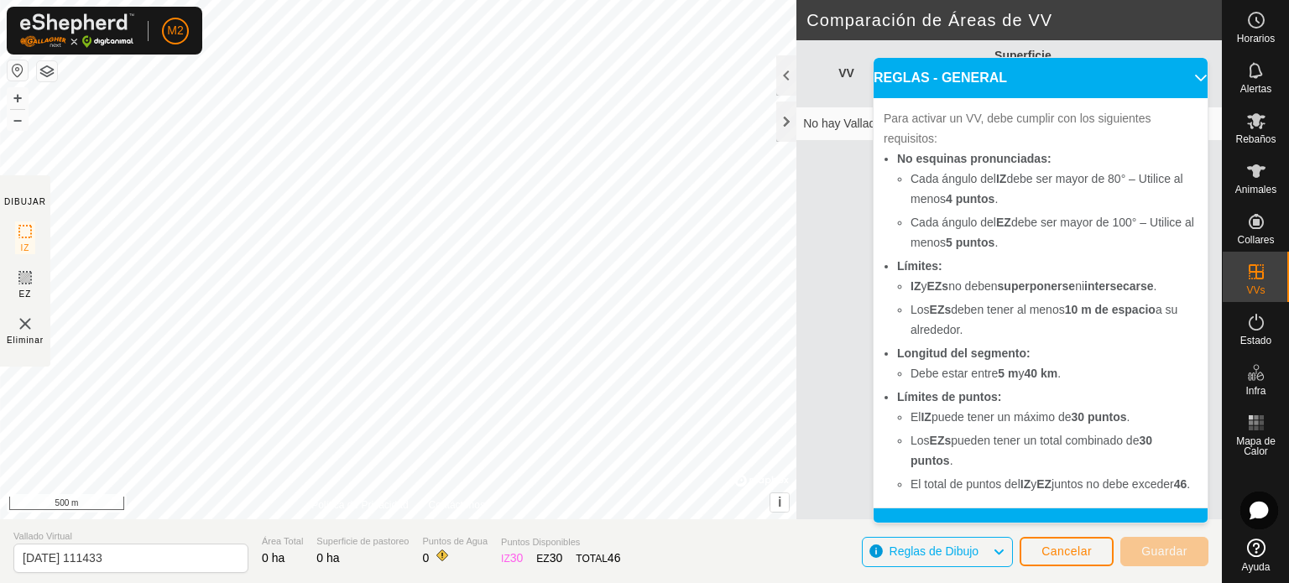
click at [967, 557] on span "Reglas de Dibujo" at bounding box center [935, 551] width 90 height 13
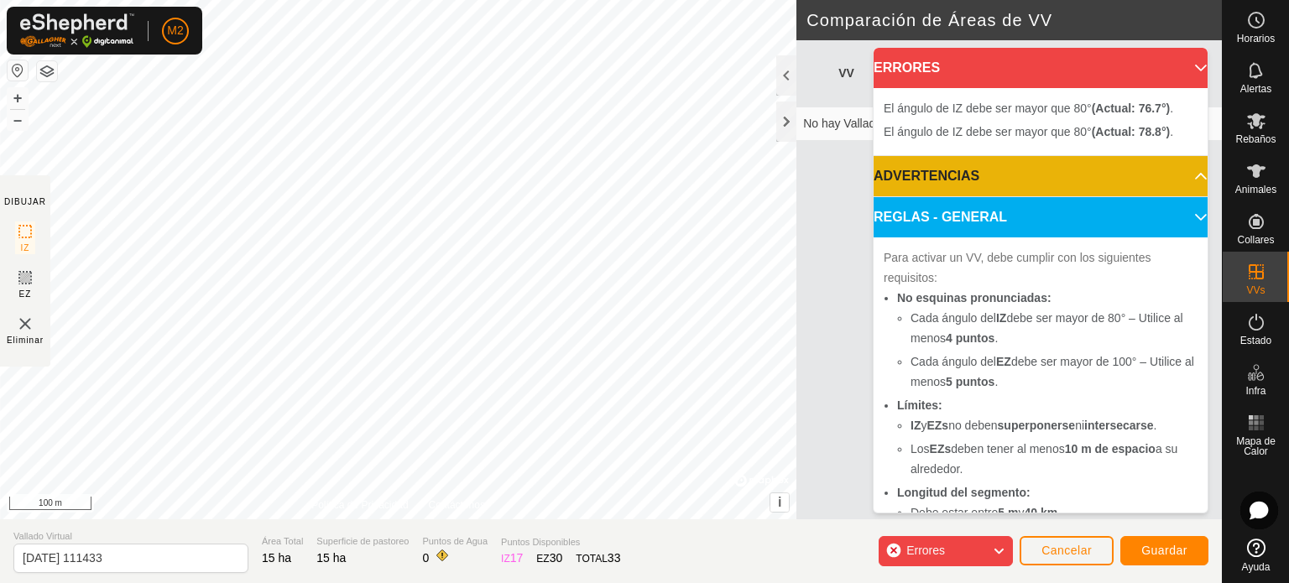
click at [0, 204] on div "DIBUJAR IZ EZ Eliminar Política de Privacidad Contáctenos El ángulo de IZ debe …" at bounding box center [611, 260] width 1222 height 520
click at [1194, 332] on body "M2 Horarios Alertas Rebaños Animales Collares VVs Estado Infra Mapa de Calor Ay…" at bounding box center [644, 291] width 1289 height 583
click at [1174, 69] on p-accordion-header "ERRORES" at bounding box center [1041, 68] width 334 height 40
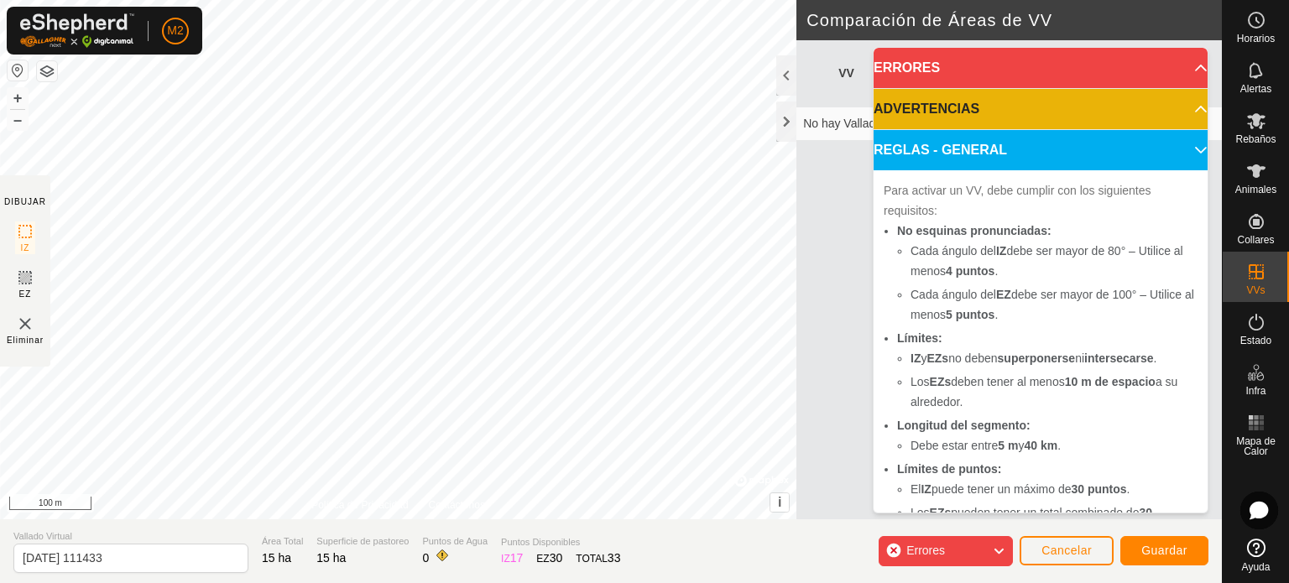
click at [1174, 69] on p-accordion-header "ERRORES" at bounding box center [1041, 68] width 334 height 40
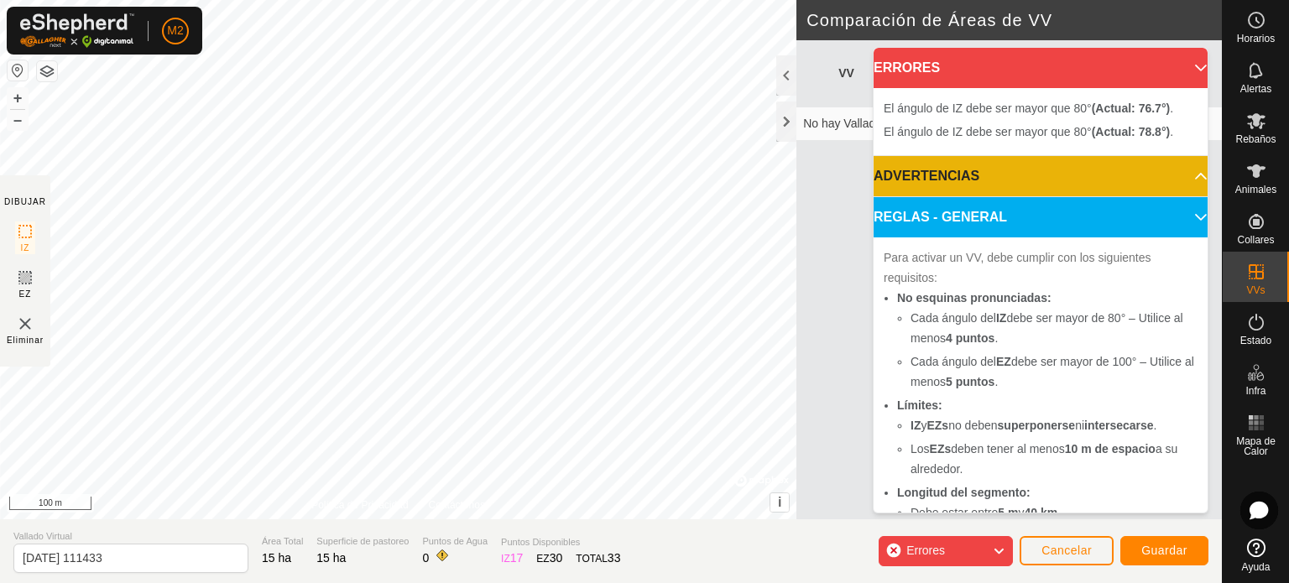
click at [1174, 69] on p-accordion-header "ERRORES" at bounding box center [1041, 68] width 334 height 40
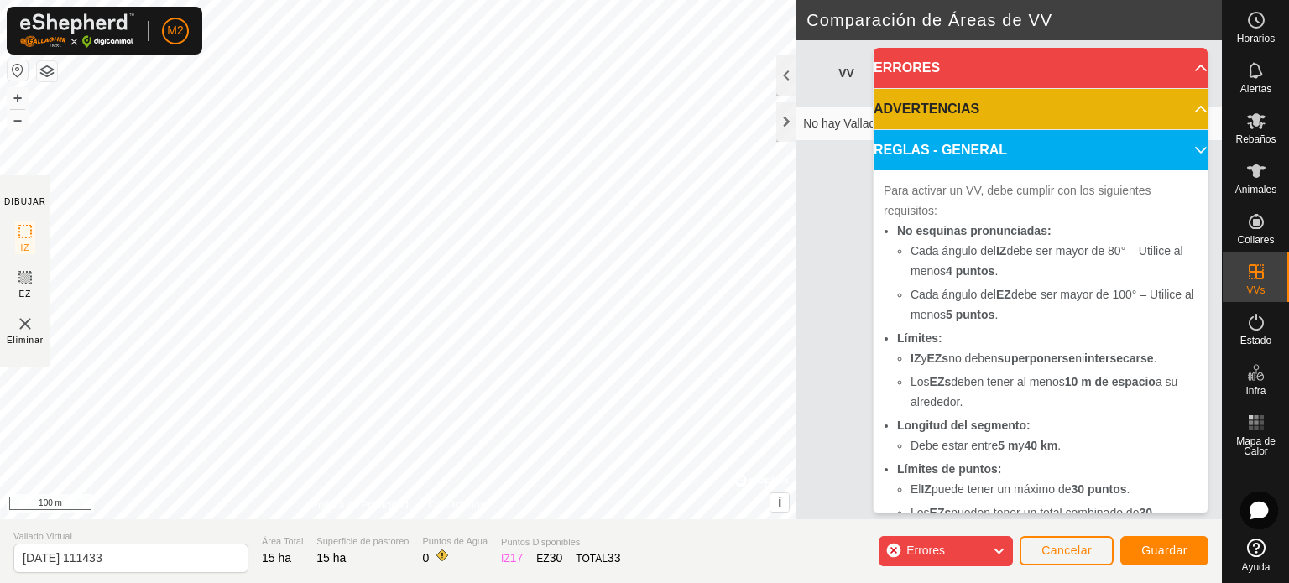
click at [1174, 100] on p-accordion-header "ADVERTENCIAS" at bounding box center [1041, 109] width 334 height 40
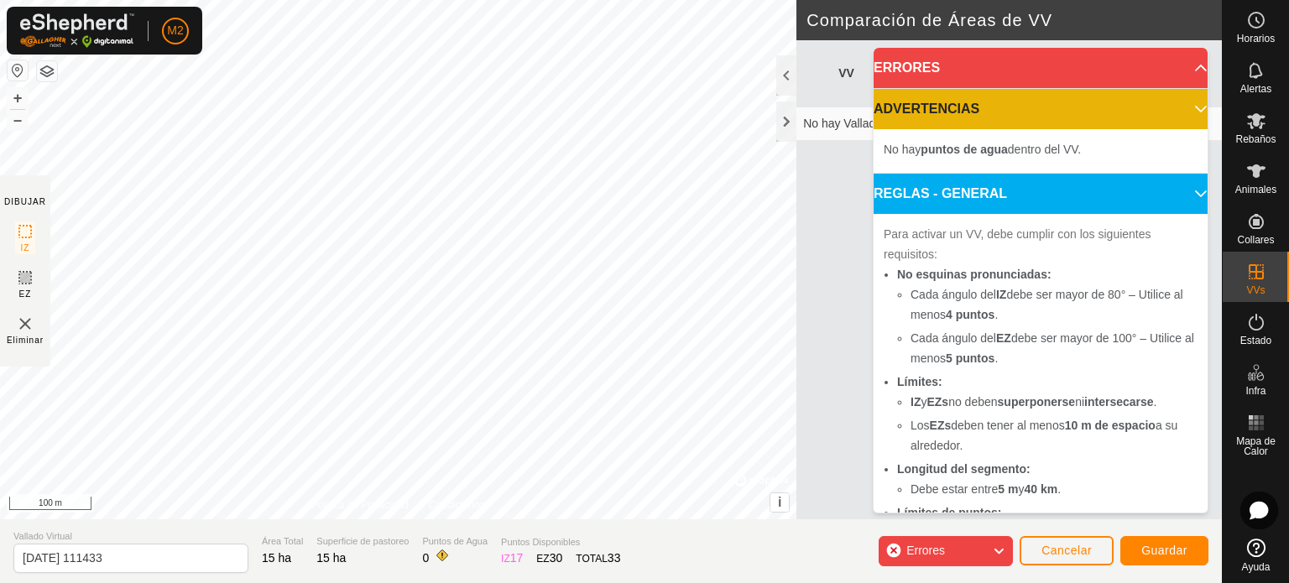
click at [1174, 100] on p-accordion-header "ADVERTENCIAS" at bounding box center [1041, 109] width 334 height 40
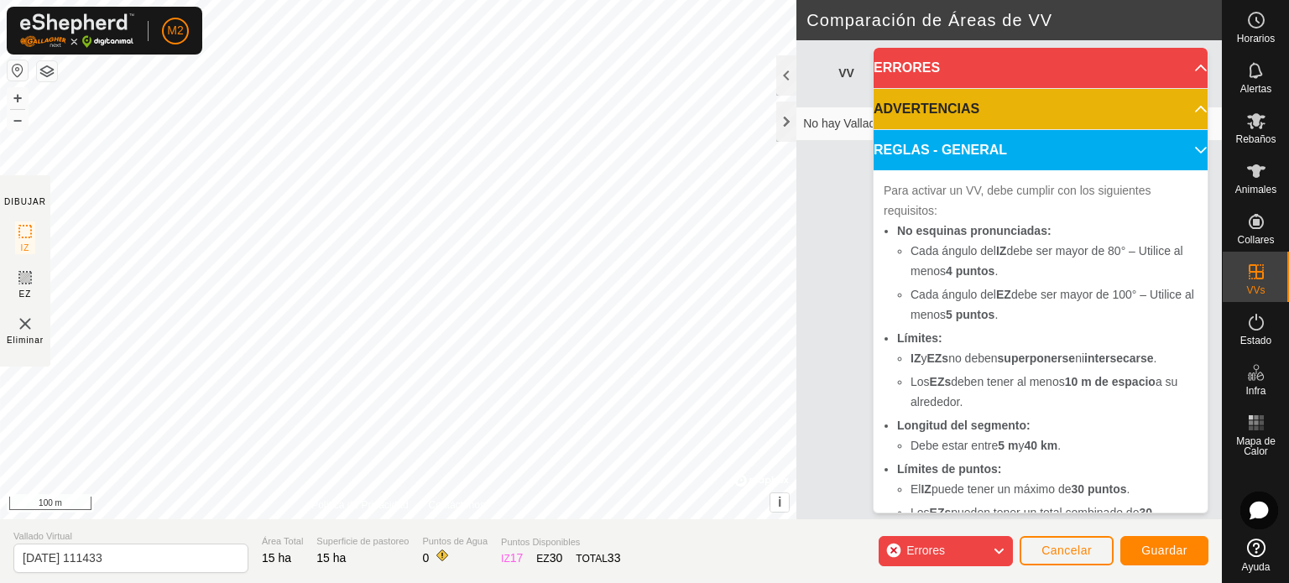
click at [1181, 143] on p-accordion-header "REGLAS - GENERAL" at bounding box center [1041, 150] width 334 height 40
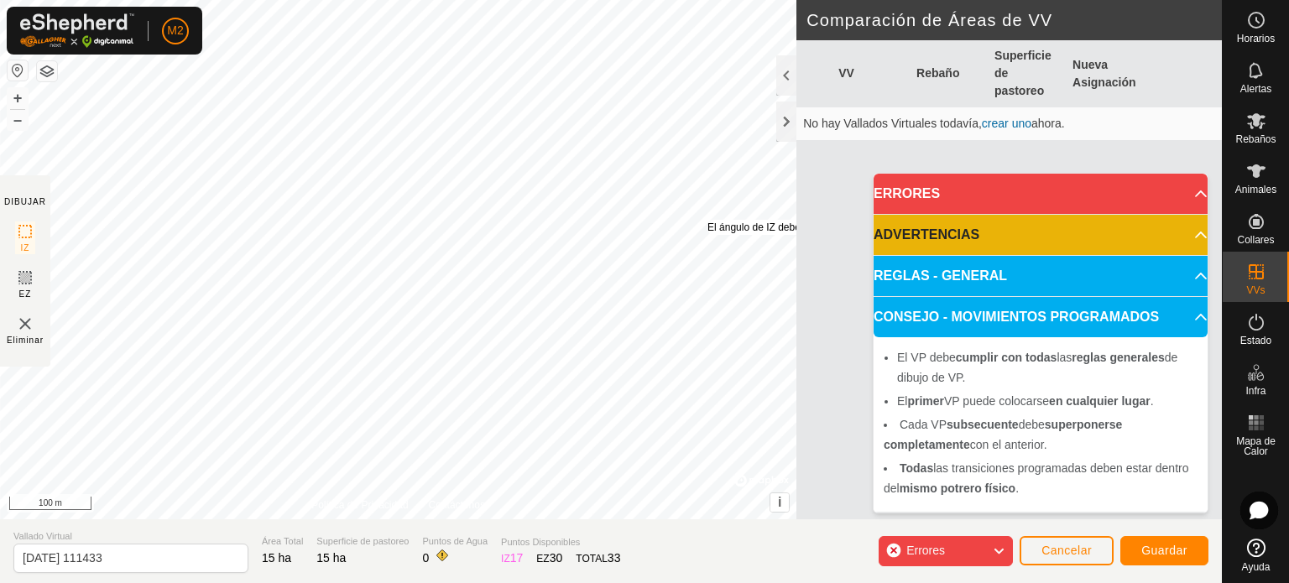
click at [709, 219] on div "El ángulo de IZ debe ser mayor que 80° (Actual: 78.8°) . + – ⇧ i © Mapbox , © O…" at bounding box center [398, 260] width 797 height 520
click at [623, 97] on div "El ángulo de IZ debe ser mayor que 80° (Actual: 76.7°) . + – ⇧ i © Mapbox , © O…" at bounding box center [398, 260] width 797 height 520
click at [616, 199] on div "El ángulo de IZ debe ser mayor que 80° (Actual: 52.8°) ." at bounding box center [740, 206] width 248 height 15
click at [609, 226] on div "El ángulo de IZ debe ser mayor que 80° (Actual: 52.8°) . + – ⇧ i © Mapbox , © O…" at bounding box center [398, 260] width 797 height 520
click at [585, 220] on div "El ángulo de IZ debe ser mayor que 80° (Actual: 52.2°) . + – ⇧ i © Mapbox , © O…" at bounding box center [398, 260] width 797 height 520
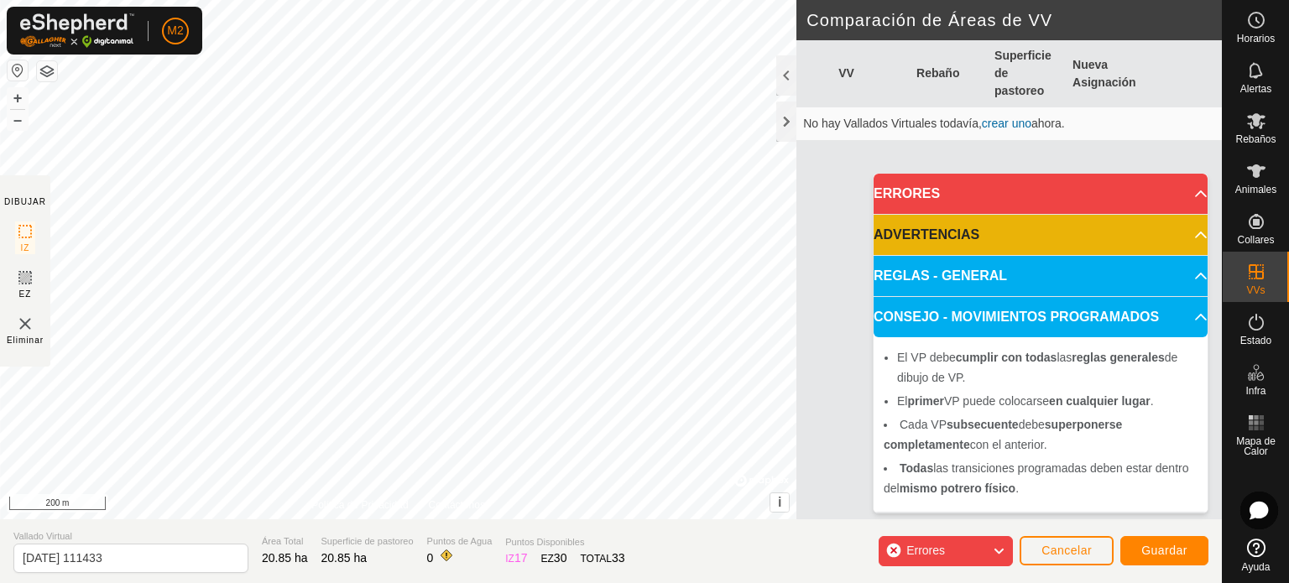
click at [541, 184] on div "El ángulo de IZ debe ser mayor que 80° (Actual: 55.9°) . + – ⇧ i © Mapbox , © O…" at bounding box center [398, 260] width 797 height 520
click at [1184, 199] on p-accordion-header "ERRORES" at bounding box center [1041, 194] width 334 height 40
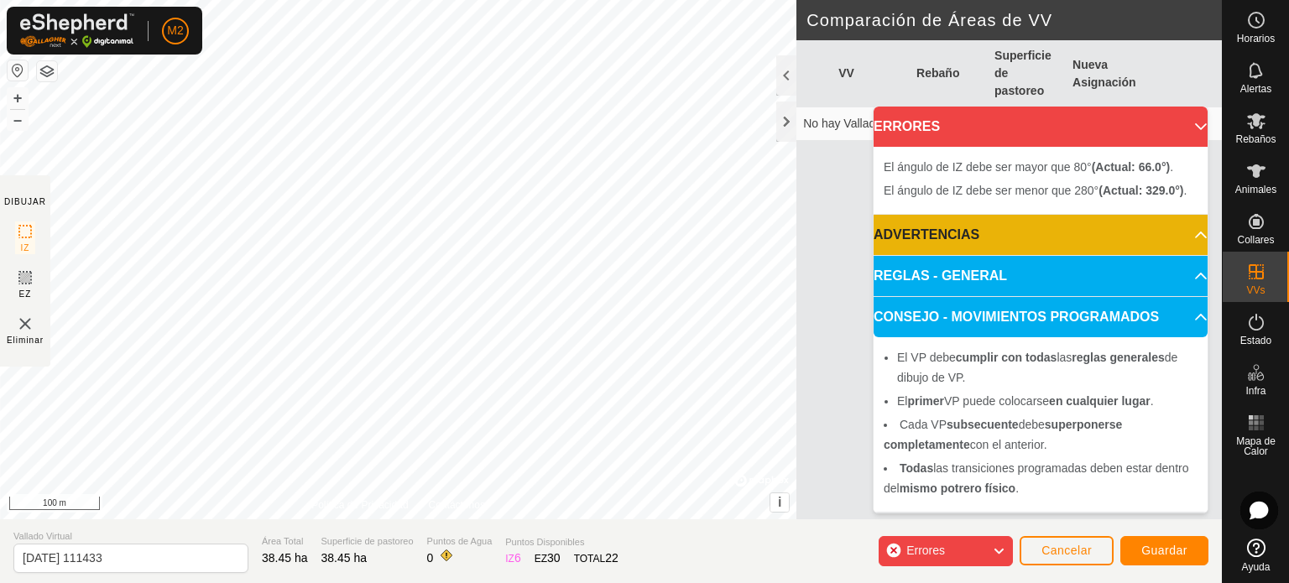
click at [1195, 120] on p-accordion-header "ERRORES" at bounding box center [1041, 127] width 334 height 40
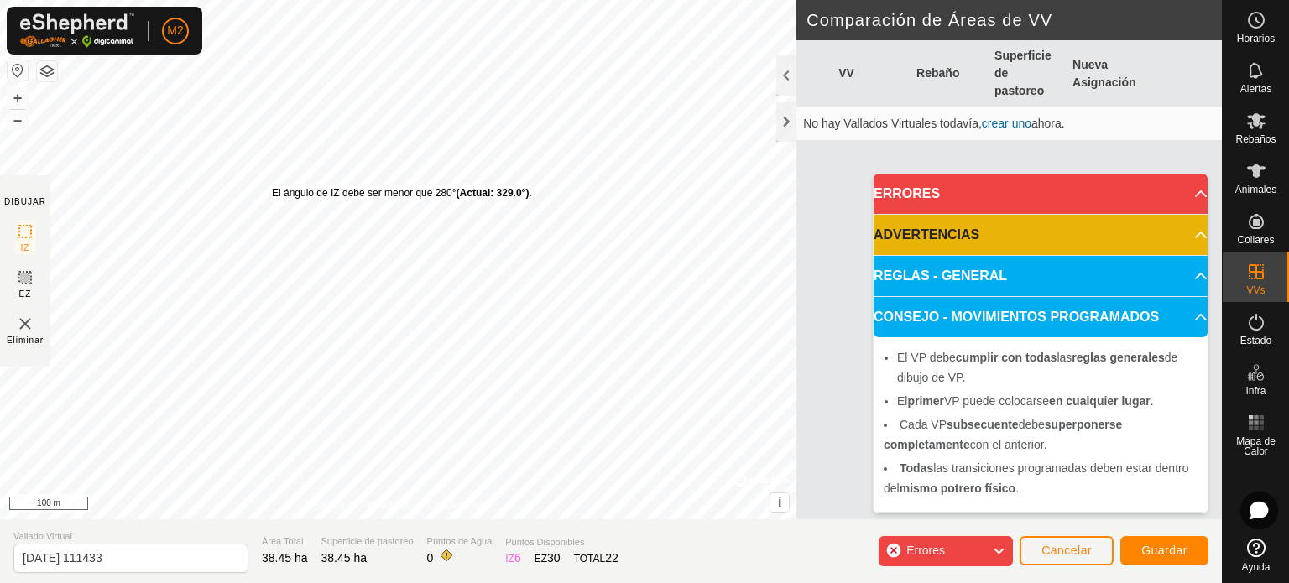
drag, startPoint x: 301, startPoint y: 177, endPoint x: 272, endPoint y: 185, distance: 29.5
click at [272, 186] on div "El ángulo de IZ debe ser menor que 280° (Actual: 329.0°) ." at bounding box center [402, 193] width 260 height 15
click at [1085, 554] on span "Cancelar" at bounding box center [1067, 550] width 50 height 13
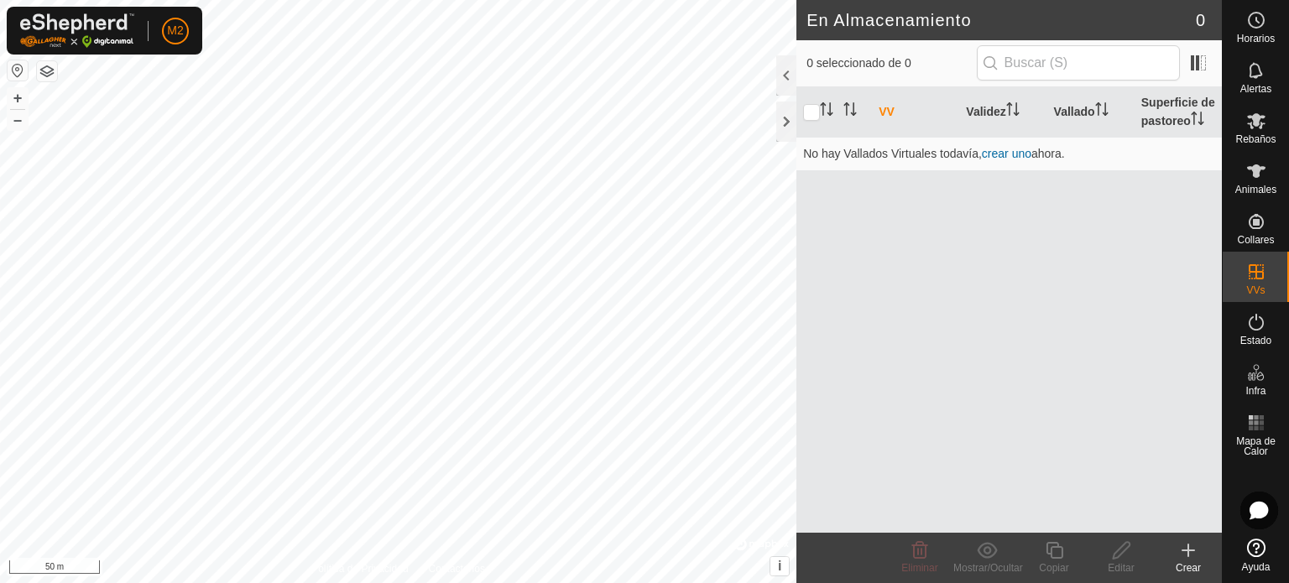
click at [838, 447] on div "En Almacenamiento 0 0 seleccionado de 0 VV Validez Vallado Superficie de pastor…" at bounding box center [611, 291] width 1222 height 583
click at [1191, 553] on icon at bounding box center [1189, 551] width 20 height 20
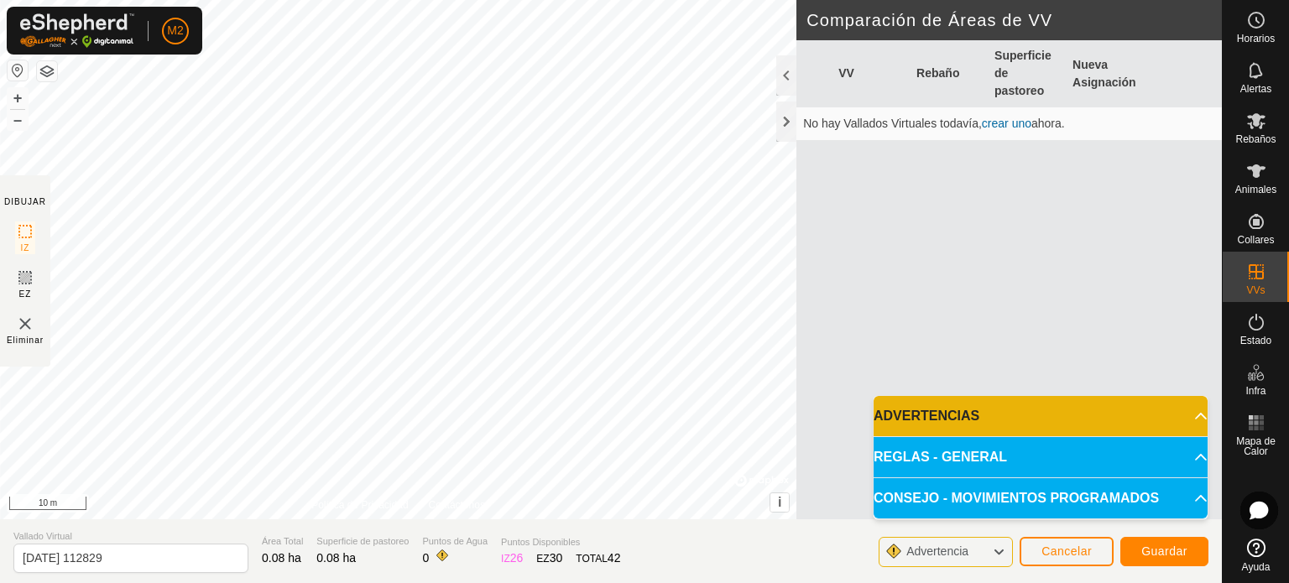
click at [1185, 409] on p-accordion-header "ADVERTENCIAS" at bounding box center [1041, 416] width 334 height 40
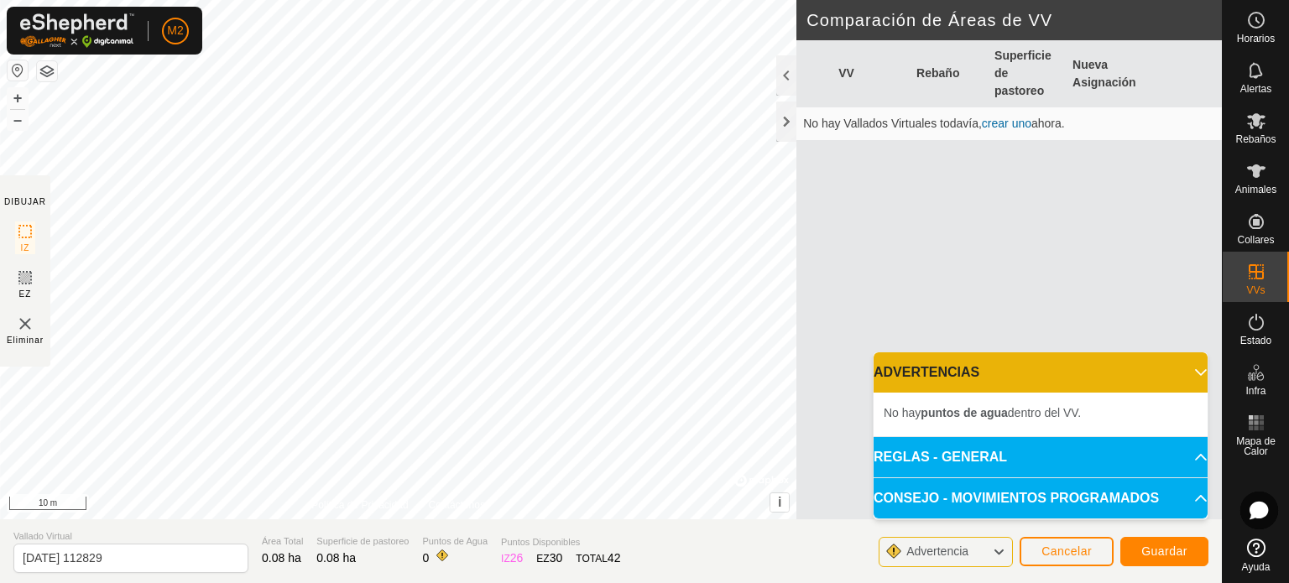
click at [1190, 449] on p-accordion-header "REGLAS - GENERAL" at bounding box center [1041, 457] width 334 height 40
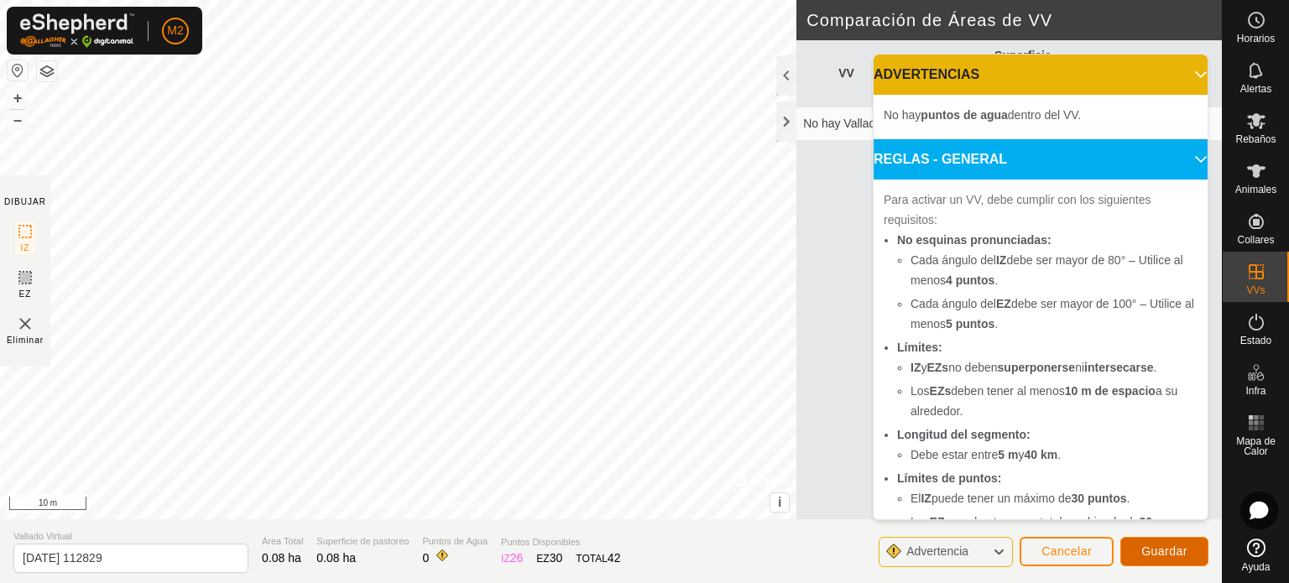
click at [1166, 546] on span "Guardar" at bounding box center [1165, 551] width 46 height 13
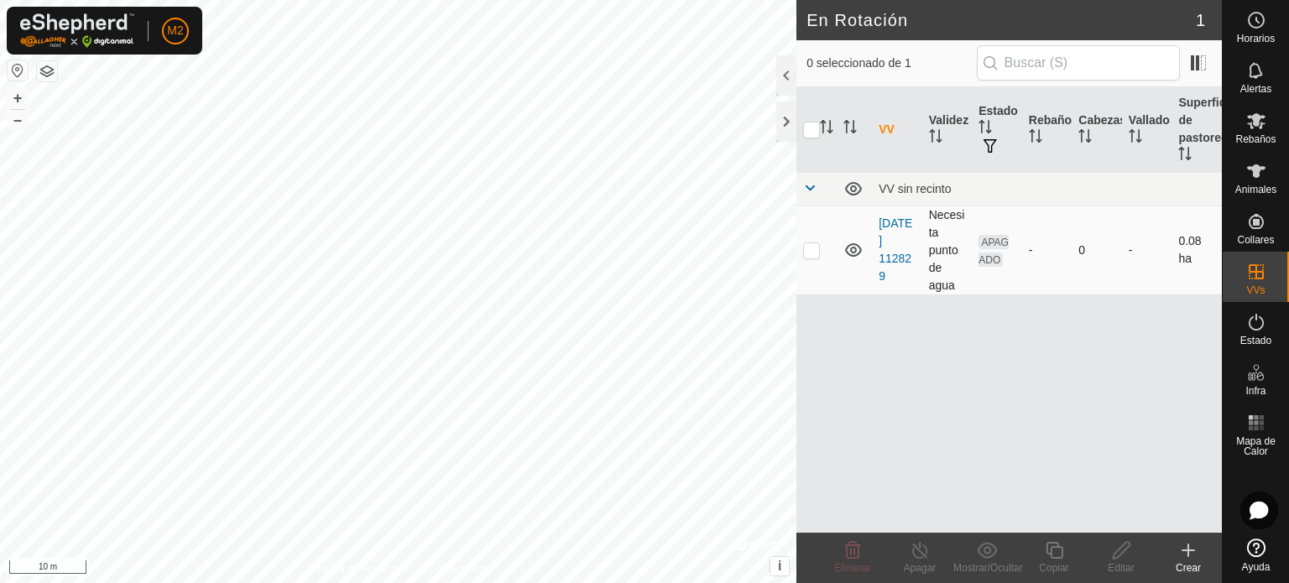
click at [814, 252] on p-checkbox at bounding box center [811, 249] width 17 height 13
checkbox input "true"
click at [1114, 555] on icon at bounding box center [1121, 550] width 17 height 17
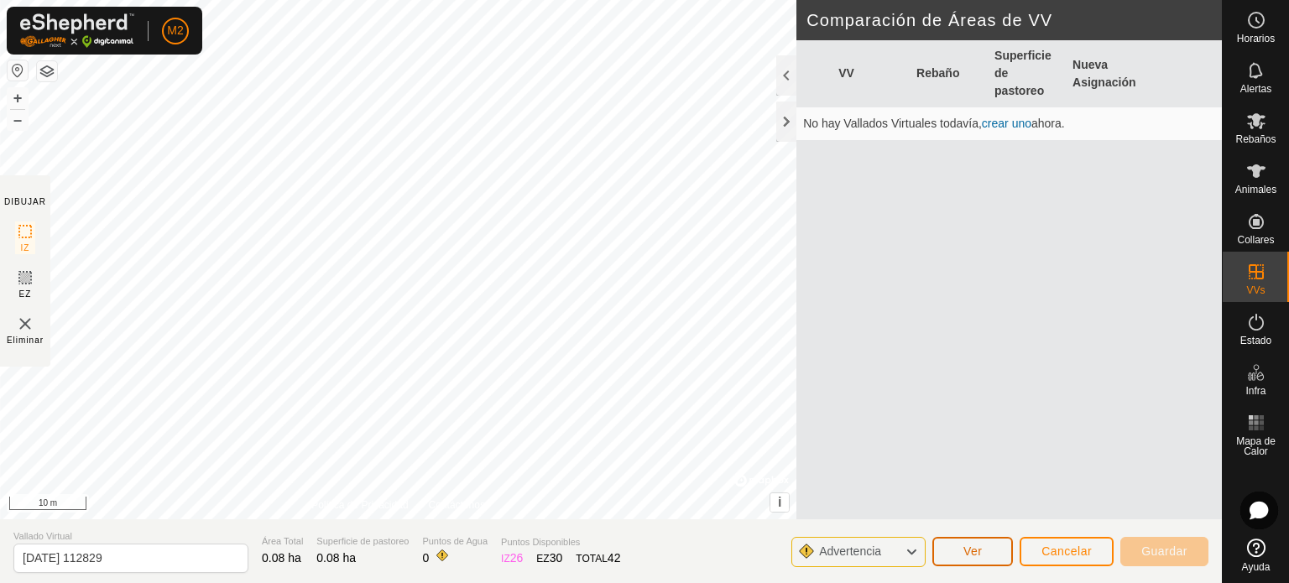
click at [970, 550] on span "Ver" at bounding box center [973, 551] width 19 height 13
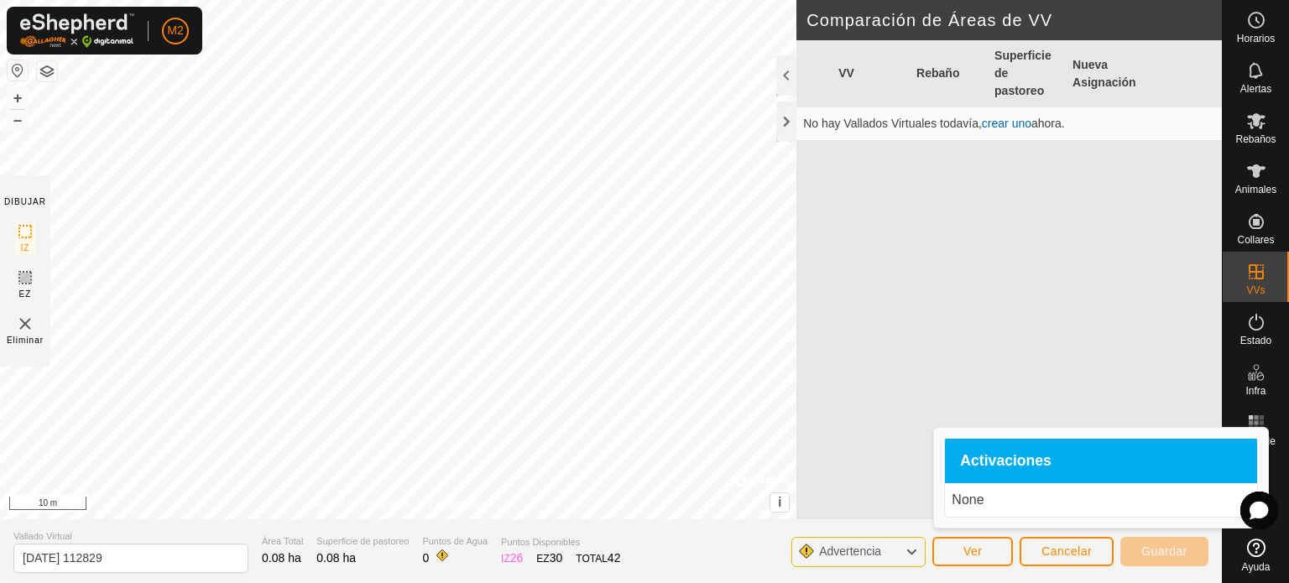
click at [890, 575] on section "Vallado Virtual [DATE] 112829 Área Total 0.08 ha Superficie de pastoreo 0.08 ha…" at bounding box center [611, 552] width 1222 height 64
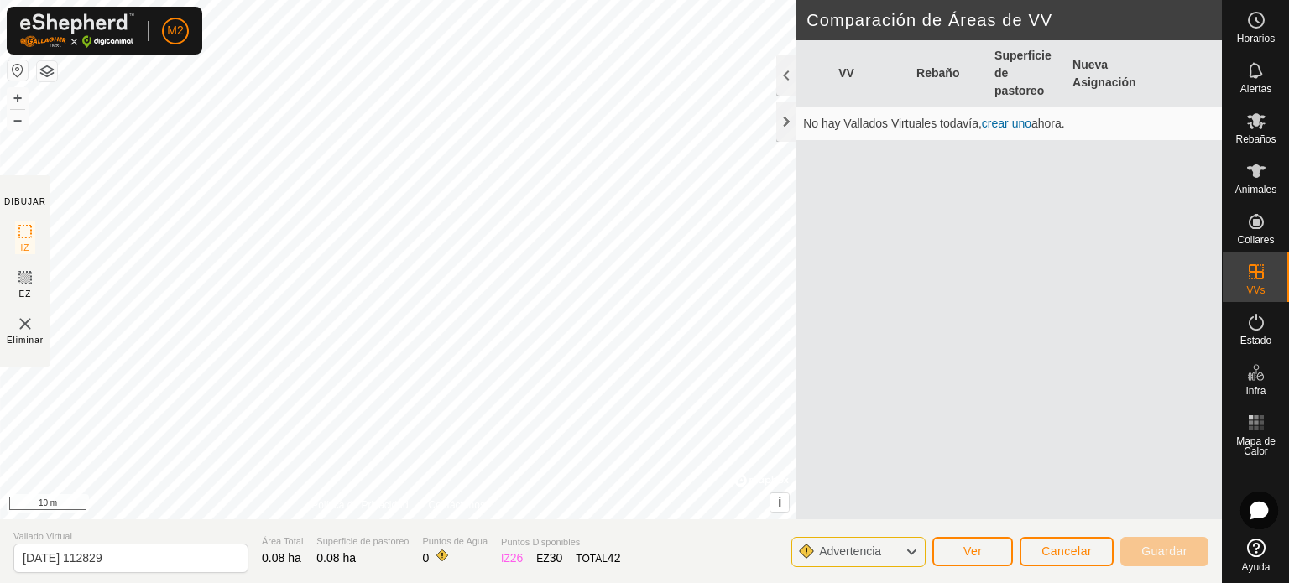
click at [915, 556] on icon at bounding box center [911, 552] width 13 height 22
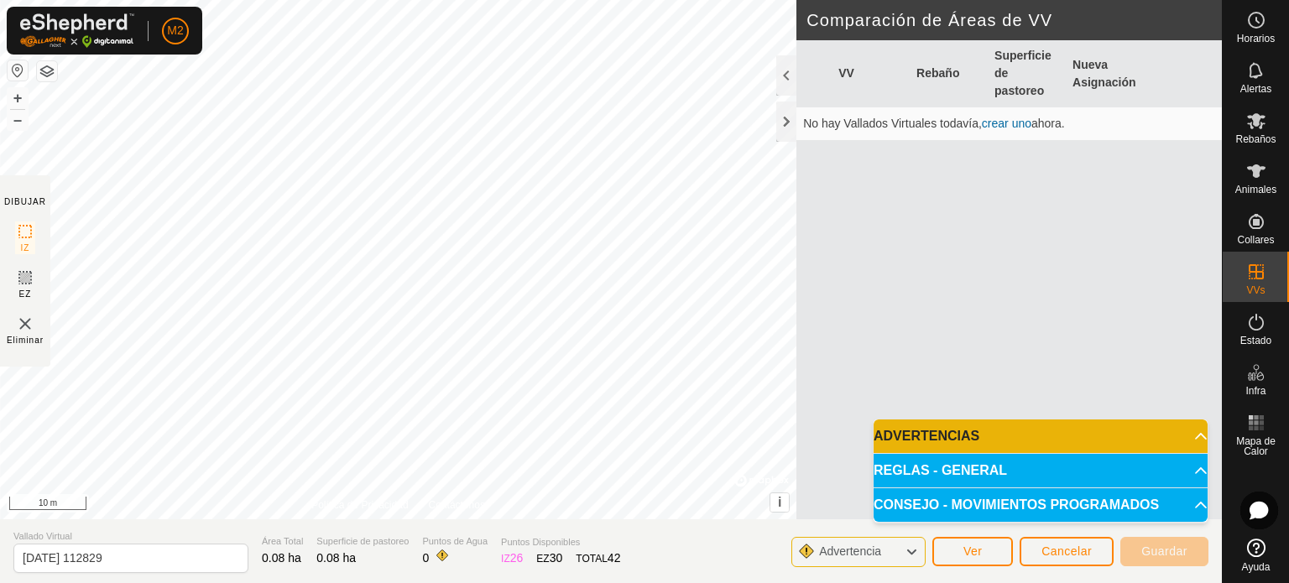
click at [1199, 436] on p-accordion-header "ADVERTENCIAS" at bounding box center [1041, 437] width 334 height 34
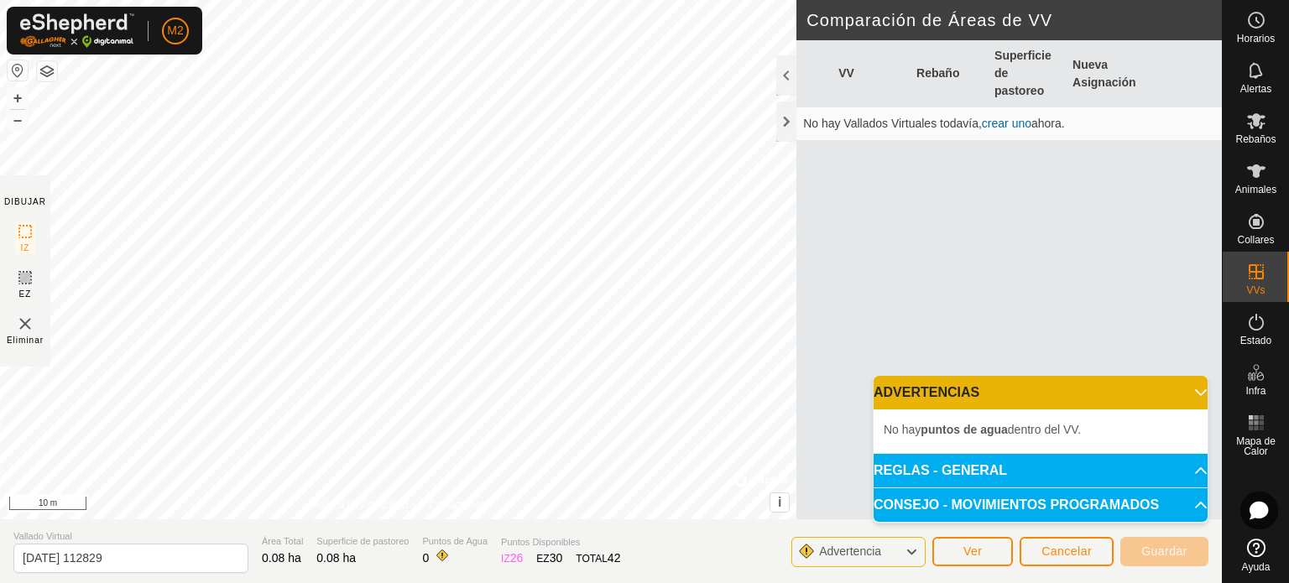
click at [1188, 395] on p-accordion-header "ADVERTENCIAS" at bounding box center [1041, 393] width 334 height 34
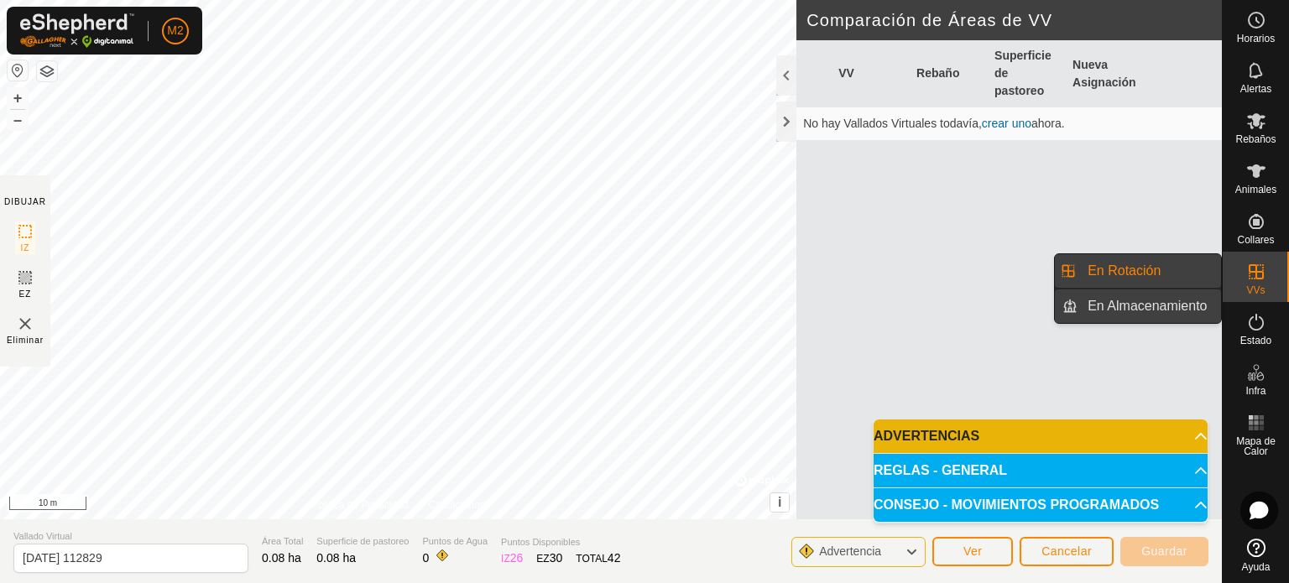
click at [1176, 297] on link "En Almacenamiento" at bounding box center [1150, 307] width 144 height 34
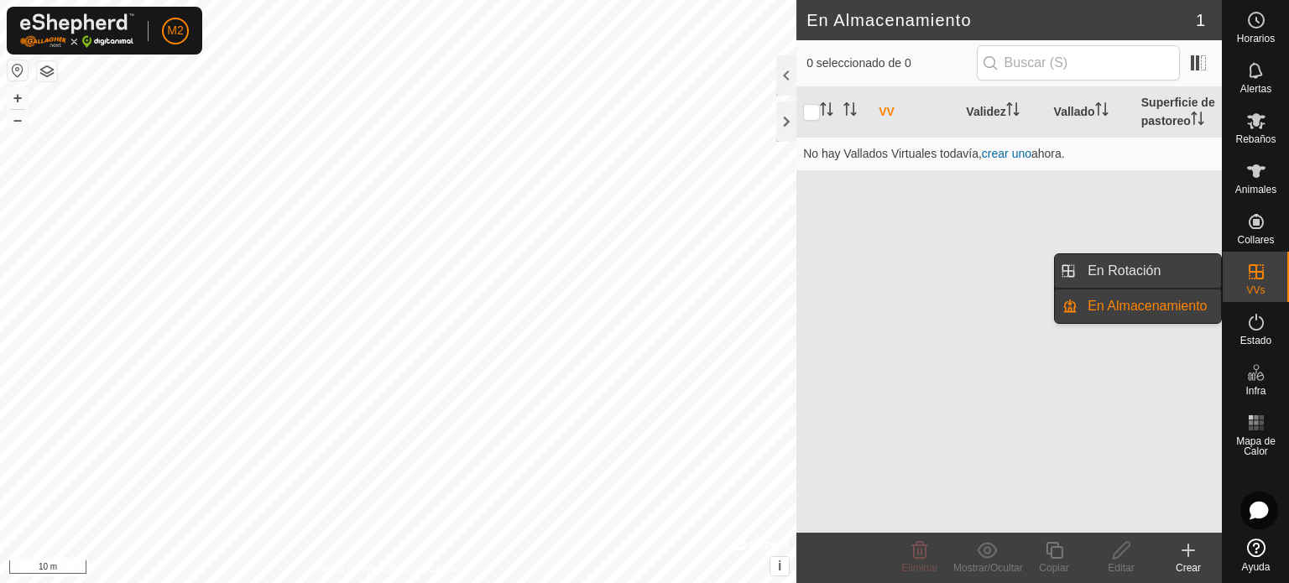
click at [1175, 273] on link "En Rotación" at bounding box center [1150, 271] width 144 height 34
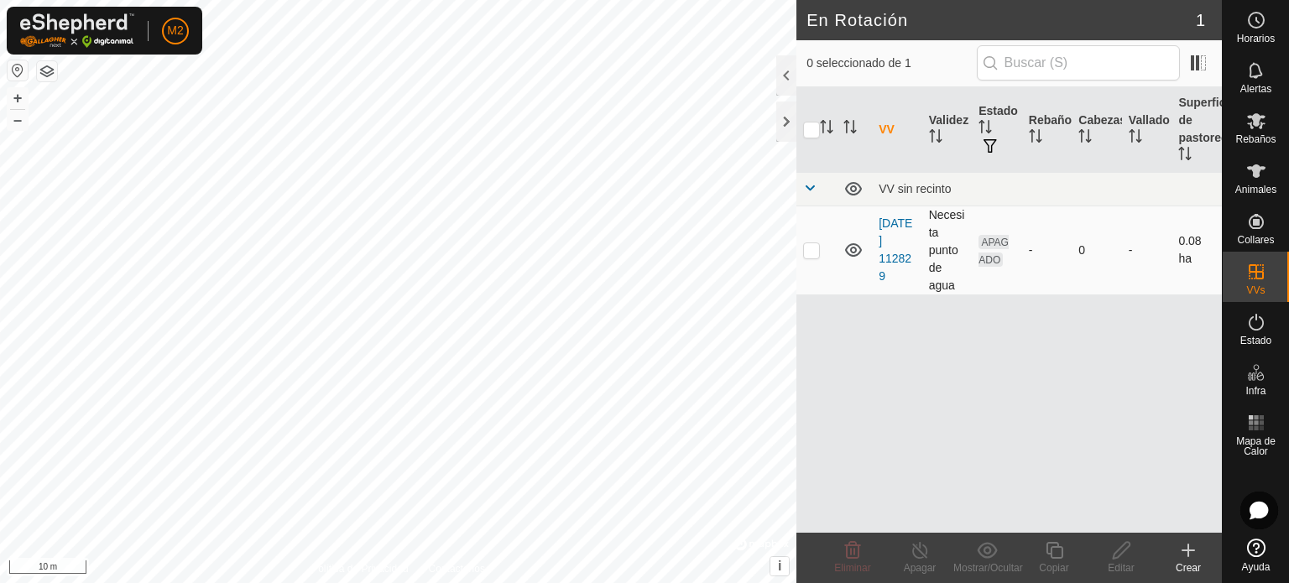
click at [847, 254] on icon at bounding box center [854, 250] width 20 height 20
click at [807, 124] on input "checkbox" at bounding box center [811, 130] width 17 height 17
checkbox input "true"
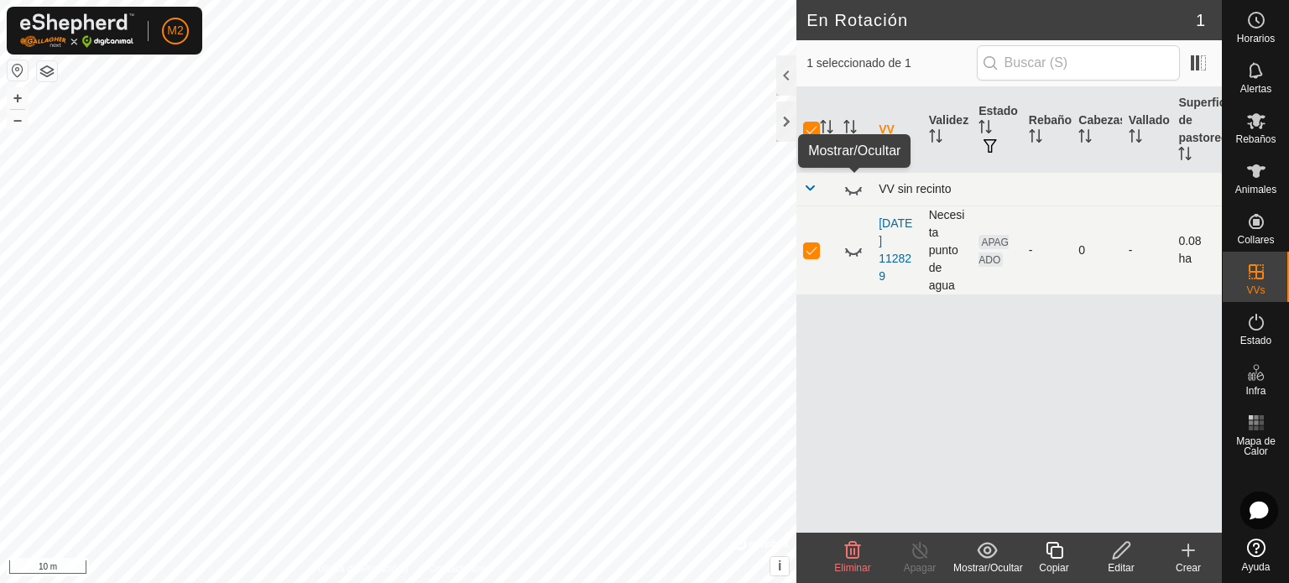
click at [852, 192] on icon at bounding box center [853, 190] width 17 height 7
click at [1038, 144] on p-sorticon "Activar para ordenar" at bounding box center [1035, 138] width 13 height 13
click at [1111, 561] on div "Editar" at bounding box center [1121, 568] width 67 height 15
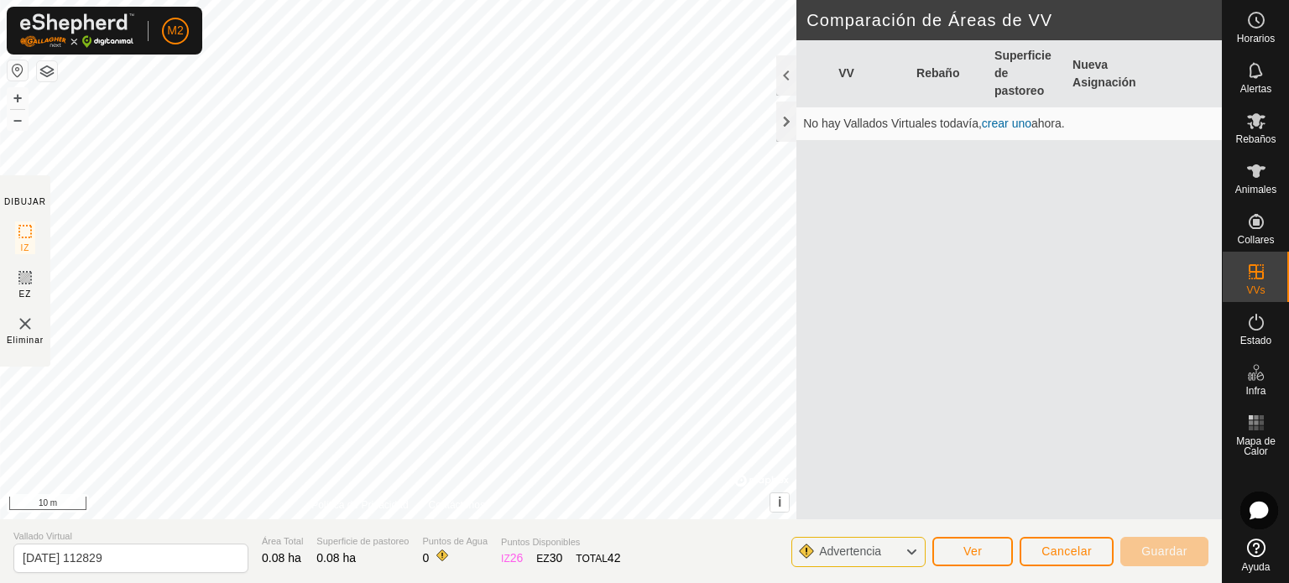
click at [1023, 124] on link "crear uno" at bounding box center [1007, 123] width 50 height 13
click at [1165, 554] on span "Guardar" at bounding box center [1165, 551] width 46 height 13
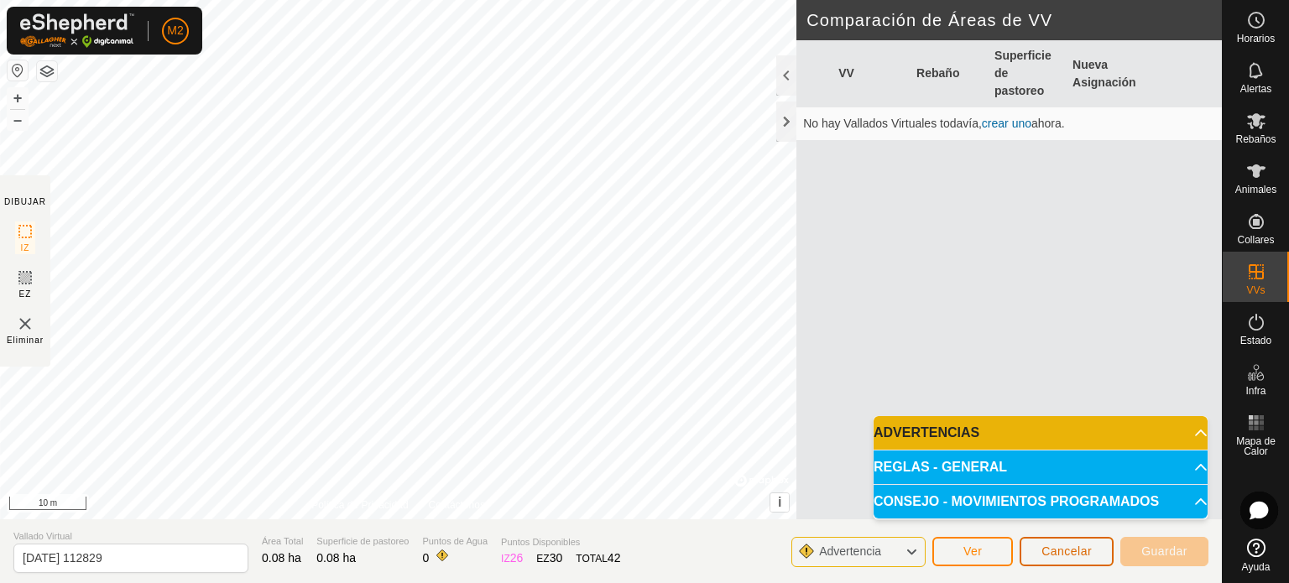
click at [1080, 546] on span "Cancelar" at bounding box center [1067, 551] width 50 height 13
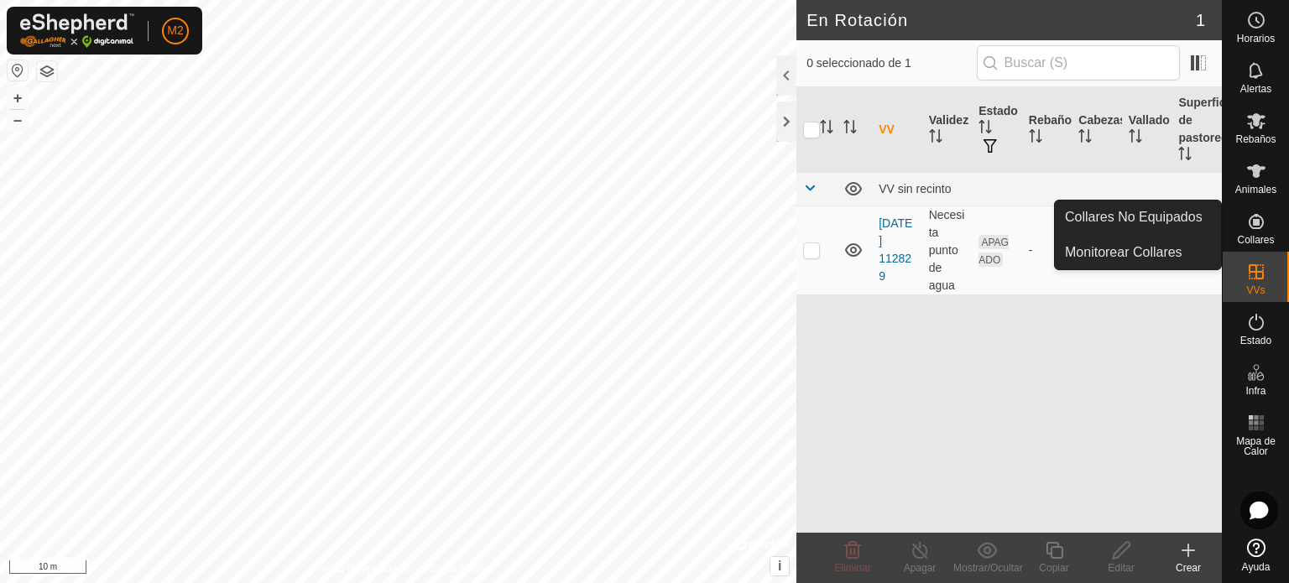
click at [1252, 239] on span "Collares" at bounding box center [1255, 240] width 37 height 10
click at [1263, 223] on icon at bounding box center [1256, 221] width 15 height 15
click at [1185, 247] on link "Monitorear Collares" at bounding box center [1138, 253] width 166 height 34
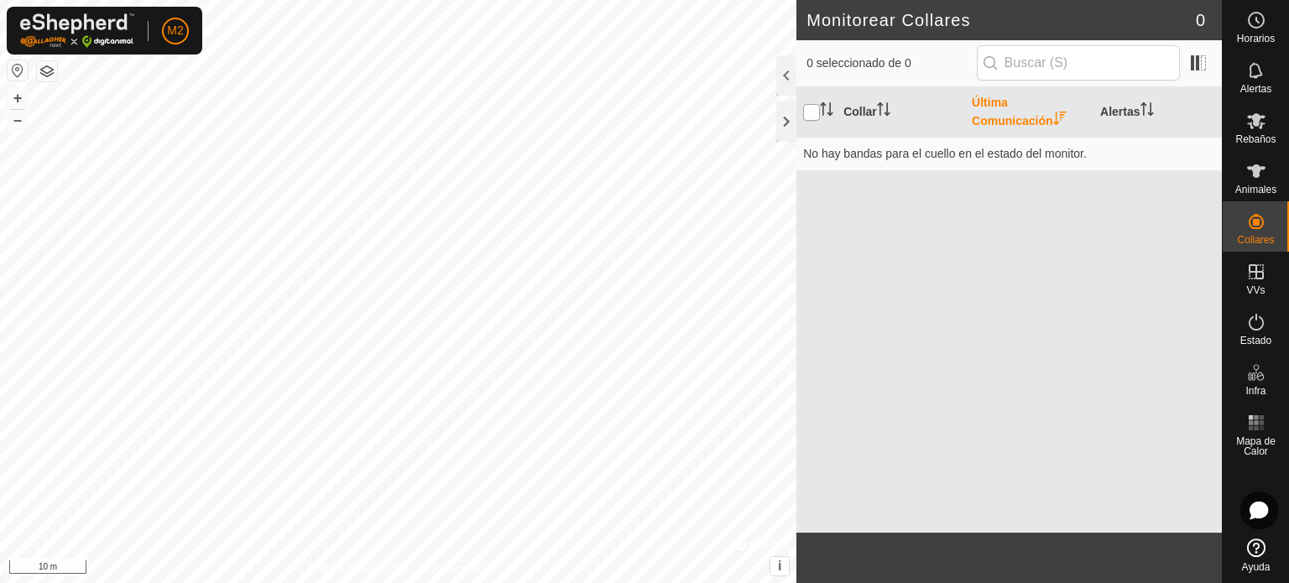
click at [811, 113] on input "checkbox" at bounding box center [811, 112] width 17 height 17
checkbox input "false"
click at [1258, 198] on div "Animales" at bounding box center [1256, 176] width 66 height 50
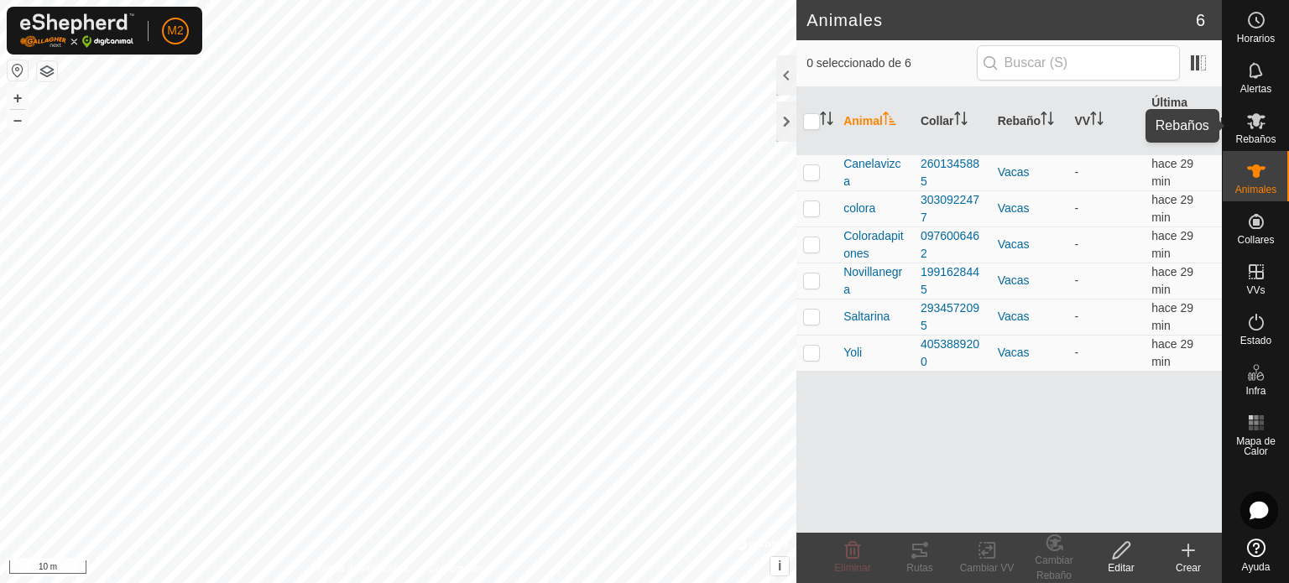
click at [1252, 112] on icon at bounding box center [1257, 121] width 20 height 20
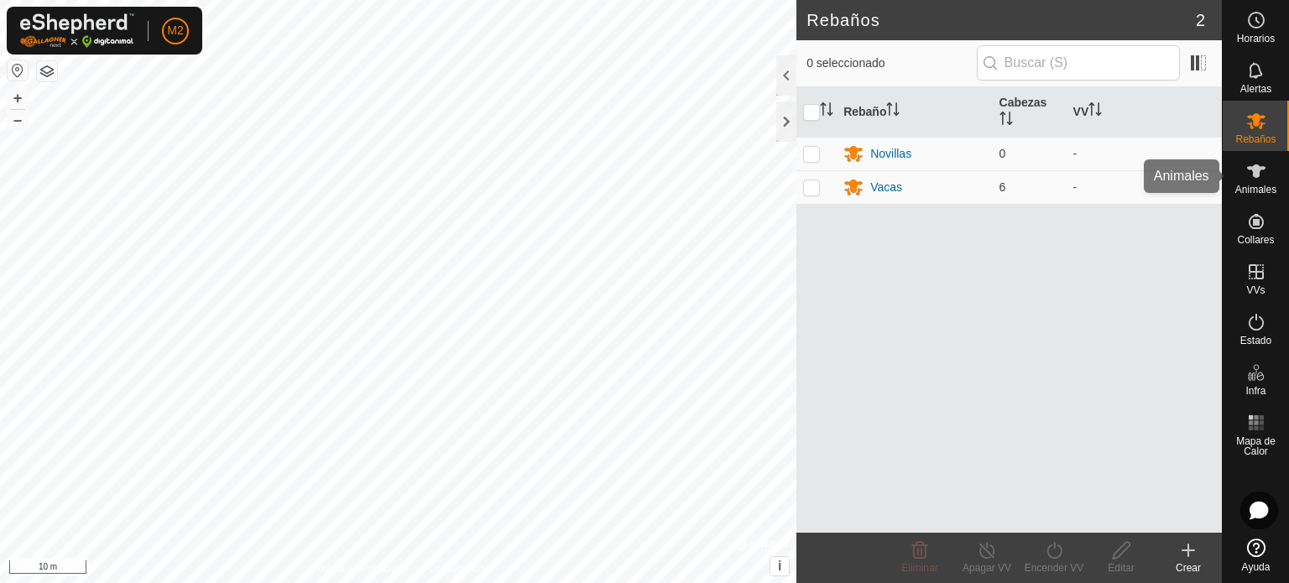
click at [1253, 179] on icon at bounding box center [1257, 171] width 20 height 20
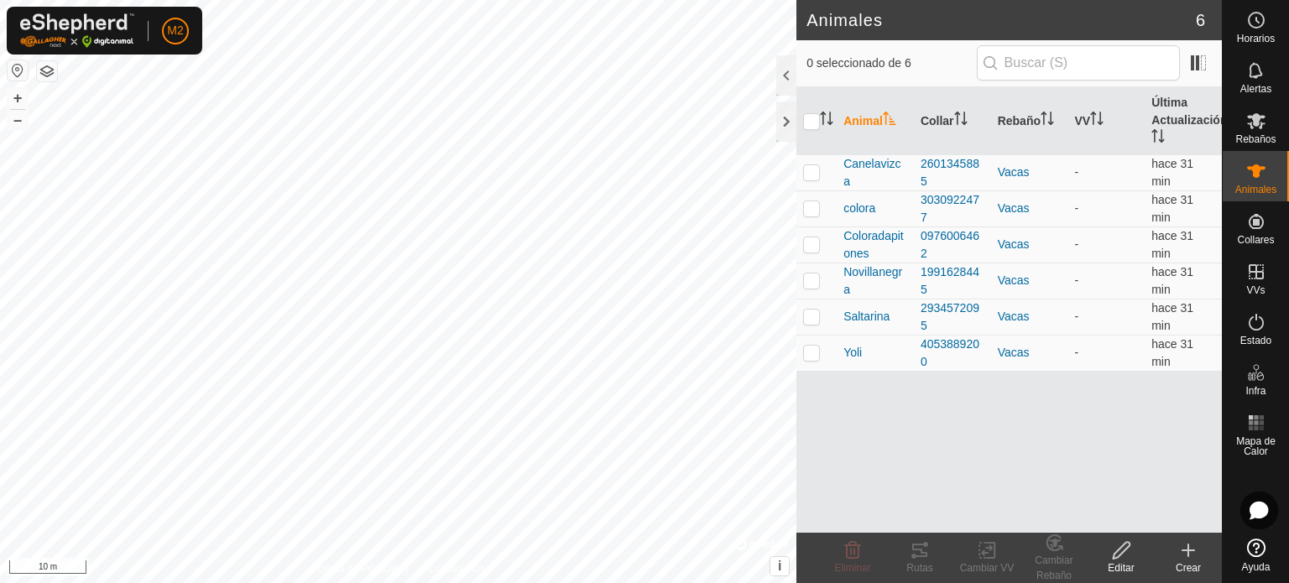
click at [1193, 551] on icon at bounding box center [1189, 551] width 12 height 0
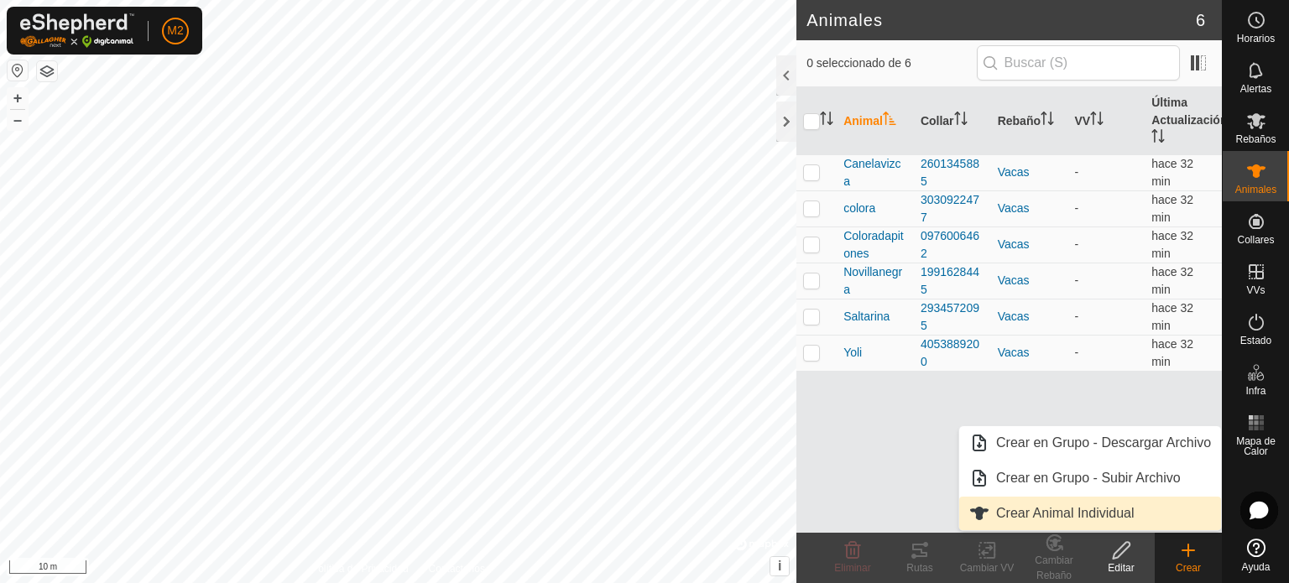
click at [1064, 515] on link "Crear Animal Individual" at bounding box center [1091, 514] width 262 height 34
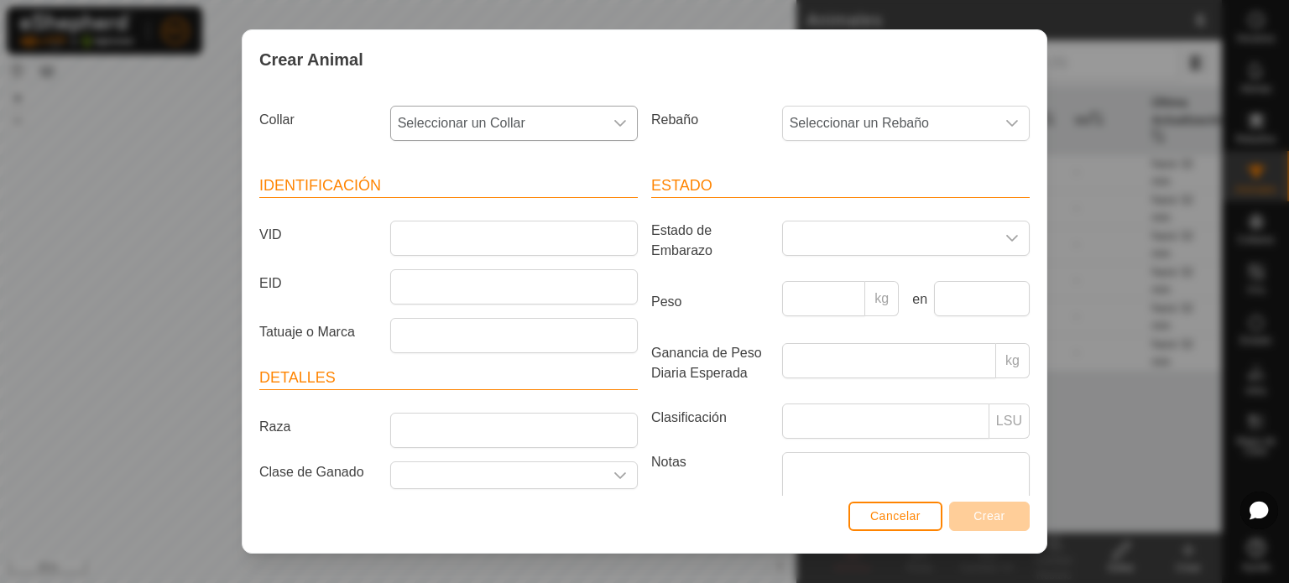
click at [604, 133] on div "dropdown trigger" at bounding box center [621, 124] width 34 height 34
click at [566, 165] on input "text" at bounding box center [513, 168] width 222 height 35
type input "2890143400"
click at [604, 170] on icon at bounding box center [610, 168] width 13 height 13
click at [1006, 126] on icon "dropdown trigger" at bounding box center [1012, 123] width 13 height 13
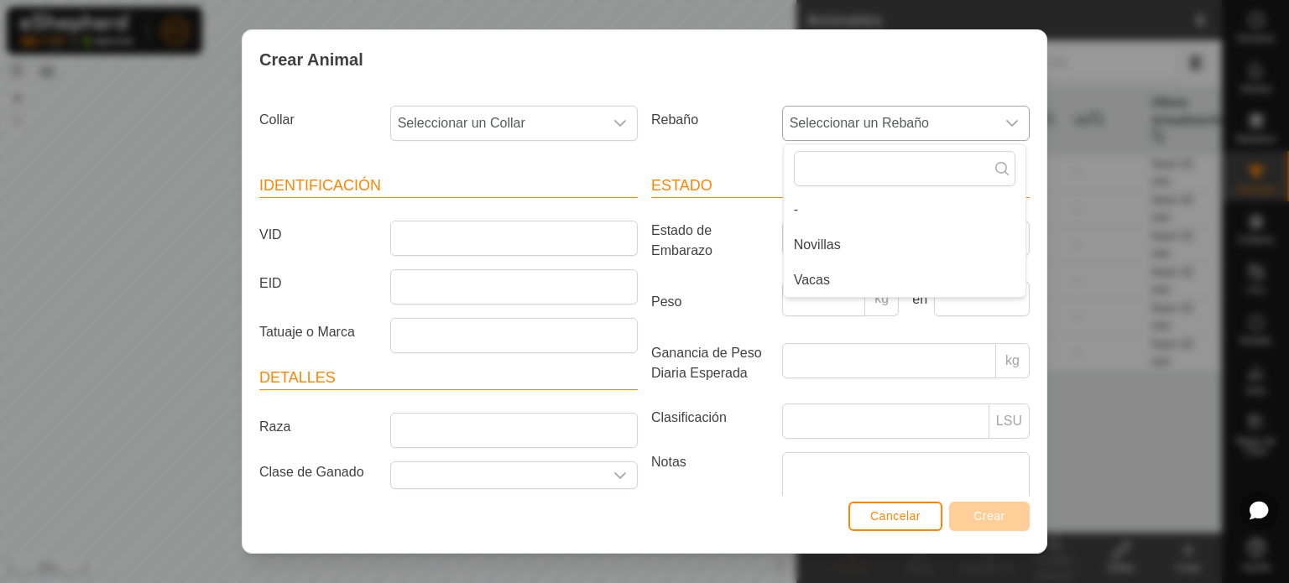
click at [866, 245] on li "Novillas" at bounding box center [905, 245] width 242 height 34
click at [604, 130] on div "dropdown trigger" at bounding box center [621, 124] width 34 height 34
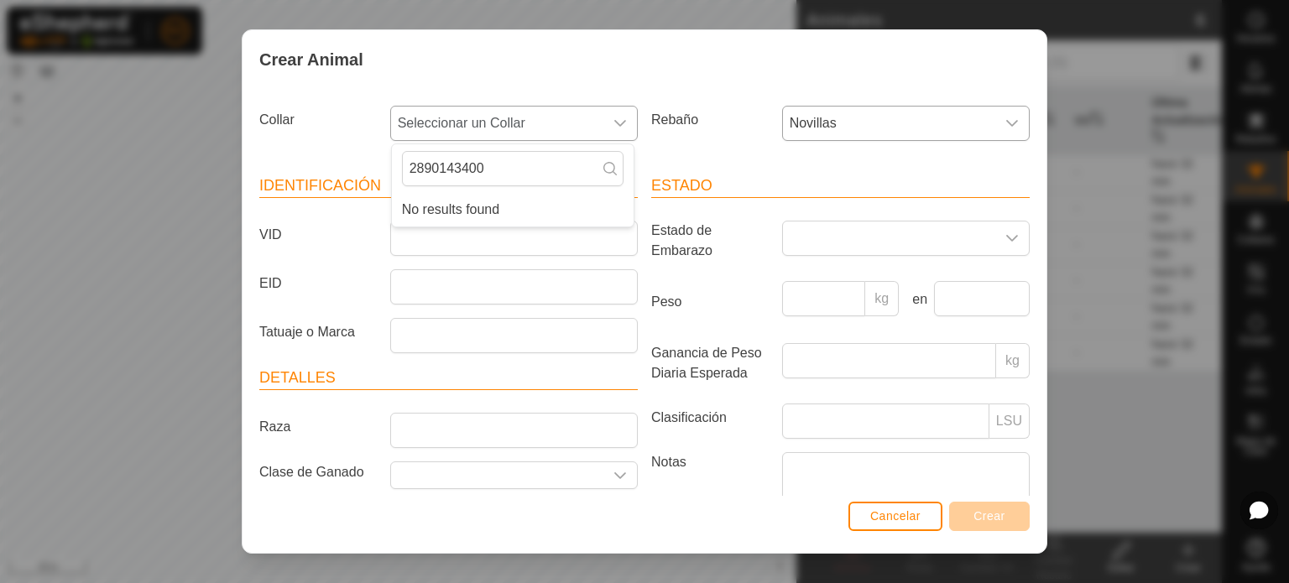
click at [609, 174] on icon at bounding box center [610, 168] width 13 height 13
click at [1122, 150] on div "Crear Animal Collar Seleccionar un Collar 2890143400 No results found Rebaño No…" at bounding box center [644, 291] width 1289 height 583
drag, startPoint x: 1111, startPoint y: 54, endPoint x: 1157, endPoint y: 46, distance: 46.0
click at [1157, 46] on div "Crear Animal Collar Seleccionar un Collar Rebaño Novillas Identificación VID EI…" at bounding box center [644, 291] width 1289 height 583
click at [820, 39] on div "Crear Animal" at bounding box center [645, 59] width 804 height 59
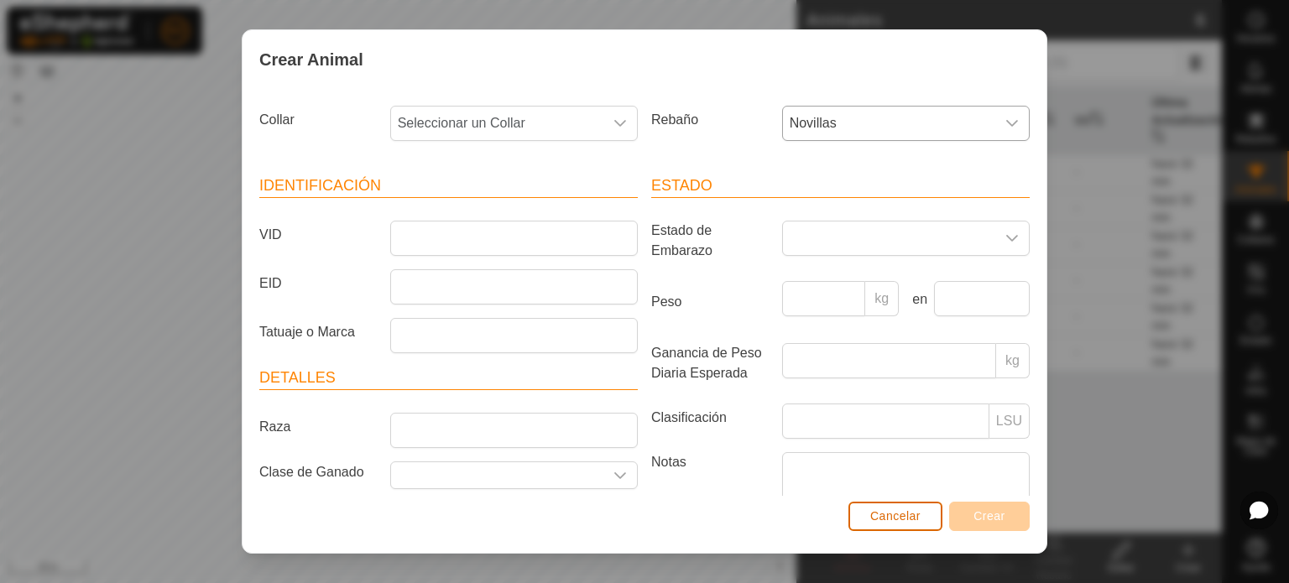
click at [912, 522] on span "Cancelar" at bounding box center [896, 516] width 50 height 13
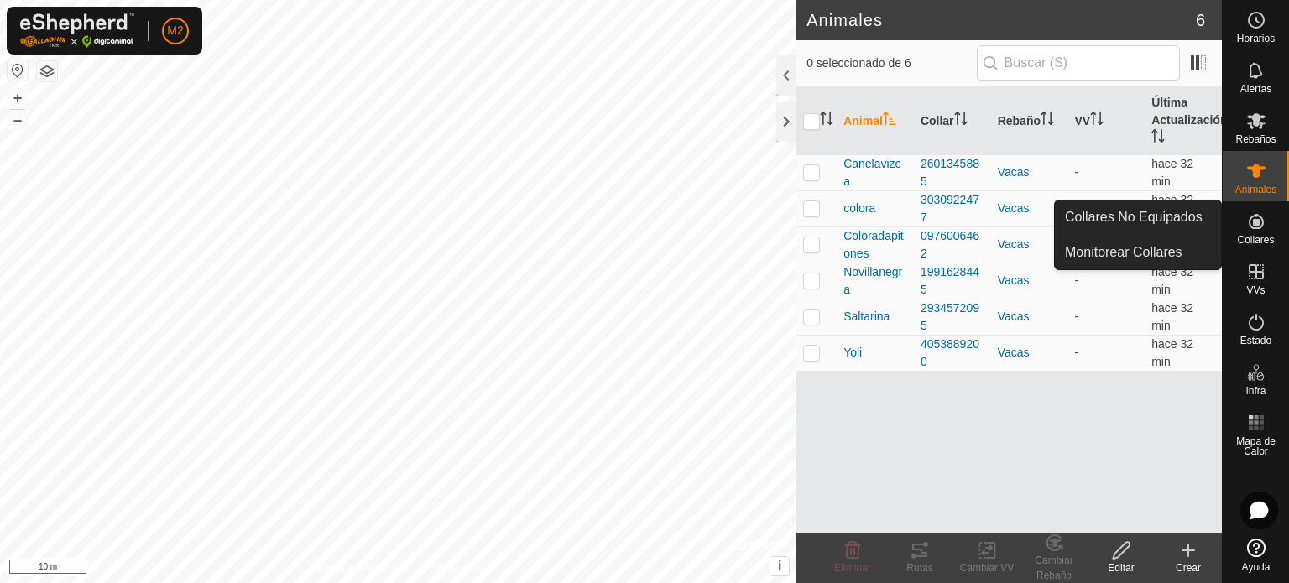
drag, startPoint x: 1252, startPoint y: 248, endPoint x: 1270, endPoint y: 247, distance: 18.5
click at [1270, 247] on div "Collares" at bounding box center [1256, 226] width 66 height 50
click at [1260, 227] on icon at bounding box center [1256, 221] width 15 height 15
click at [1158, 251] on link "Monitorear Collares" at bounding box center [1138, 253] width 166 height 34
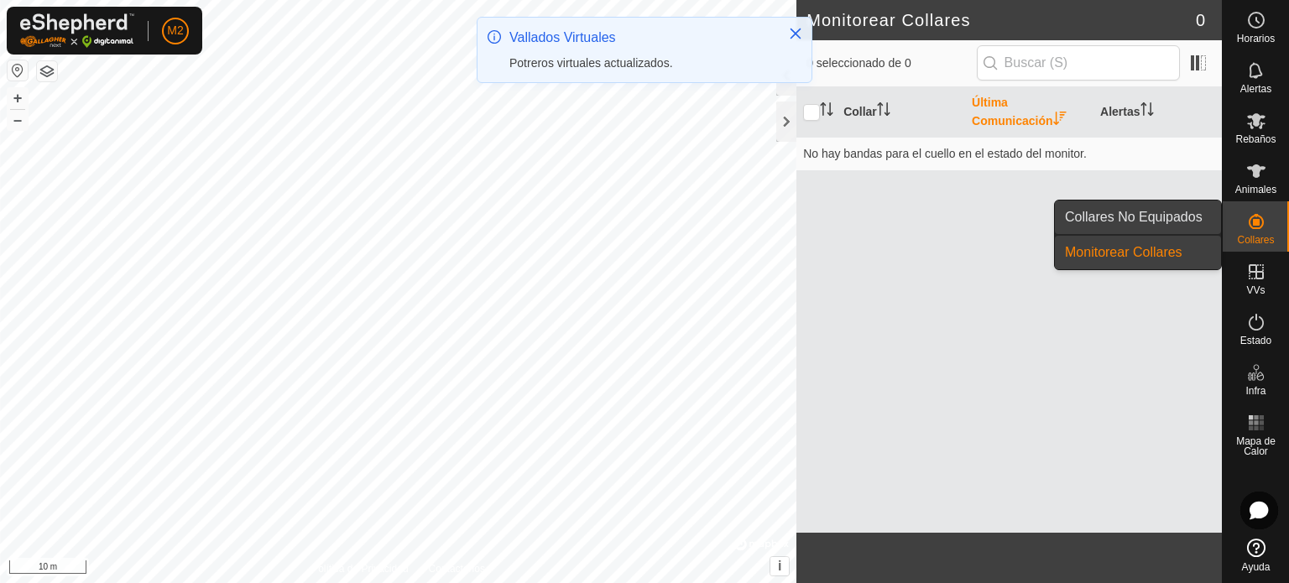
click at [1190, 213] on link "Collares No Equipados" at bounding box center [1138, 218] width 166 height 34
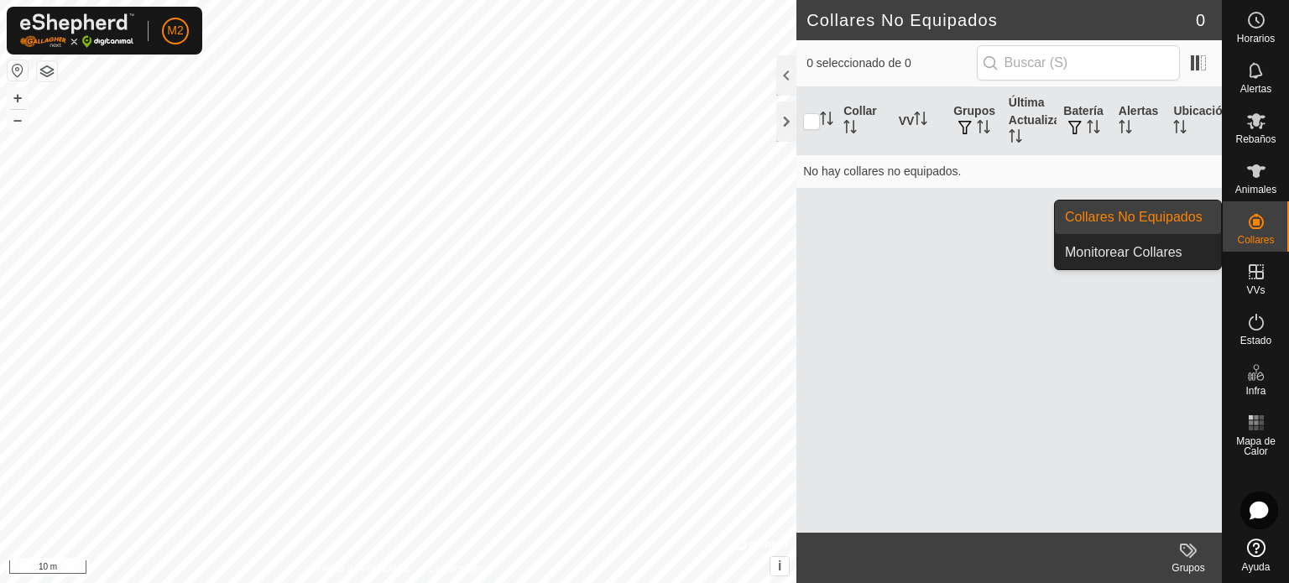
click at [1168, 222] on link "Collares No Equipados" at bounding box center [1138, 218] width 166 height 34
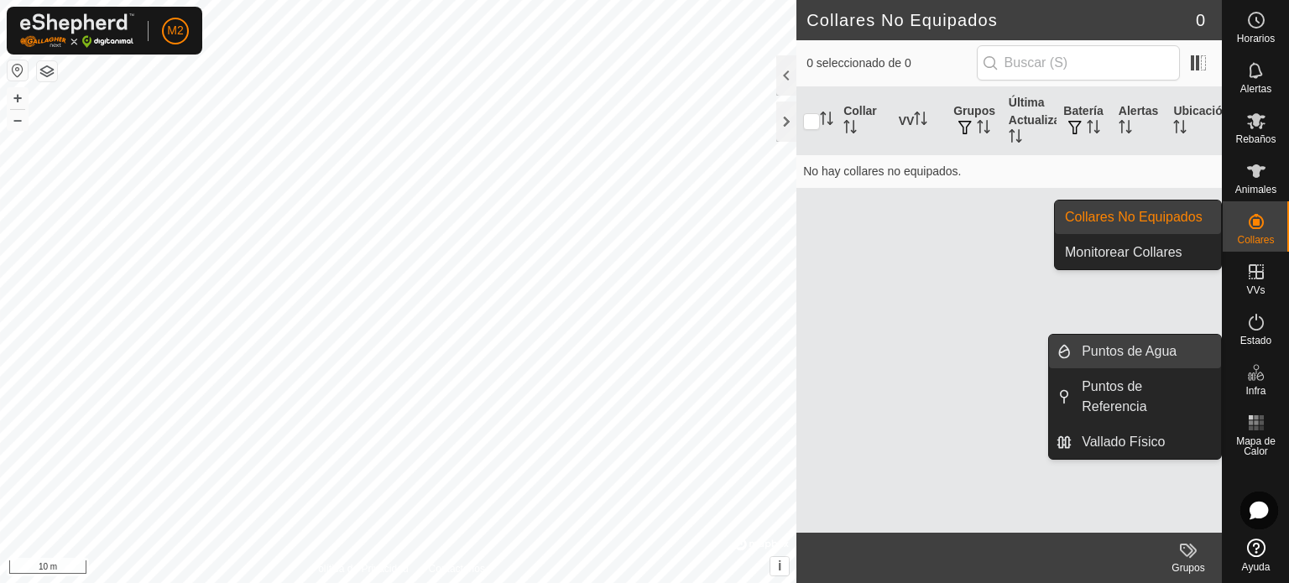
click at [1172, 363] on link "Puntos de Agua" at bounding box center [1146, 352] width 149 height 34
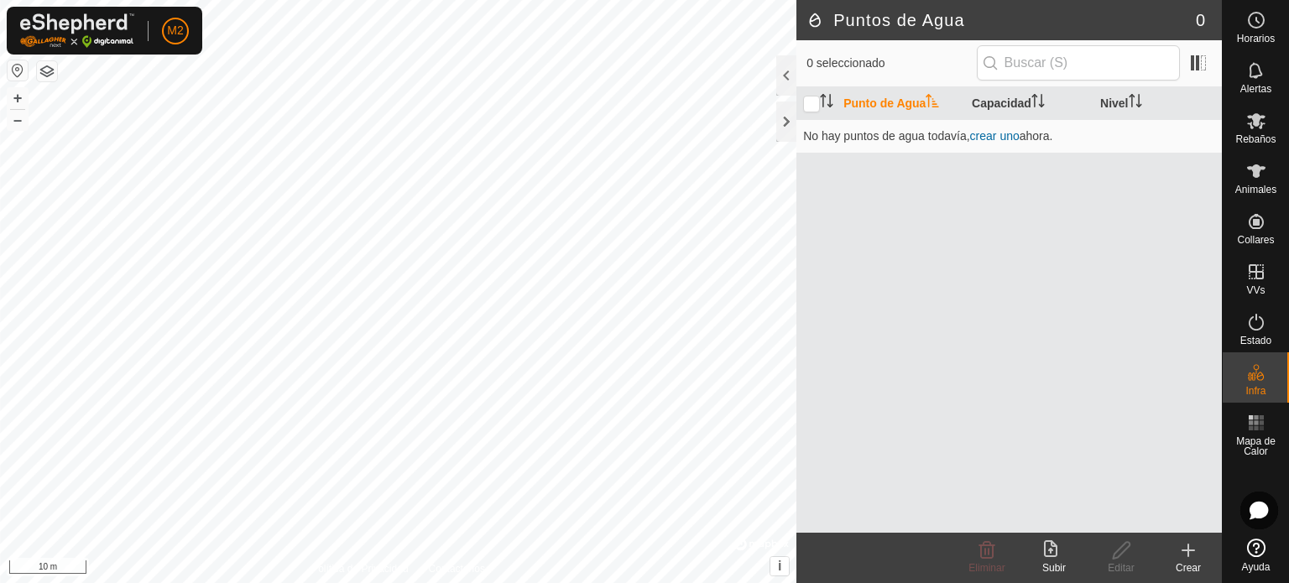
click at [1182, 544] on icon at bounding box center [1189, 551] width 20 height 20
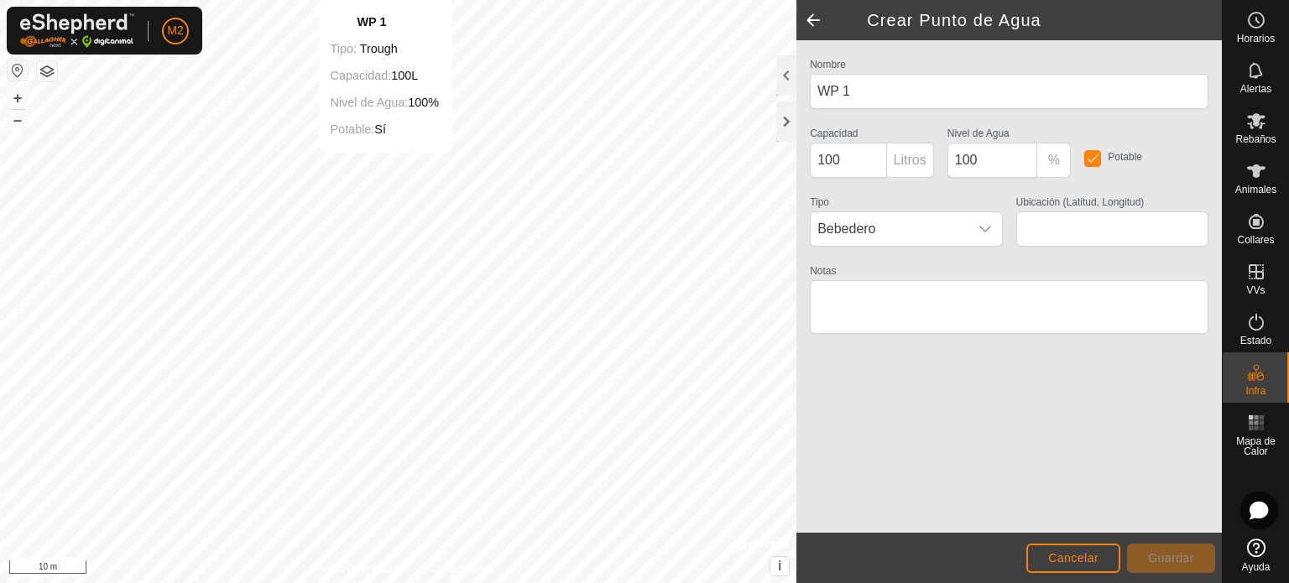
type input "40.095494, -4.635084"
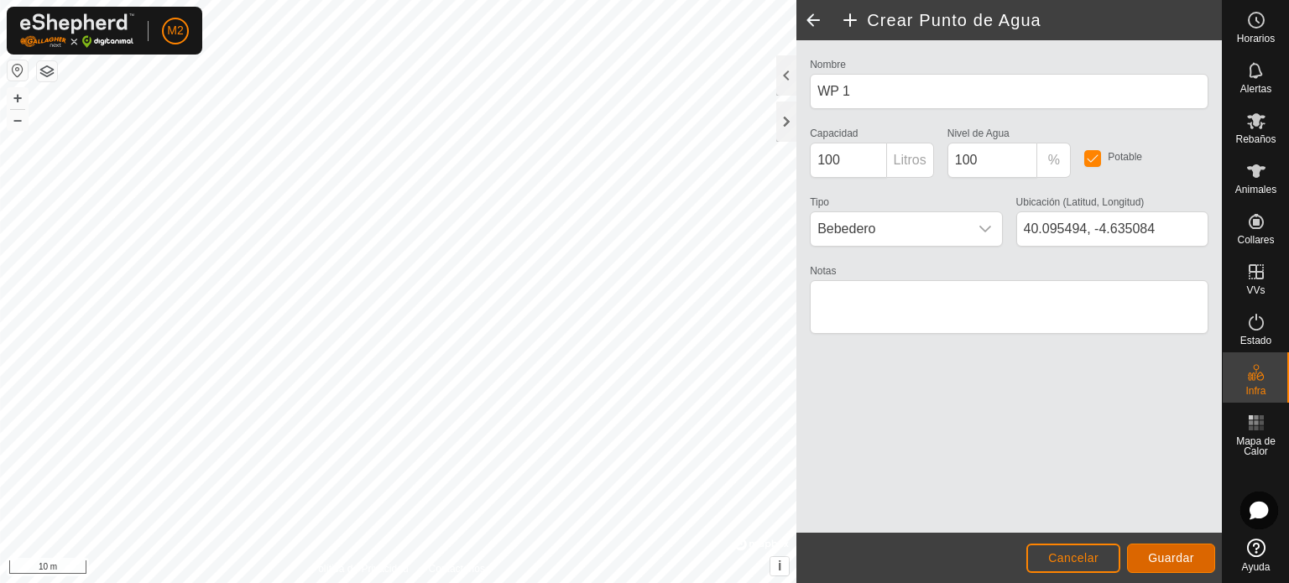
click at [1158, 553] on span "Guardar" at bounding box center [1171, 558] width 46 height 13
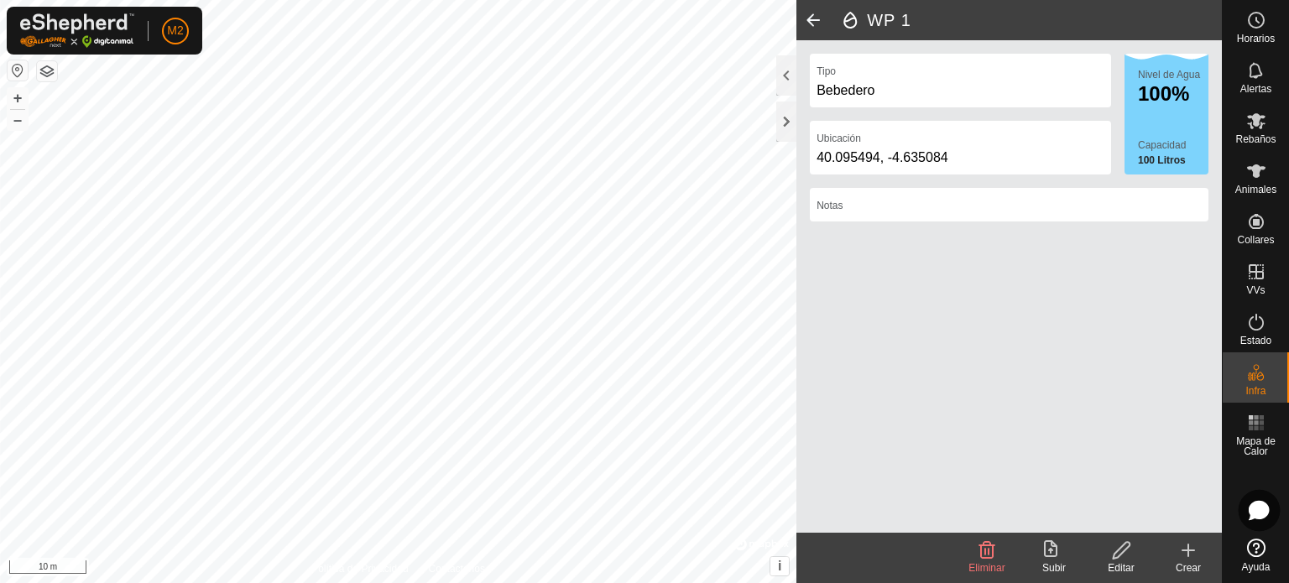
click at [1258, 501] on icon at bounding box center [1259, 510] width 19 height 19
click at [869, 274] on div "Tipo Bebedero Ubicación 40.095494, -4.635084 Nivel de Agua 100% Capacidad 100 L…" at bounding box center [1010, 286] width 426 height 493
click at [907, 395] on div "Tipo Bebedero Ubicación 40.095494, -4.635084 Nivel de Agua 100% Capacidad 100 L…" at bounding box center [1010, 286] width 426 height 493
click at [0, 0] on icon at bounding box center [0, 0] width 0 height 0
click at [1259, 541] on icon at bounding box center [1256, 548] width 18 height 18
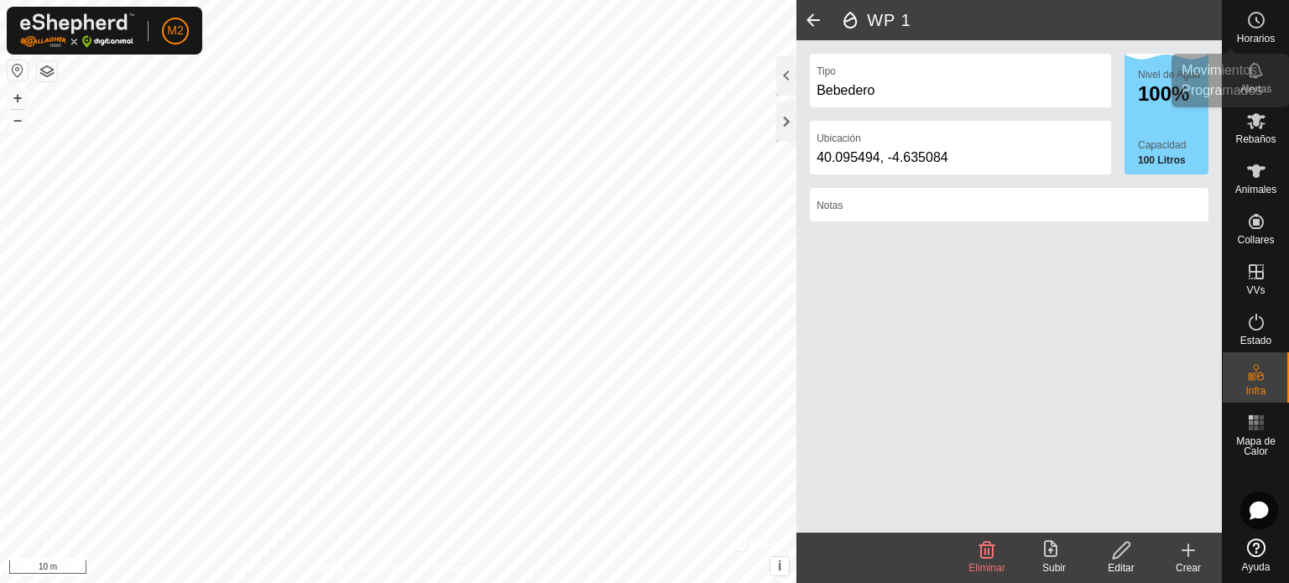
click at [1257, 32] on es-schedule-vp-svg-icon at bounding box center [1257, 20] width 30 height 27
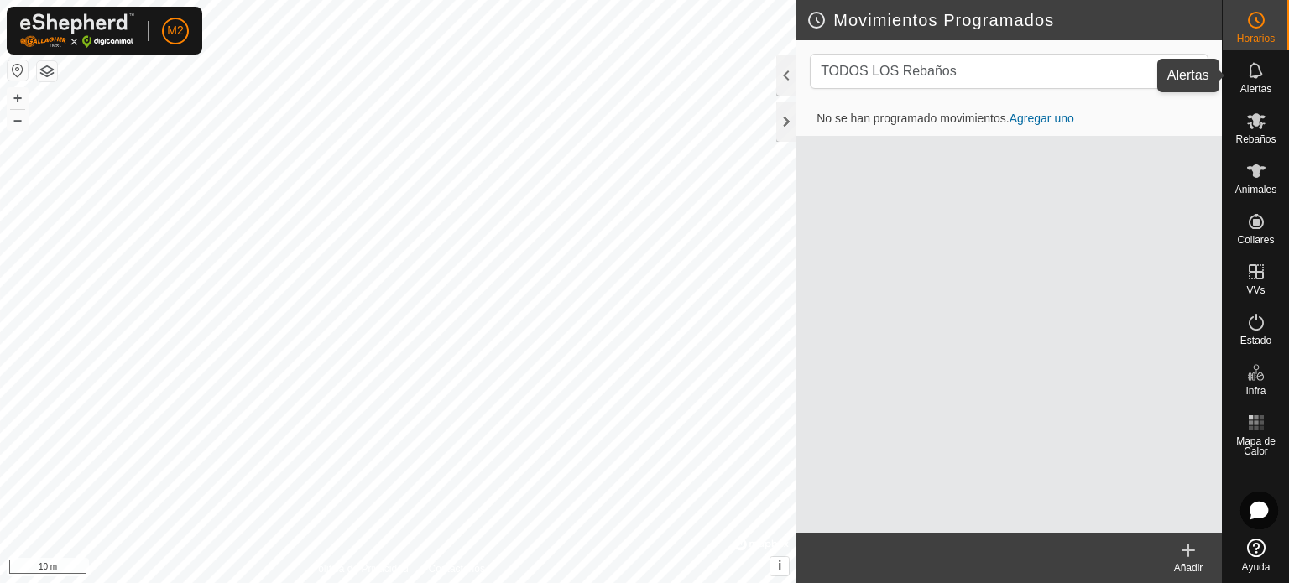
click at [1256, 63] on icon at bounding box center [1257, 70] width 20 height 20
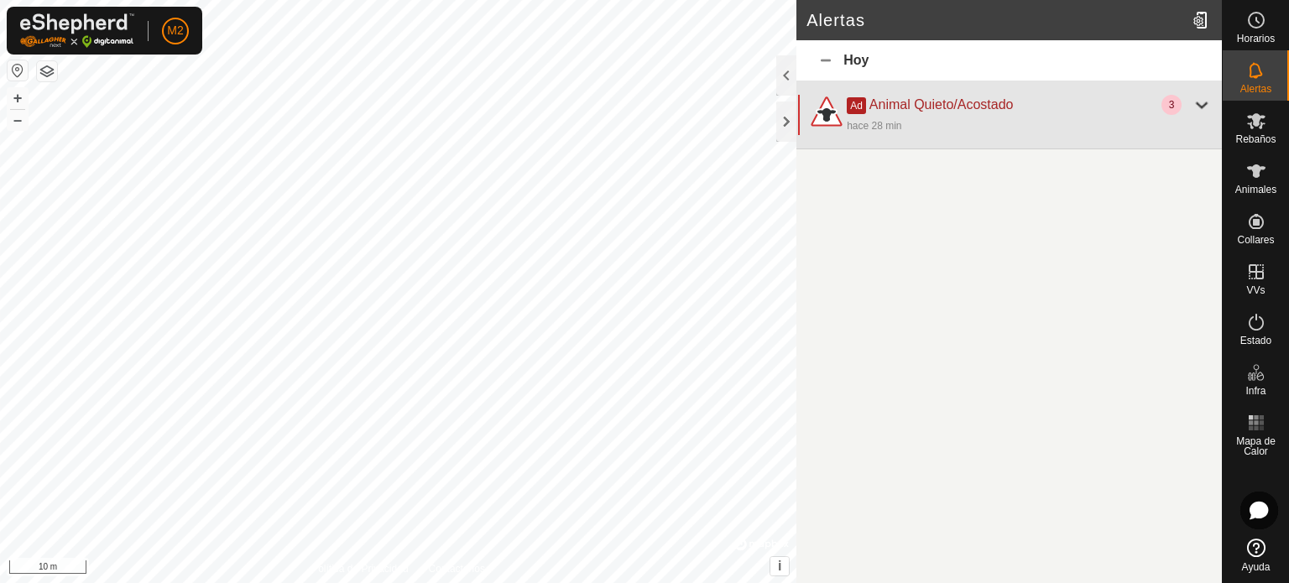
click at [1190, 93] on div "Ad Animal Quieto/Acostado 3 hace 28 min" at bounding box center [1010, 115] width 426 height 68
click at [1198, 100] on div at bounding box center [1202, 105] width 20 height 20
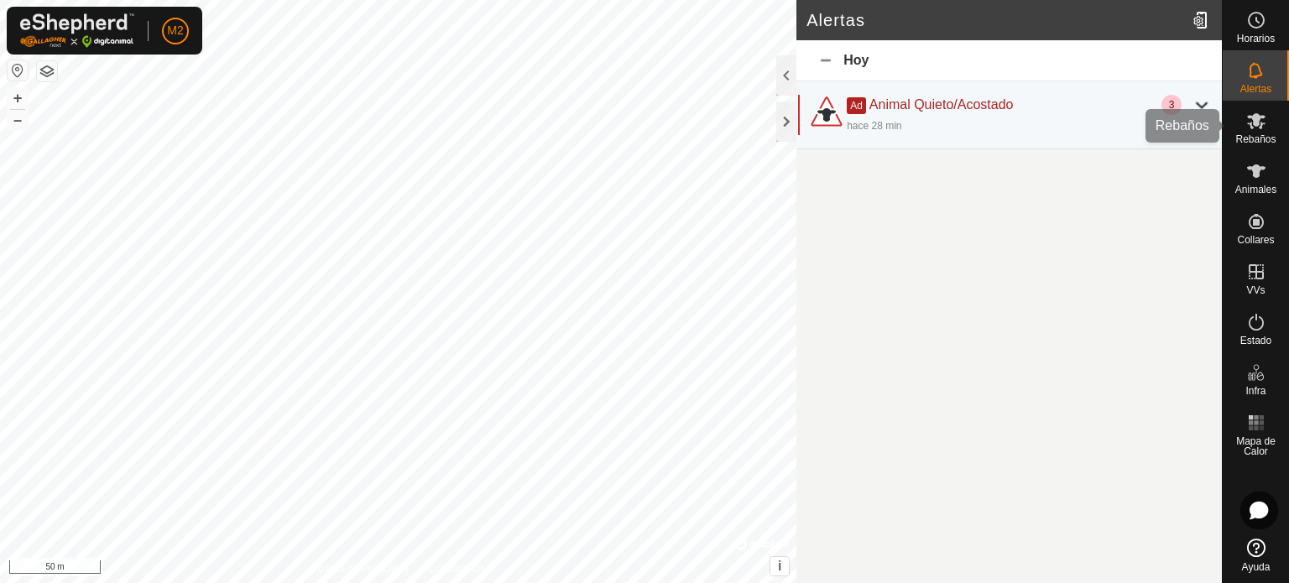
click at [1255, 121] on icon at bounding box center [1256, 121] width 18 height 16
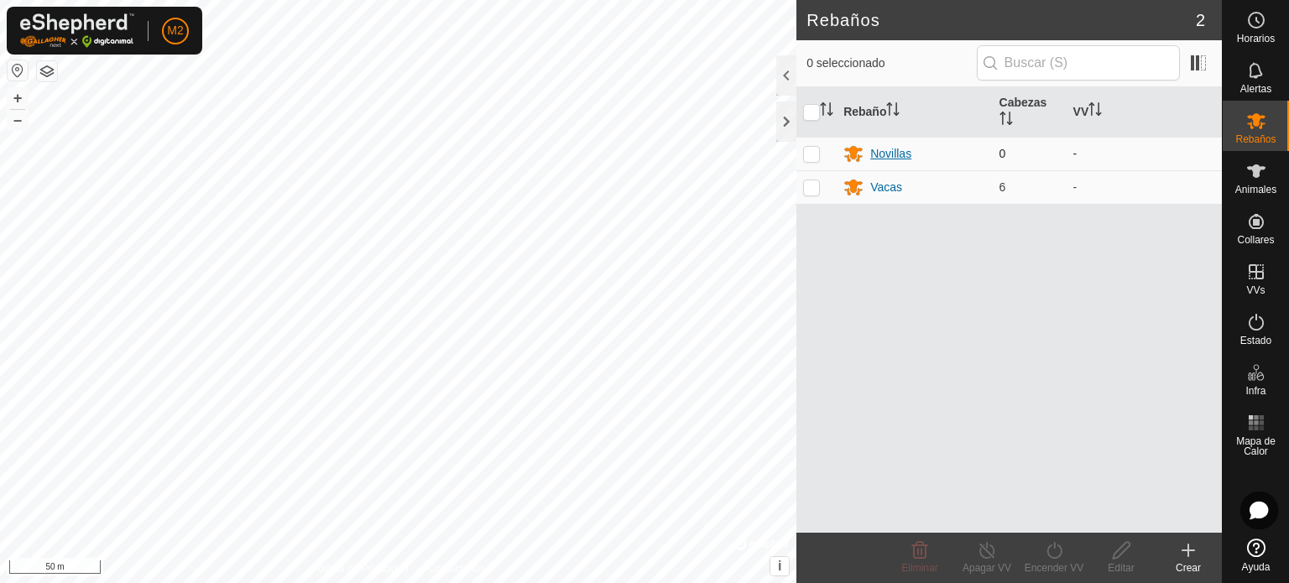
click at [897, 158] on div "Novillas" at bounding box center [891, 154] width 41 height 18
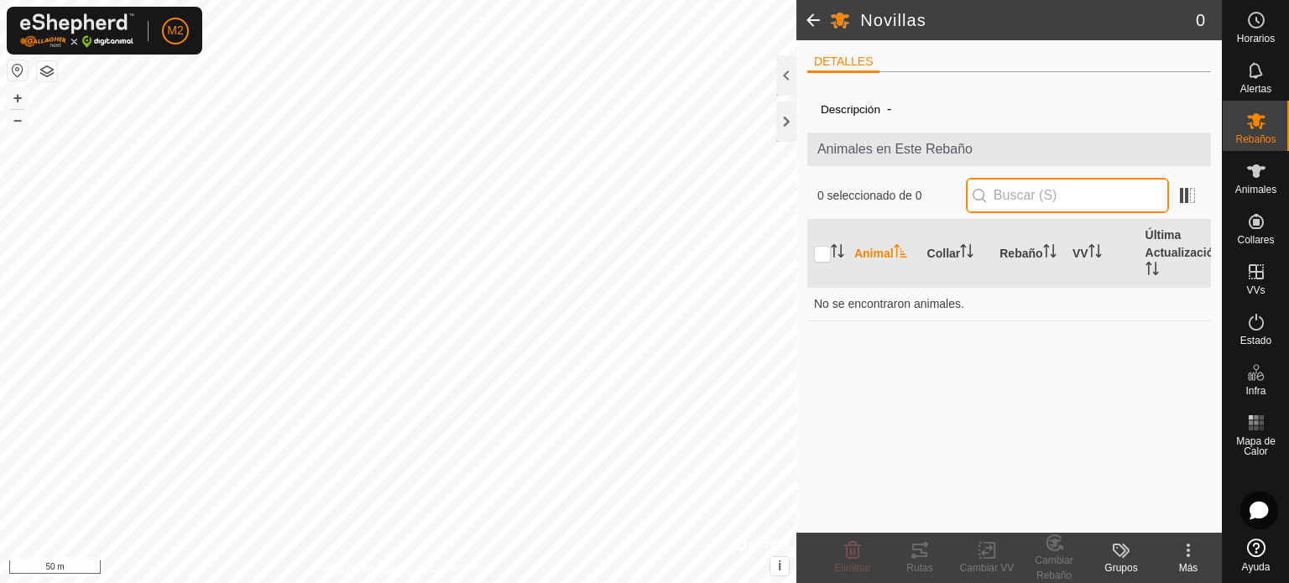
click at [1020, 204] on input "text" at bounding box center [1067, 195] width 203 height 35
type input "2890143400"
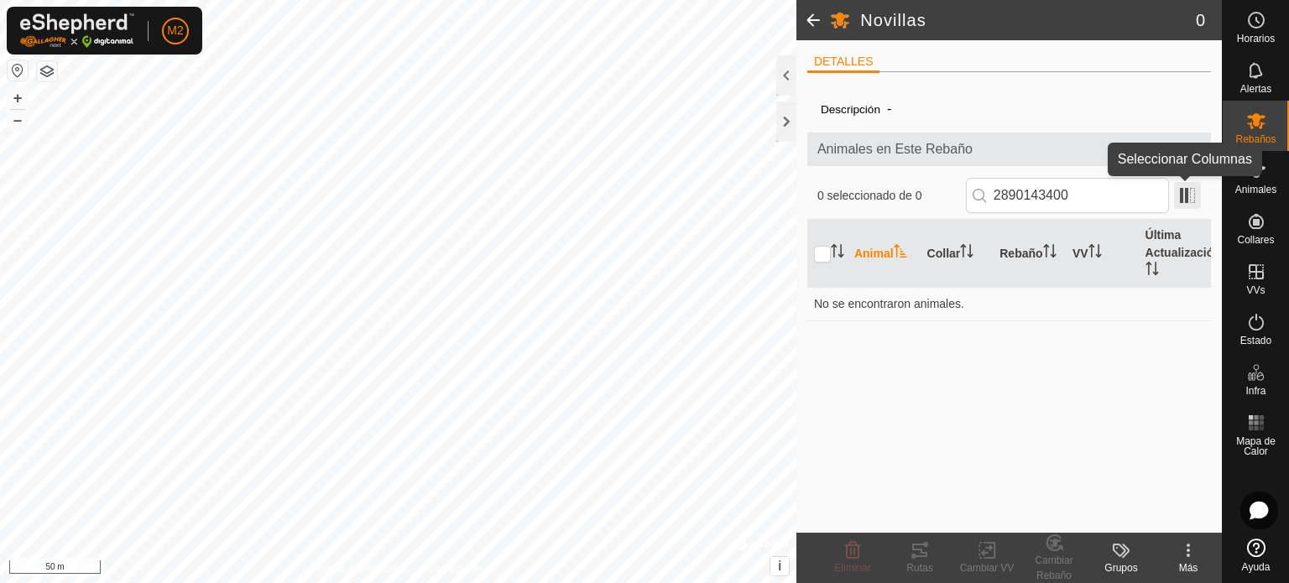
click at [1191, 191] on span at bounding box center [1187, 195] width 27 height 27
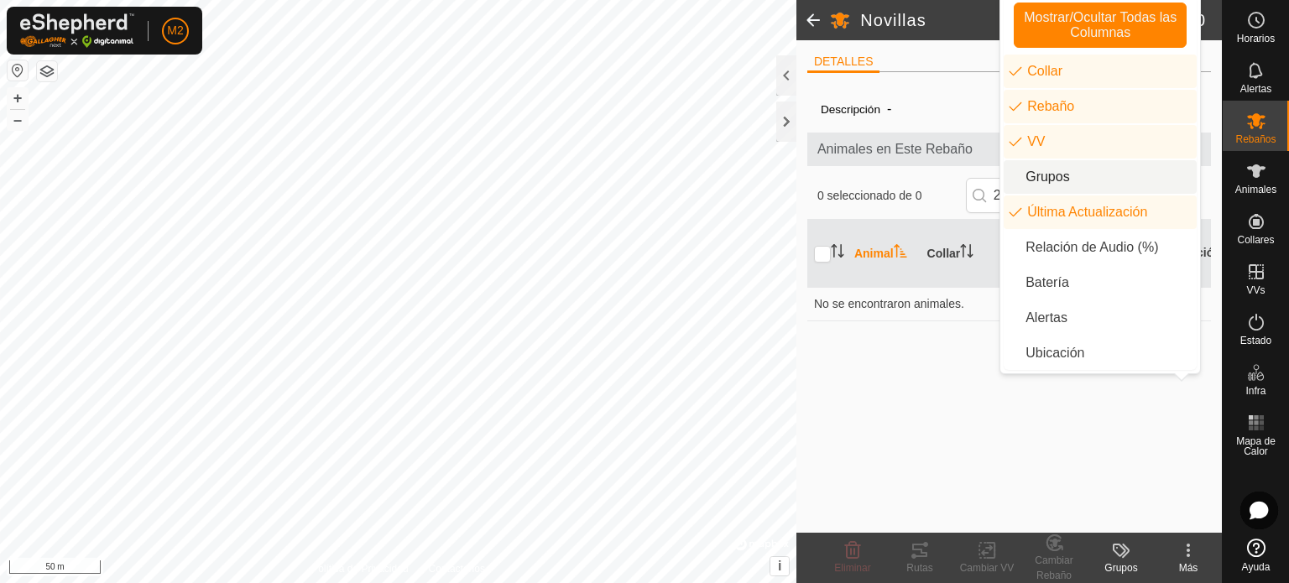
click at [1132, 186] on li "Grupos" at bounding box center [1100, 177] width 193 height 34
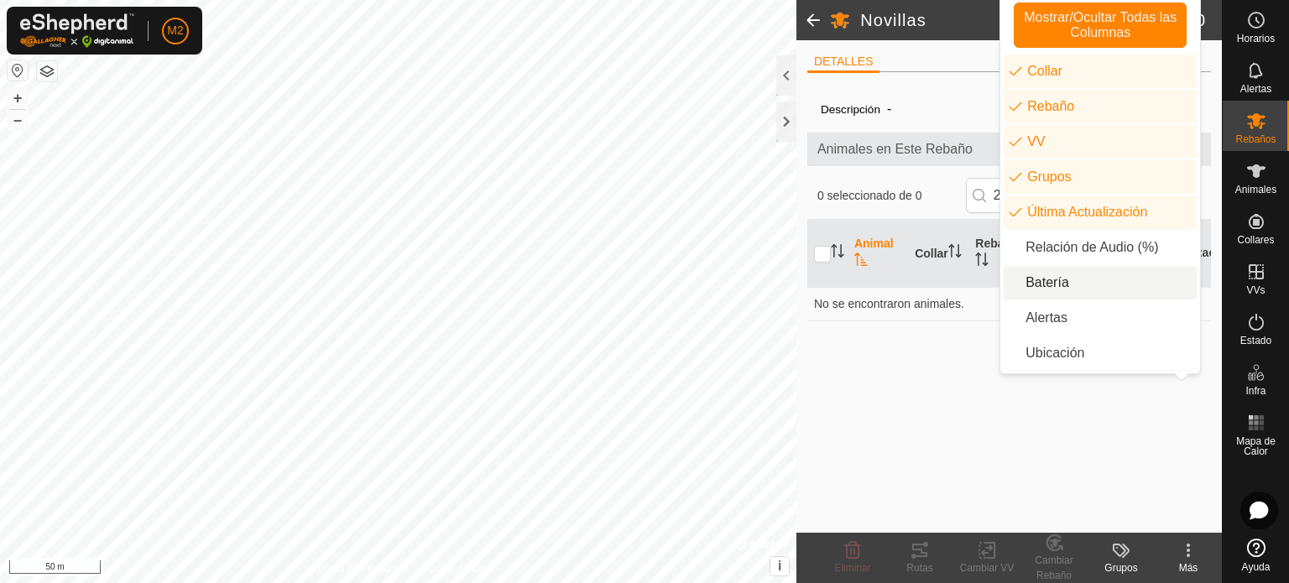
click at [1054, 281] on li "Batería" at bounding box center [1100, 283] width 193 height 34
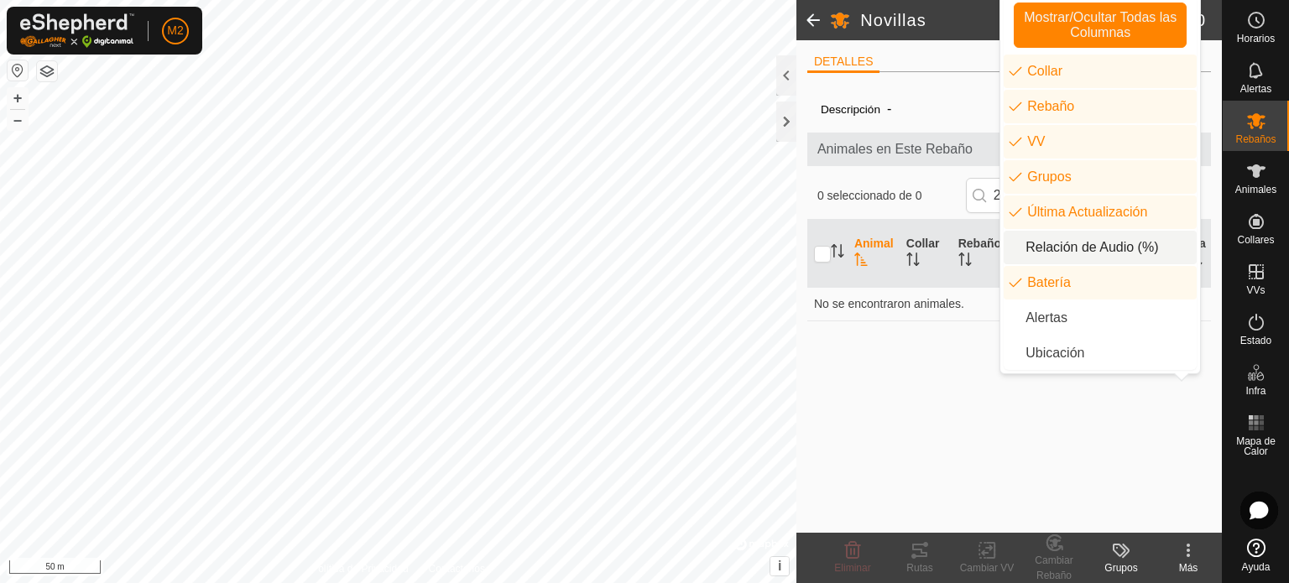
click at [1050, 259] on li "Relación de Audio (%)" at bounding box center [1100, 248] width 193 height 34
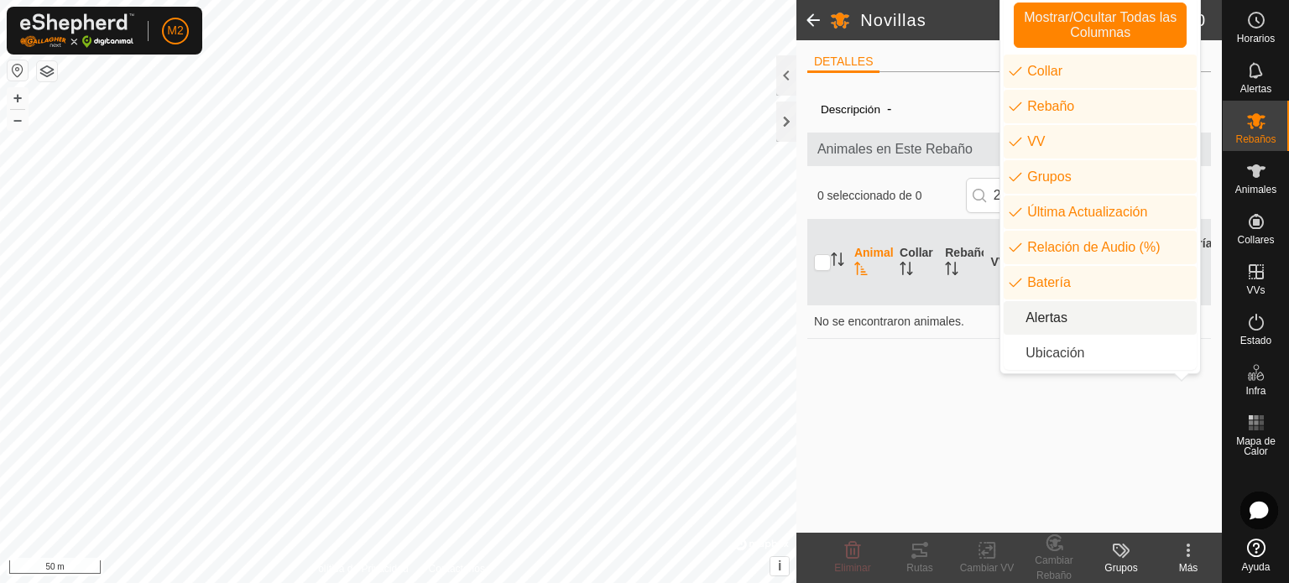
click at [1040, 316] on li "Alertas" at bounding box center [1100, 318] width 193 height 34
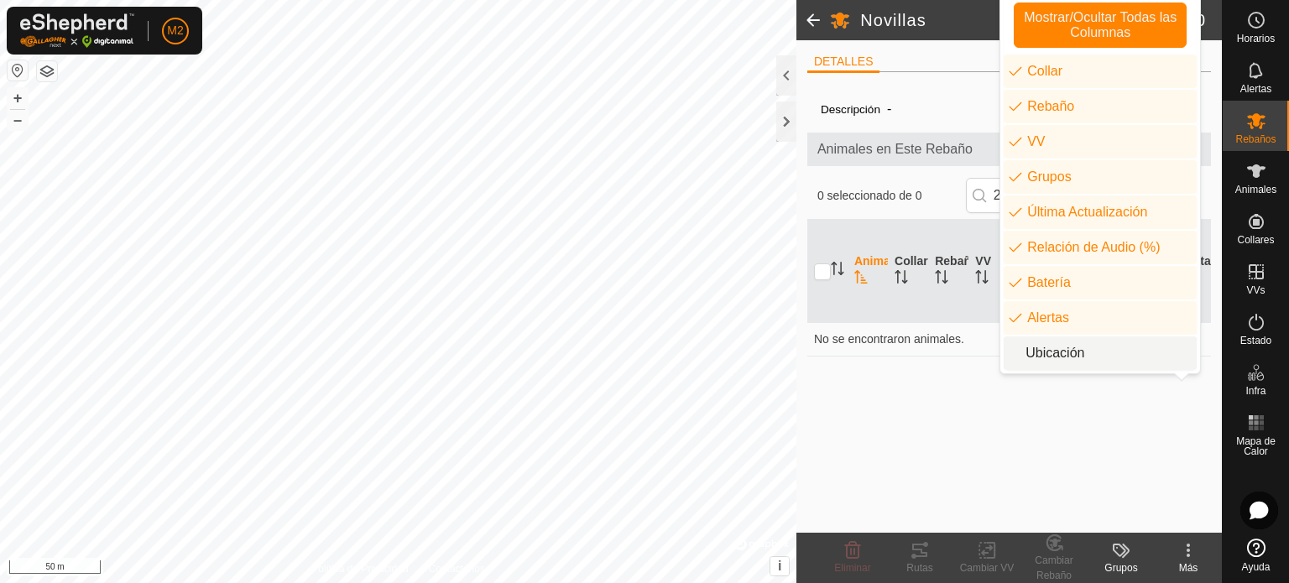
click at [1039, 337] on li "Ubicación" at bounding box center [1100, 354] width 193 height 34
click at [886, 412] on div "Descripción - Animales en Este Rebaño 0 seleccionado de 0 2890143400 Animal Col…" at bounding box center [1010, 309] width 404 height 447
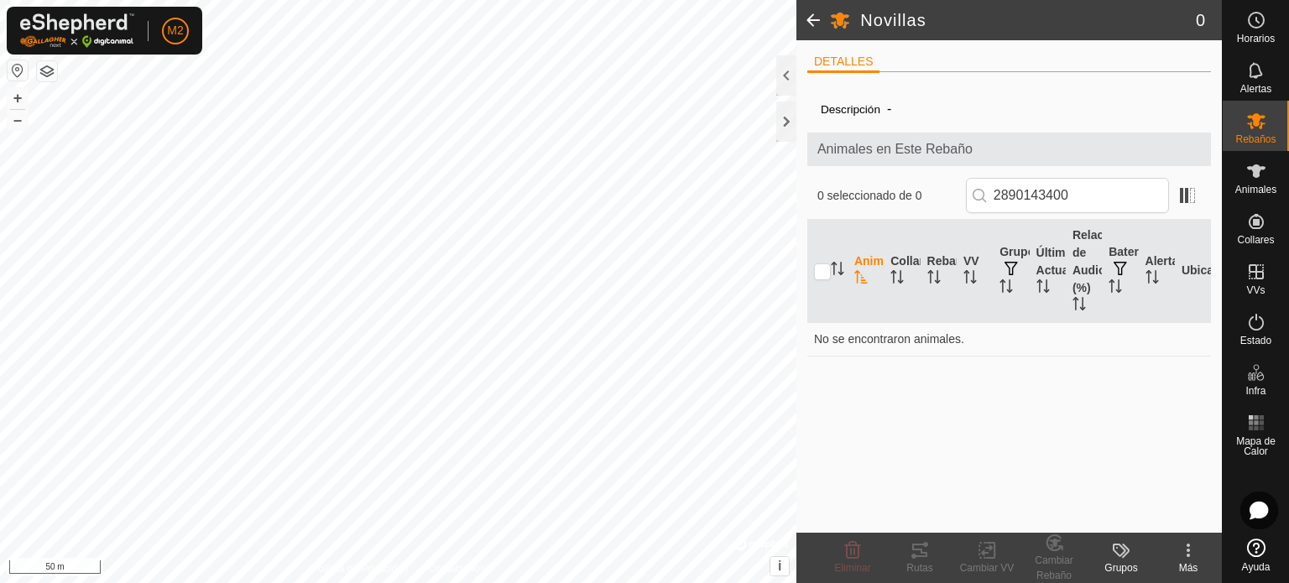
click at [981, 199] on p-inputicon at bounding box center [979, 195] width 13 height 13
click at [1088, 201] on input "2890143400" at bounding box center [1067, 195] width 203 height 35
click at [1190, 548] on icon at bounding box center [1189, 551] width 20 height 20
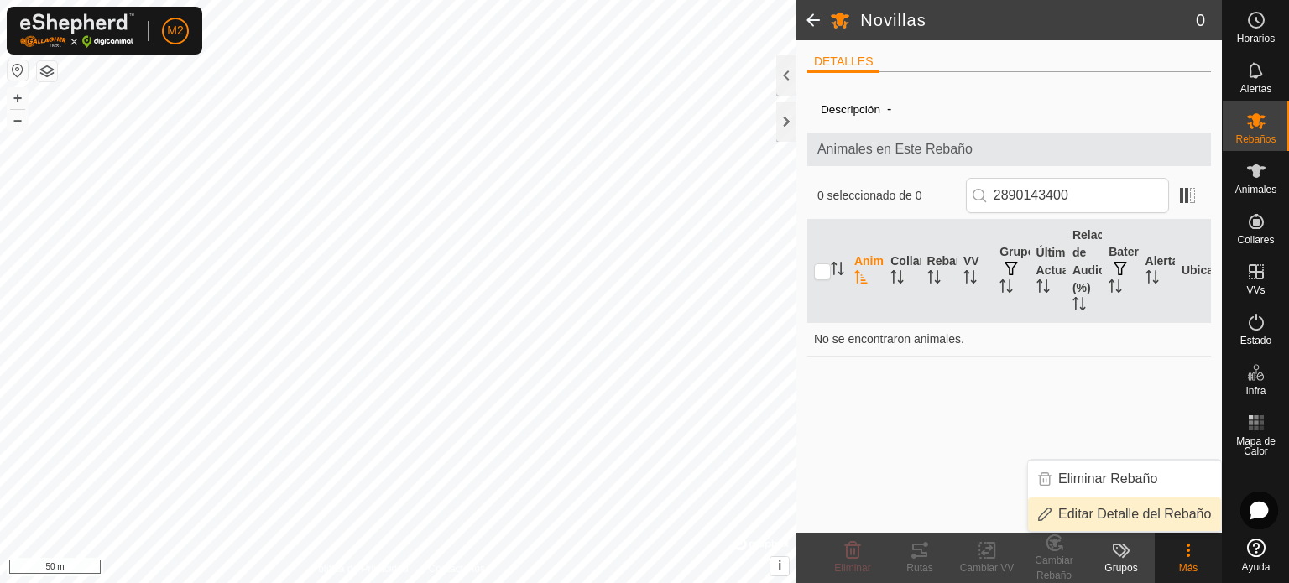
click at [1139, 510] on link "Editar Detalle del Rebaño" at bounding box center [1124, 515] width 193 height 34
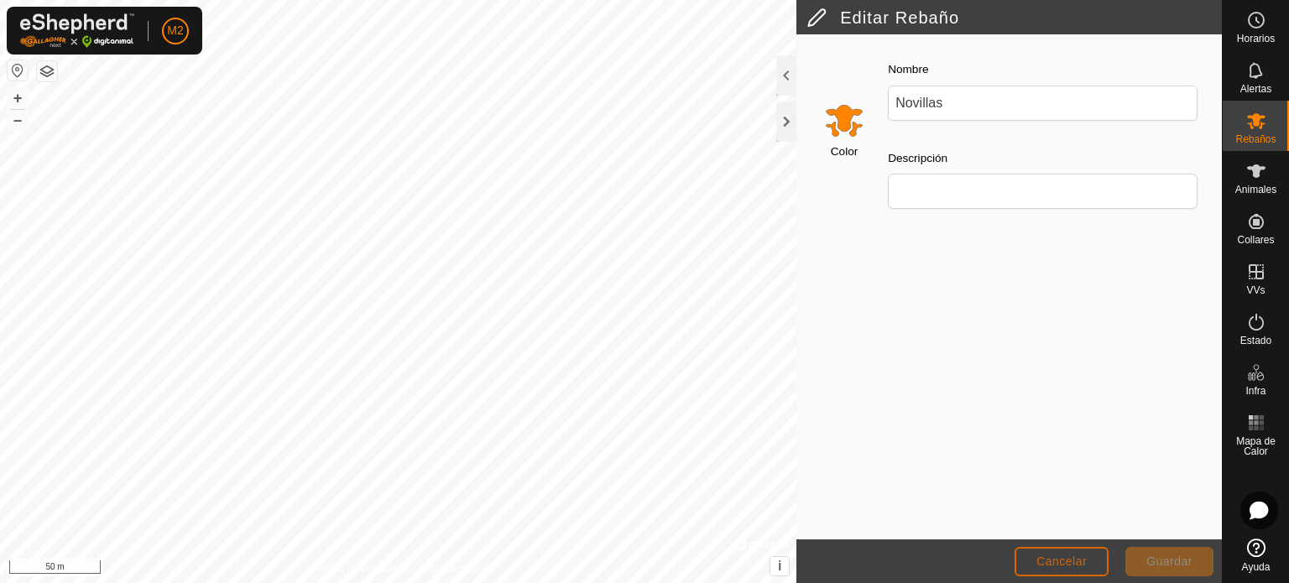
click at [1067, 562] on span "Cancelar" at bounding box center [1062, 561] width 50 height 13
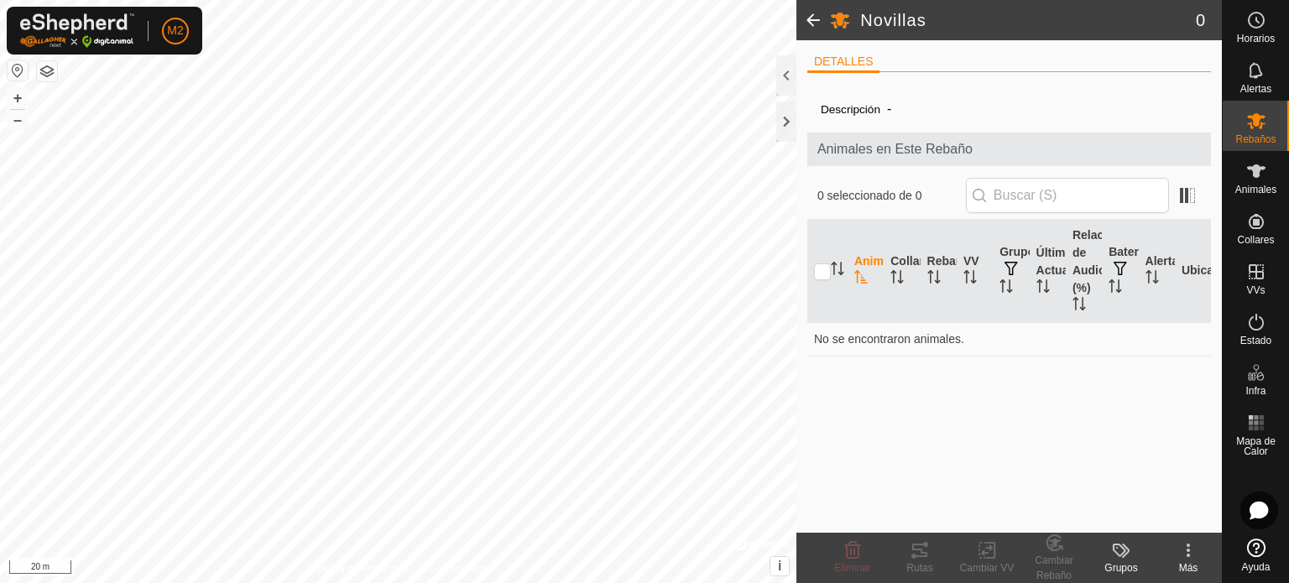
click at [43, 73] on button "button" at bounding box center [47, 71] width 20 height 20
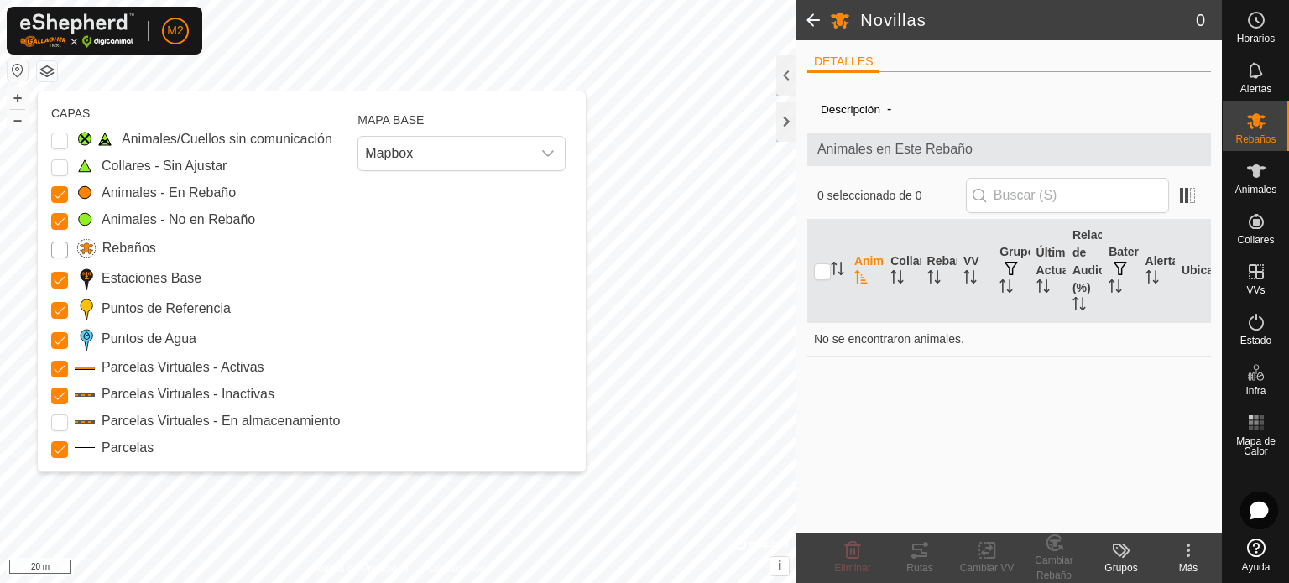
click at [64, 245] on input "Rebaños" at bounding box center [59, 250] width 17 height 17
click at [63, 167] on Unfitted "Collares - Sin Ajustar" at bounding box center [59, 167] width 17 height 17
click at [60, 144] on Issue "Animales/Cuellos sin comunicación" at bounding box center [59, 141] width 17 height 17
click at [57, 413] on p-checkbox at bounding box center [59, 421] width 17 height 20
click at [53, 421] on Storage "Parcelas Virtuales - En almacenamiento" at bounding box center [59, 423] width 17 height 17
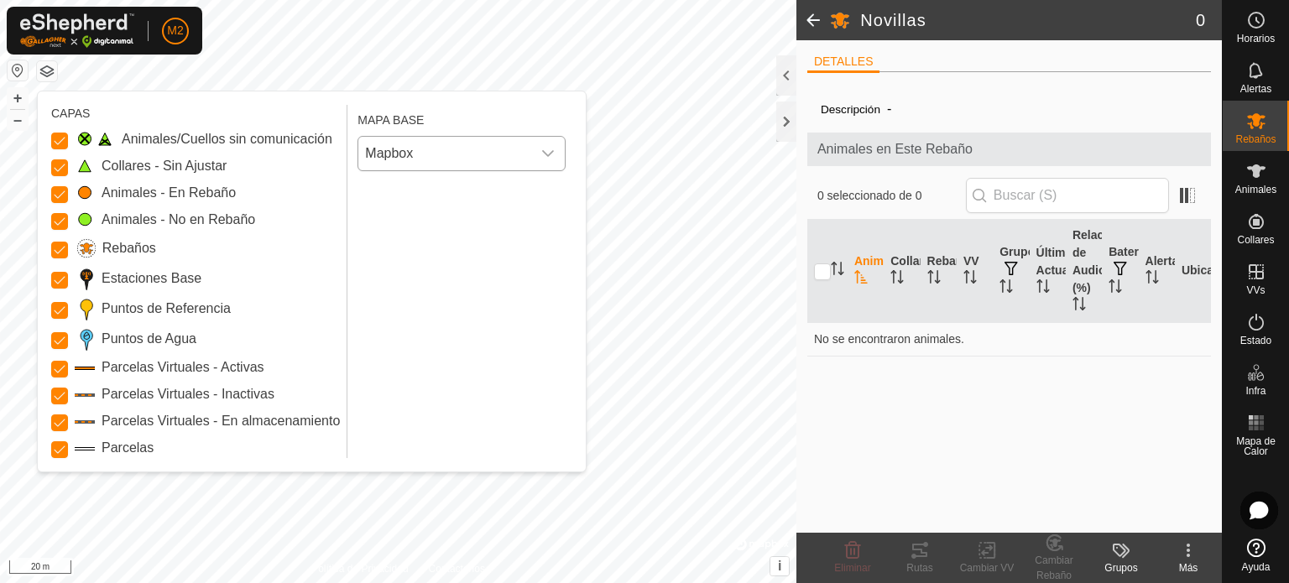
click at [549, 159] on icon "dropdown trigger" at bounding box center [547, 153] width 13 height 13
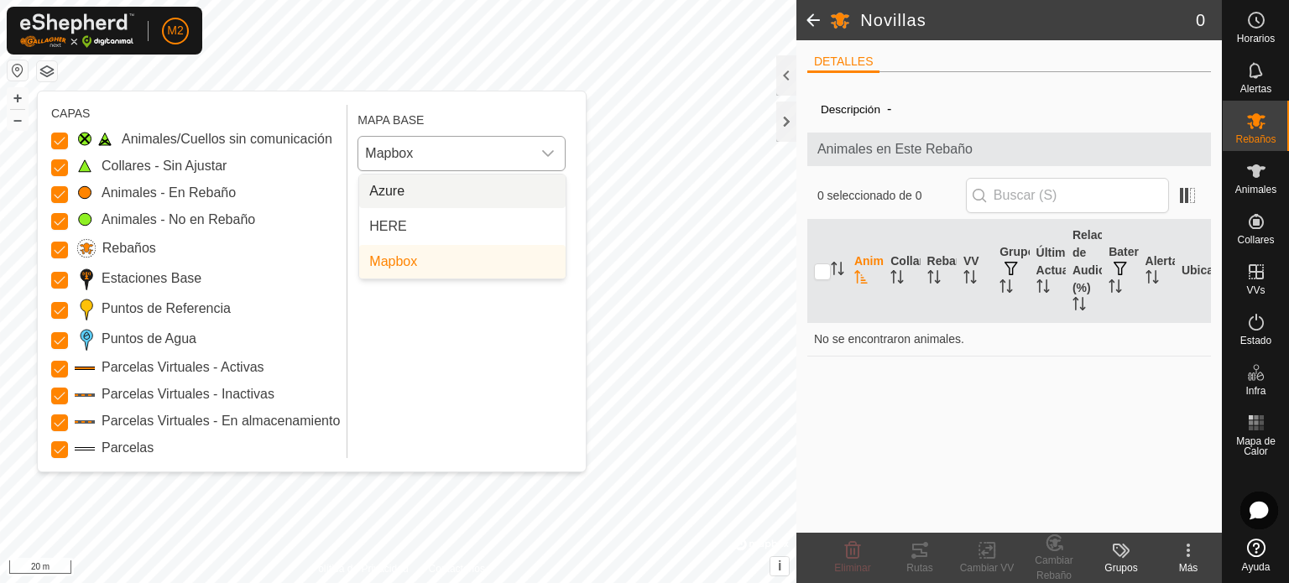
click at [520, 201] on li "Azure" at bounding box center [462, 192] width 207 height 34
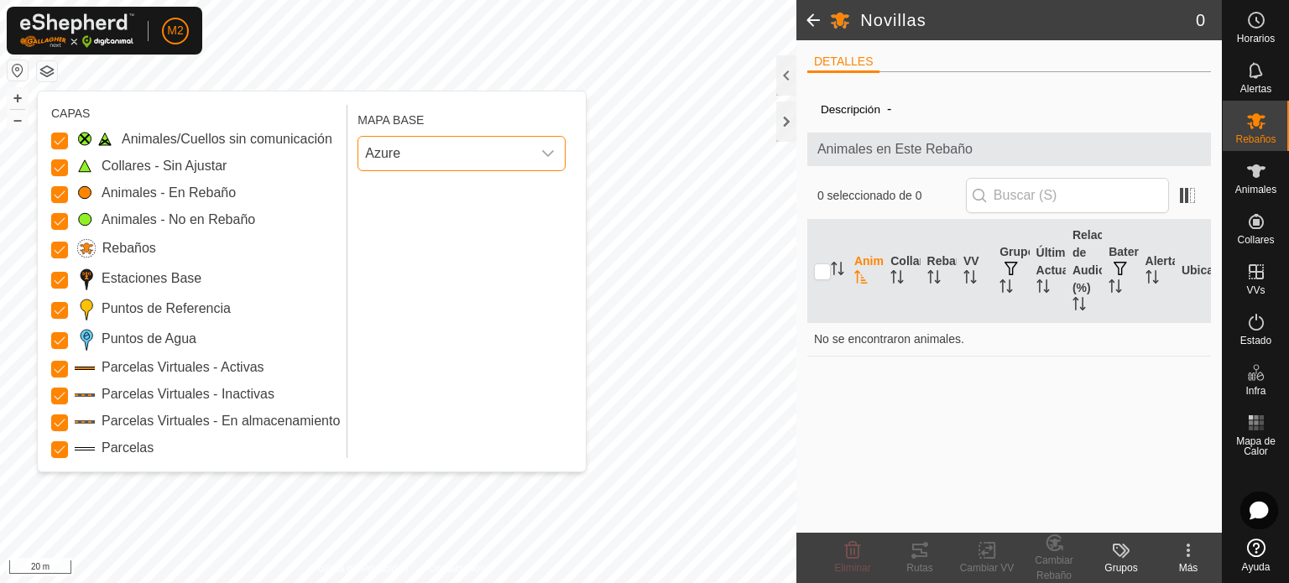
click at [550, 156] on icon "dropdown trigger" at bounding box center [547, 153] width 13 height 13
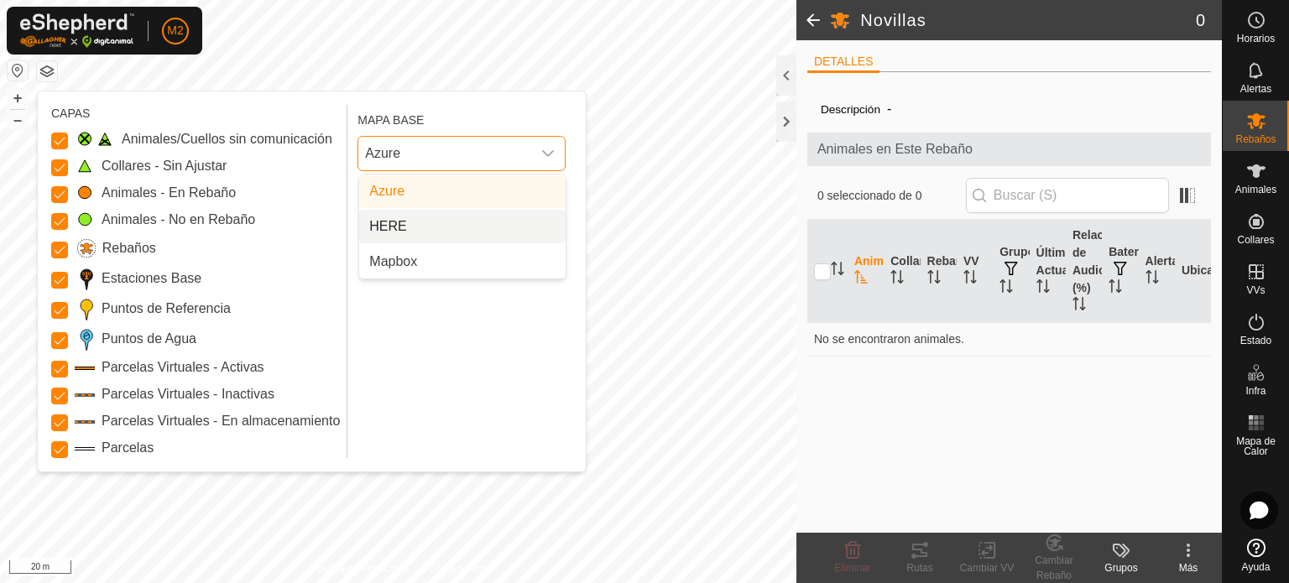
click at [524, 223] on li "HERE" at bounding box center [462, 227] width 207 height 34
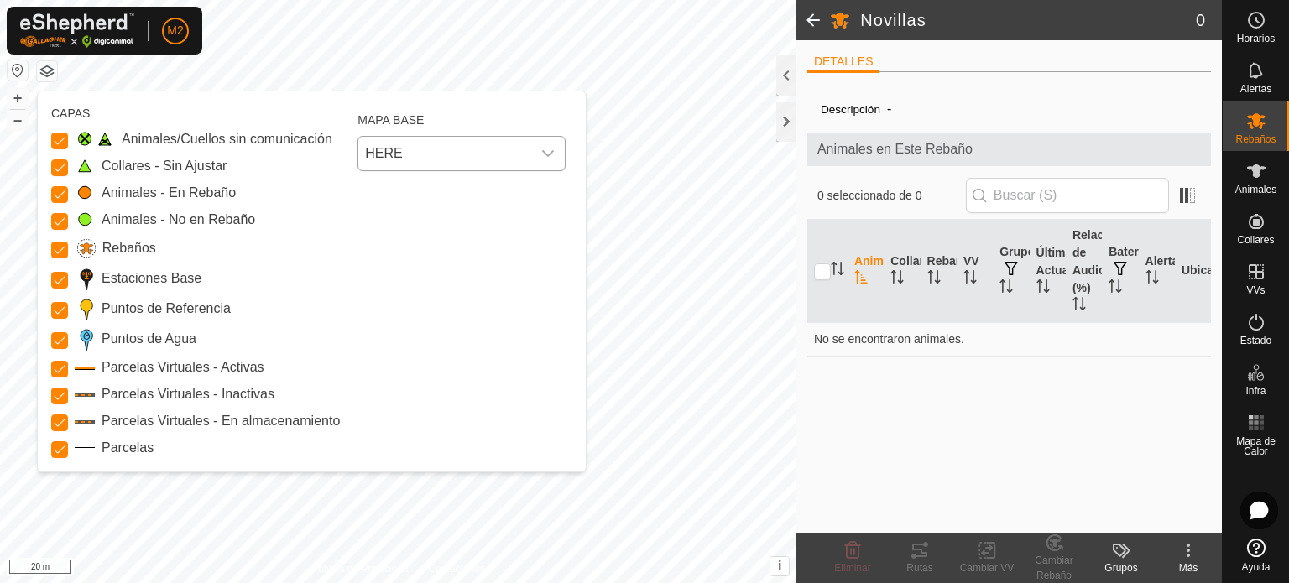
click at [534, 160] on div "dropdown trigger" at bounding box center [548, 154] width 34 height 34
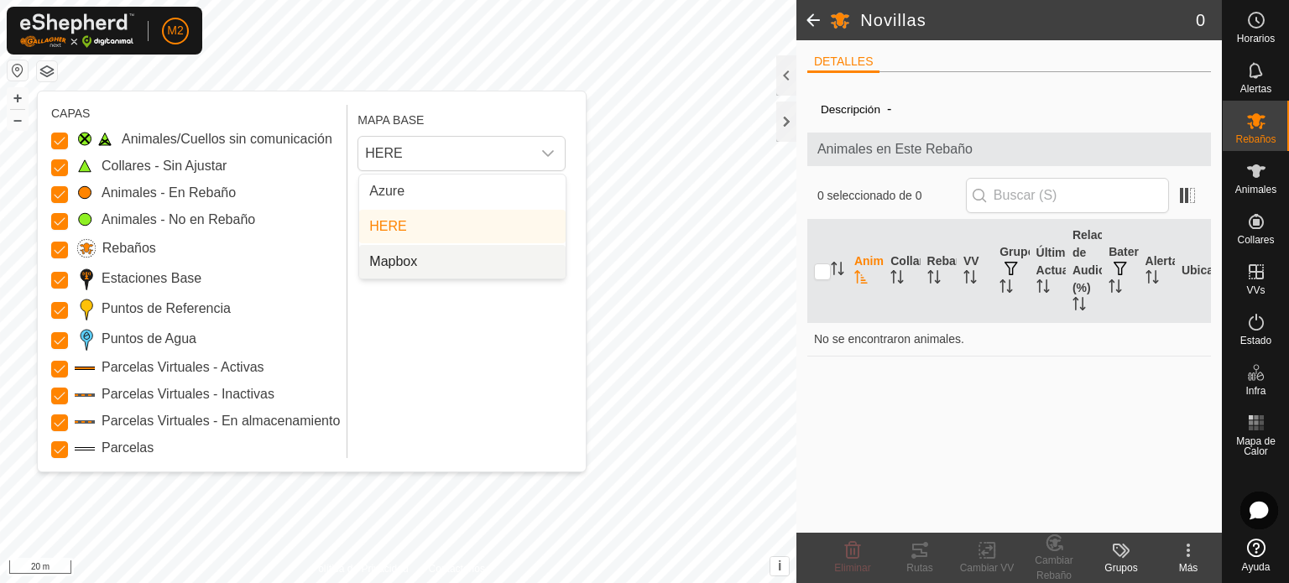
click at [497, 258] on li "Mapbox" at bounding box center [462, 262] width 207 height 34
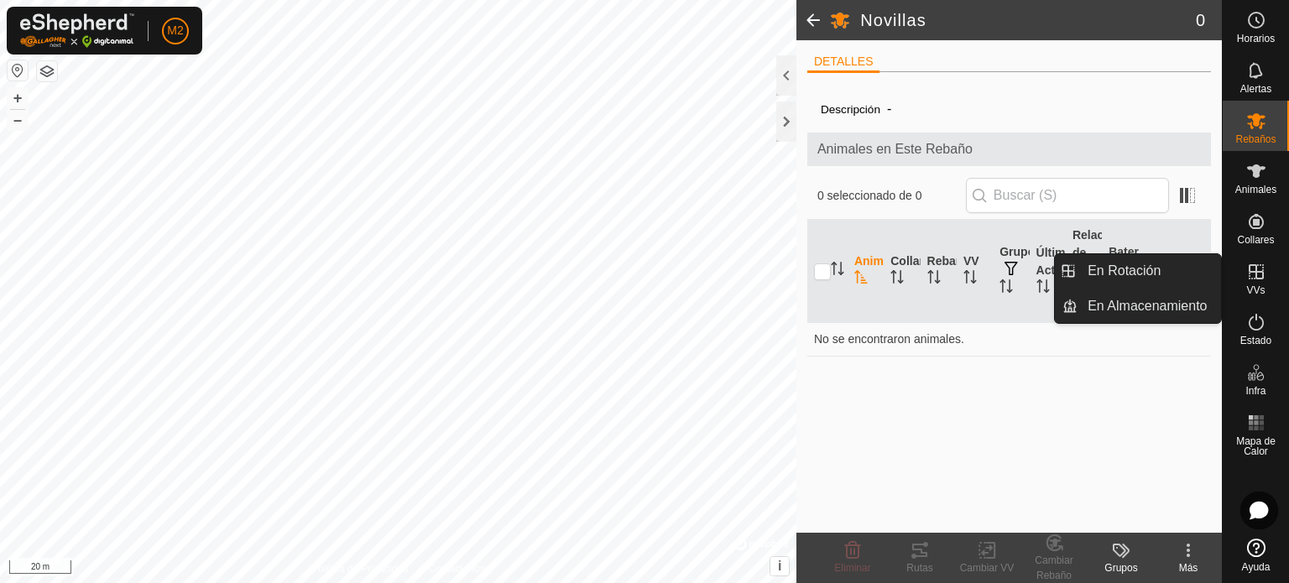
click at [1252, 273] on icon at bounding box center [1257, 272] width 20 height 20
click at [1137, 278] on link "En Rotación" at bounding box center [1150, 271] width 144 height 34
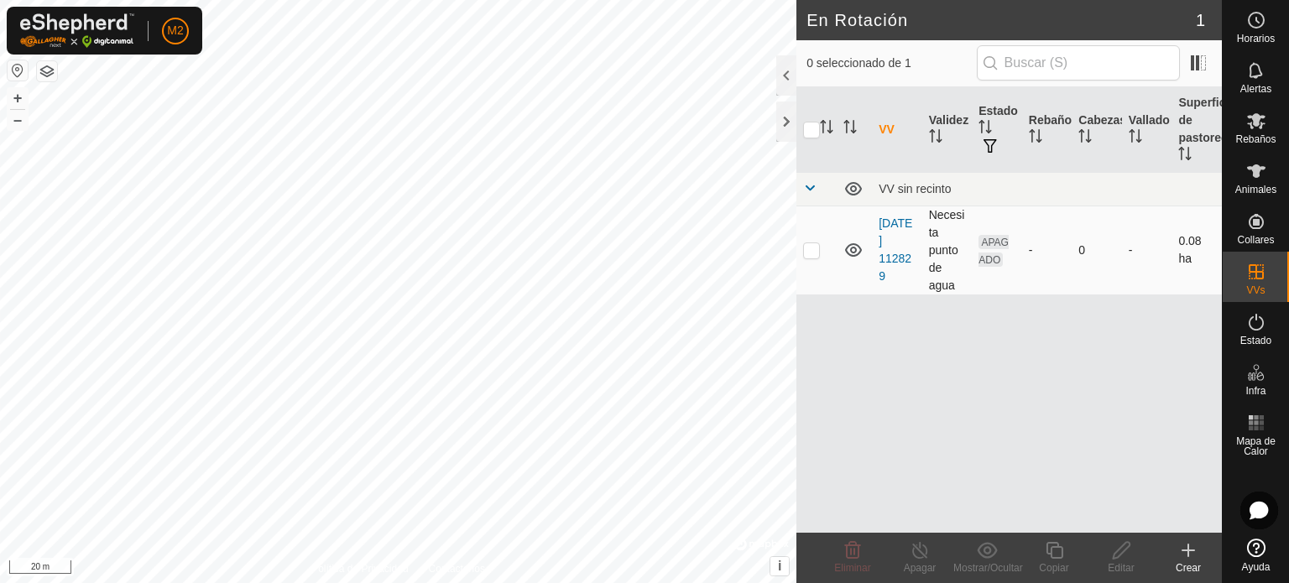
click at [820, 254] on td at bounding box center [817, 250] width 40 height 89
checkbox input "true"
click at [1123, 564] on div "Editar" at bounding box center [1121, 568] width 67 height 15
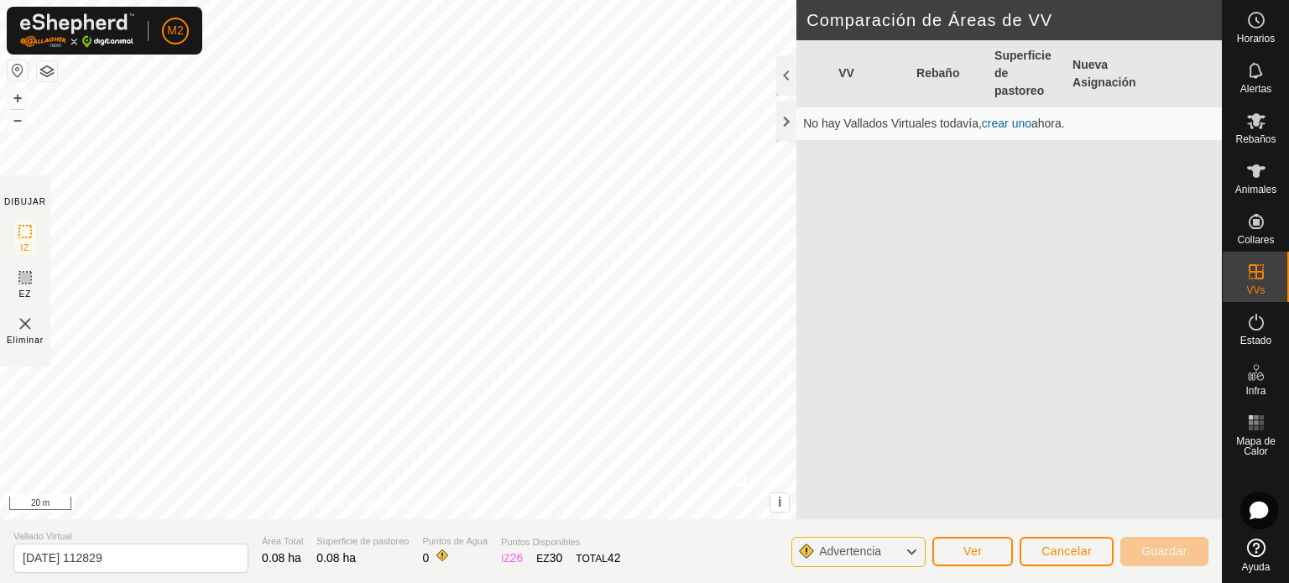
click at [907, 546] on icon at bounding box center [911, 552] width 13 height 22
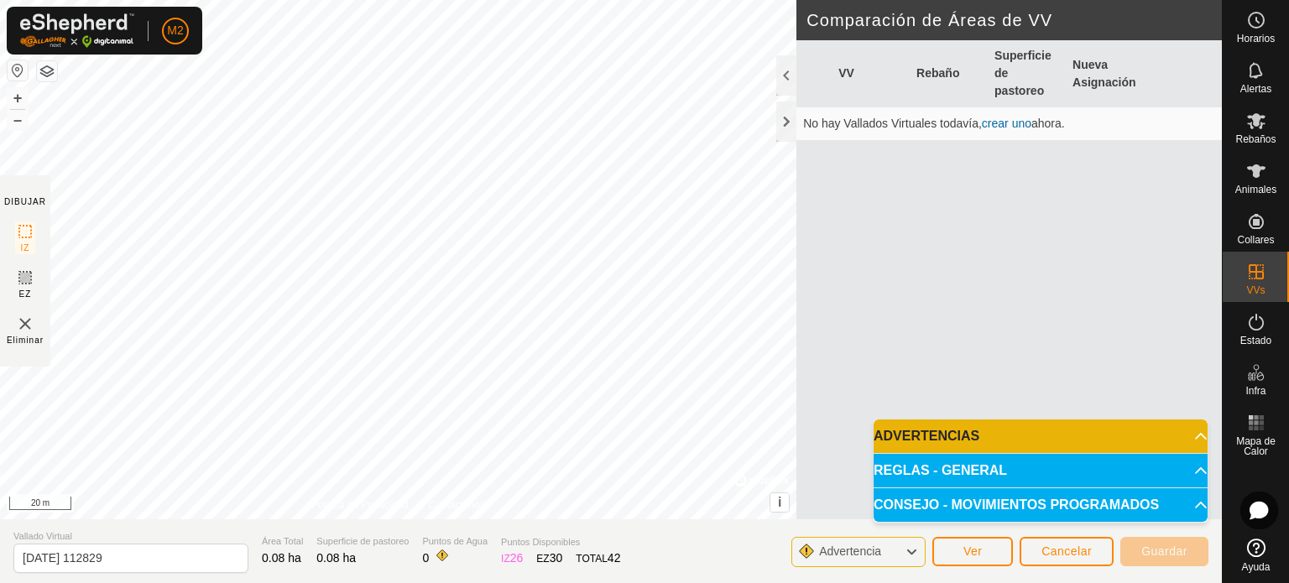
click at [1189, 432] on p-accordion-header "ADVERTENCIAS" at bounding box center [1041, 437] width 334 height 34
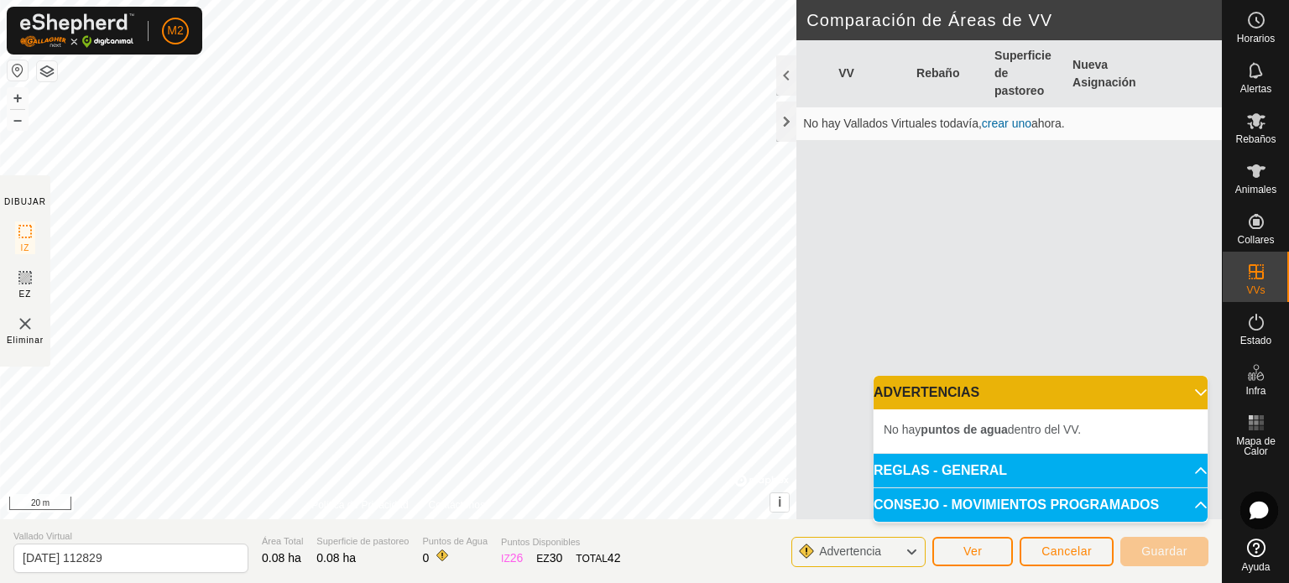
click at [1182, 388] on p-accordion-header "ADVERTENCIAS" at bounding box center [1041, 393] width 334 height 34
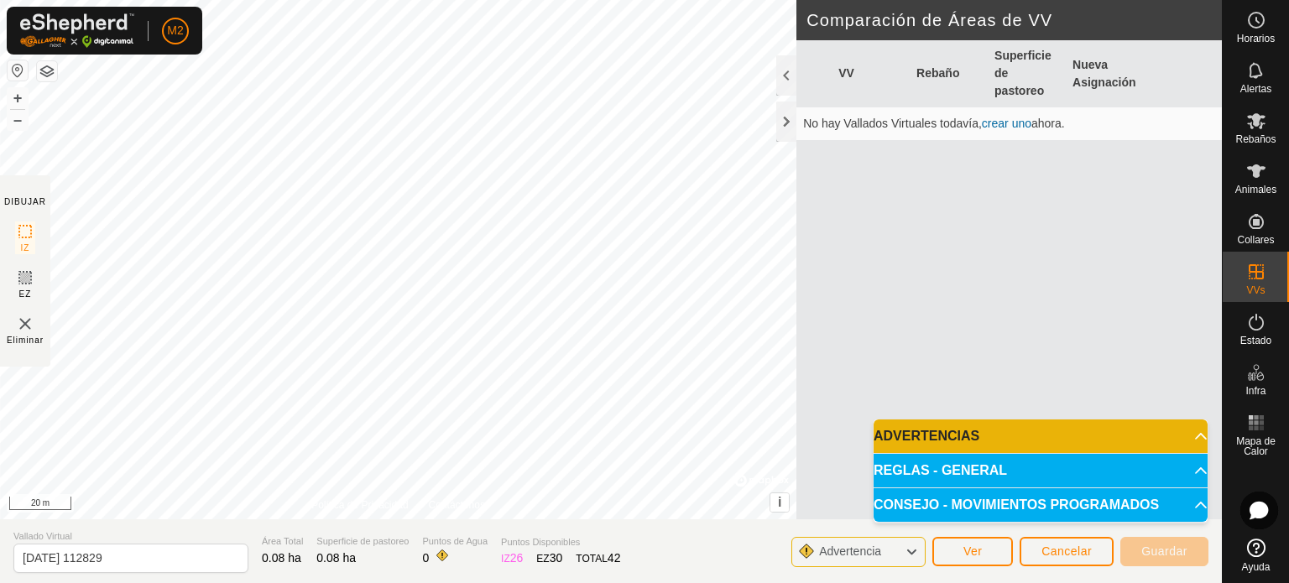
click at [1182, 469] on p-accordion-header "REGLAS - GENERAL" at bounding box center [1041, 471] width 334 height 34
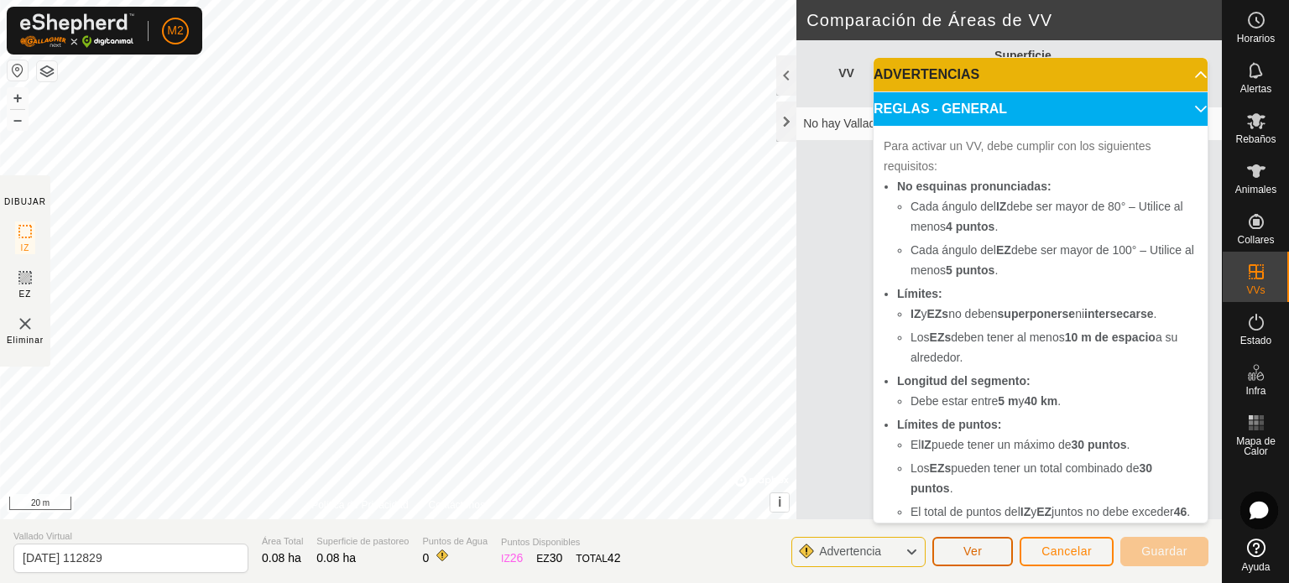
click at [962, 545] on button "Ver" at bounding box center [973, 551] width 81 height 29
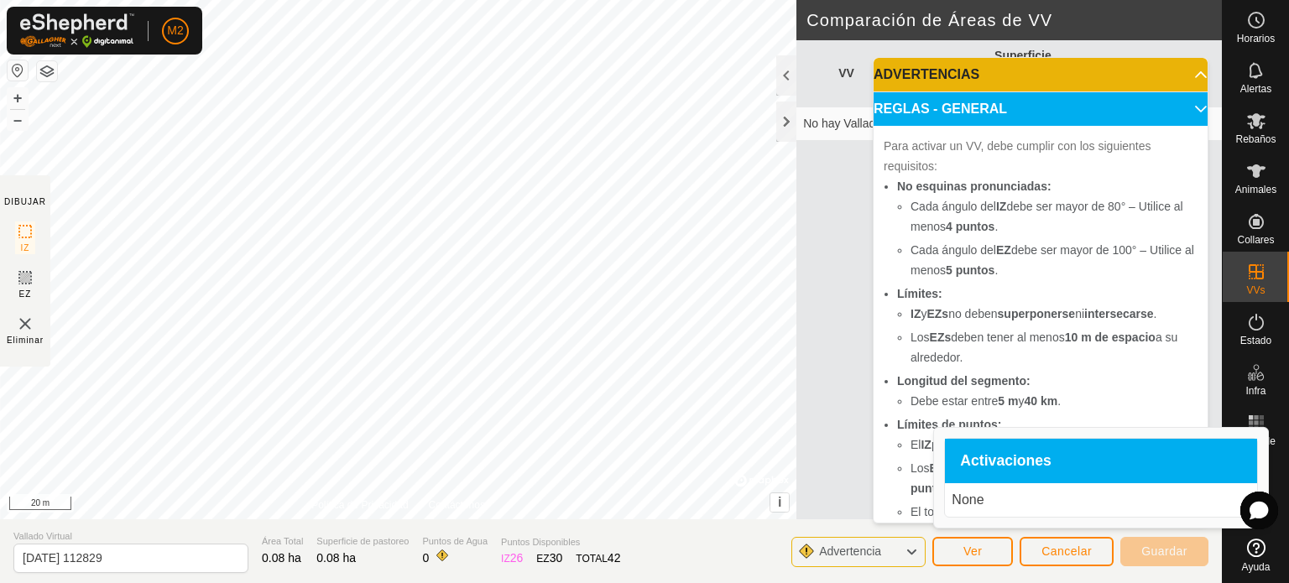
click at [980, 451] on div "Activaciones" at bounding box center [1101, 461] width 312 height 45
click at [977, 505] on p "None" at bounding box center [1101, 500] width 299 height 20
click at [1064, 556] on span "Cancelar" at bounding box center [1067, 551] width 50 height 13
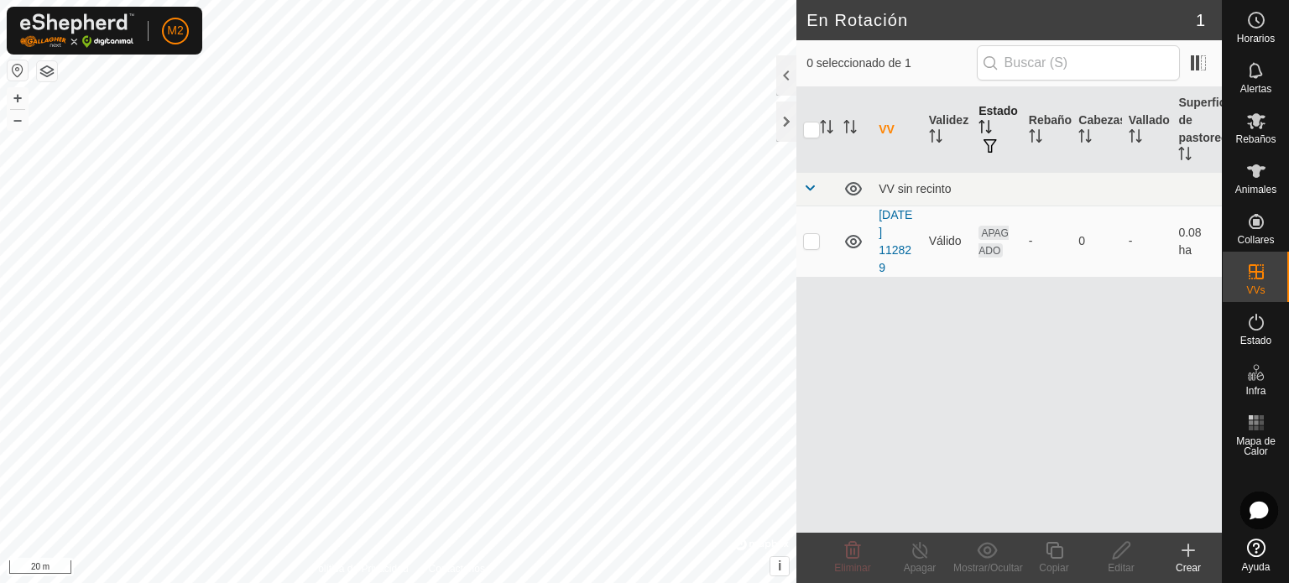
click at [991, 146] on span "button" at bounding box center [990, 145] width 13 height 13
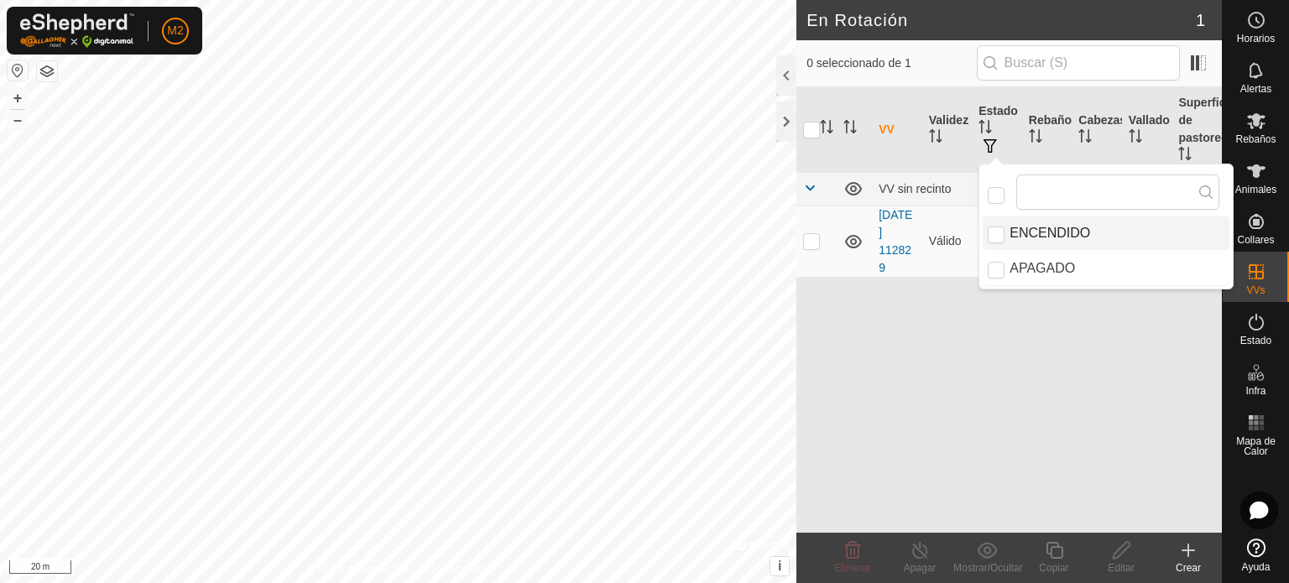
click at [994, 243] on li "ENCENDIDO" at bounding box center [1106, 234] width 247 height 34
checkbox input "true"
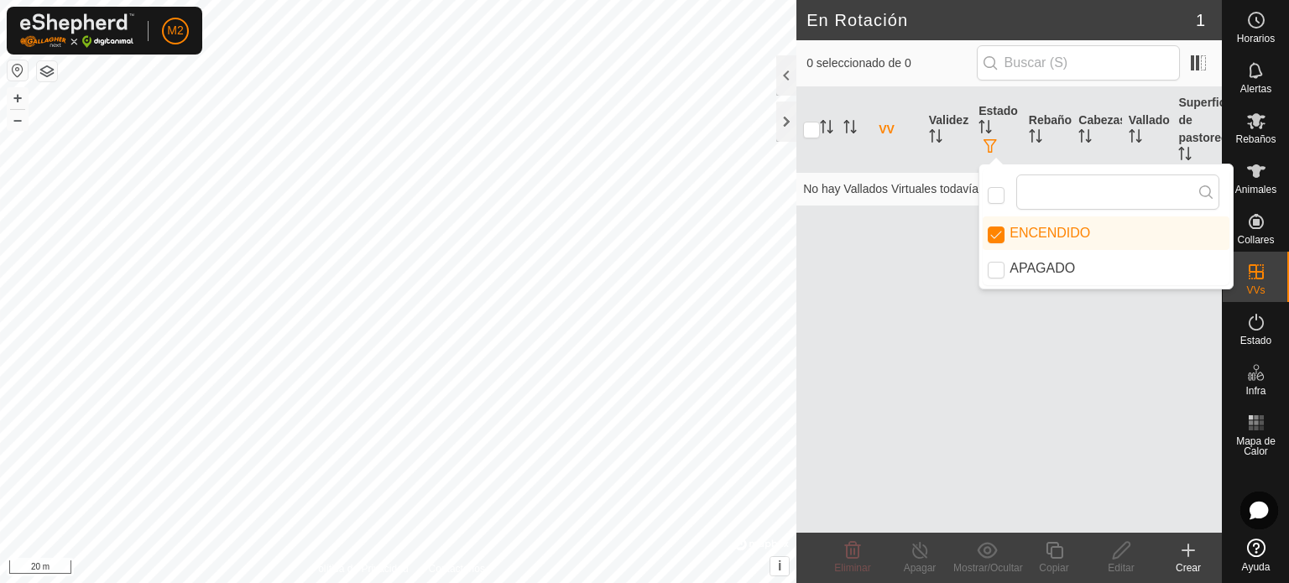
click at [972, 326] on div "VV Validez Estado Rebaño Cabezas Vallado Superficie de pastoreo No hay Vallados…" at bounding box center [1010, 310] width 426 height 446
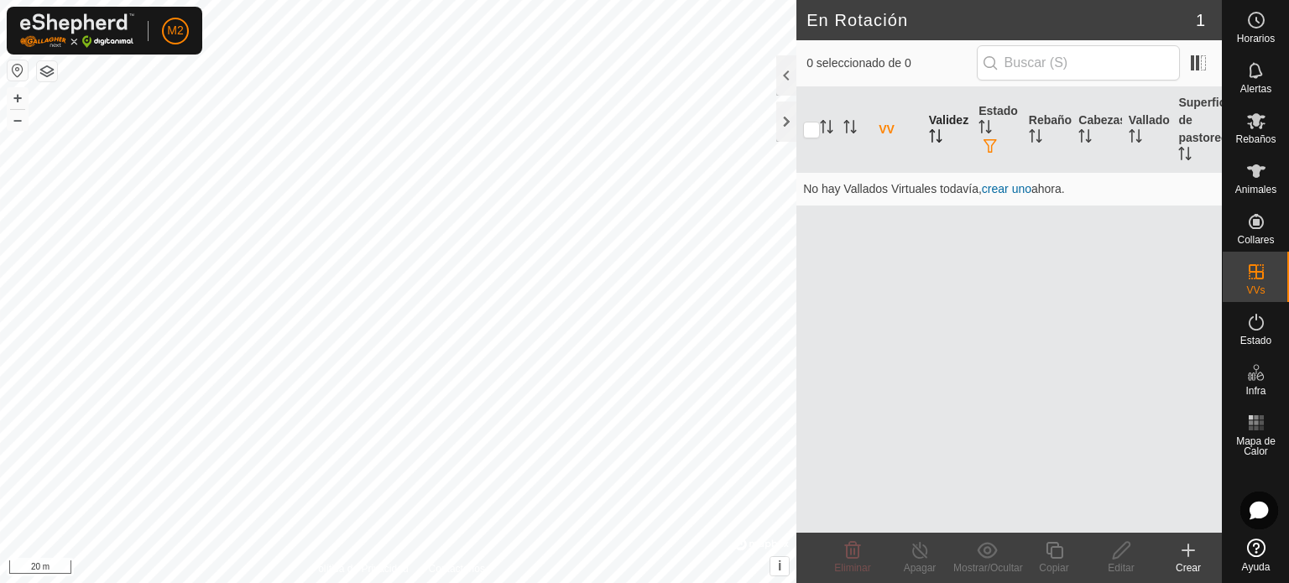
click at [944, 139] on th "Validez" at bounding box center [948, 130] width 50 height 86
click at [919, 137] on th "VV" at bounding box center [897, 130] width 50 height 86
click at [988, 143] on span "button" at bounding box center [990, 145] width 13 height 13
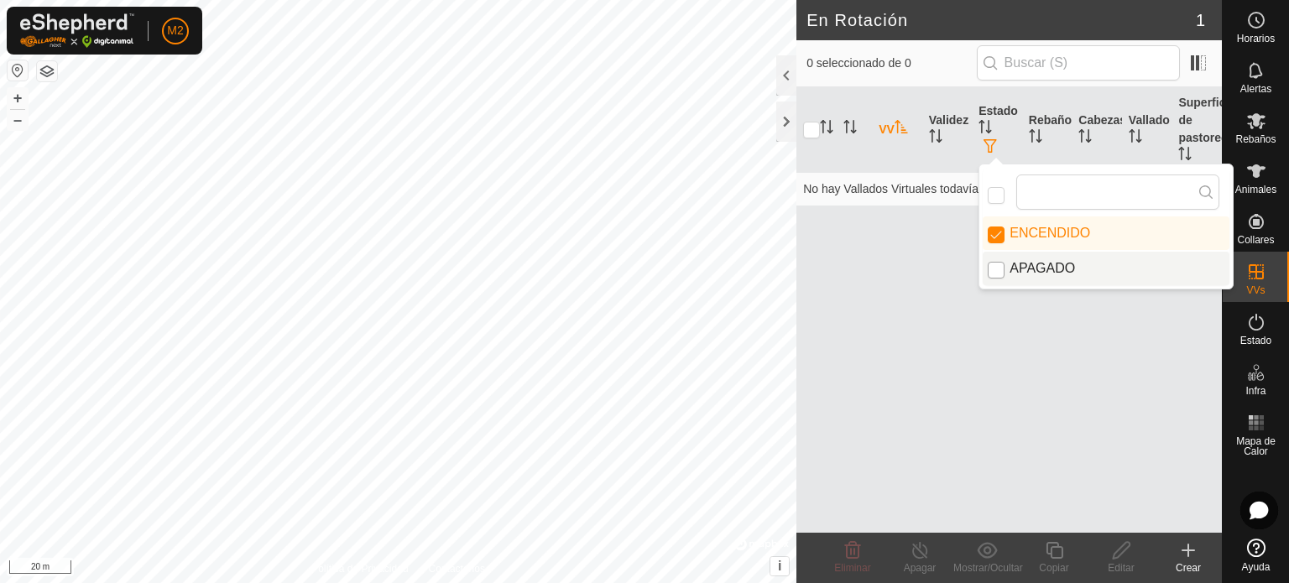
click at [1001, 271] on input "APAGADO" at bounding box center [996, 270] width 17 height 17
checkbox input "true"
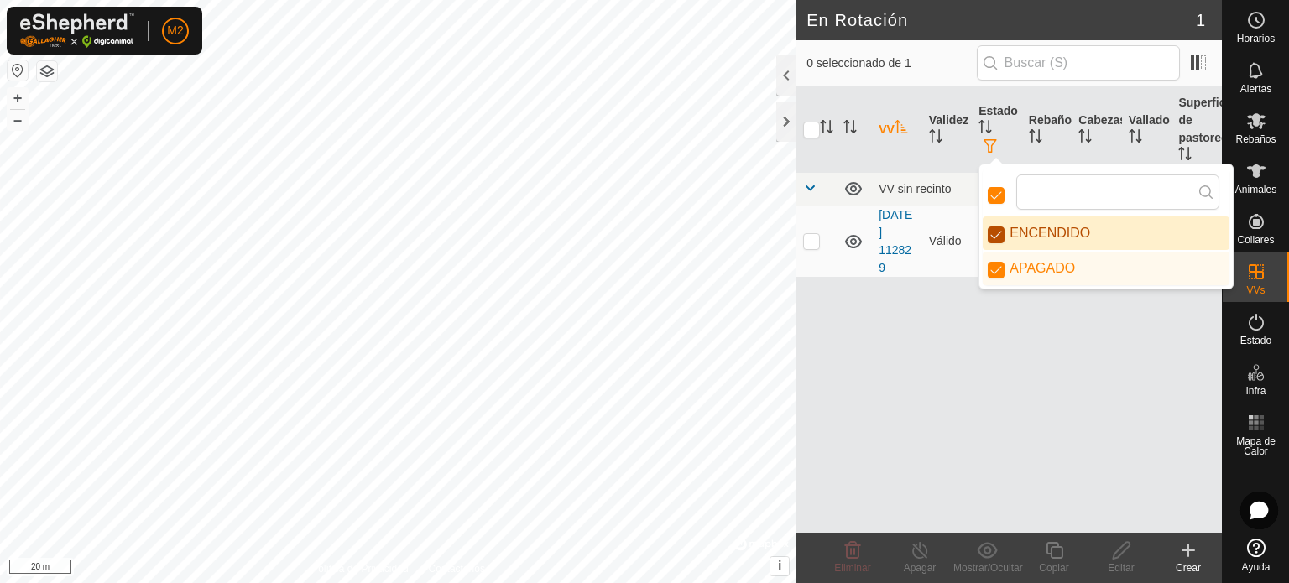
click at [998, 238] on input "ENCENDIDO" at bounding box center [996, 235] width 17 height 17
checkbox input "false"
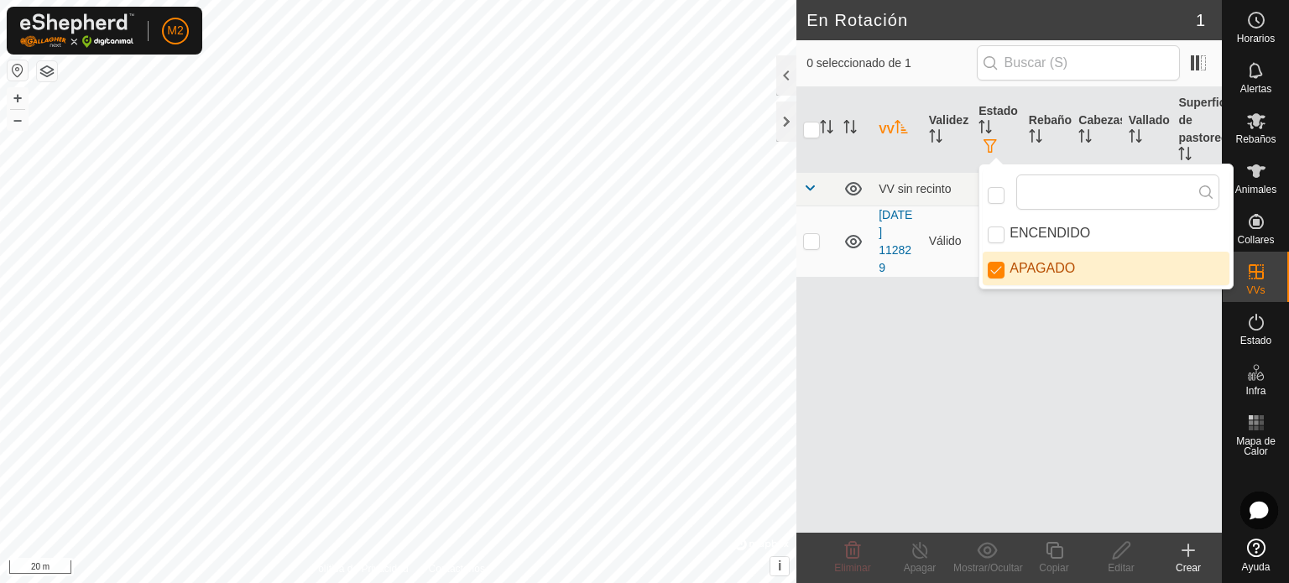
click at [960, 320] on div "VV Validez Estado Rebaño Cabezas Vallado Superficie de pastoreo VV sin recinto …" at bounding box center [1010, 310] width 426 height 446
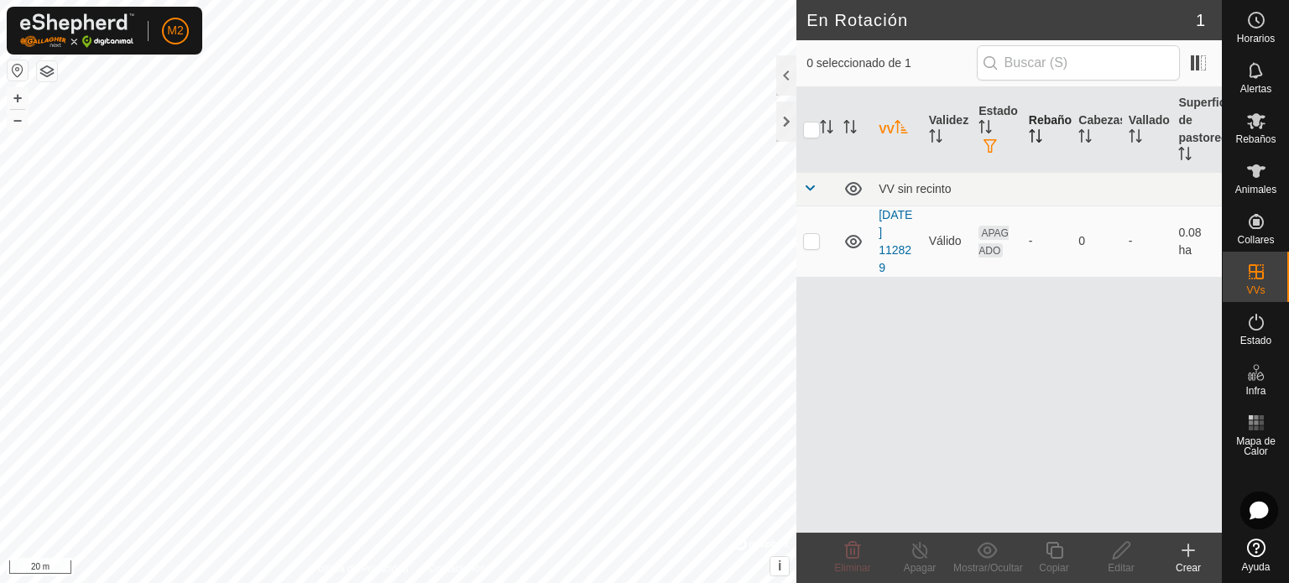
click at [1038, 139] on icon "Activar para ordenar" at bounding box center [1035, 135] width 13 height 13
click at [1033, 243] on div "-" at bounding box center [1047, 242] width 37 height 18
click at [1195, 562] on div "Crear" at bounding box center [1188, 568] width 67 height 15
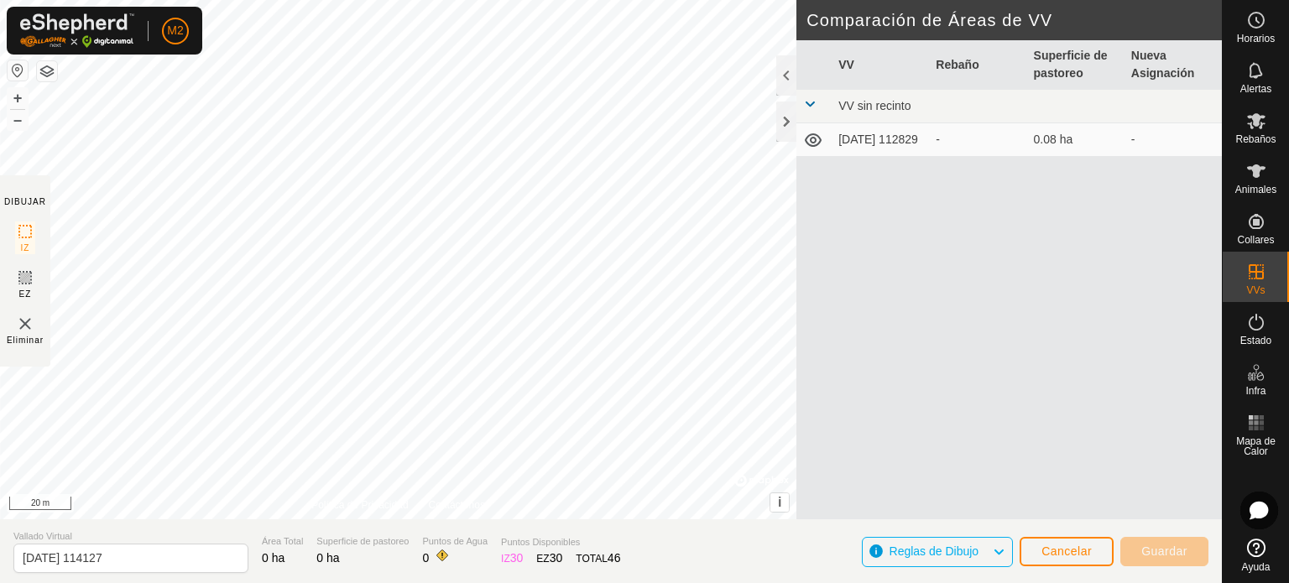
click at [863, 137] on td "[DATE] 112829" at bounding box center [880, 140] width 97 height 34
click at [1122, 142] on td "0.08 ha" at bounding box center [1076, 140] width 97 height 34
click at [885, 110] on span "VV sin recinto" at bounding box center [875, 105] width 72 height 13
click at [808, 110] on span at bounding box center [809, 103] width 13 height 13
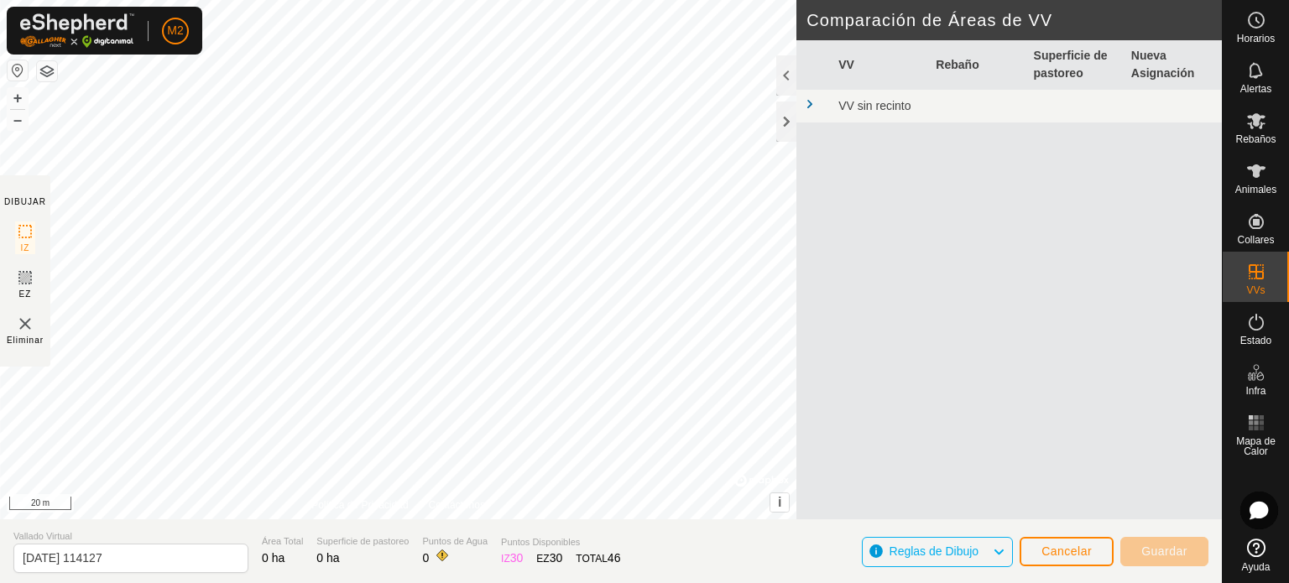
click at [808, 110] on span at bounding box center [809, 103] width 13 height 13
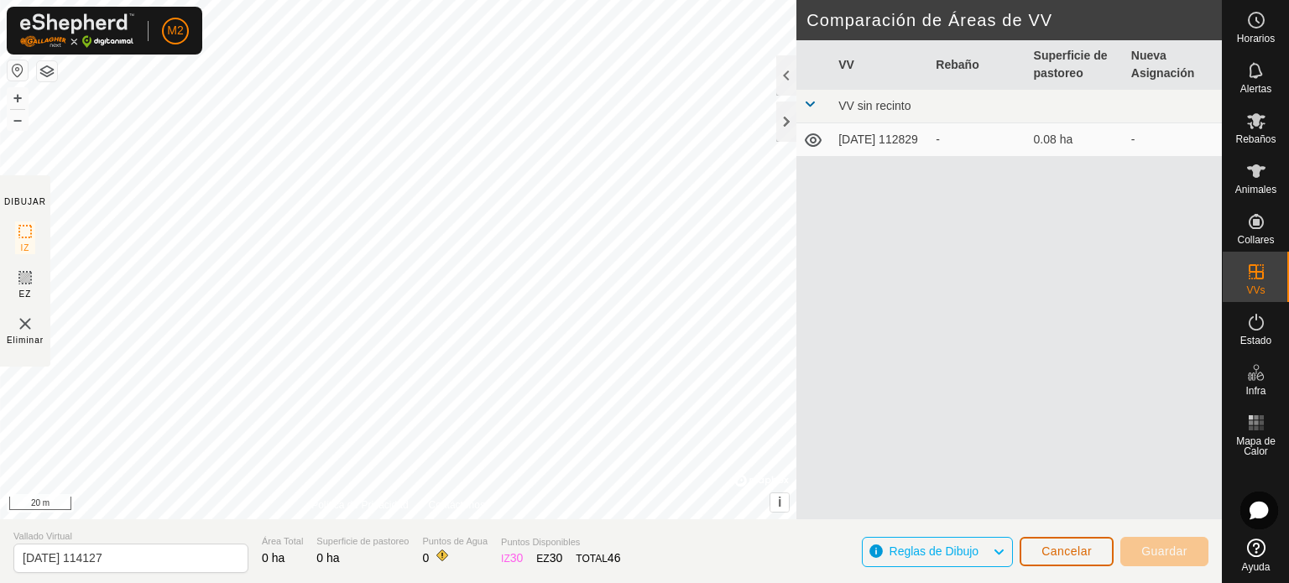
click at [1053, 547] on span "Cancelar" at bounding box center [1067, 551] width 50 height 13
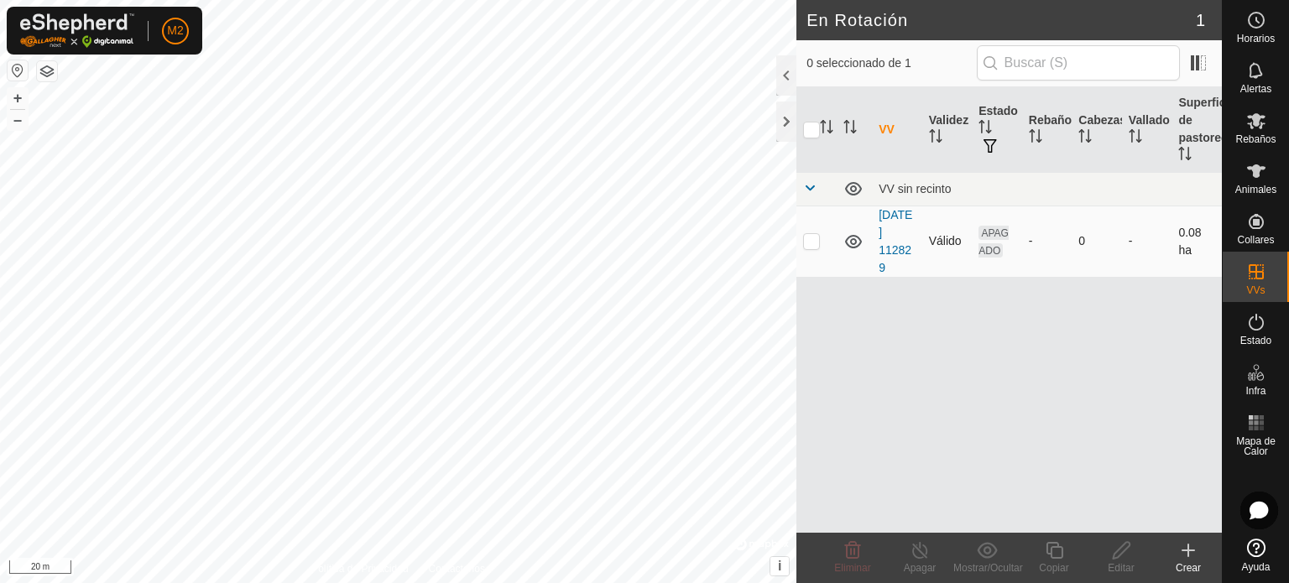
click at [807, 238] on p-checkbox at bounding box center [811, 240] width 17 height 13
checkbox input "true"
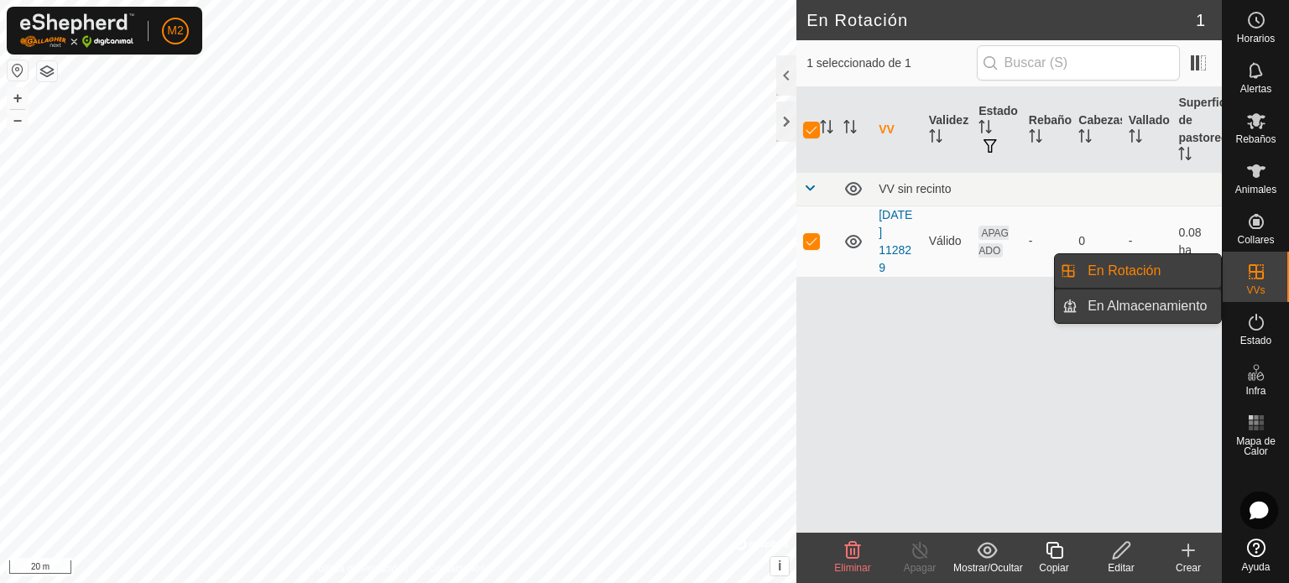
click at [1132, 306] on link "En Almacenamiento" at bounding box center [1150, 307] width 144 height 34
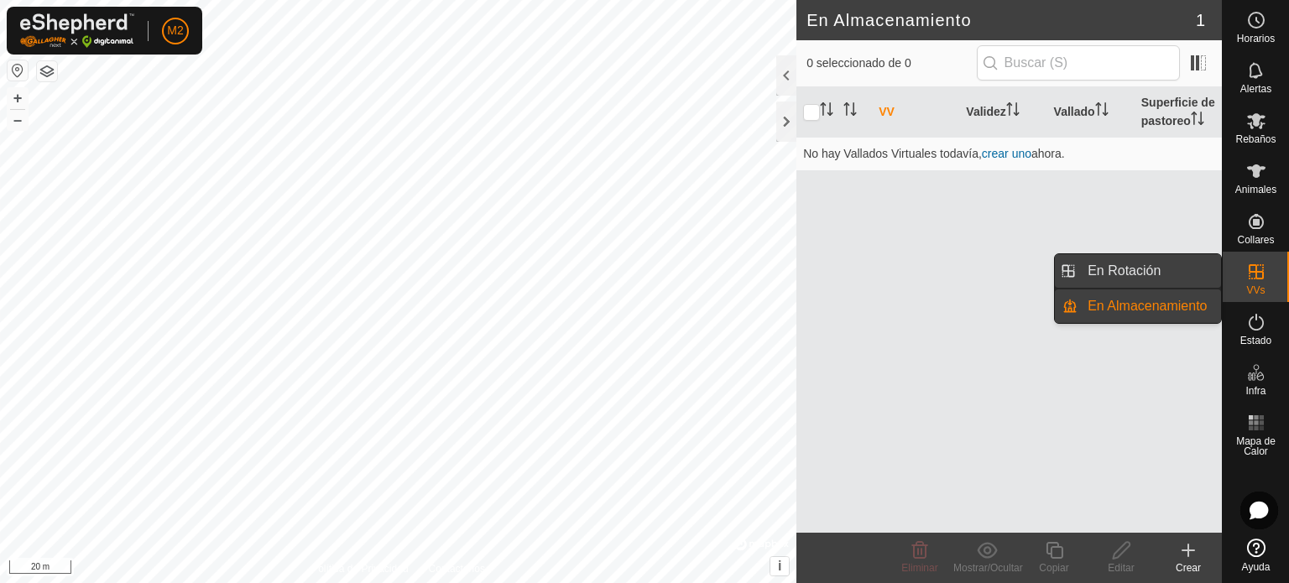
click at [1113, 255] on link "En Rotación" at bounding box center [1150, 271] width 144 height 34
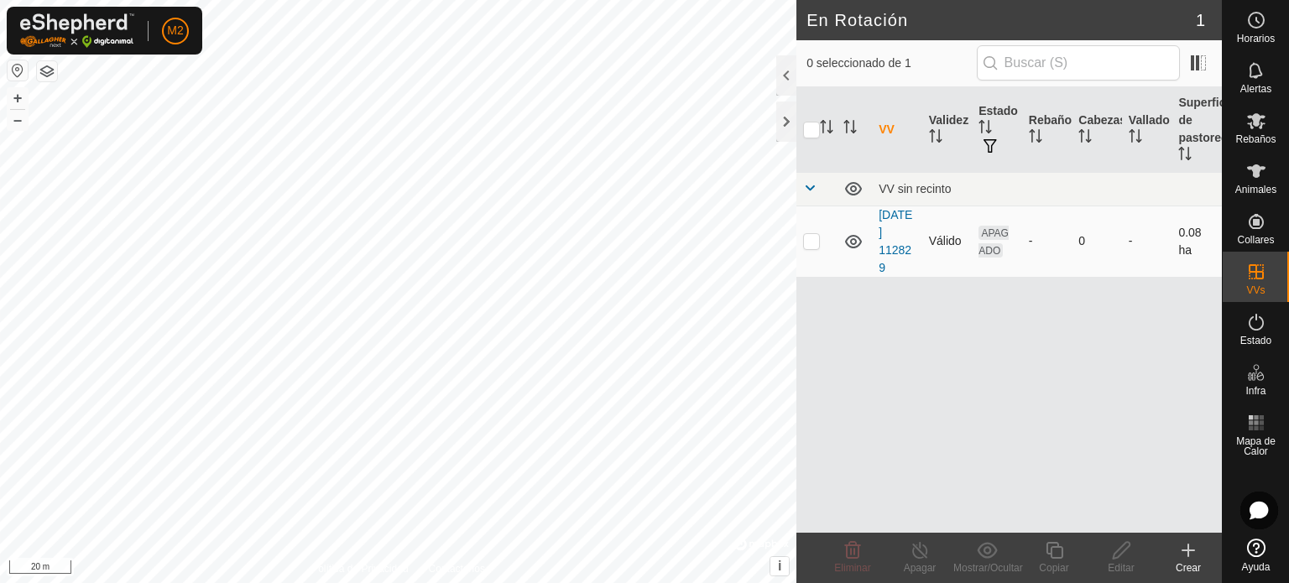
click at [812, 235] on p-checkbox at bounding box center [811, 240] width 17 height 13
checkbox input "true"
click at [1135, 564] on div "Editar" at bounding box center [1121, 568] width 67 height 15
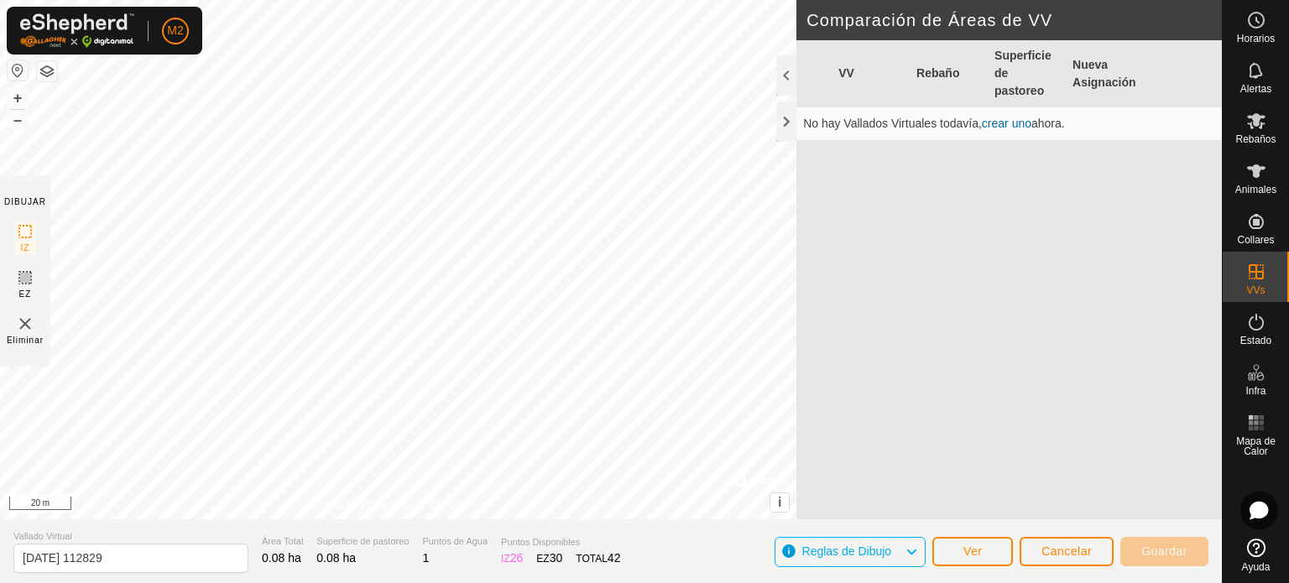
click at [997, 128] on link "crear uno" at bounding box center [1007, 123] width 50 height 13
click at [1048, 543] on button "Cancelar" at bounding box center [1067, 551] width 94 height 29
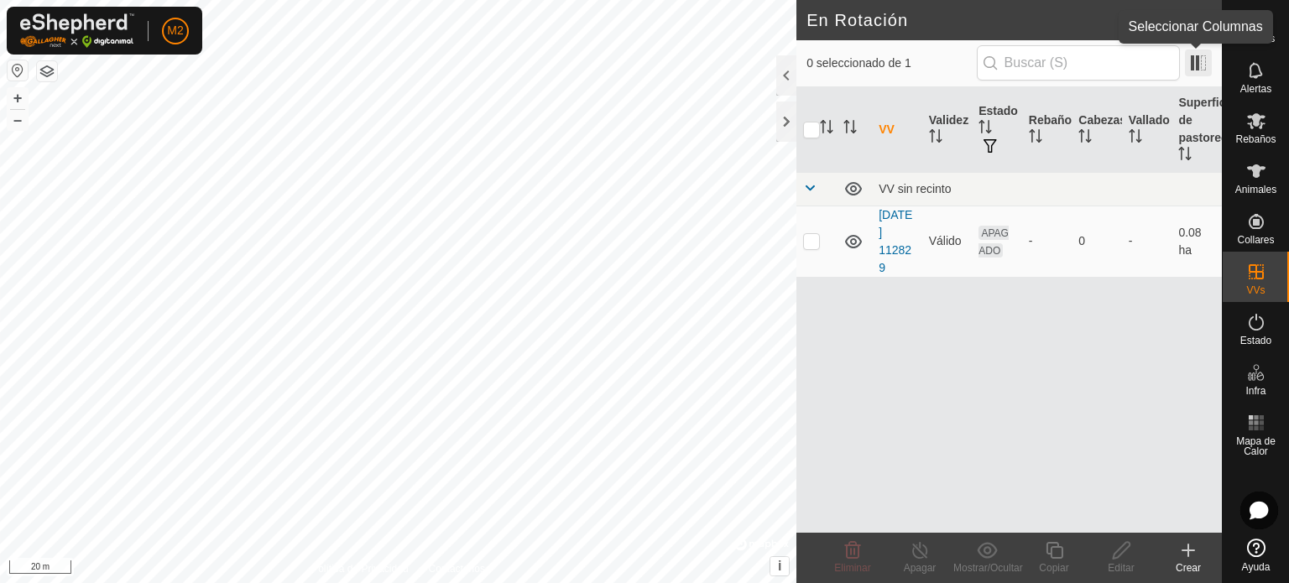
click at [1198, 73] on span at bounding box center [1198, 63] width 27 height 27
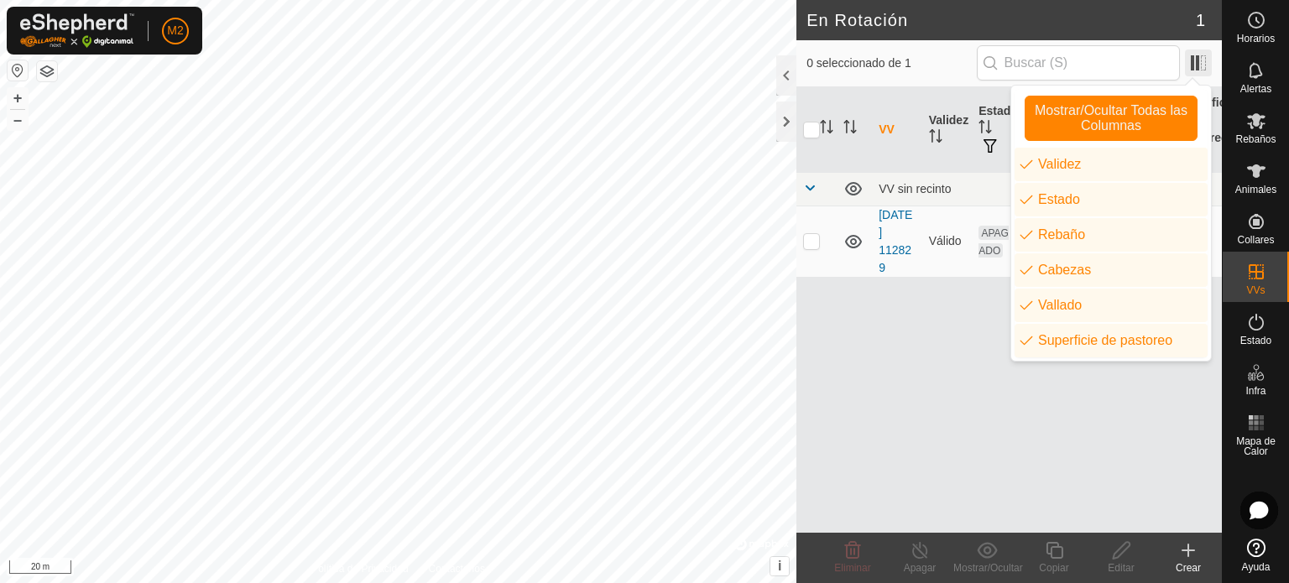
click at [1198, 73] on span at bounding box center [1198, 63] width 27 height 27
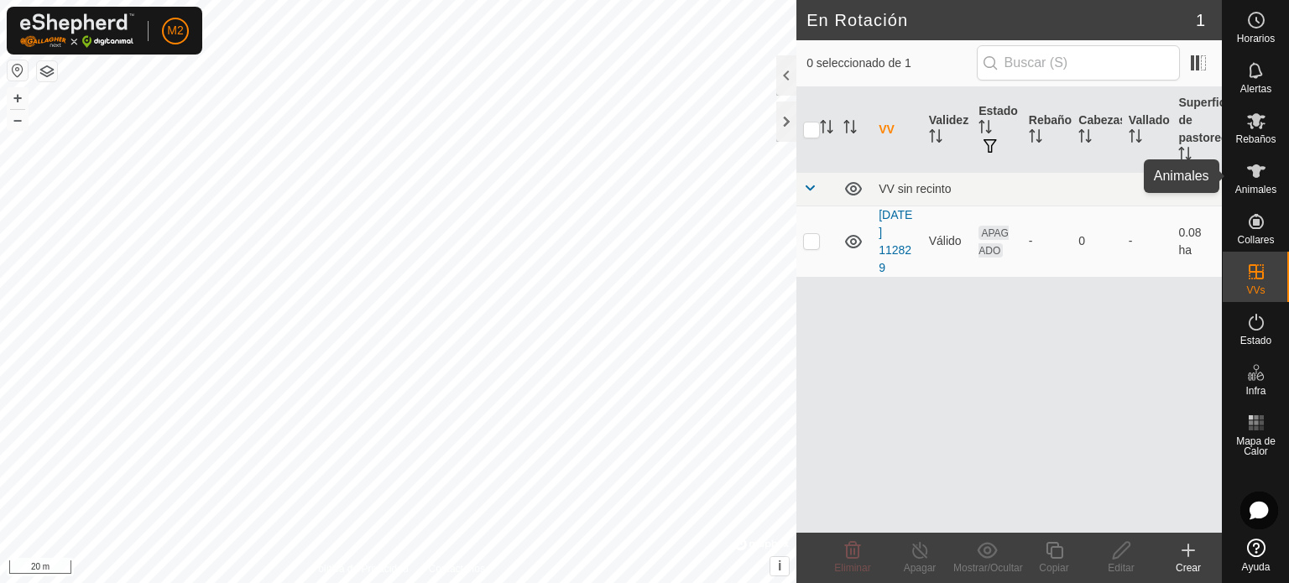
click at [1251, 155] on div "Animales" at bounding box center [1256, 176] width 66 height 50
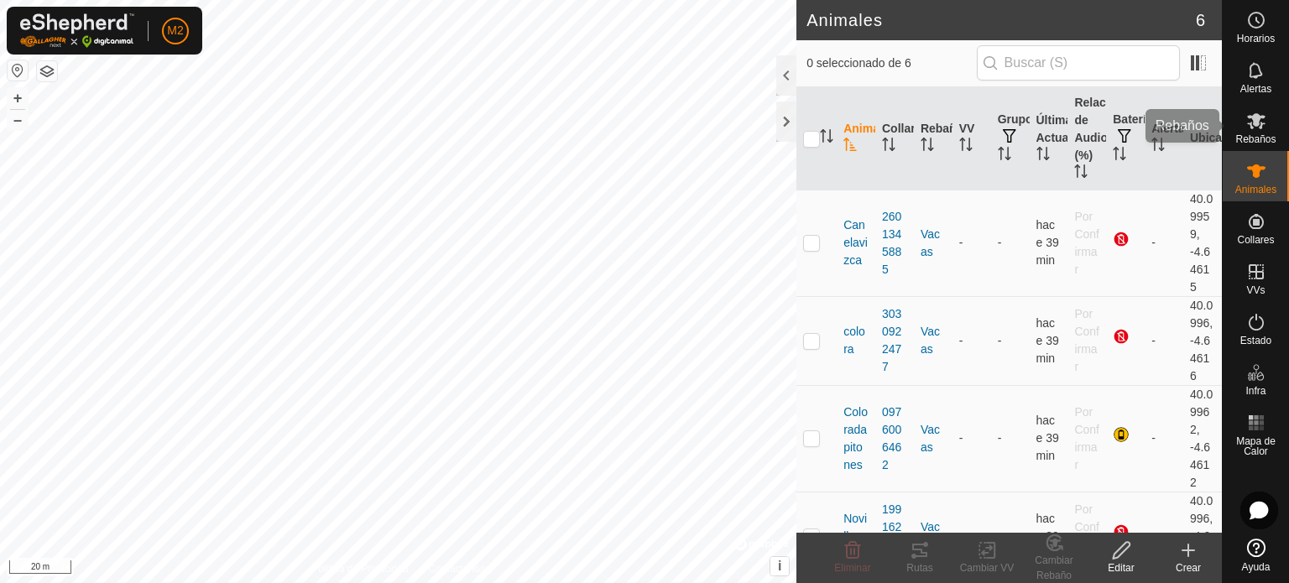
click at [1251, 137] on span "Rebaños" at bounding box center [1256, 139] width 40 height 10
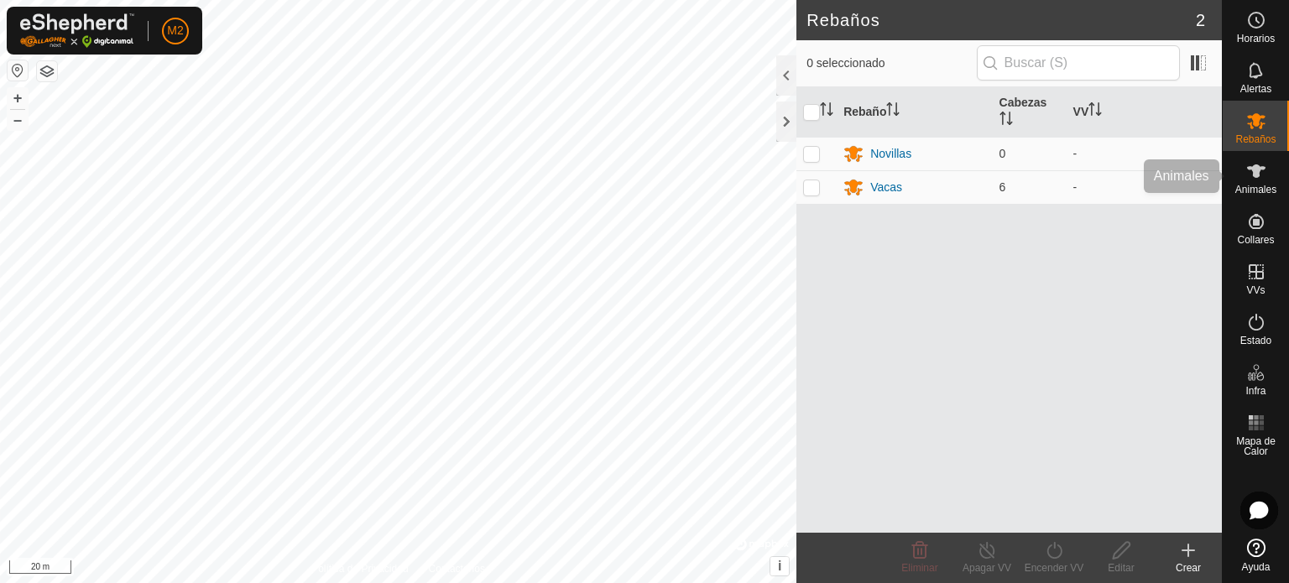
click at [1254, 158] on es-animals-svg-icon at bounding box center [1257, 171] width 30 height 27
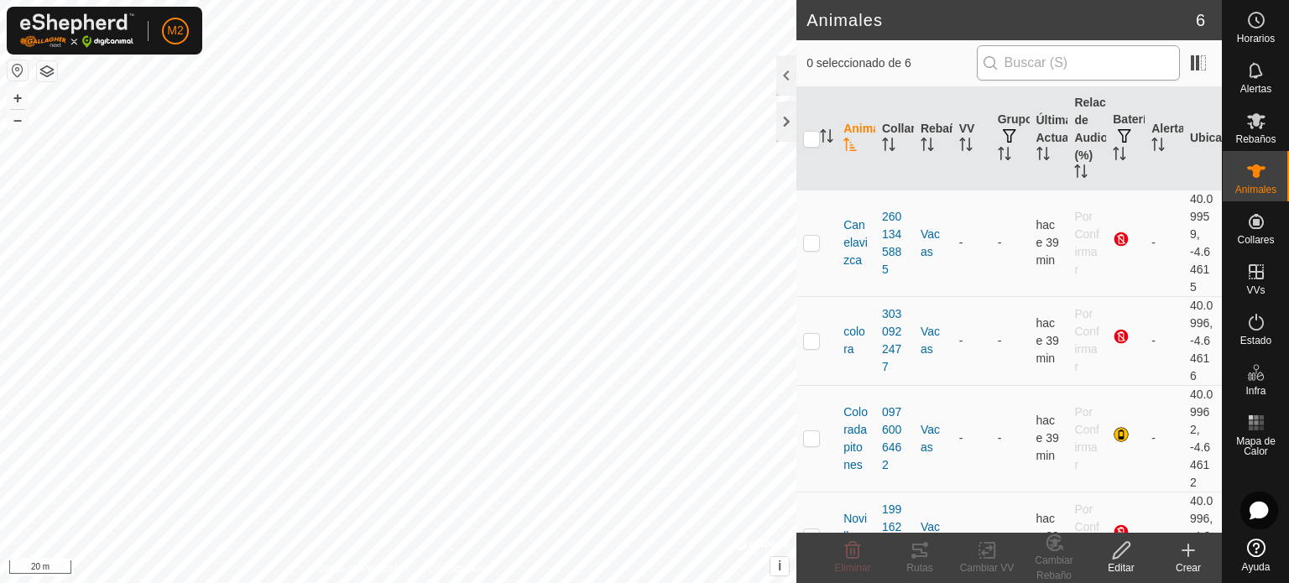
drag, startPoint x: 1083, startPoint y: 284, endPoint x: 1081, endPoint y: 55, distance: 228.3
click at [1081, 55] on div "0 seleccionado de 6 Animal Collar Rebaño VV Grupos Última Actualización Relació…" at bounding box center [1010, 286] width 426 height 493
click at [1191, 128] on th "Ubicación" at bounding box center [1203, 138] width 39 height 103
drag, startPoint x: 1191, startPoint y: 128, endPoint x: 1182, endPoint y: 96, distance: 34.0
click at [1184, 96] on th "Ubicación" at bounding box center [1203, 138] width 39 height 103
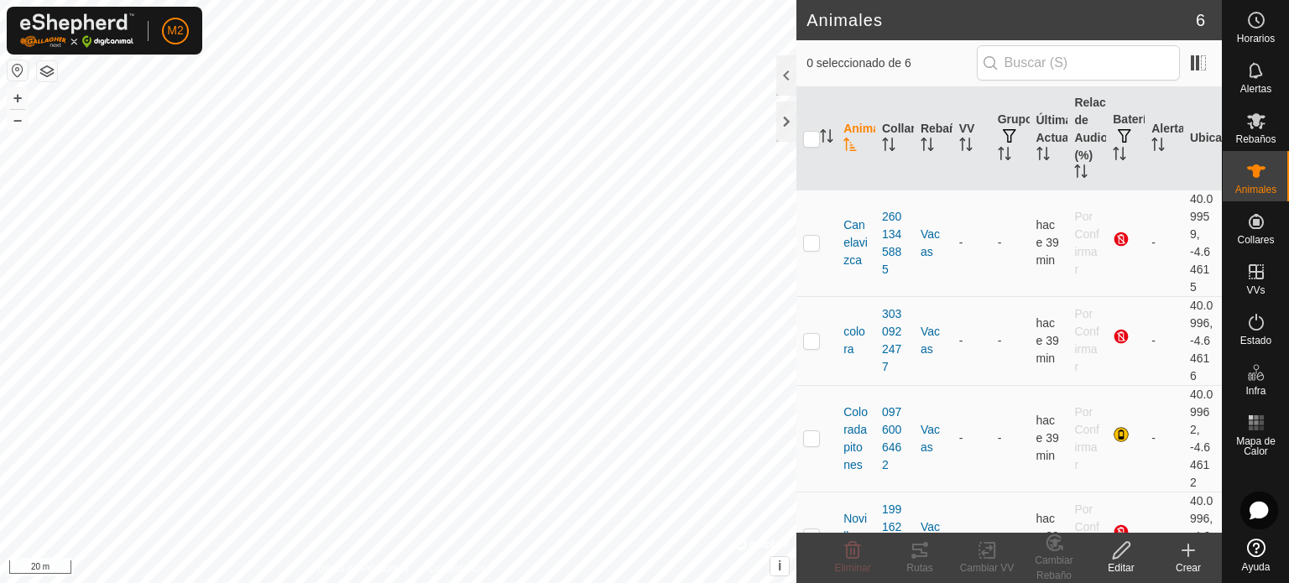
click at [1184, 96] on th "Ubicación" at bounding box center [1203, 138] width 39 height 103
click at [1113, 564] on div "Editar" at bounding box center [1121, 568] width 67 height 15
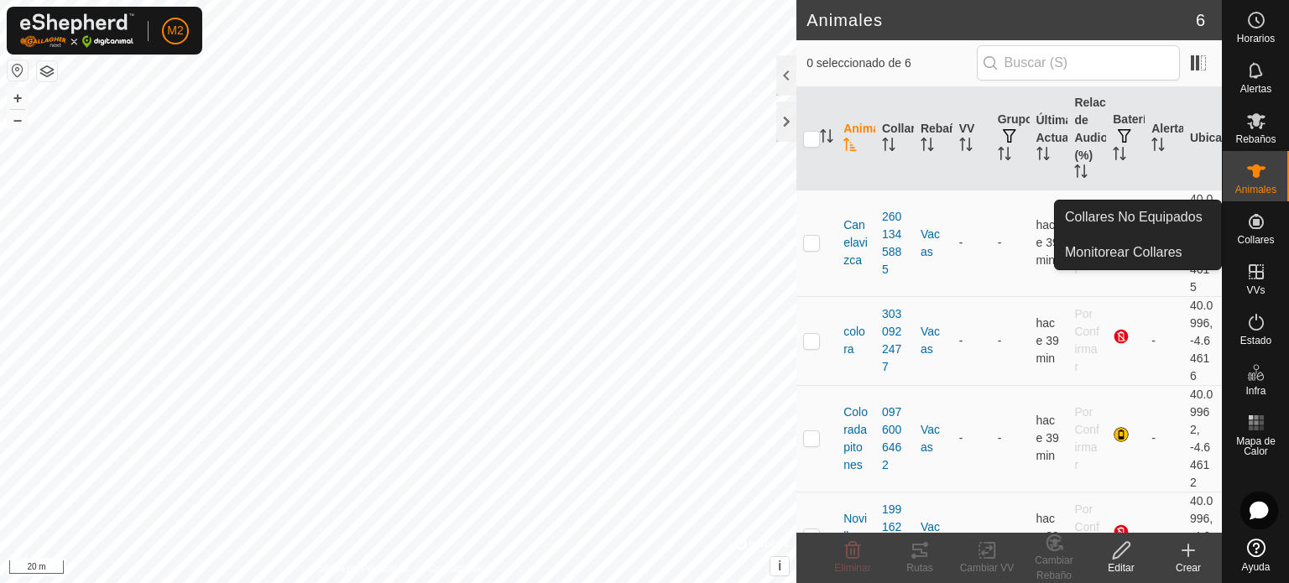
click at [1257, 227] on icon at bounding box center [1257, 222] width 20 height 20
click at [1172, 221] on link "Collares No Equipados" at bounding box center [1138, 218] width 166 height 34
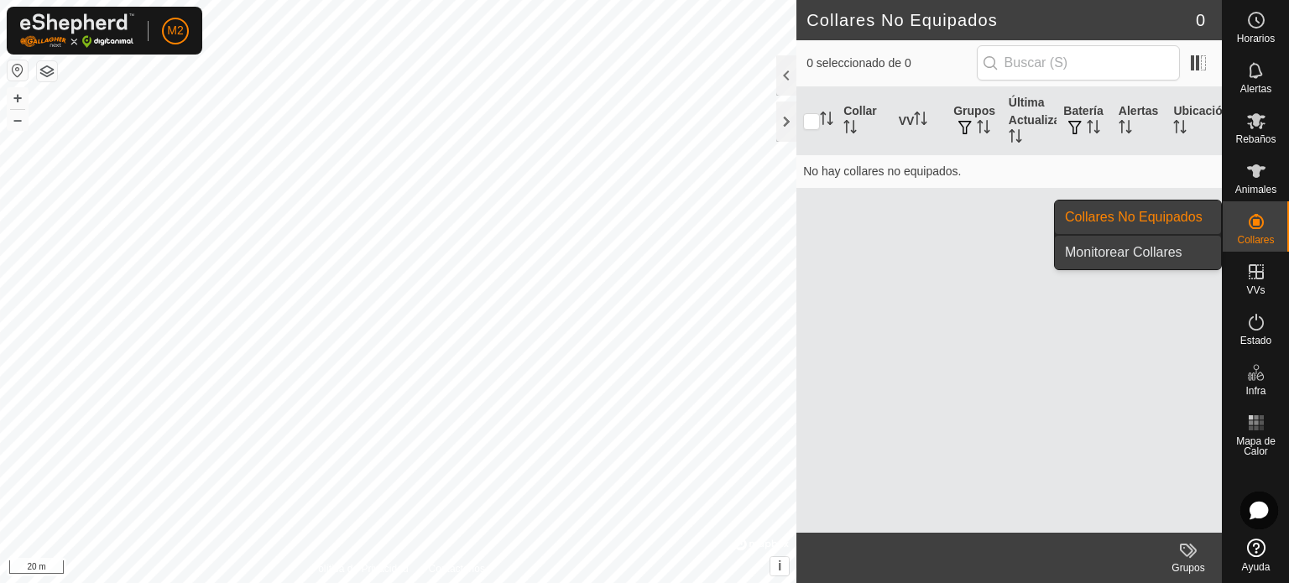
click at [1173, 244] on link "Monitorear Collares" at bounding box center [1138, 253] width 166 height 34
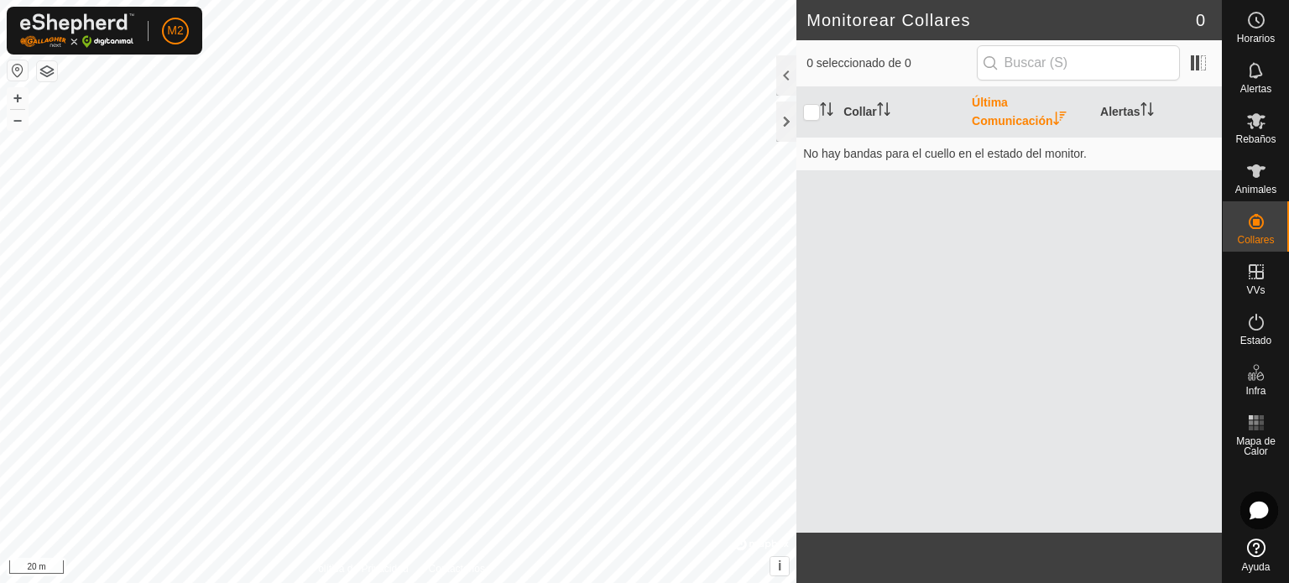
click at [1048, 113] on th "Última Comunicación" at bounding box center [1029, 112] width 128 height 50
click at [1054, 116] on th "Última Comunicación" at bounding box center [1029, 112] width 128 height 50
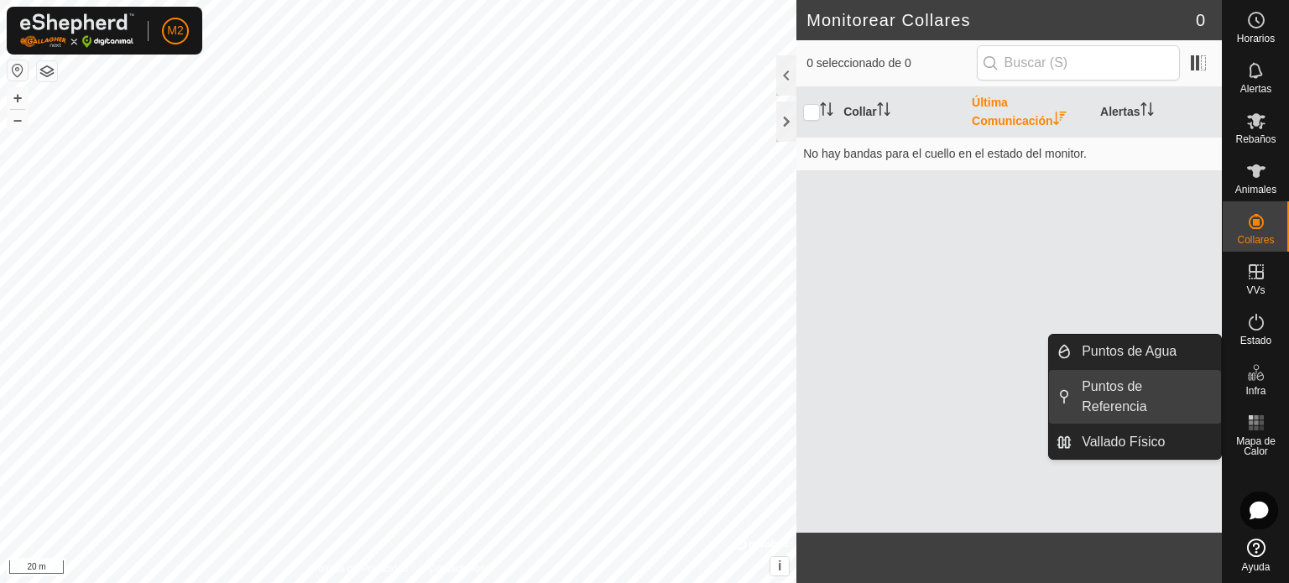
click at [1140, 397] on link "Puntos de Referencia" at bounding box center [1146, 397] width 149 height 54
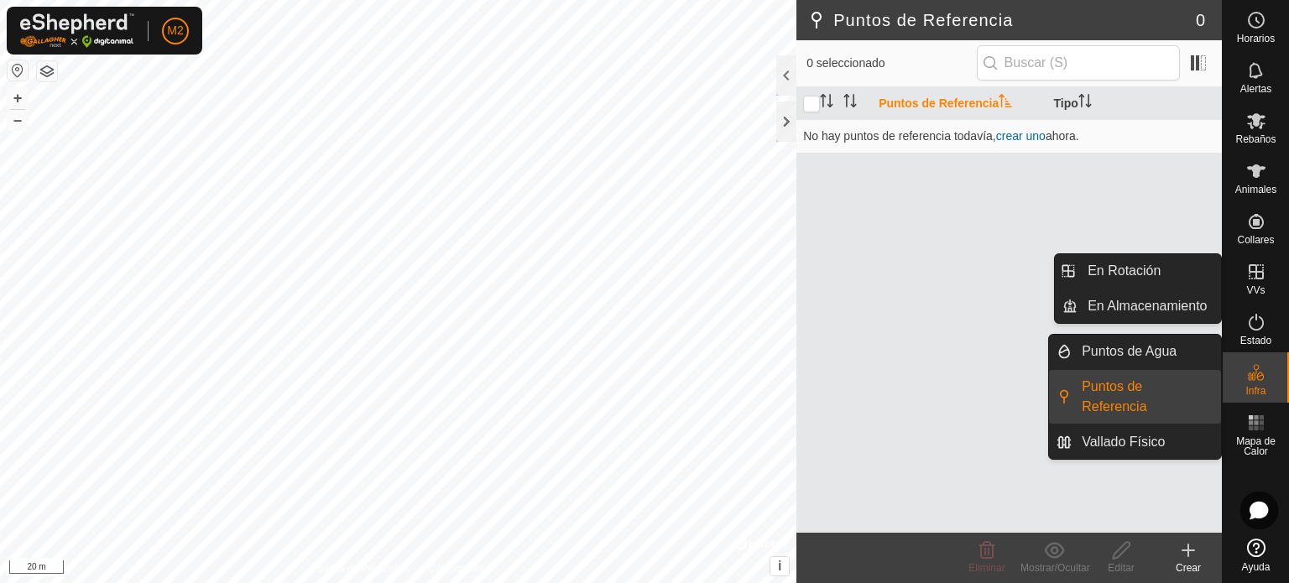
click at [1253, 281] on icon at bounding box center [1257, 272] width 20 height 20
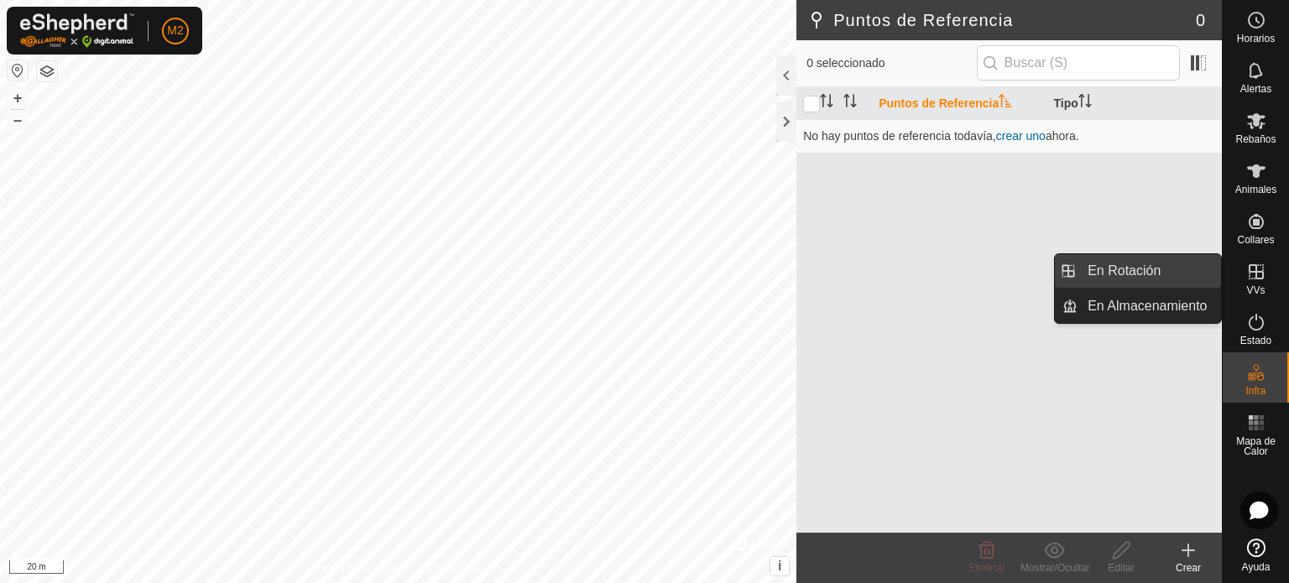
click at [1195, 278] on link "En Rotación" at bounding box center [1150, 271] width 144 height 34
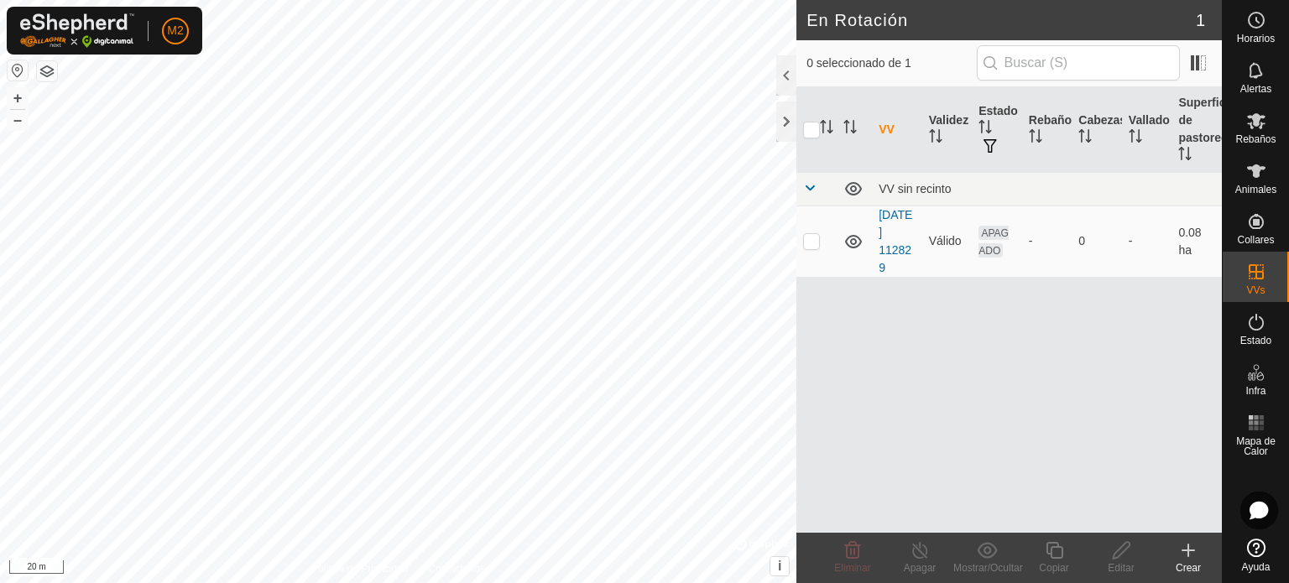
click at [0, 0] on html "M2 Horarios Alertas Rebaños Animales Collares VVs Estado Infra Mapa de Calor Ay…" at bounding box center [644, 291] width 1289 height 583
drag, startPoint x: 336, startPoint y: 115, endPoint x: 16, endPoint y: -102, distance: 386.3
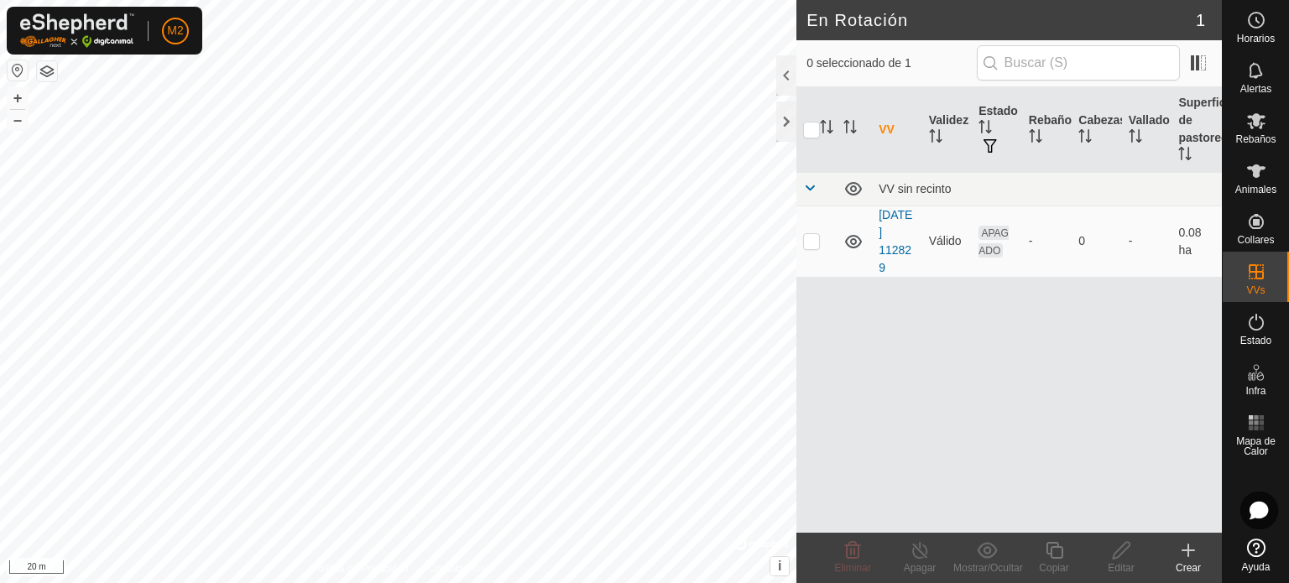
click at [129, 0] on html "M2 Horarios Alertas Rebaños Animales Collares VVs Estado Infra Mapa de Calor Ay…" at bounding box center [644, 291] width 1289 height 583
checkbox input "true"
click at [860, 376] on div "VV Validez Estado Rebaño Cabezas Vallado Superficie de pastoreo VV sin recinto …" at bounding box center [1010, 310] width 426 height 446
click at [1125, 547] on icon at bounding box center [1121, 551] width 21 height 20
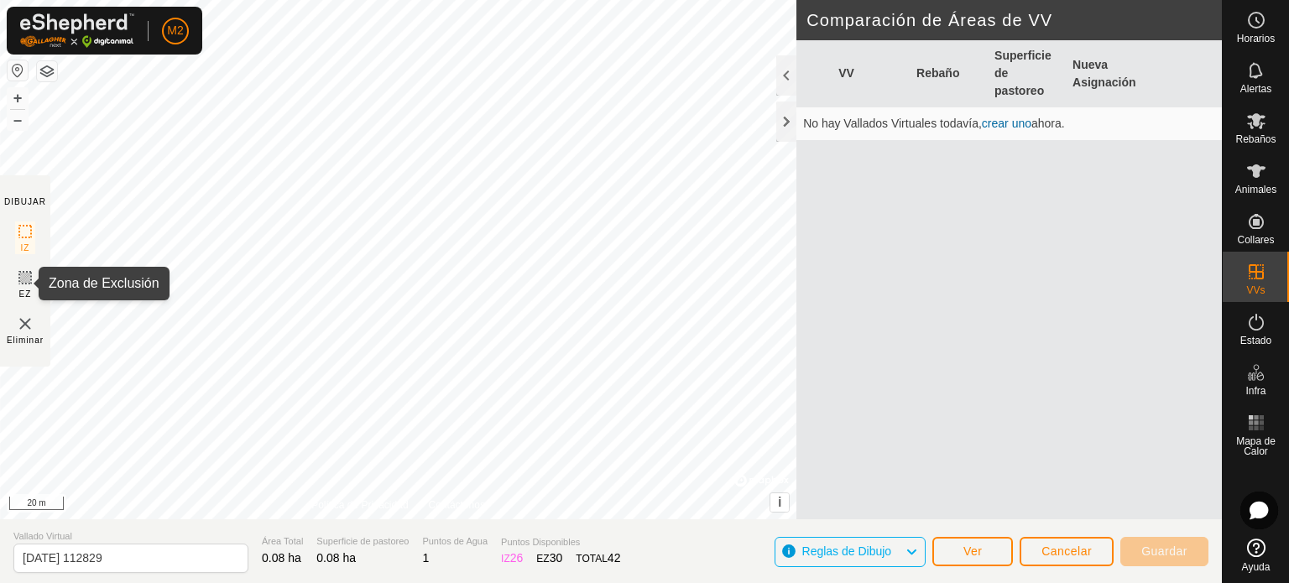
click at [20, 284] on icon at bounding box center [25, 278] width 20 height 20
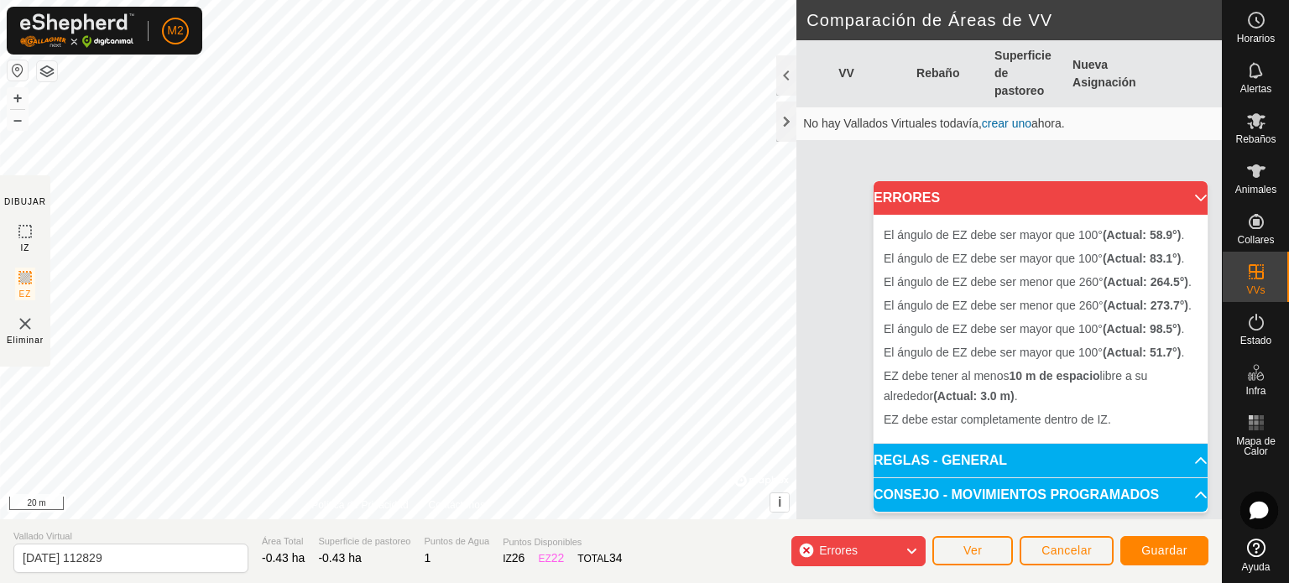
click at [196, 363] on div "El ángulo de EZ debe ser mayor que 100° (Actual: 51.7°) . + – ⇧ i © Mapbox , © …" at bounding box center [398, 260] width 797 height 520
click at [443, 193] on div "El ángulo de EZ debe ser menor que 260° (Actual: 264.5°) . + – ⇧ i © Mapbox , ©…" at bounding box center [398, 260] width 797 height 520
click at [1056, 554] on span "Cancelar" at bounding box center [1067, 550] width 50 height 13
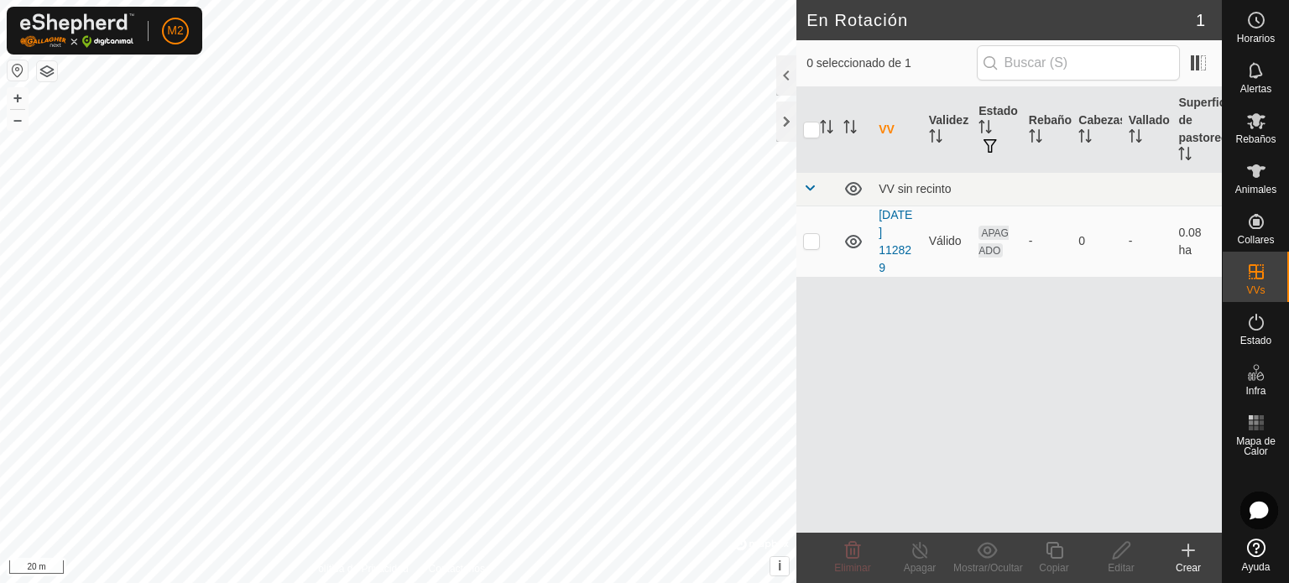
checkbox input "true"
click at [1118, 562] on div "Editar" at bounding box center [1121, 568] width 67 height 15
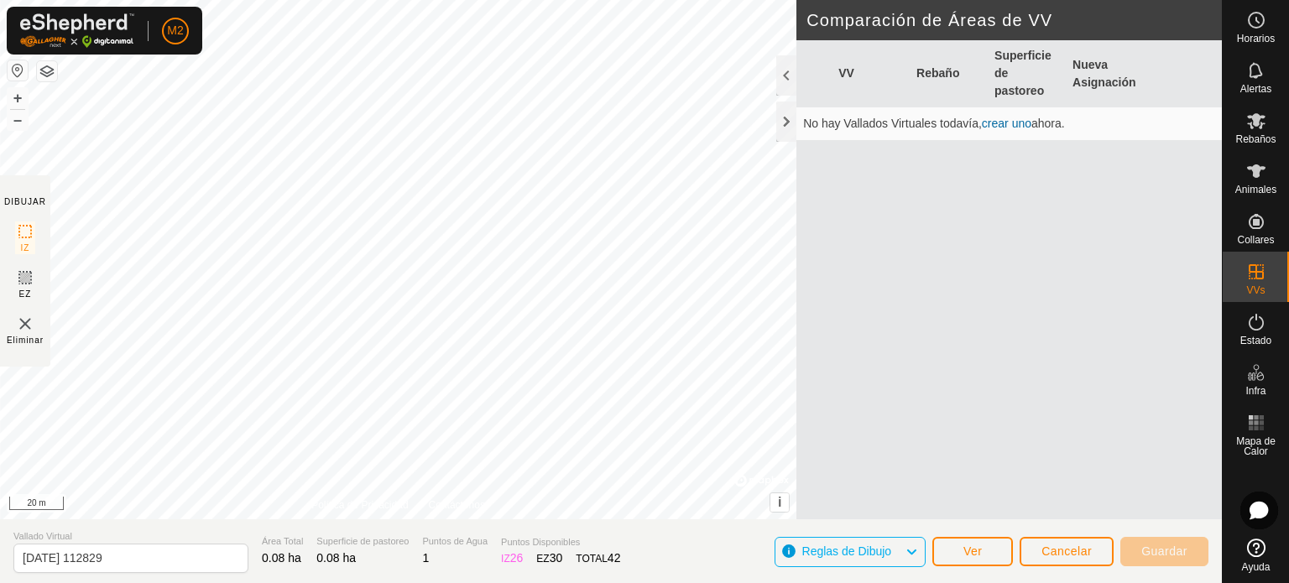
click at [35, 275] on section "DIBUJAR IZ EZ Eliminar" at bounding box center [25, 270] width 50 height 191
click at [16, 288] on div "EZ" at bounding box center [25, 284] width 20 height 33
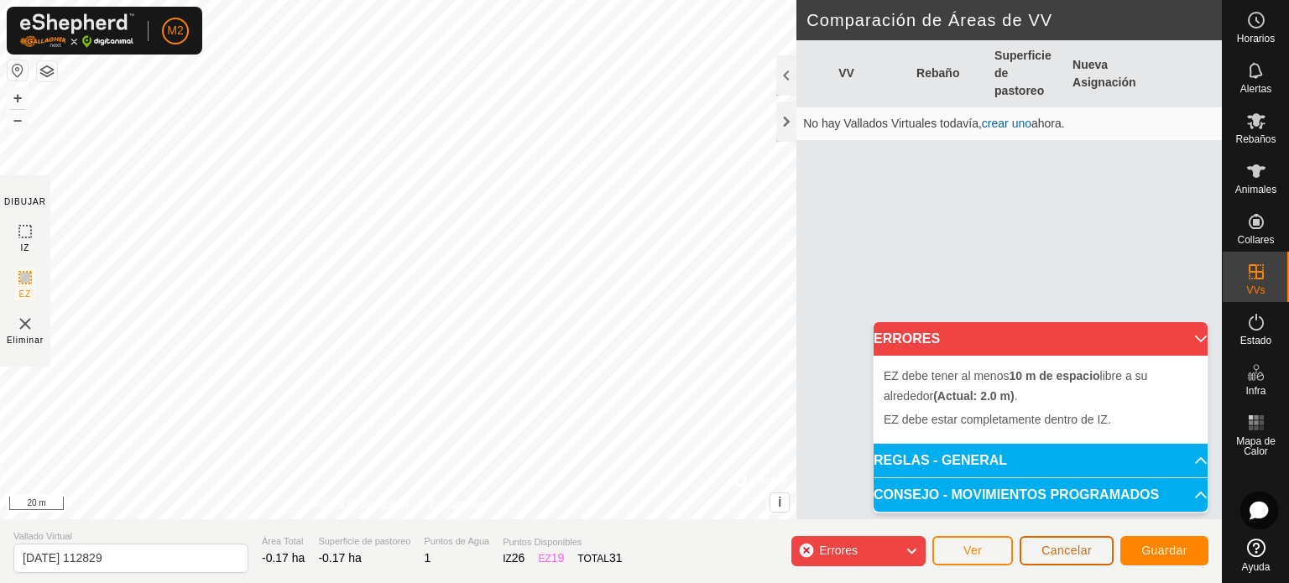
click at [1061, 548] on span "Cancelar" at bounding box center [1067, 550] width 50 height 13
